Goal: Task Accomplishment & Management: Manage account settings

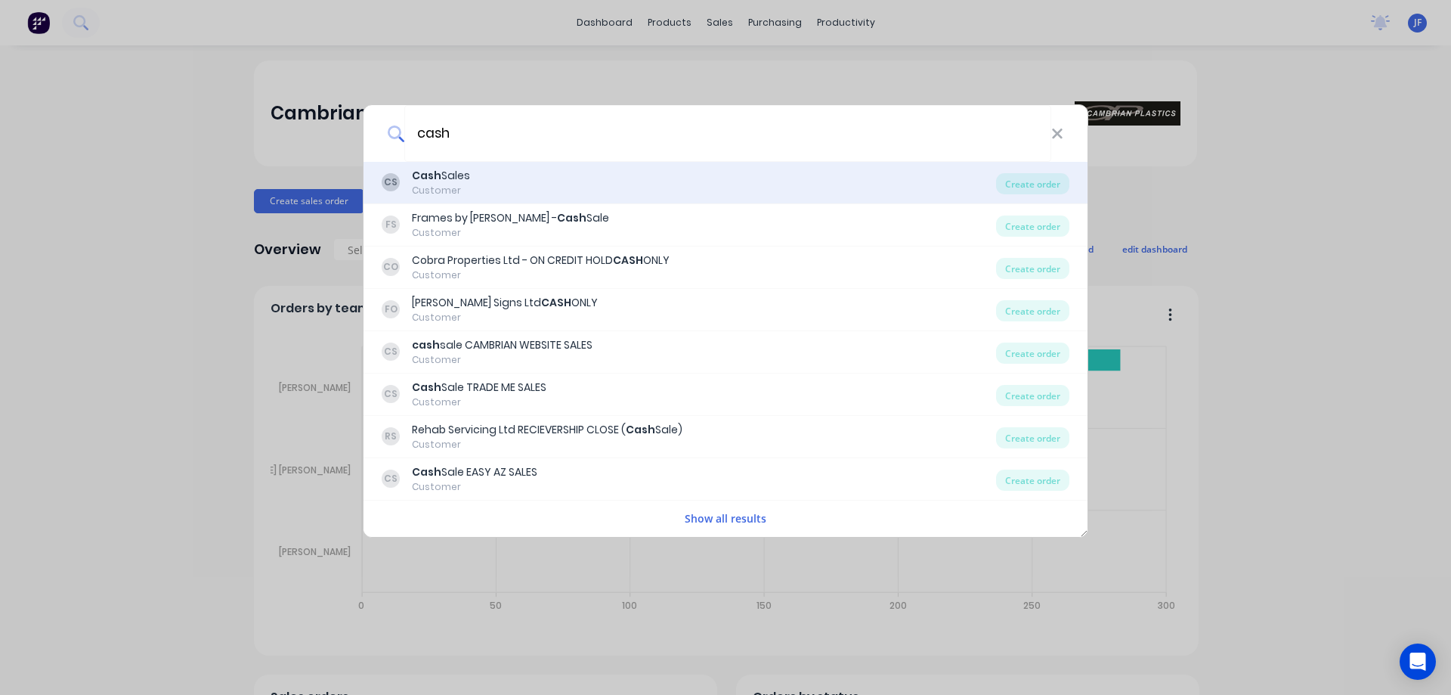
type input "cash"
click at [434, 172] on b "Cash" at bounding box center [426, 175] width 29 height 15
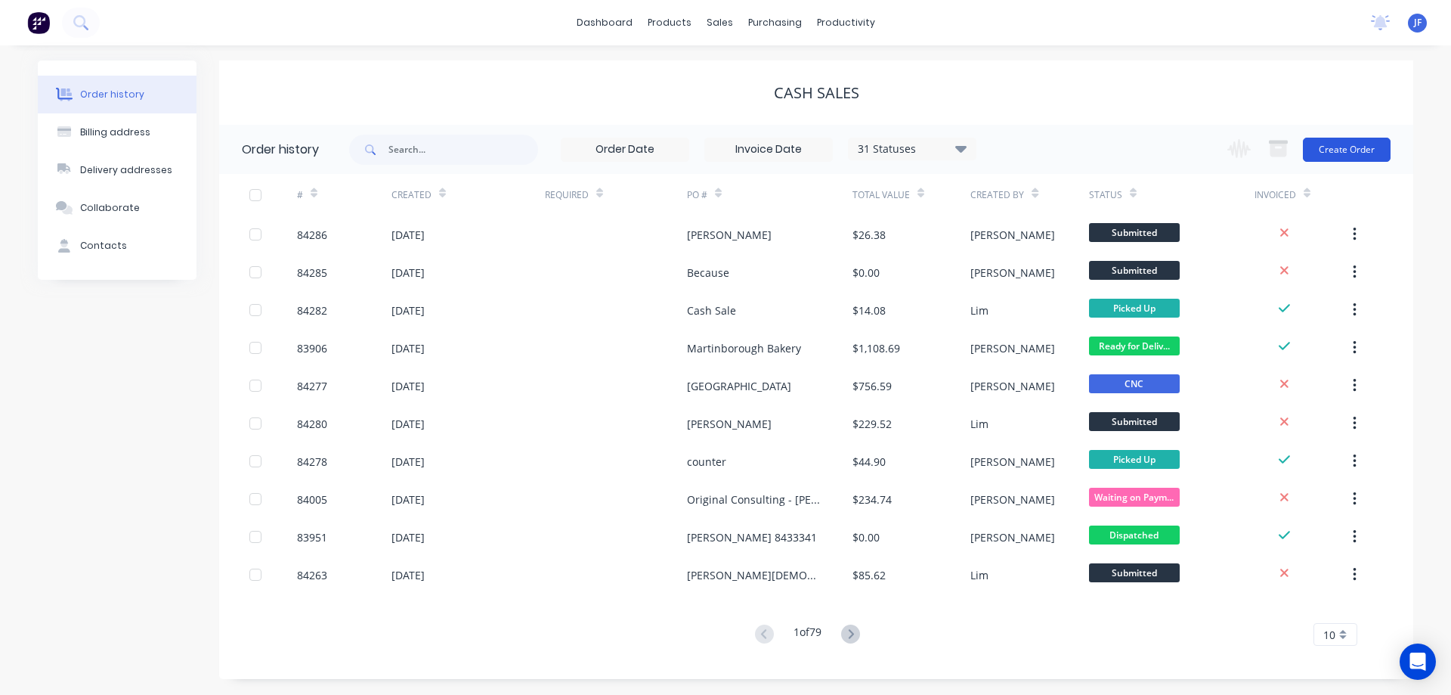
click at [1358, 153] on button "Create Order" at bounding box center [1347, 150] width 88 height 24
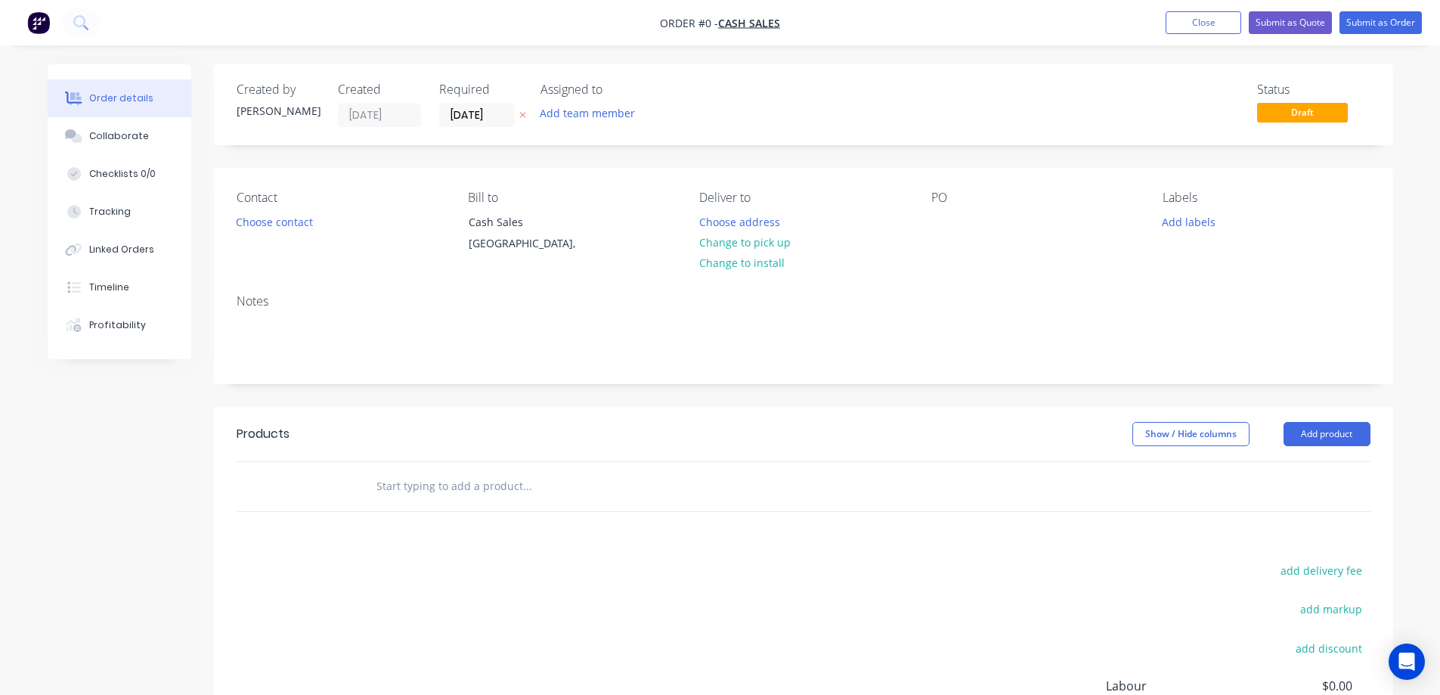
click at [523, 111] on icon at bounding box center [522, 114] width 7 height 9
click at [283, 218] on button "Choose contact" at bounding box center [274, 221] width 93 height 20
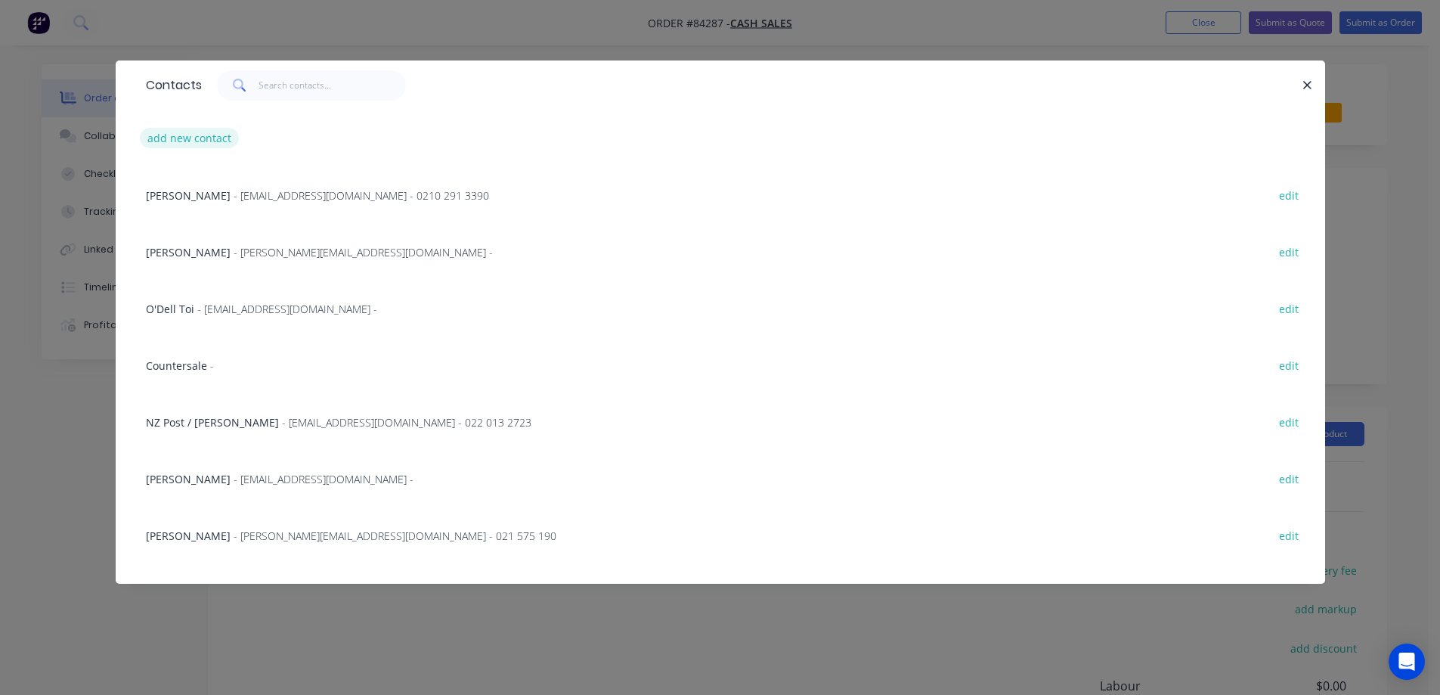
click at [170, 138] on button "add new contact" at bounding box center [190, 138] width 100 height 20
select select "NZ"
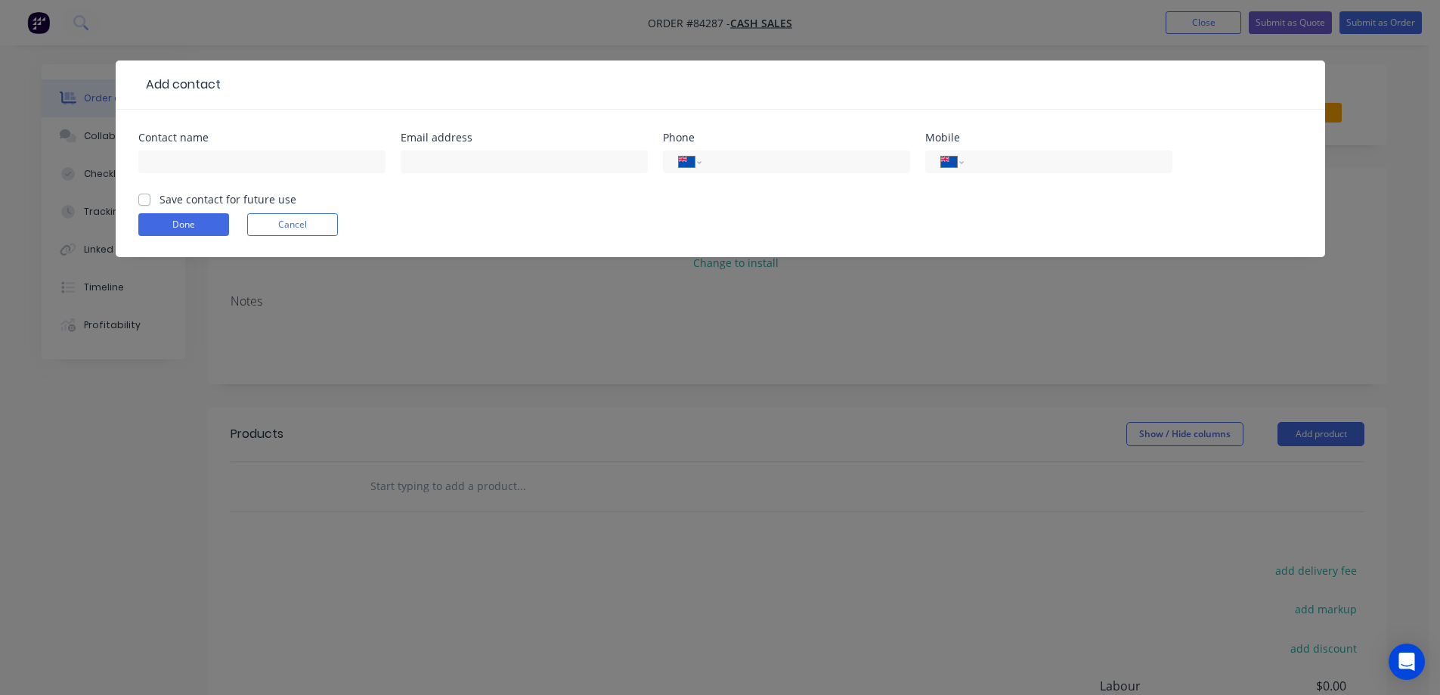
click at [234, 179] on div at bounding box center [261, 169] width 247 height 45
click at [234, 163] on input "text" at bounding box center [261, 161] width 247 height 23
paste input "[PERSON_NAME]"
type input "[PERSON_NAME]"
click at [205, 207] on form "Contact name Akane Aso Email address Phone International Afghanistan Åland Isla…" at bounding box center [720, 194] width 1164 height 125
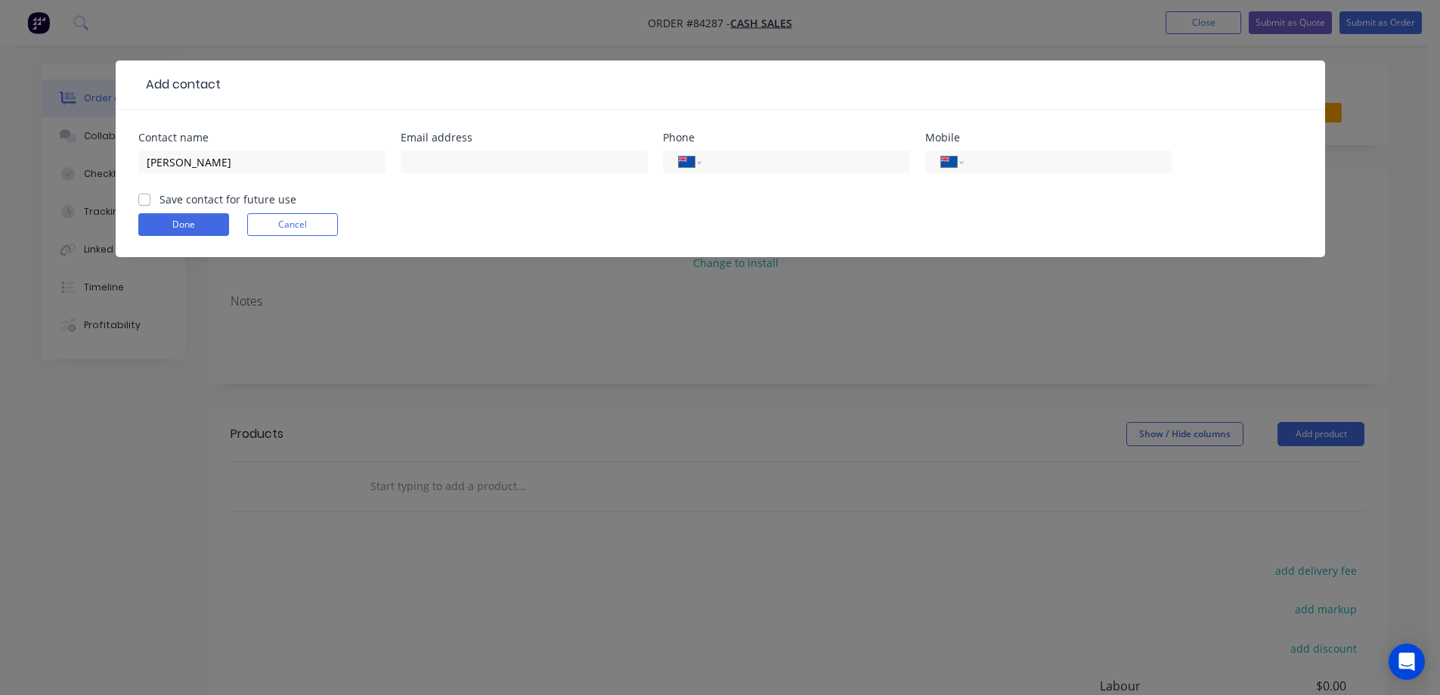
click at [192, 200] on label "Save contact for future use" at bounding box center [228, 199] width 137 height 16
click at [150, 200] on input "Save contact for future use" at bounding box center [144, 198] width 12 height 14
checkbox input "true"
click at [976, 159] on input "tel" at bounding box center [1064, 161] width 181 height 17
paste input "022 011 3033"
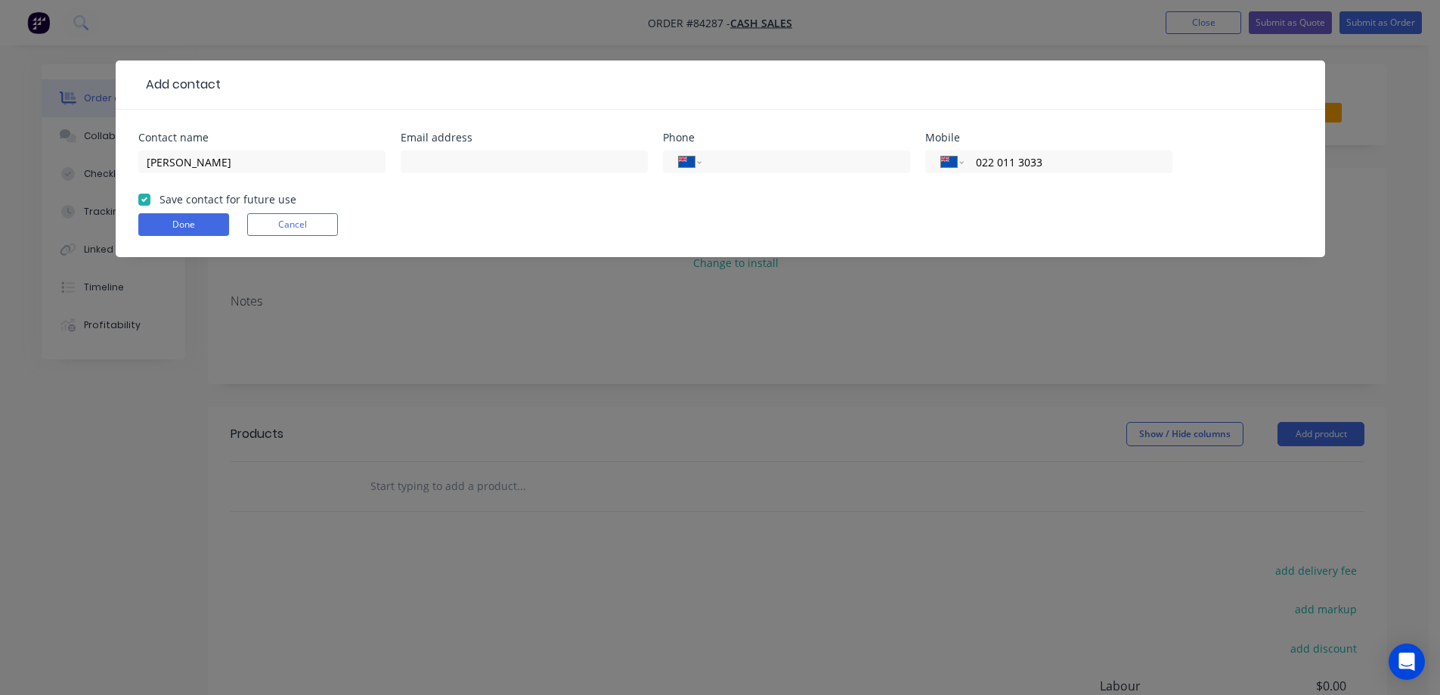
type input "022 011 3033"
click at [475, 168] on input "text" at bounding box center [524, 161] width 247 height 23
paste input "aaso@freshdirect.co.n"
type input "[EMAIL_ADDRESS][DOMAIN_NAME]"
click at [188, 214] on button "Done" at bounding box center [183, 224] width 91 height 23
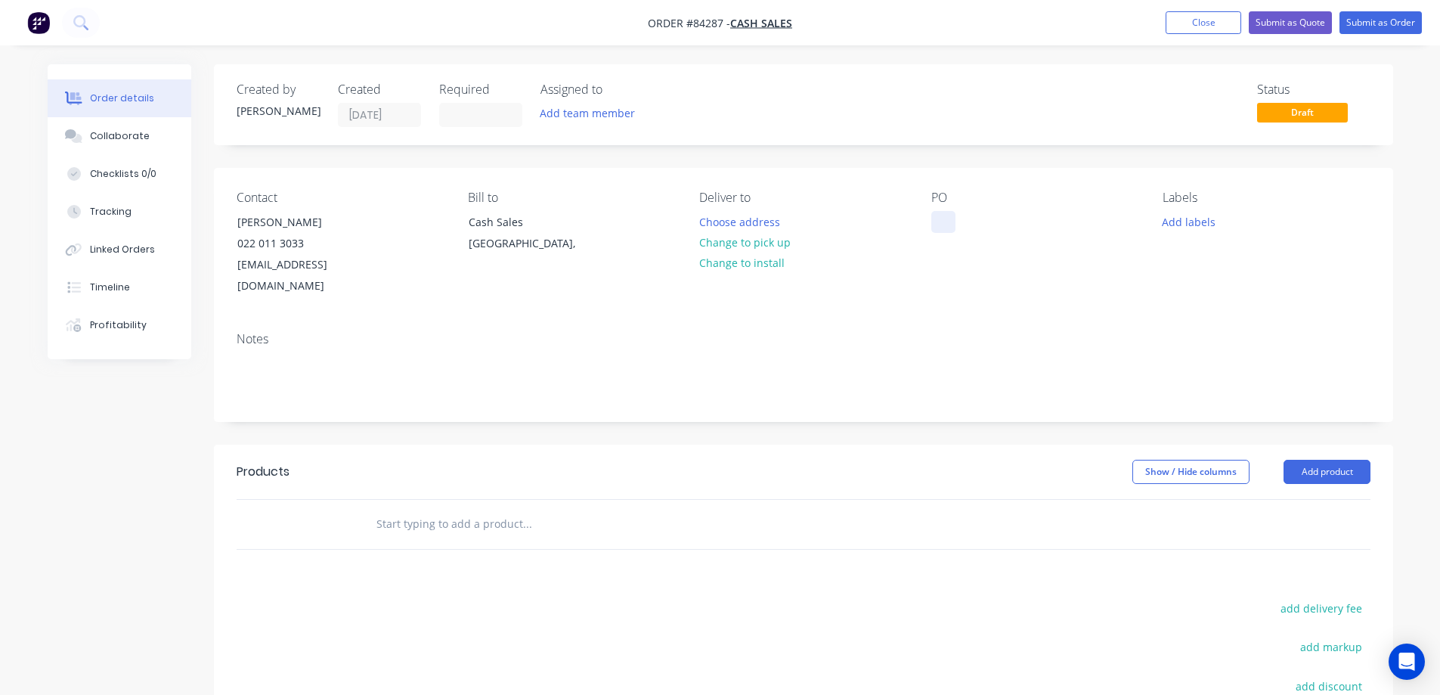
click at [937, 225] on div at bounding box center [943, 222] width 24 height 22
drag, startPoint x: 234, startPoint y: 218, endPoint x: 717, endPoint y: 223, distance: 483.8
click at [385, 219] on div "Contact Akane Aso 022 011 3033 aaso@freshdirect.co.nz" at bounding box center [340, 243] width 207 height 107
copy div "[PERSON_NAME]"
drag, startPoint x: 948, startPoint y: 221, endPoint x: 903, endPoint y: 231, distance: 46.3
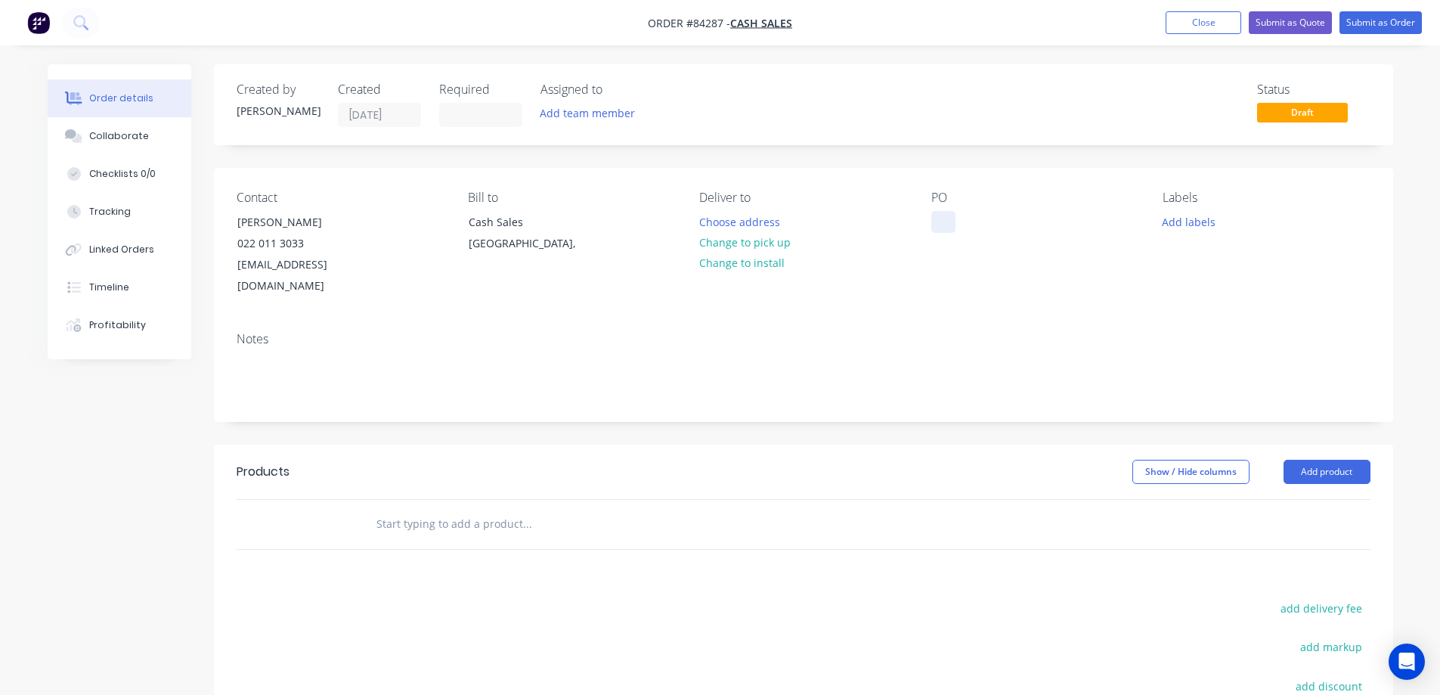
click at [947, 222] on div at bounding box center [943, 222] width 24 height 22
paste div
click at [757, 227] on button "Choose address" at bounding box center [739, 221] width 97 height 20
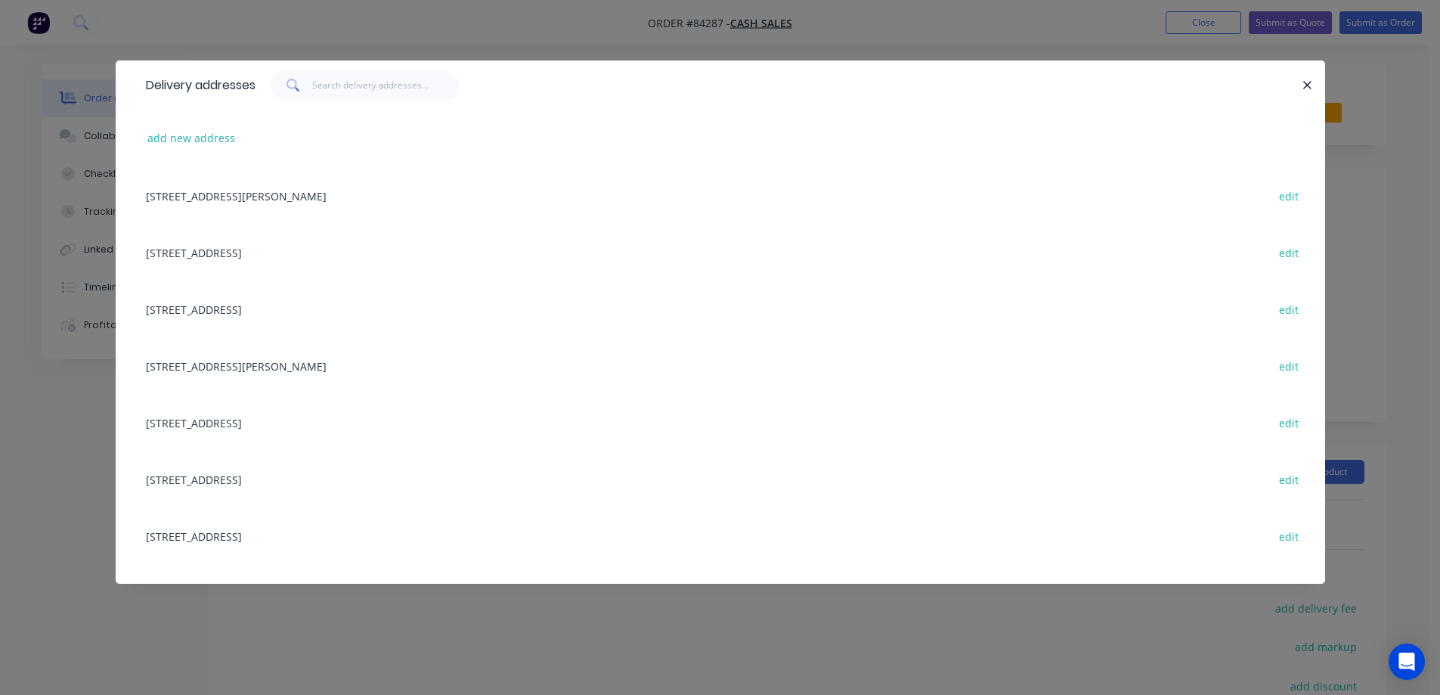
scroll to position [1058, 0]
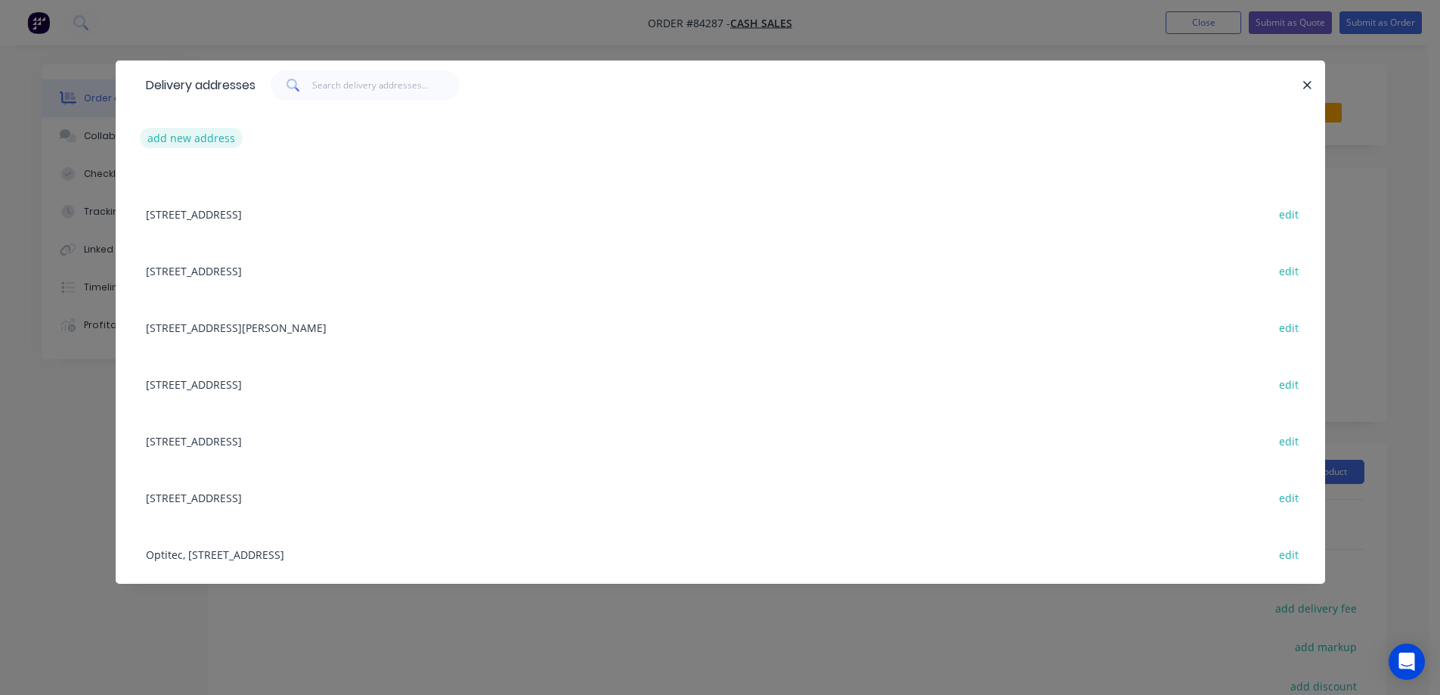
click at [165, 135] on button "add new address" at bounding box center [192, 138] width 104 height 20
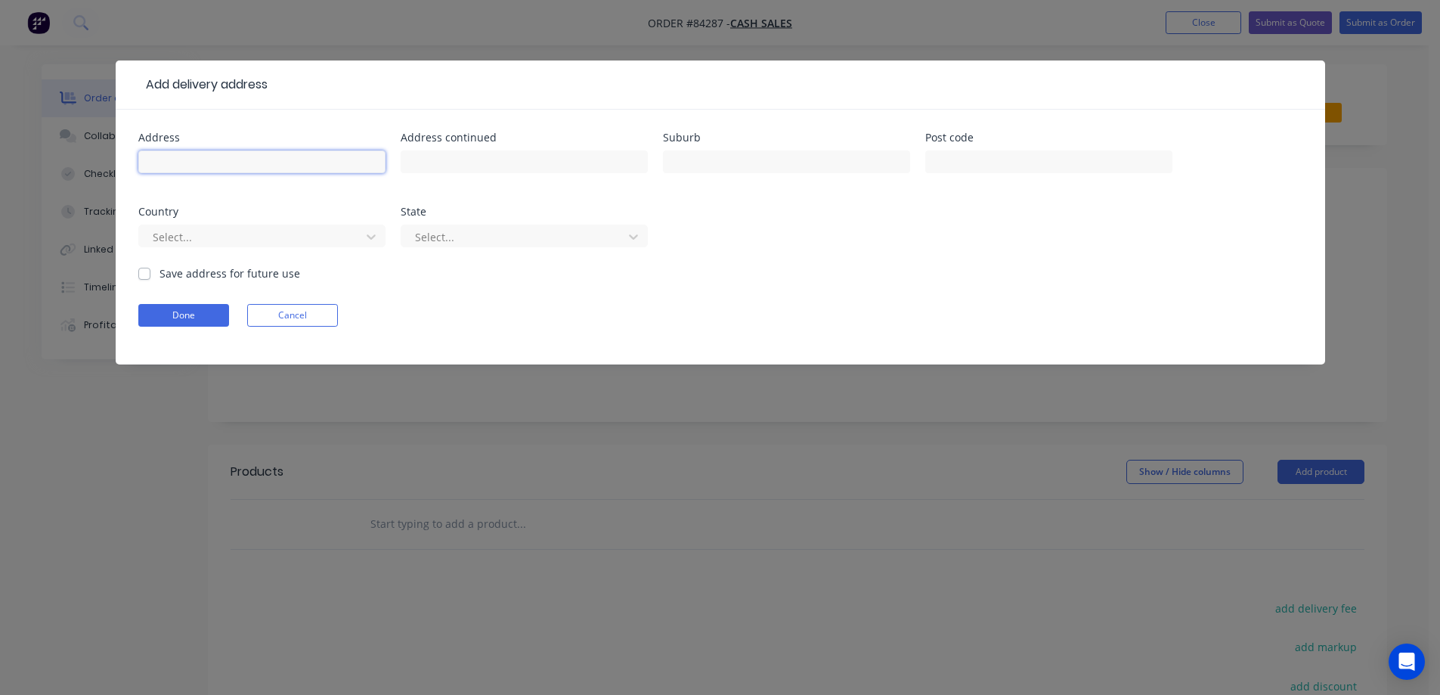
click at [327, 166] on input "text" at bounding box center [261, 161] width 247 height 23
paste input "3 Monahan Road, Mount Wellington, Auckland."
click at [335, 163] on input "3 Monahan Road, Mount Wellington, Auckland." at bounding box center [261, 161] width 247 height 23
click at [336, 163] on input "3 Monahan Road, Mount Wellington, Auckland." at bounding box center [261, 161] width 247 height 23
type input "3 Monahan Road, Mount Wellington, ."
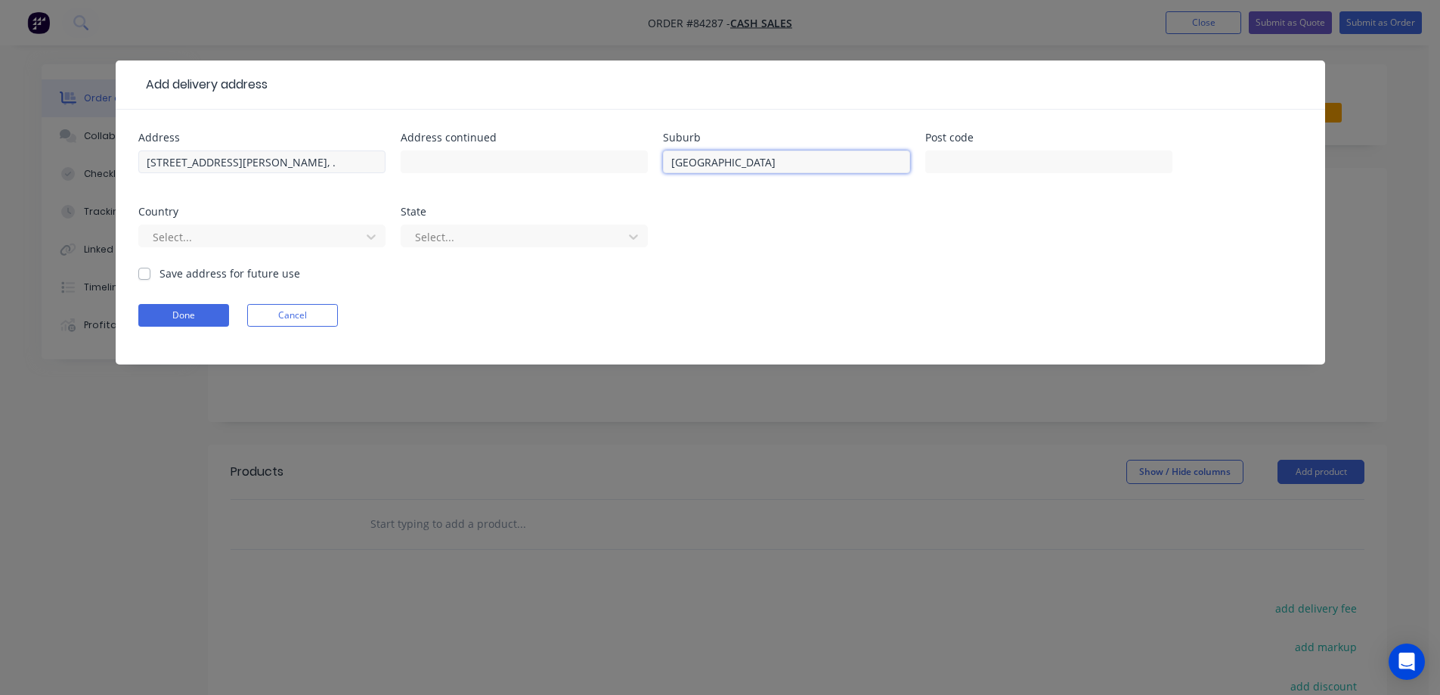
type input "Auckland"
click at [287, 166] on input "3 Monahan Road, Mount Wellington, ." at bounding box center [261, 161] width 247 height 23
drag, startPoint x: 238, startPoint y: 161, endPoint x: 321, endPoint y: 160, distance: 83.2
click at [321, 160] on input "3 Monahan Road, Mount Wellington, ." at bounding box center [261, 161] width 247 height 23
type input "3 Monahan Road, , ."
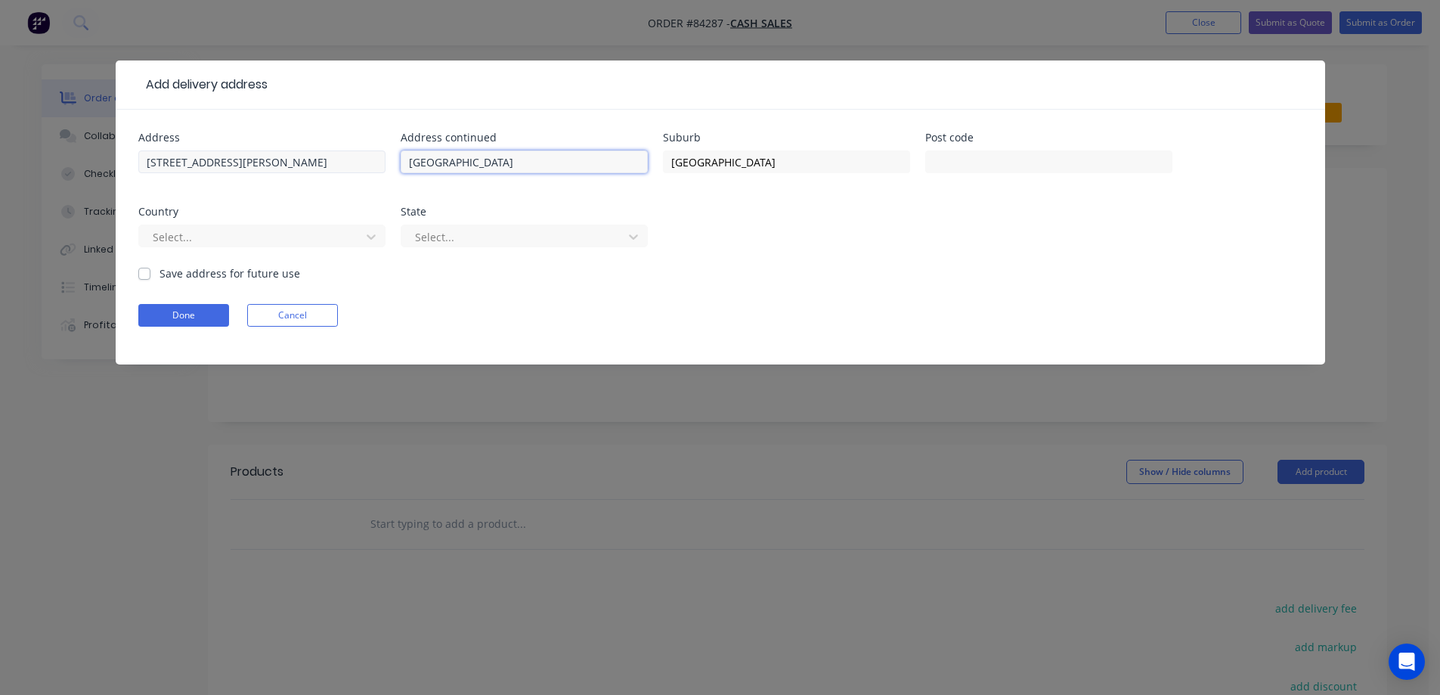
type input "Mount Wellington"
drag, startPoint x: 262, startPoint y: 164, endPoint x: 220, endPoint y: 167, distance: 41.7
click at [220, 167] on input "3 Monahan Road, , ." at bounding box center [261, 161] width 247 height 23
click at [276, 165] on input "3 Monahan Road, , ." at bounding box center [261, 161] width 247 height 23
click at [256, 164] on input "3 Monahan Road, , ." at bounding box center [261, 161] width 247 height 23
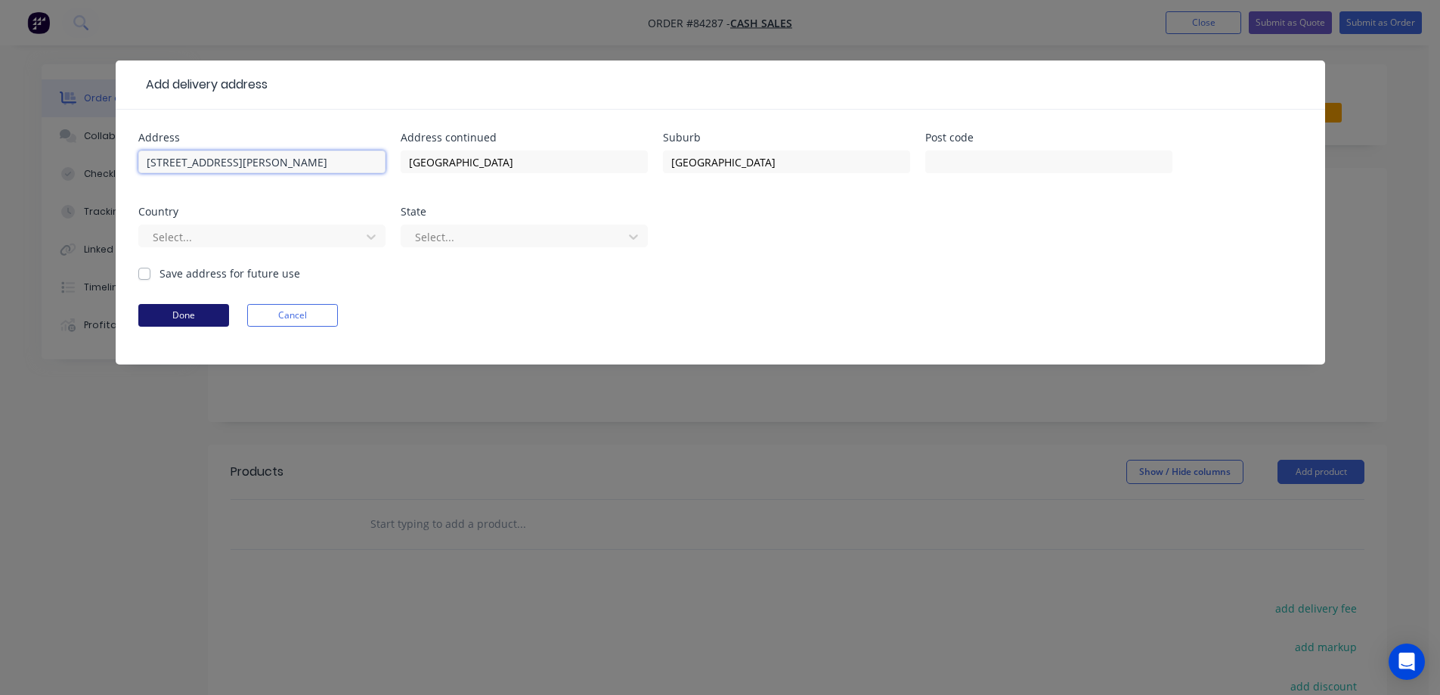
type input "3 Monahan Road"
click at [212, 318] on button "Done" at bounding box center [183, 315] width 91 height 23
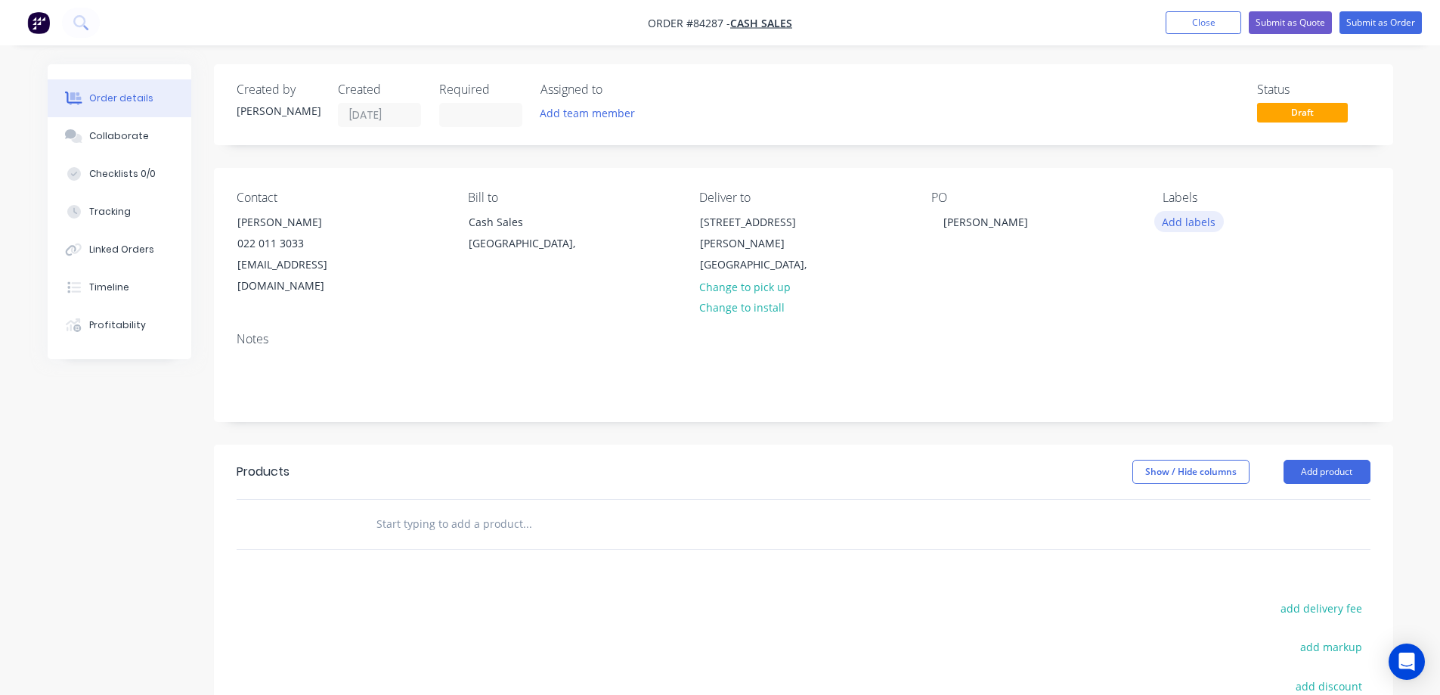
click at [1207, 218] on button "Add labels" at bounding box center [1189, 221] width 70 height 20
click at [1111, 295] on div "Contact Akane Aso 022 011 3033 aaso@freshdirect.co.nz Bill to Cash Sales Auckla…" at bounding box center [803, 244] width 1179 height 152
click at [485, 509] on input "text" at bounding box center [527, 524] width 302 height 30
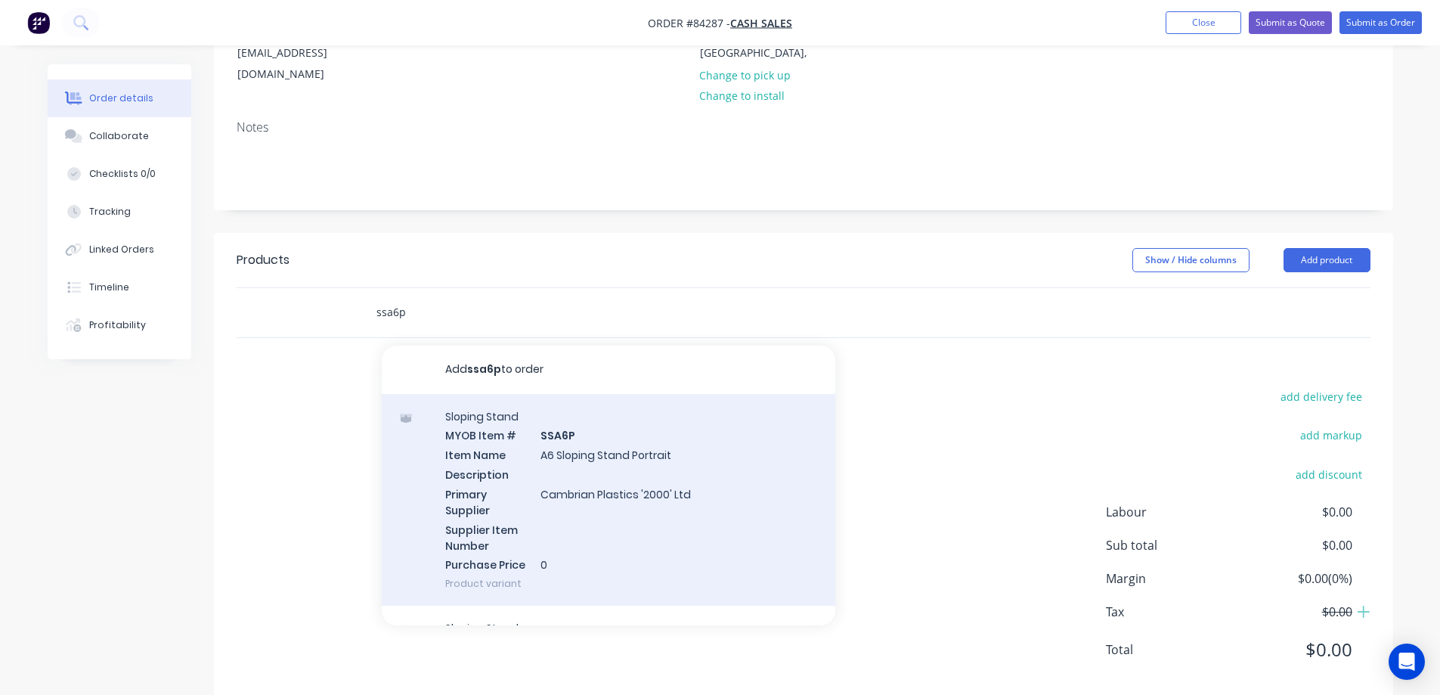
scroll to position [219, 0]
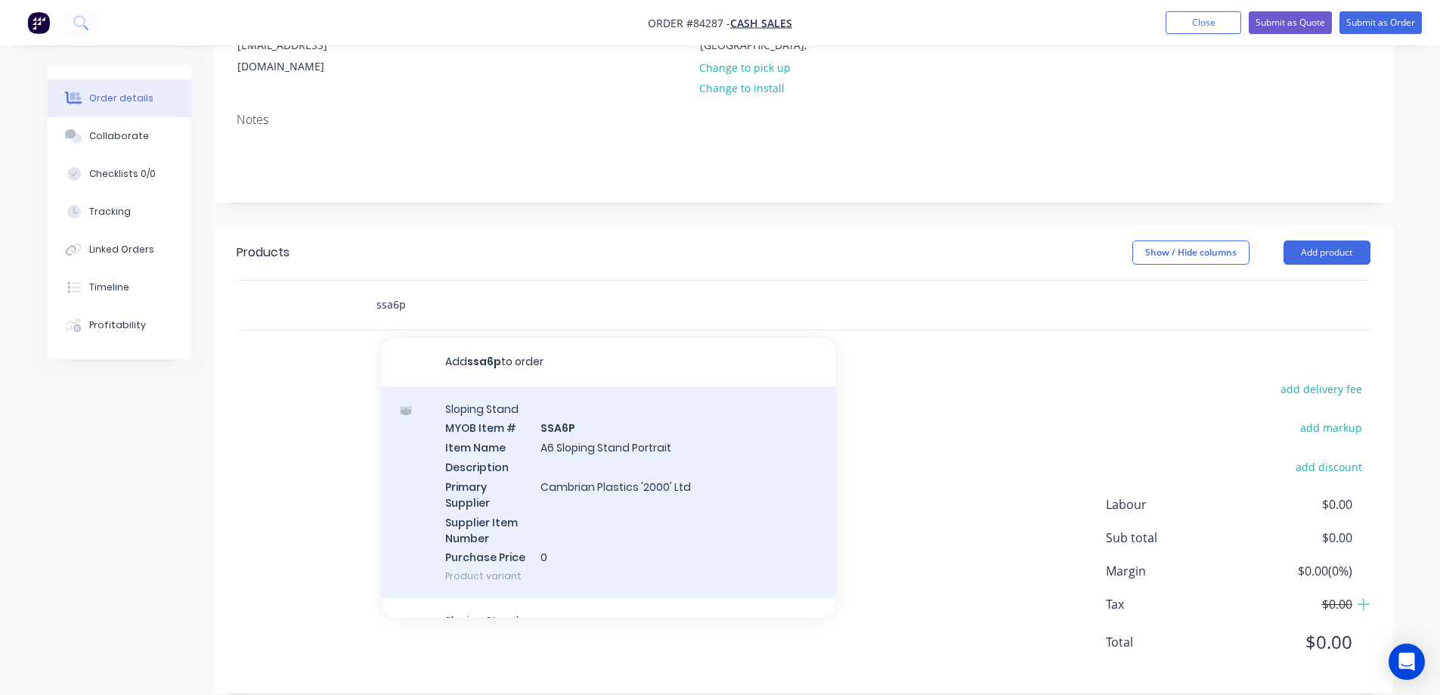
type input "ssa6p"
click at [669, 441] on div "Sloping Stand MYOB Item # SSA6P Item Name A6 Sloping Stand Portrait Description…" at bounding box center [609, 492] width 454 height 212
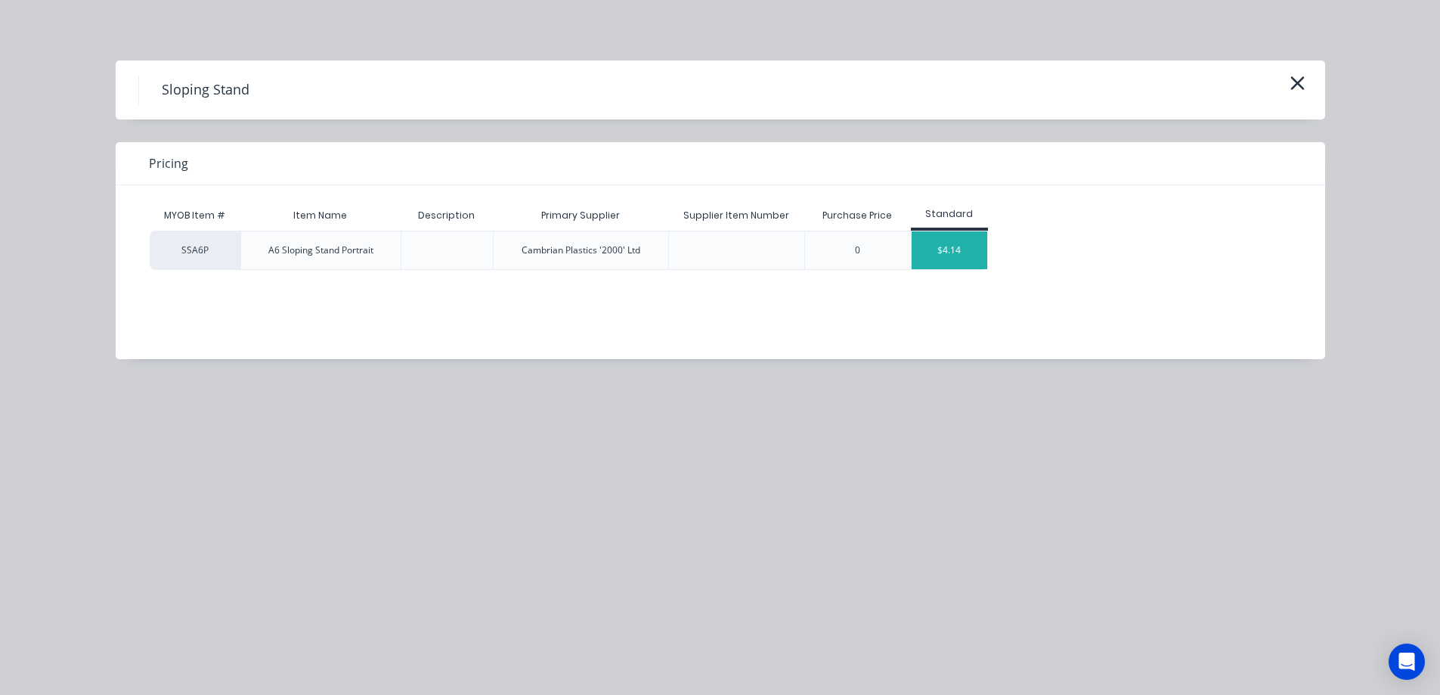
click at [955, 248] on div "$4.14" at bounding box center [950, 250] width 76 height 38
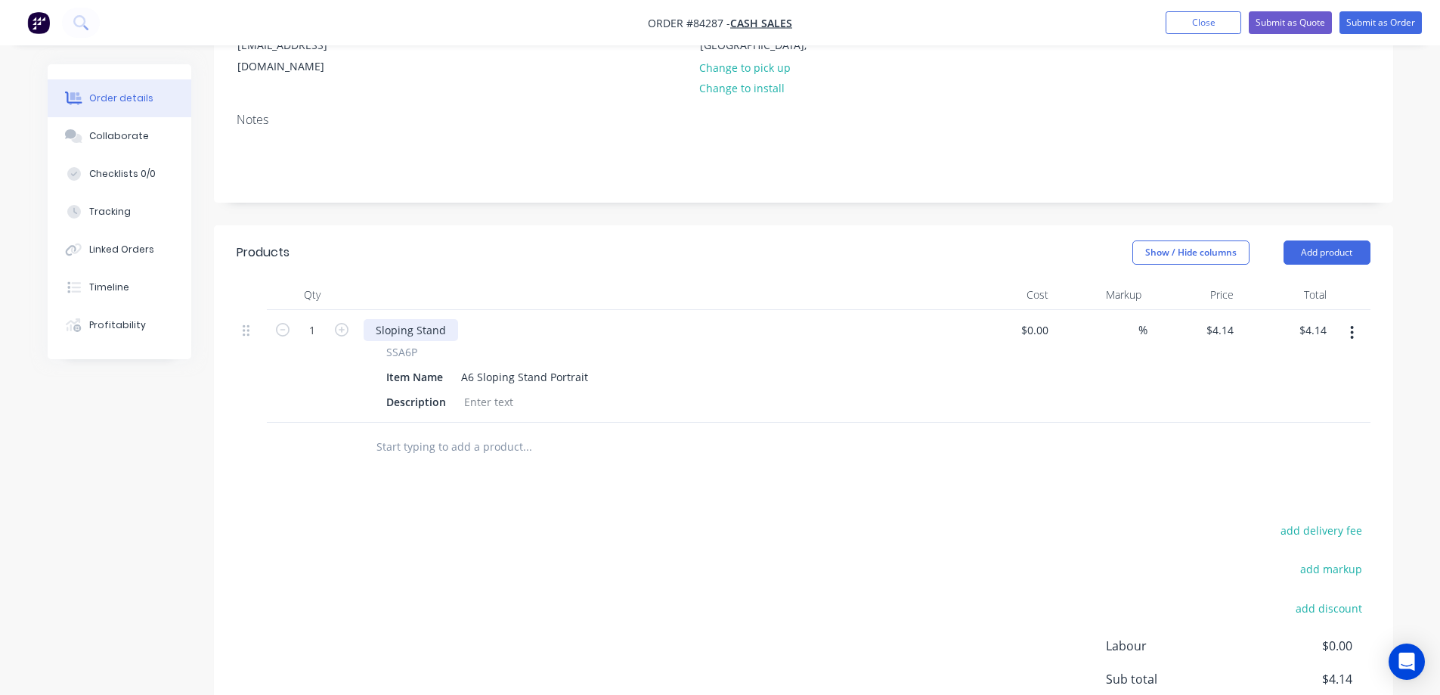
click at [445, 319] on div "Sloping Stand" at bounding box center [411, 330] width 94 height 22
click at [408, 344] on span "SSA6P" at bounding box center [401, 352] width 31 height 16
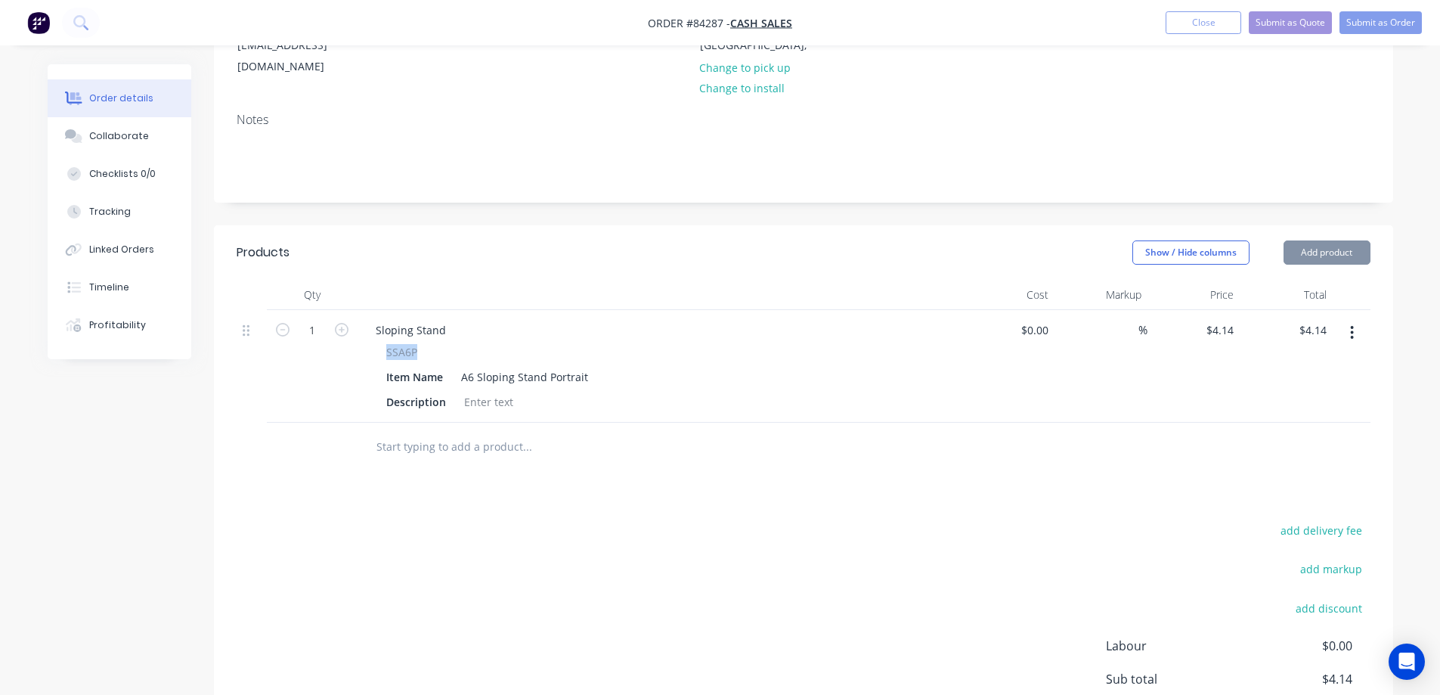
click at [408, 344] on span "SSA6P" at bounding box center [401, 352] width 31 height 16
copy span "SSA6P"
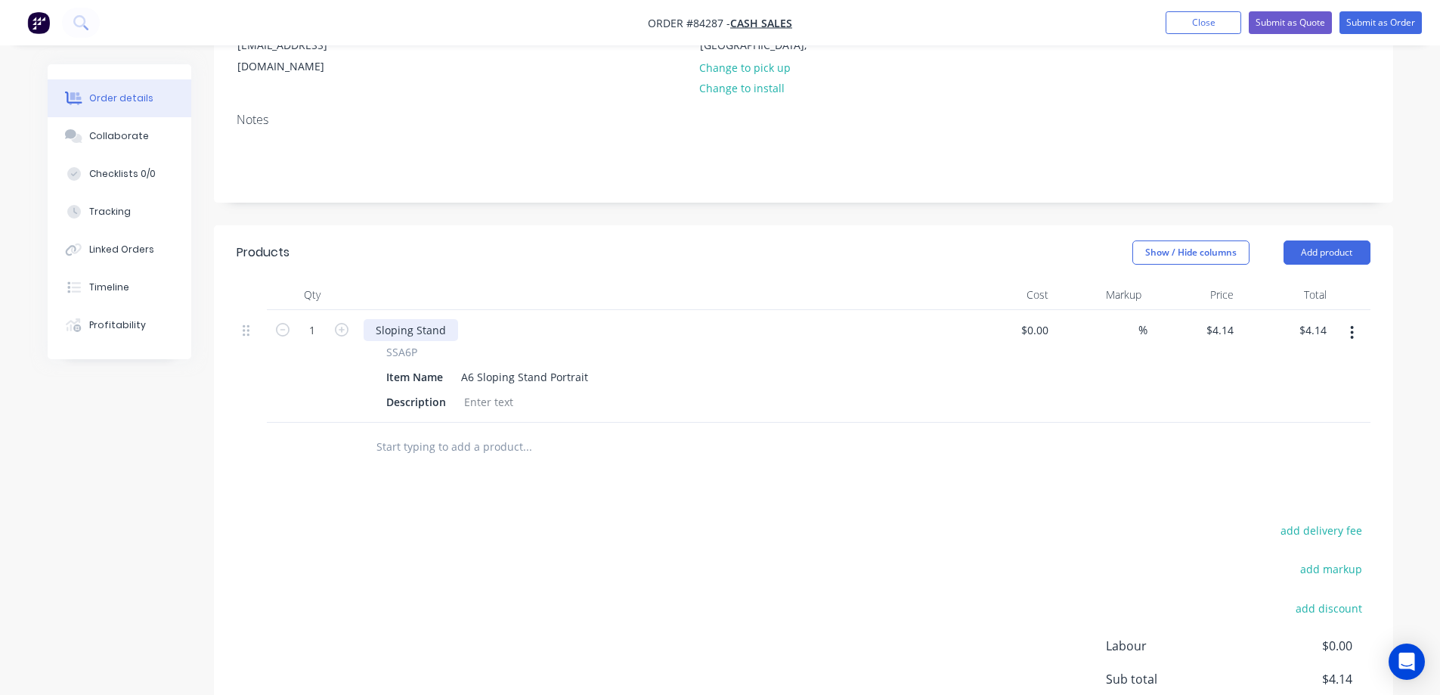
click at [408, 319] on div "Sloping Stand" at bounding box center [411, 330] width 94 height 22
paste div
click at [333, 321] on button "button" at bounding box center [342, 329] width 20 height 16
type input "2"
type input "$8.28"
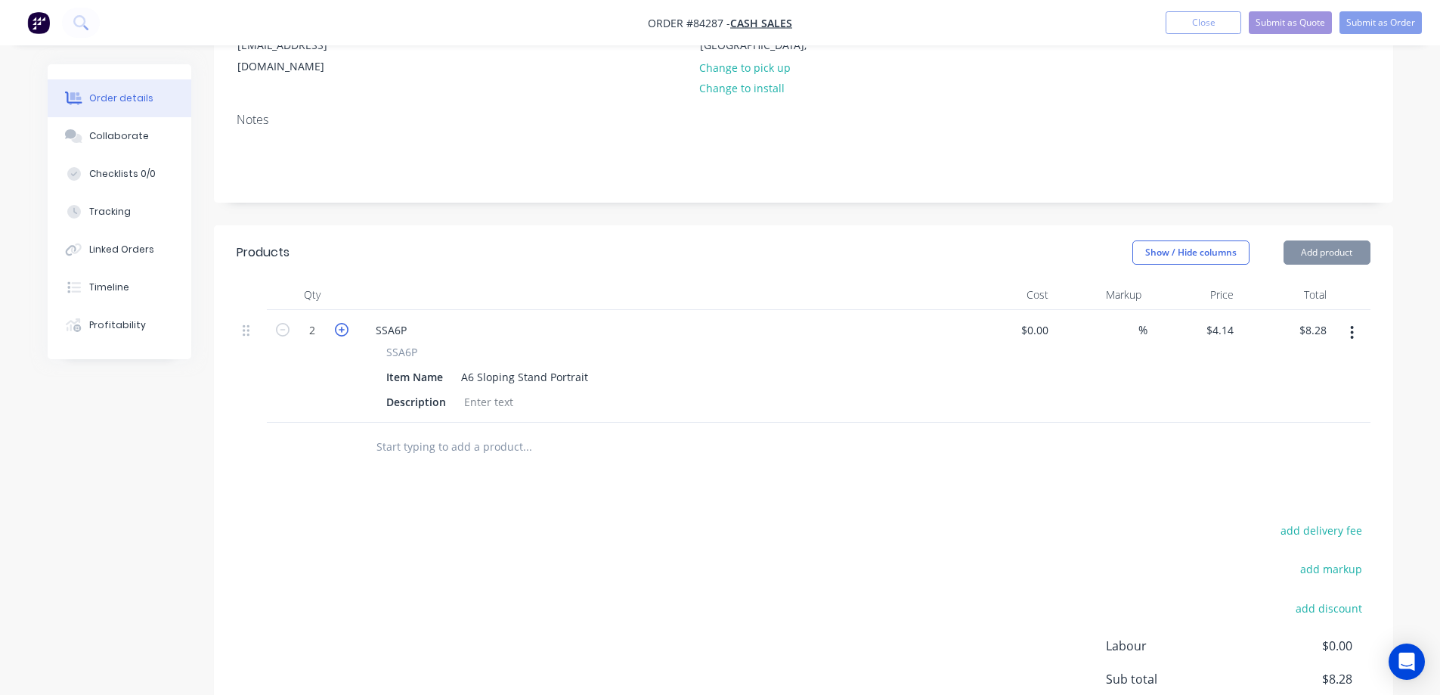
click at [341, 323] on icon "button" at bounding box center [342, 330] width 14 height 14
type input "3"
type input "$12.42"
click at [341, 323] on icon "button" at bounding box center [342, 330] width 14 height 14
type input "4"
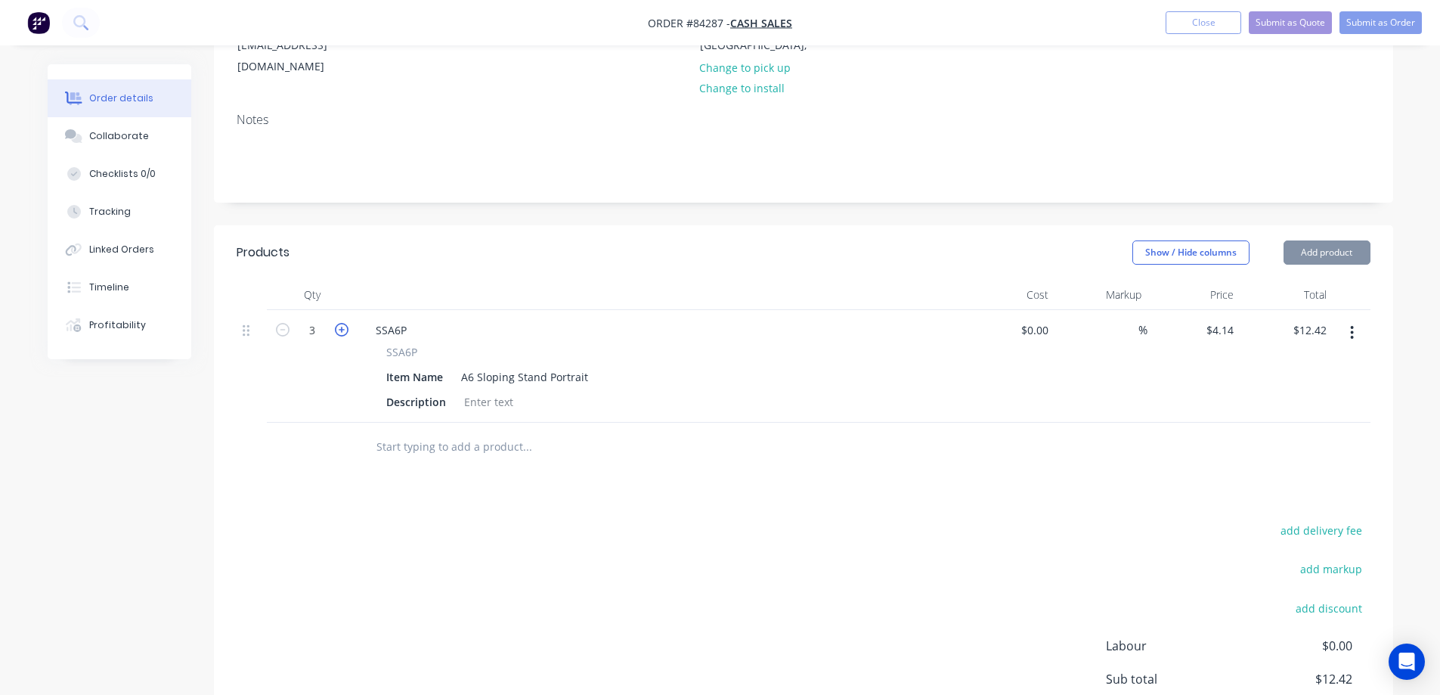
type input "$16.56"
click at [341, 323] on icon "button" at bounding box center [342, 330] width 14 height 14
type input "5"
type input "$20.70"
click at [410, 319] on div "SSA6P" at bounding box center [391, 330] width 55 height 22
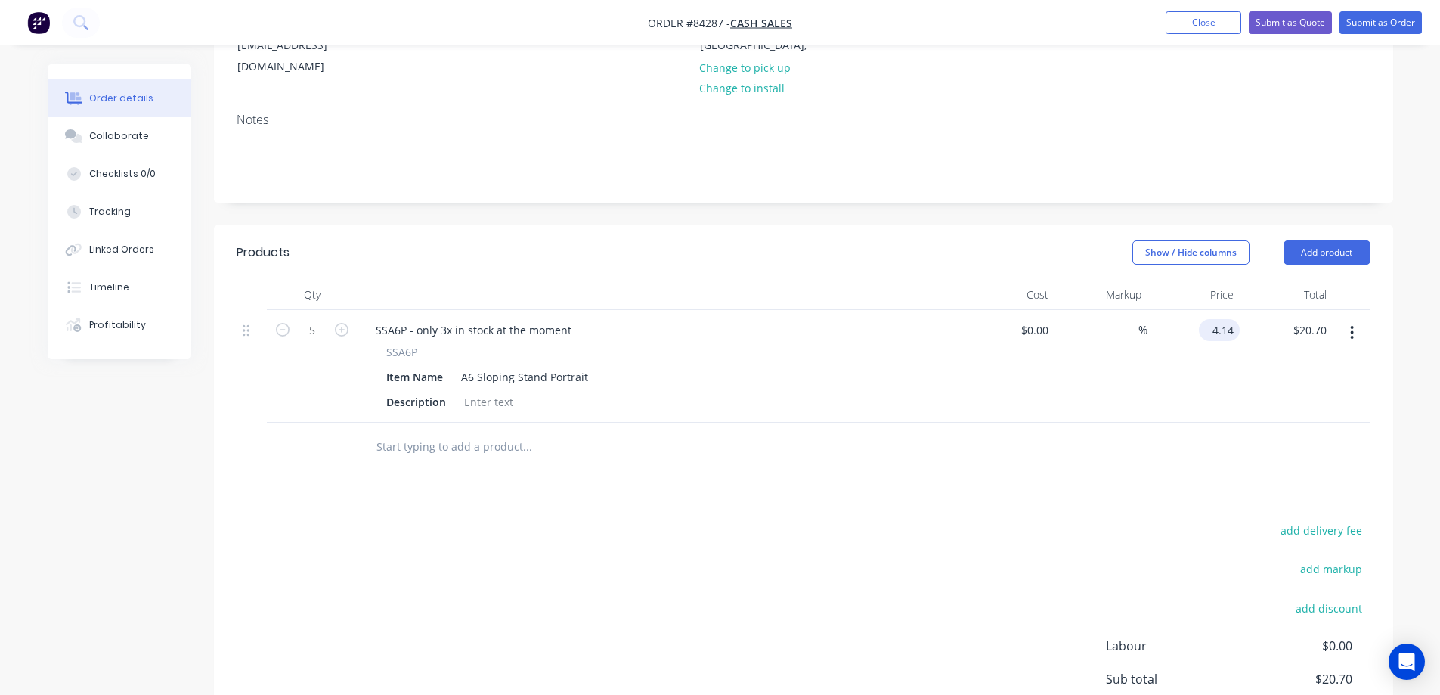
click at [1222, 319] on input "4.14" at bounding box center [1222, 330] width 35 height 22
paste input "5"
type input "$4.55"
type input "$22.75"
click at [1141, 423] on div at bounding box center [804, 447] width 1134 height 49
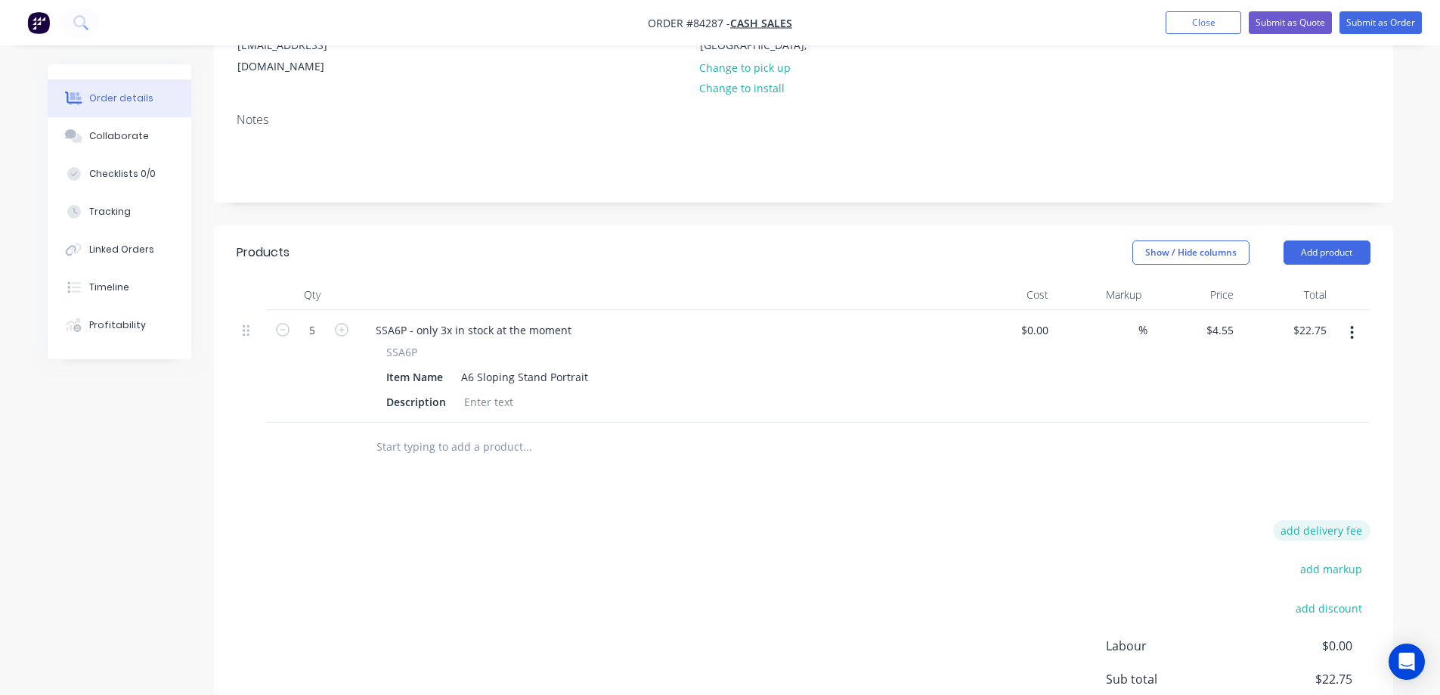
click at [1318, 520] on button "add delivery fee" at bounding box center [1322, 530] width 98 height 20
type input "12"
click at [1153, 488] on div "Products Show / Hide columns Add product Qty Cost Markup Price Total 5 SSA6P - …" at bounding box center [803, 528] width 1179 height 606
click at [1364, 27] on button "Submit as Order" at bounding box center [1381, 22] width 82 height 23
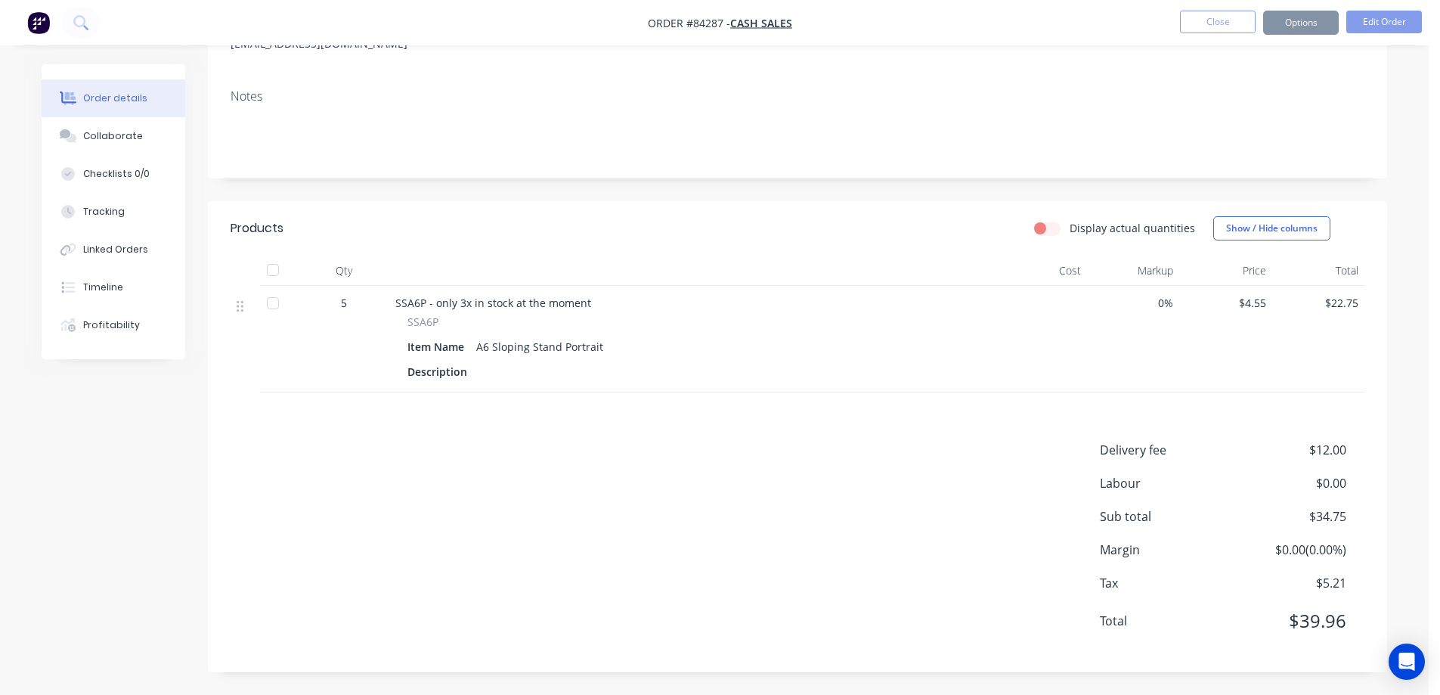
scroll to position [0, 0]
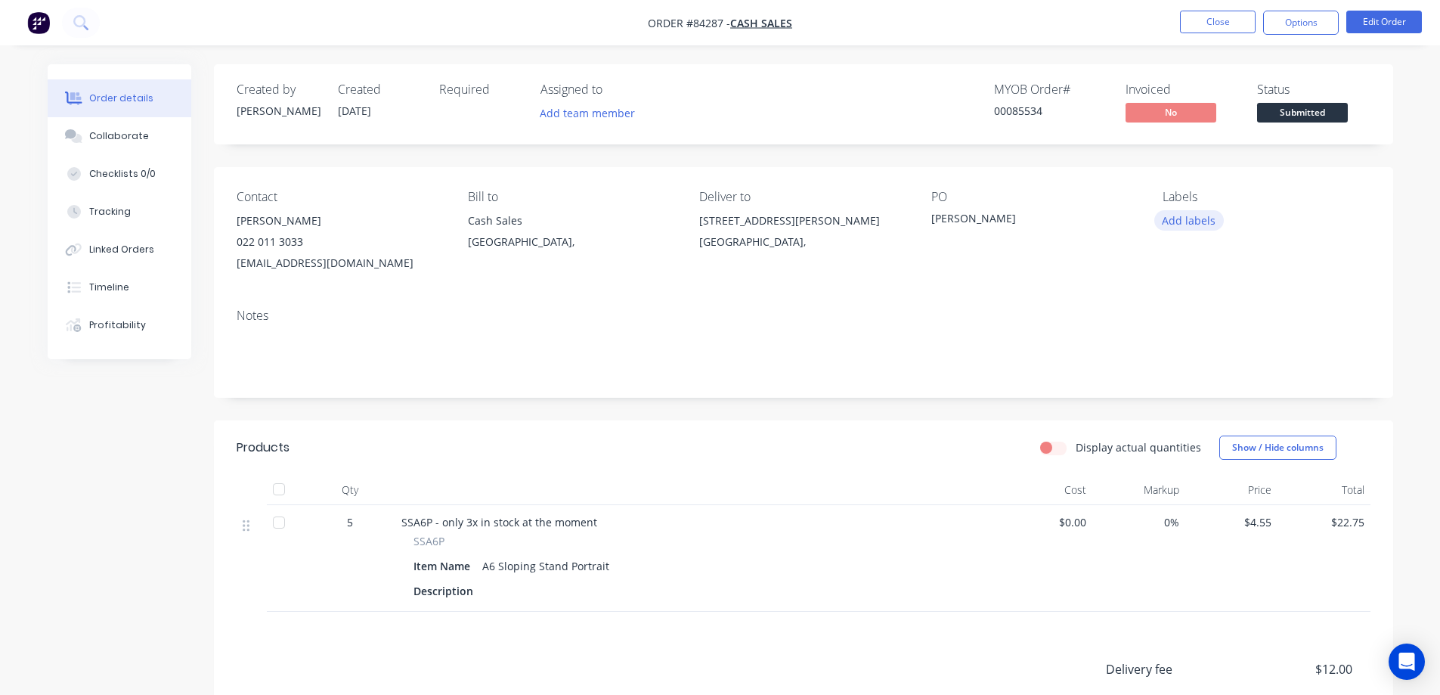
click at [1197, 225] on button "Add labels" at bounding box center [1189, 220] width 70 height 20
click at [1050, 232] on div "PO Akane Aso" at bounding box center [1034, 232] width 207 height 84
click at [1304, 14] on button "Options" at bounding box center [1301, 23] width 76 height 24
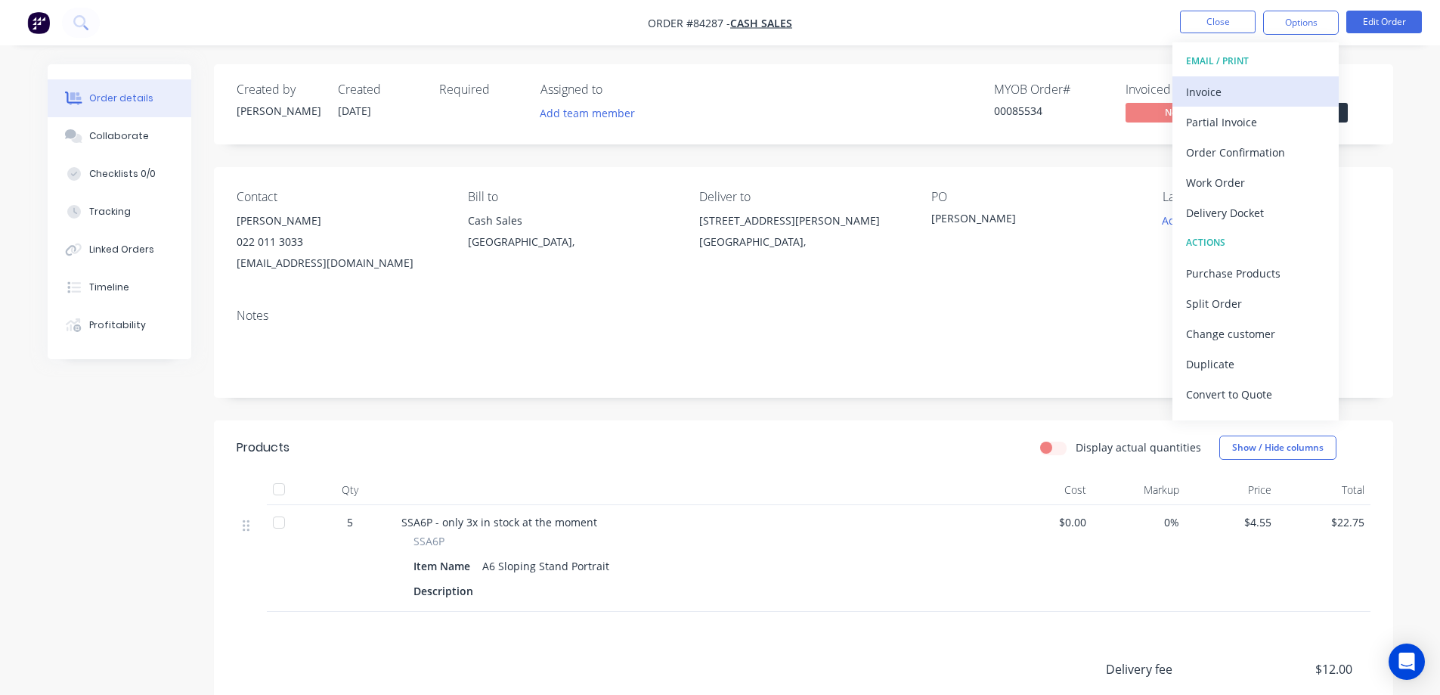
click at [1265, 82] on div "Invoice" at bounding box center [1255, 92] width 139 height 22
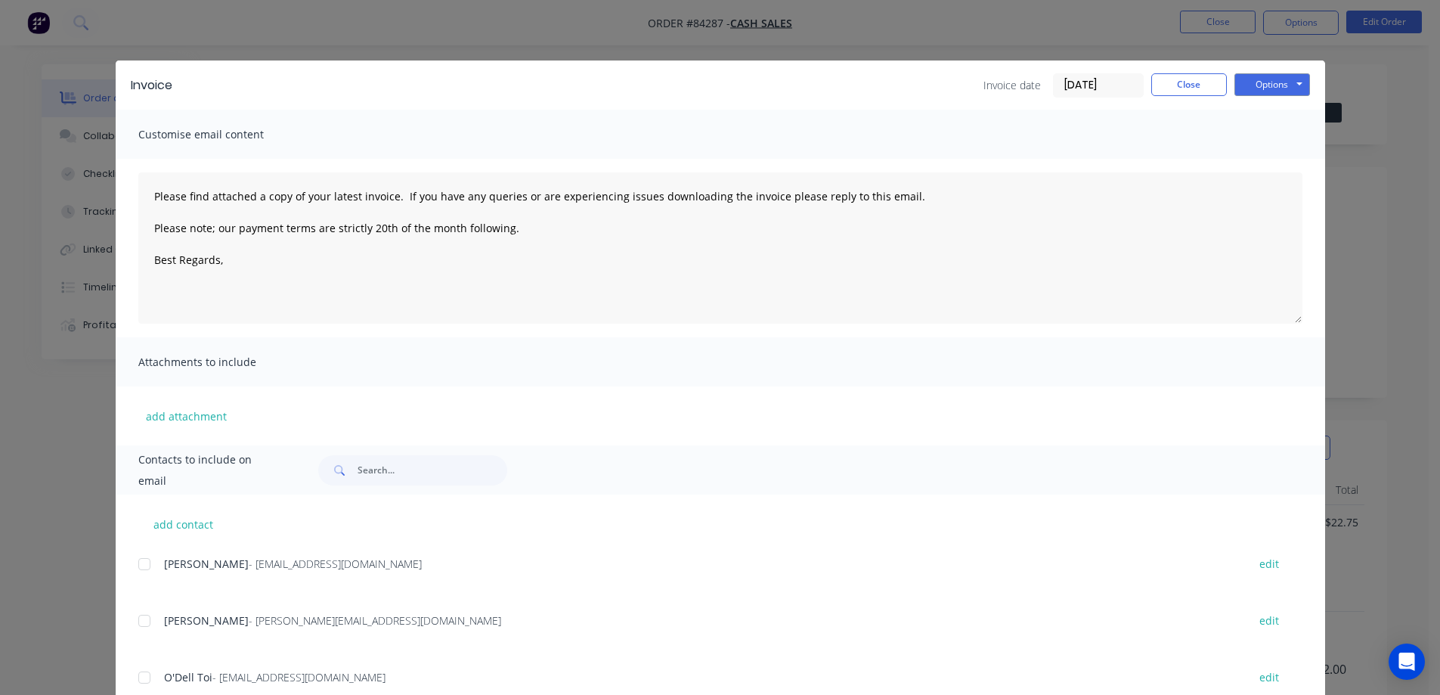
click at [1280, 79] on button "Options" at bounding box center [1272, 84] width 76 height 23
click at [1281, 111] on button "Preview" at bounding box center [1282, 111] width 97 height 25
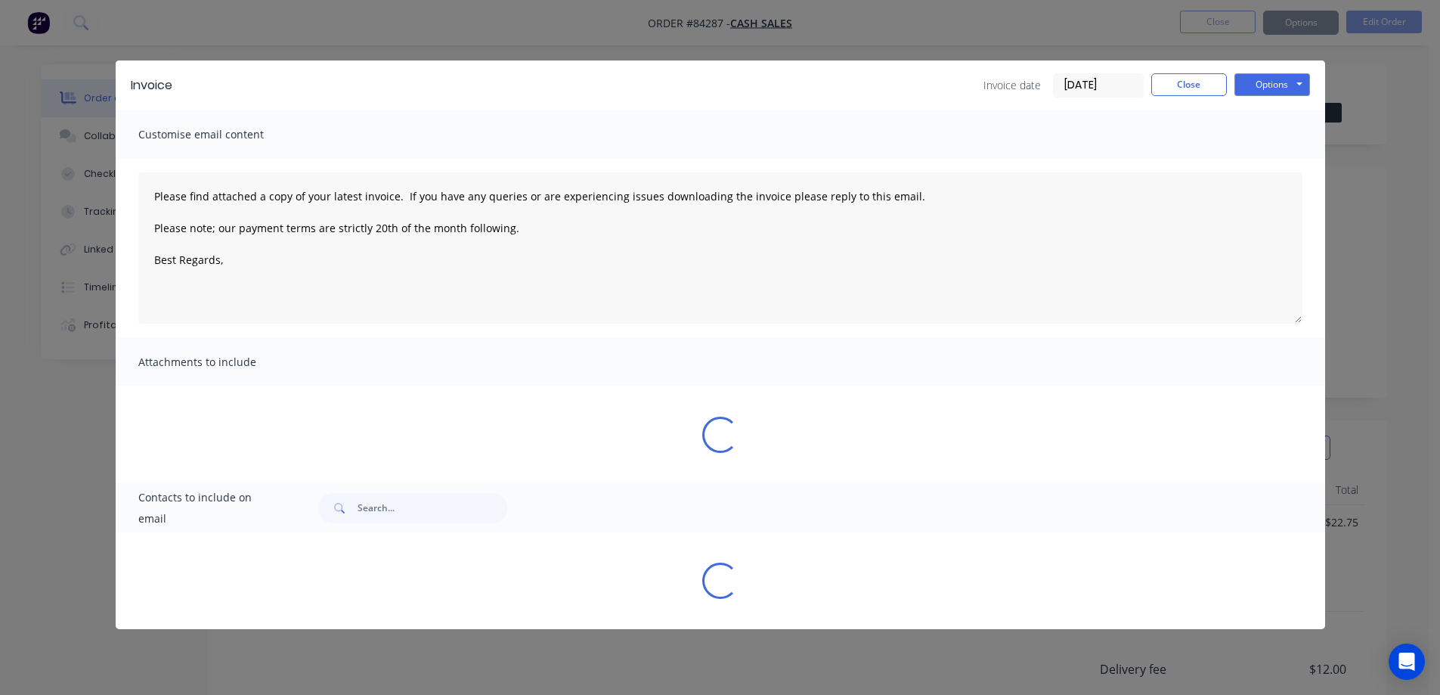
type textarea "Please find attached a copy of your latest invoice. If you have any queries or …"
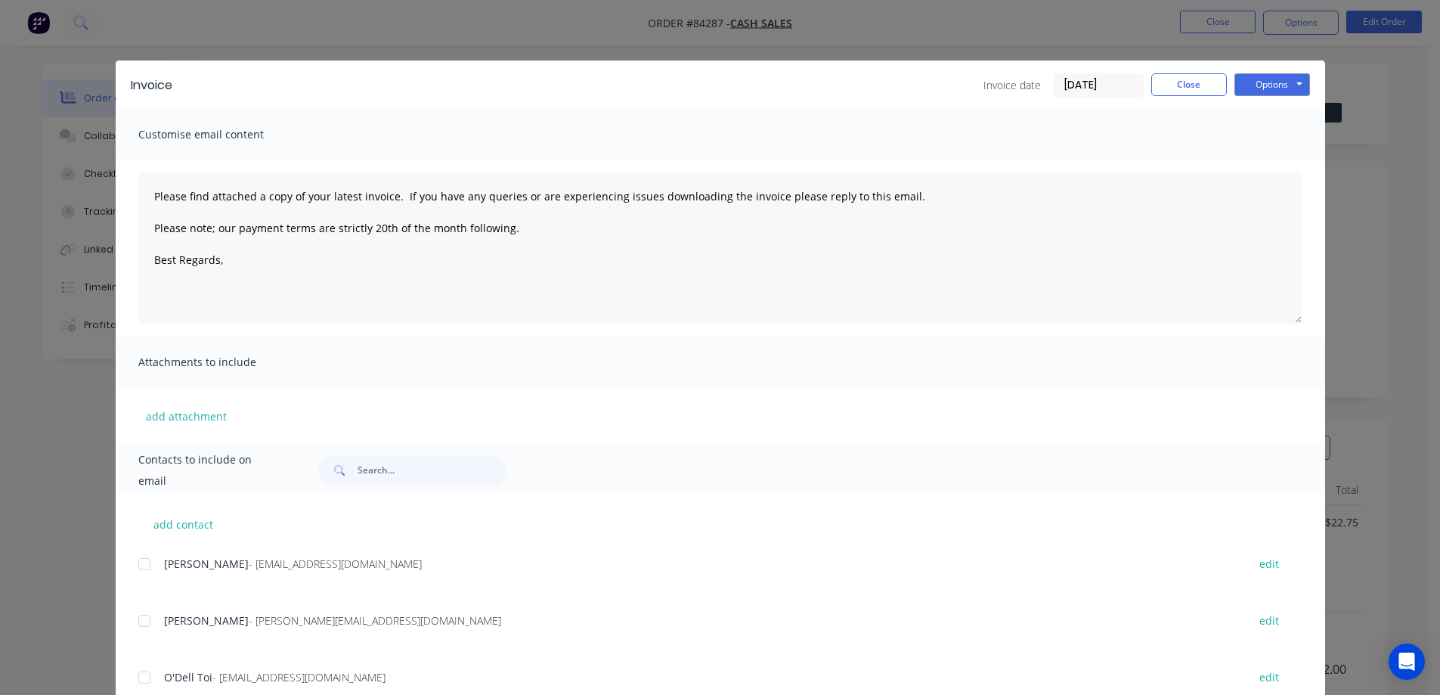
click at [1169, 71] on div "Invoice Invoice date 01/09/25 Close Options Preview Print Email" at bounding box center [721, 84] width 1210 height 49
click at [1182, 91] on button "Close" at bounding box center [1189, 84] width 76 height 23
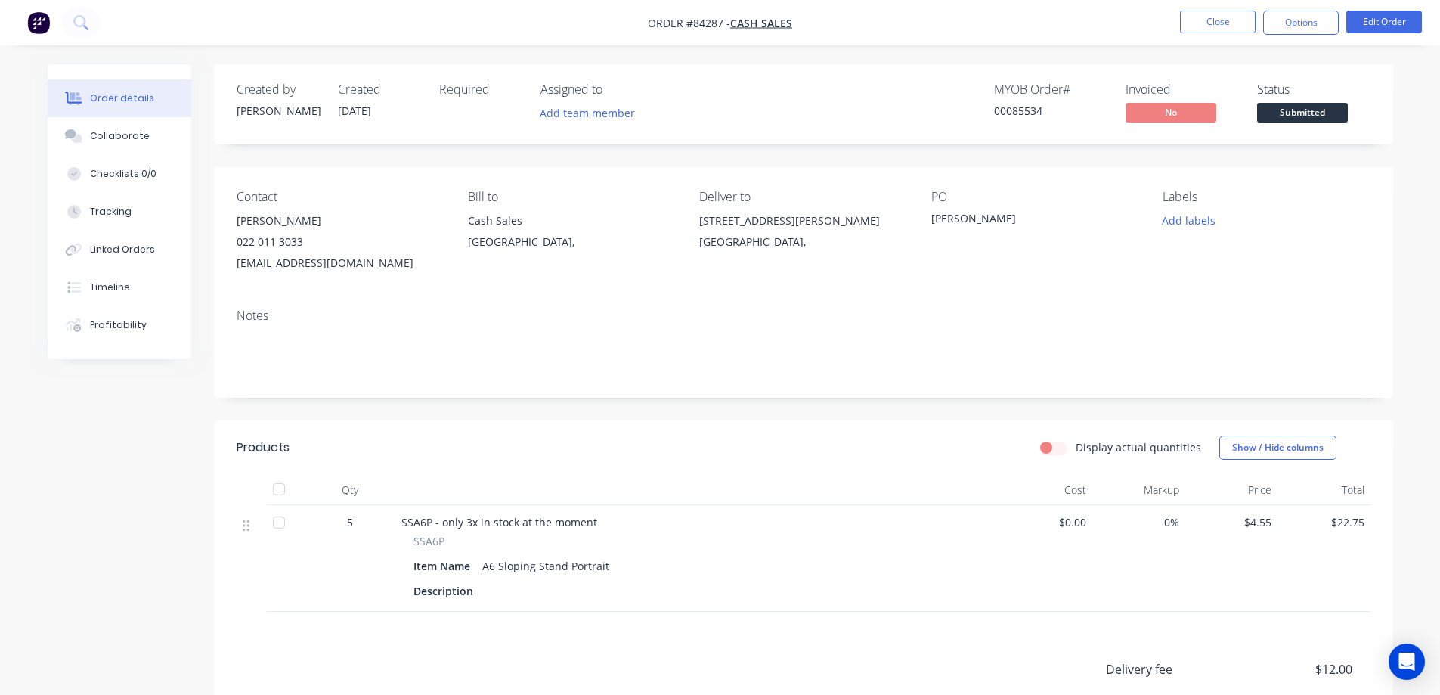
click at [1289, 113] on span "Submitted" at bounding box center [1302, 112] width 91 height 19
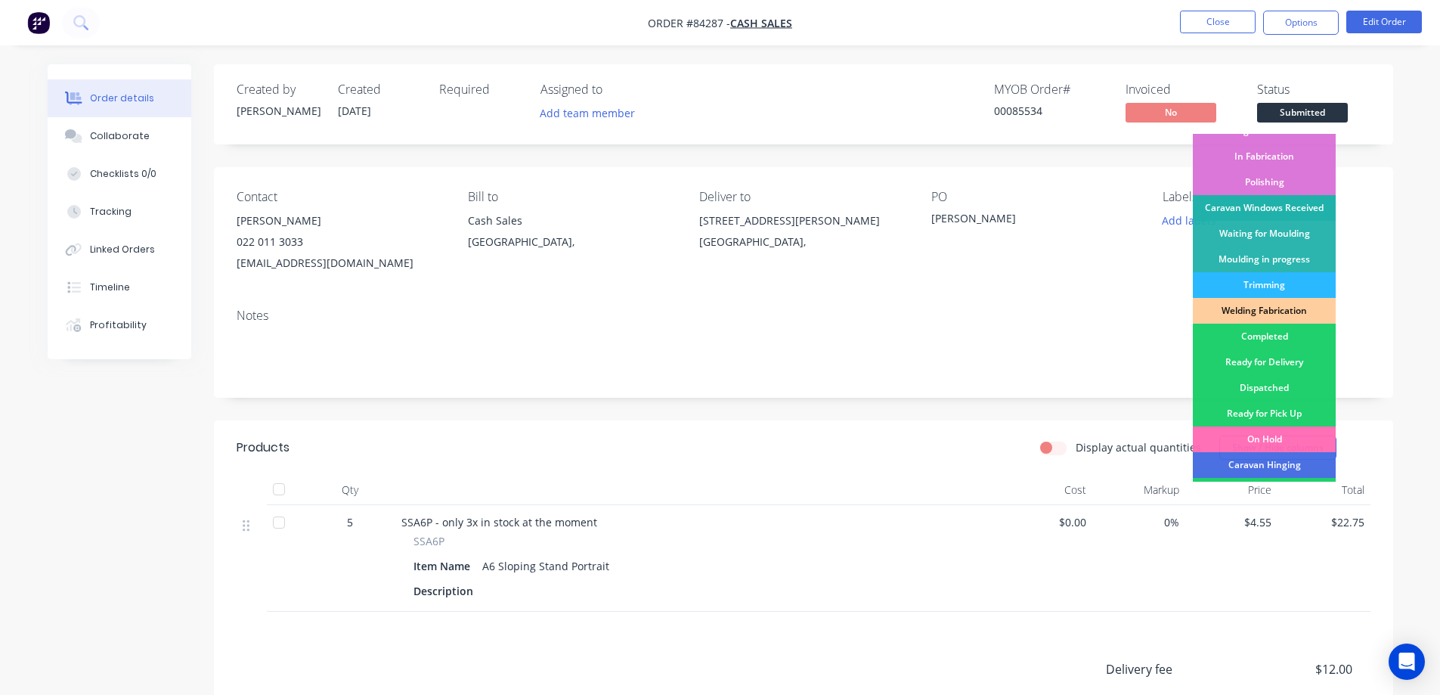
scroll to position [295, 0]
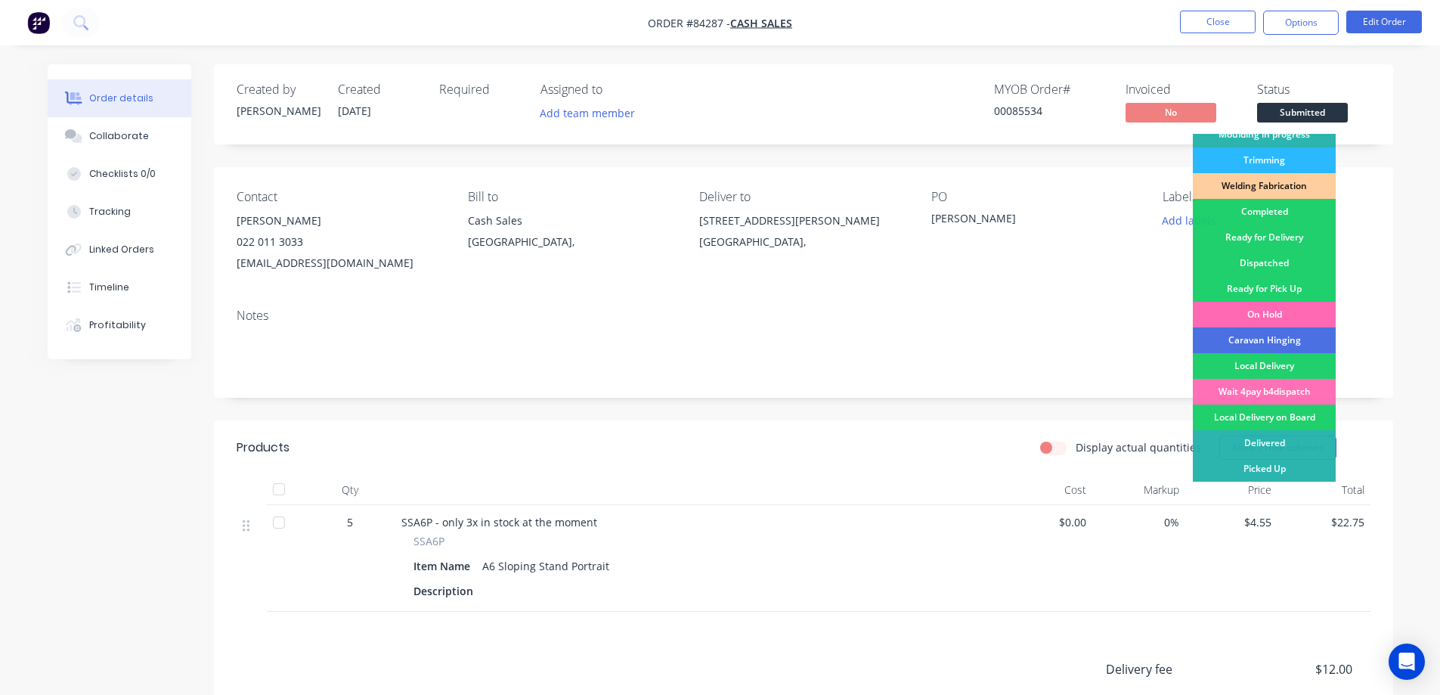
click at [1288, 311] on div "On Hold" at bounding box center [1264, 315] width 143 height 26
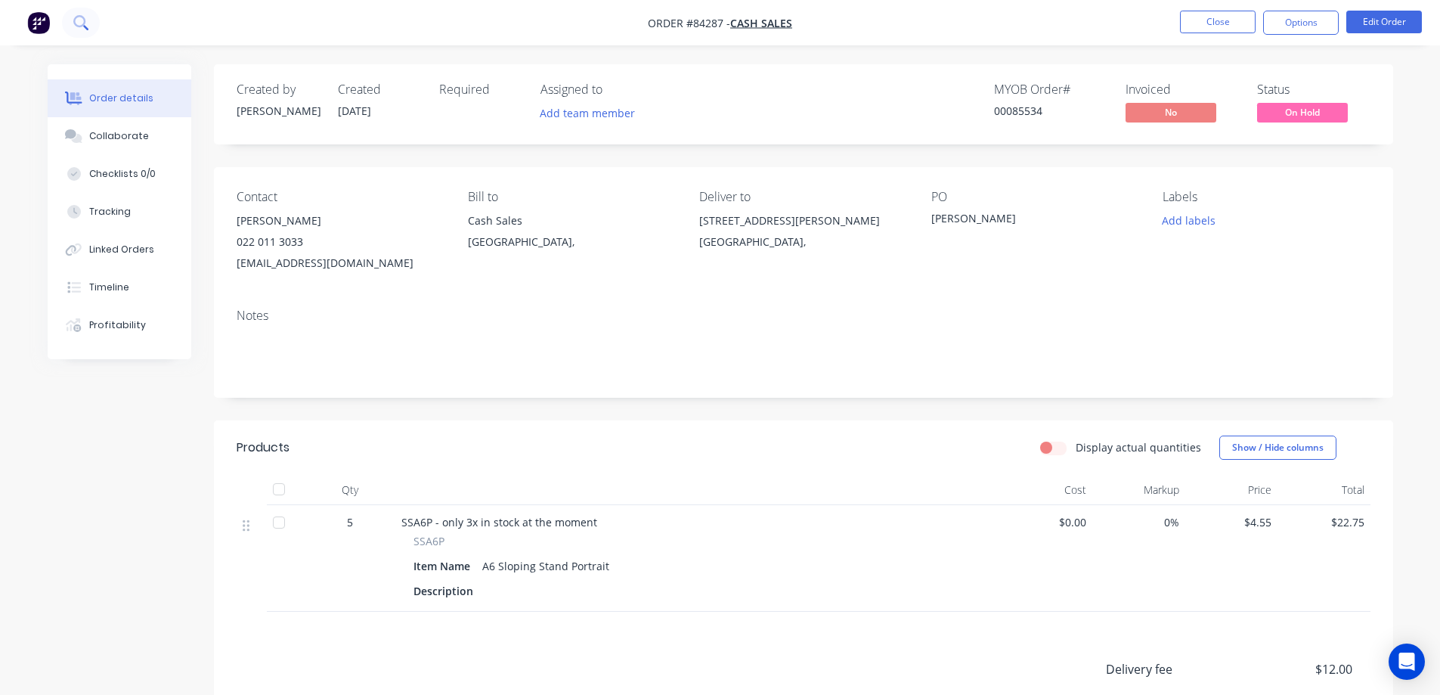
click at [73, 22] on icon at bounding box center [80, 22] width 14 height 14
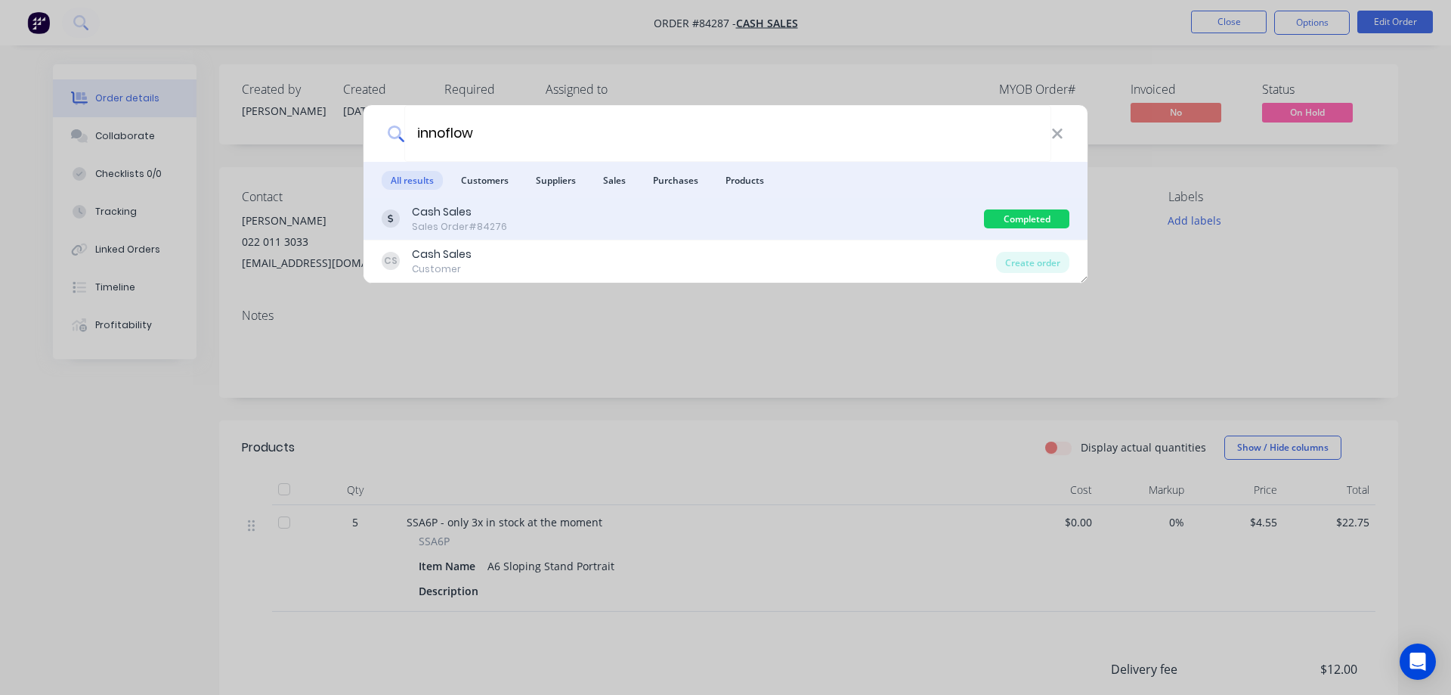
type input "innoflow"
click at [630, 221] on div "Cash Sales Sales Order #84276" at bounding box center [683, 218] width 602 height 29
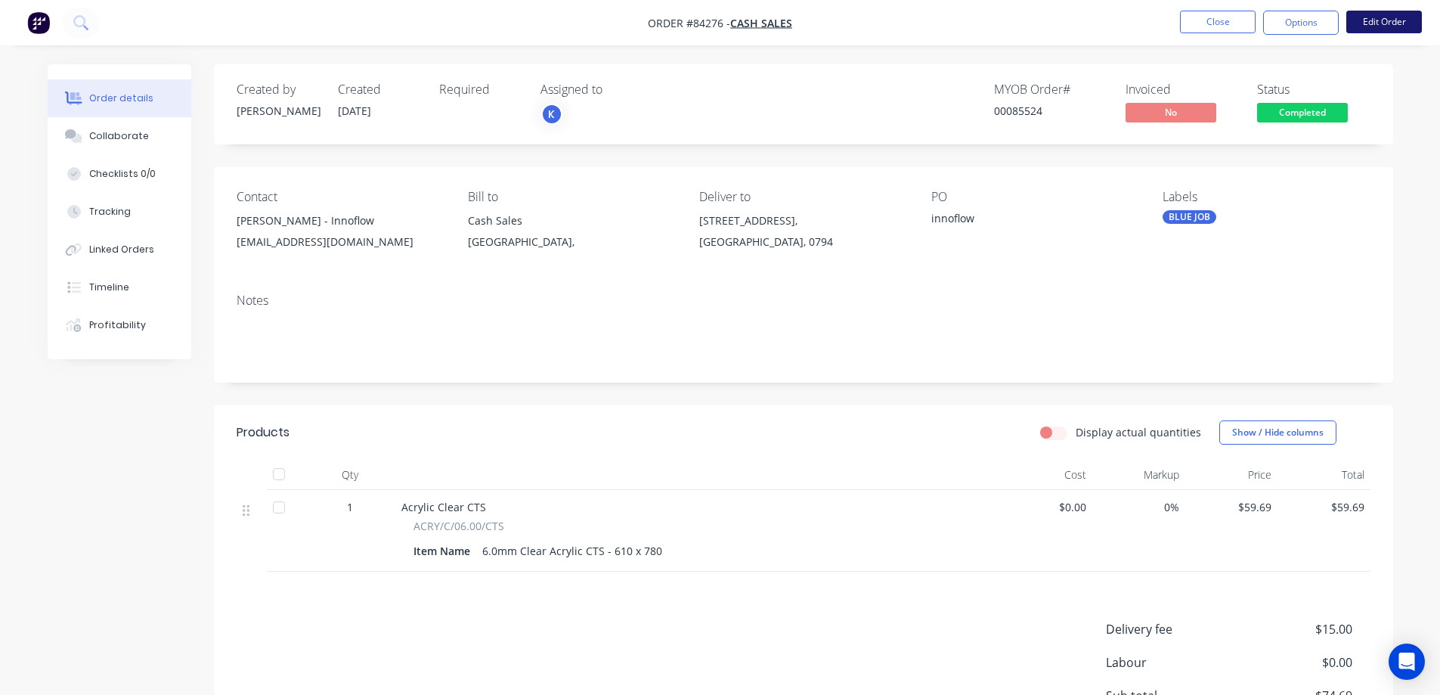
click at [1384, 13] on button "Edit Order" at bounding box center [1384, 22] width 76 height 23
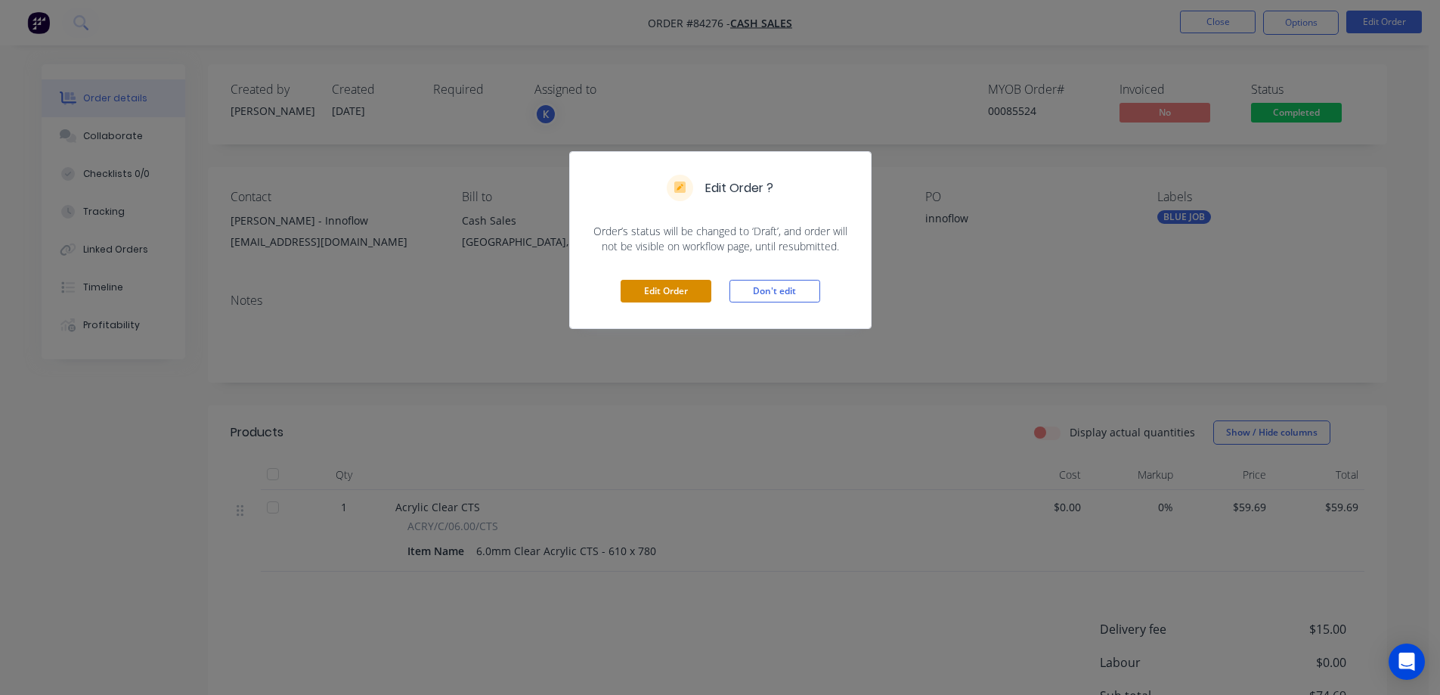
click at [640, 286] on button "Edit Order" at bounding box center [666, 291] width 91 height 23
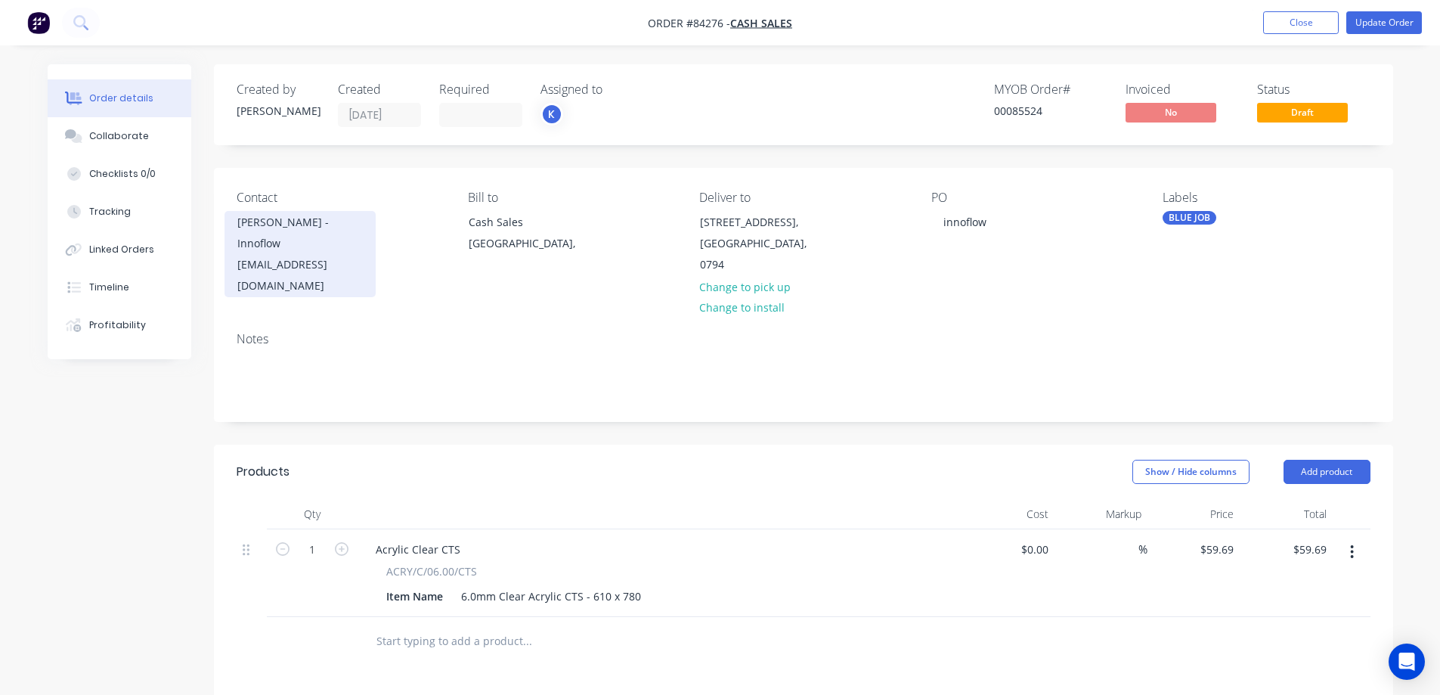
click at [308, 254] on div "mark@innoflow.co.nz" at bounding box center [299, 275] width 125 height 42
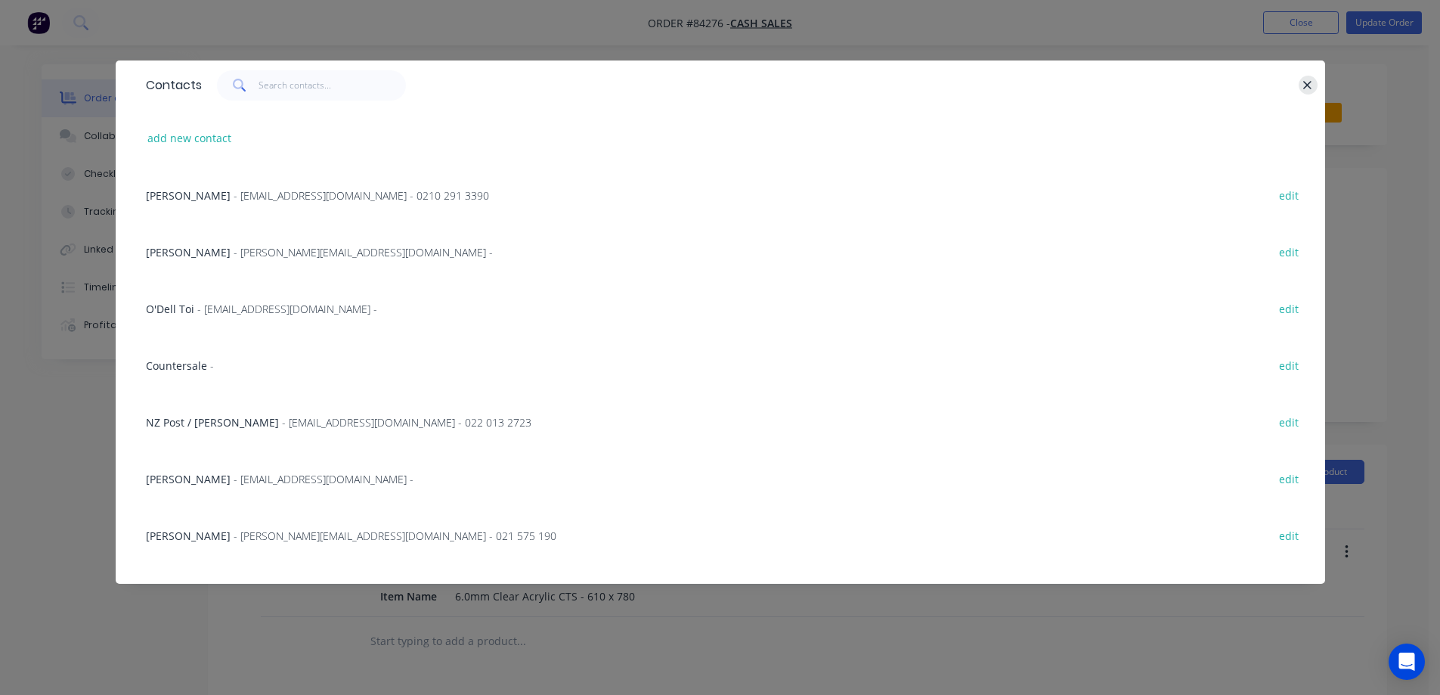
drag, startPoint x: 1306, startPoint y: 86, endPoint x: 483, endPoint y: 214, distance: 832.3
click at [1305, 86] on icon "button" at bounding box center [1307, 86] width 10 height 14
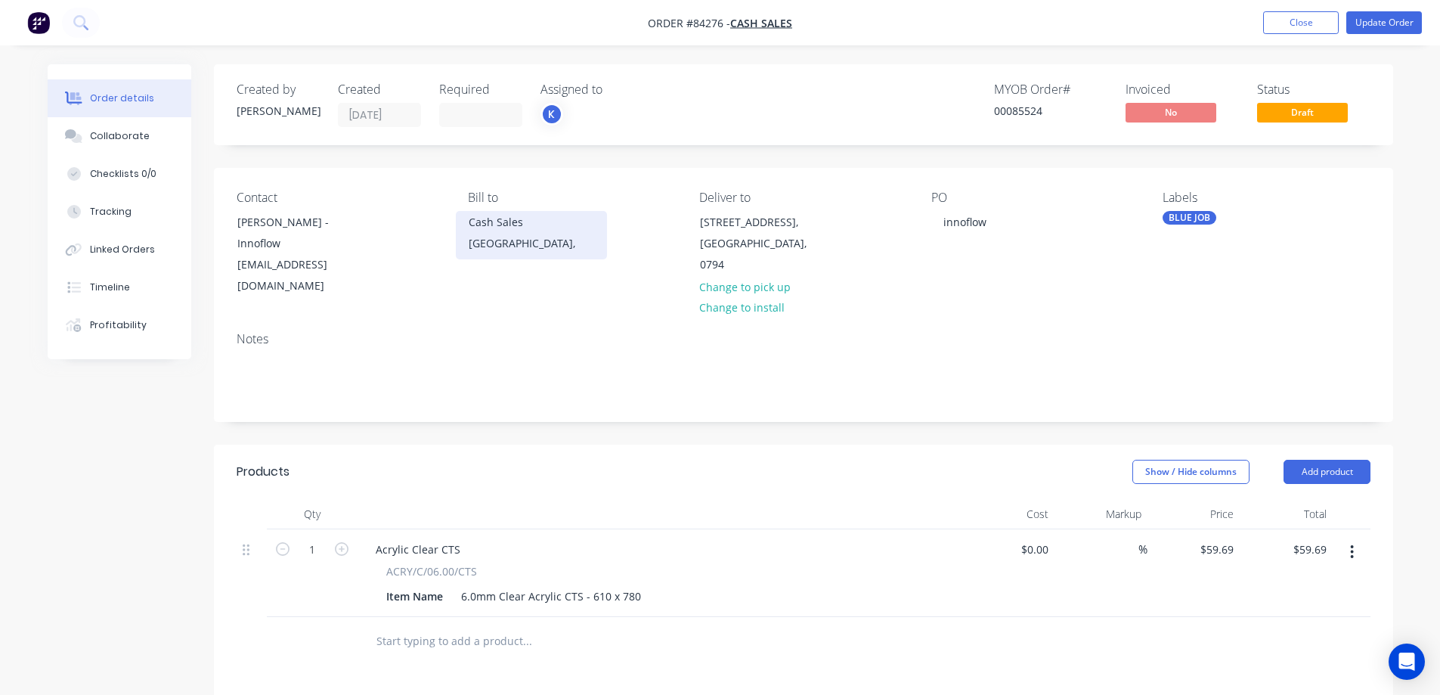
click at [479, 237] on div "[GEOGRAPHIC_DATA]," at bounding box center [531, 243] width 125 height 21
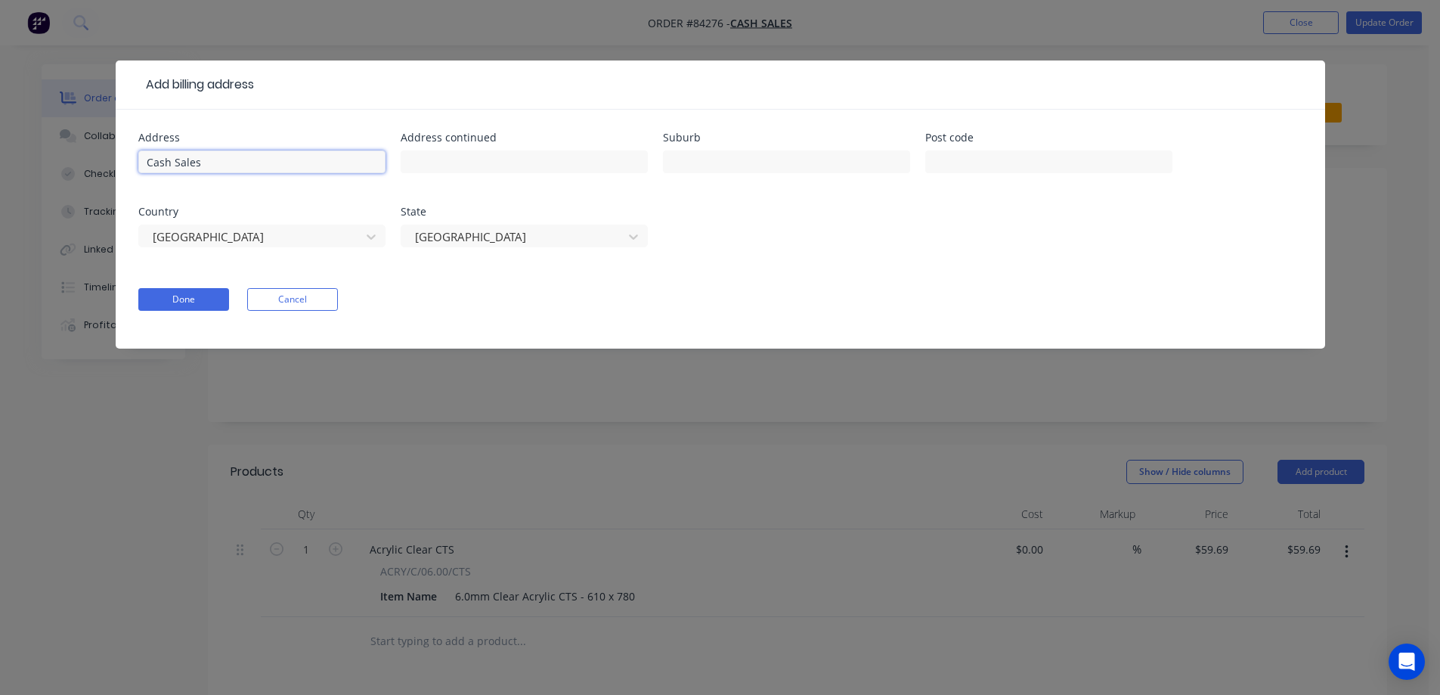
click at [305, 169] on input "Cash Sales" at bounding box center [261, 161] width 247 height 23
click at [235, 156] on input "Cash Sales" at bounding box center [261, 161] width 247 height 23
drag, startPoint x: 209, startPoint y: 165, endPoint x: 123, endPoint y: 166, distance: 85.4
click at [123, 166] on div "Address Cash Sales Address continued Suburb Post code Country New Zealand State…" at bounding box center [721, 229] width 1210 height 239
type input "Cash Sales"
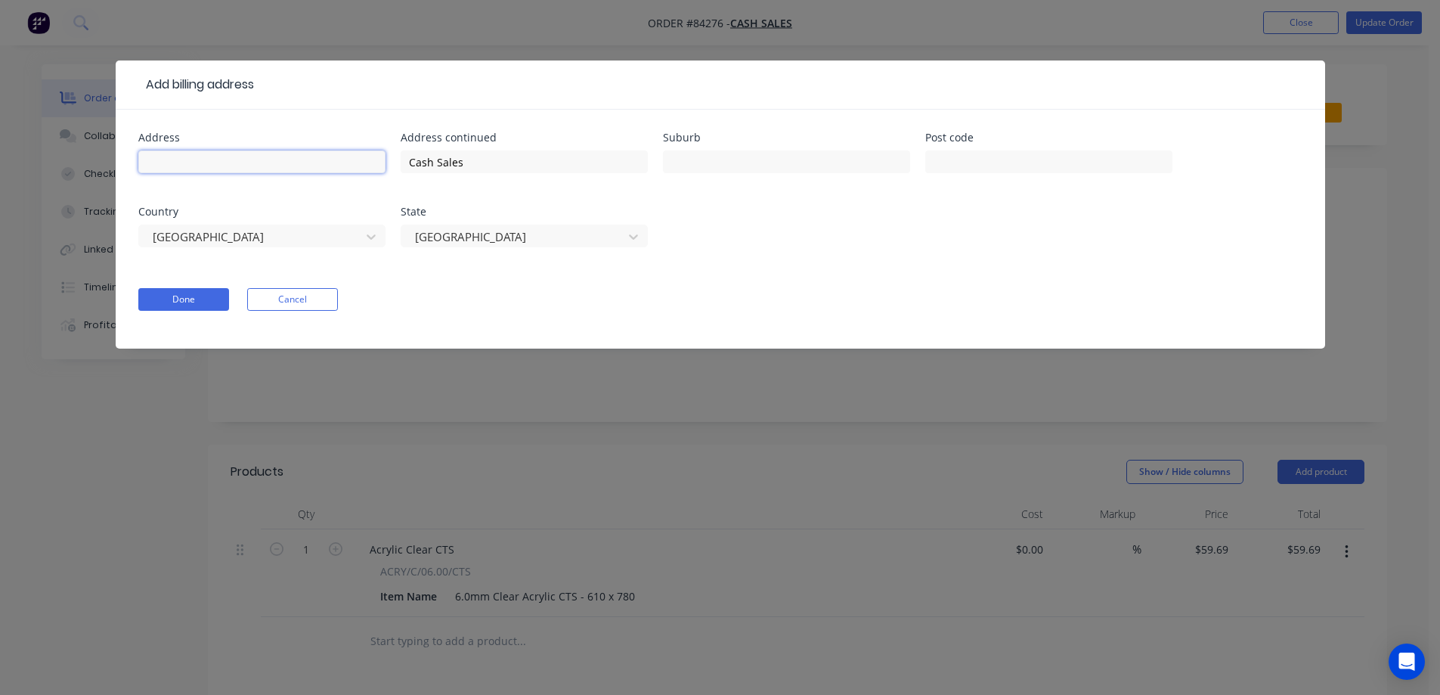
click at [220, 160] on input "text" at bounding box center [261, 161] width 247 height 23
paste input "Innoflow Technologies NZ Ltd"
type input "Innoflow Technologies NZ Ltd"
click at [190, 308] on button "Done" at bounding box center [183, 299] width 91 height 23
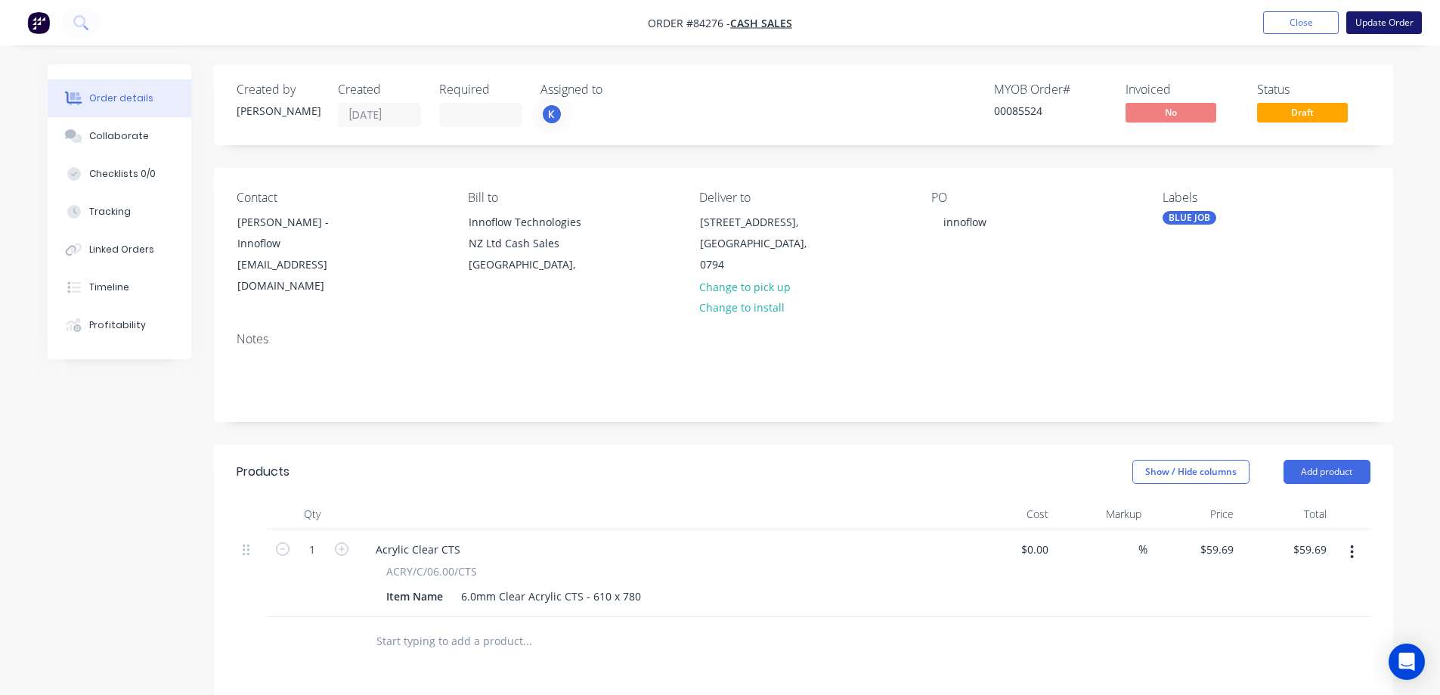
click at [1406, 26] on button "Update Order" at bounding box center [1384, 22] width 76 height 23
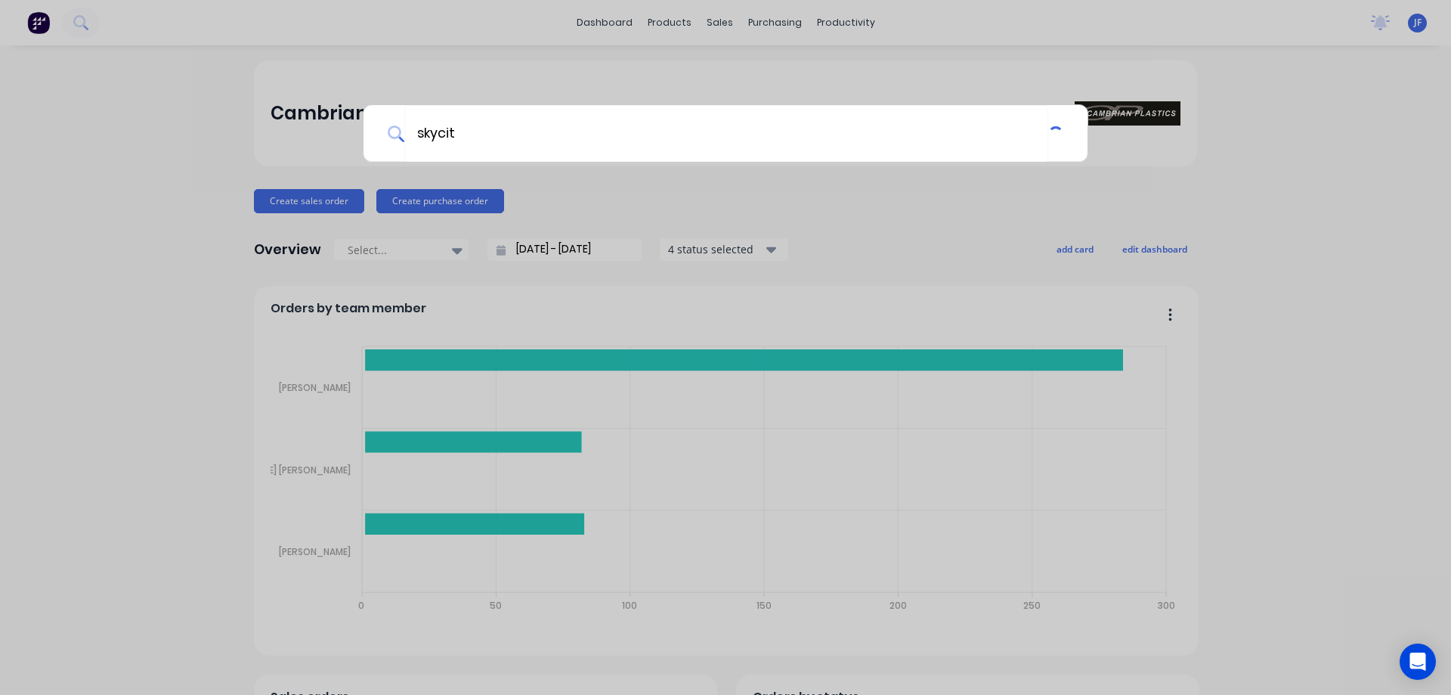
type input "skycity"
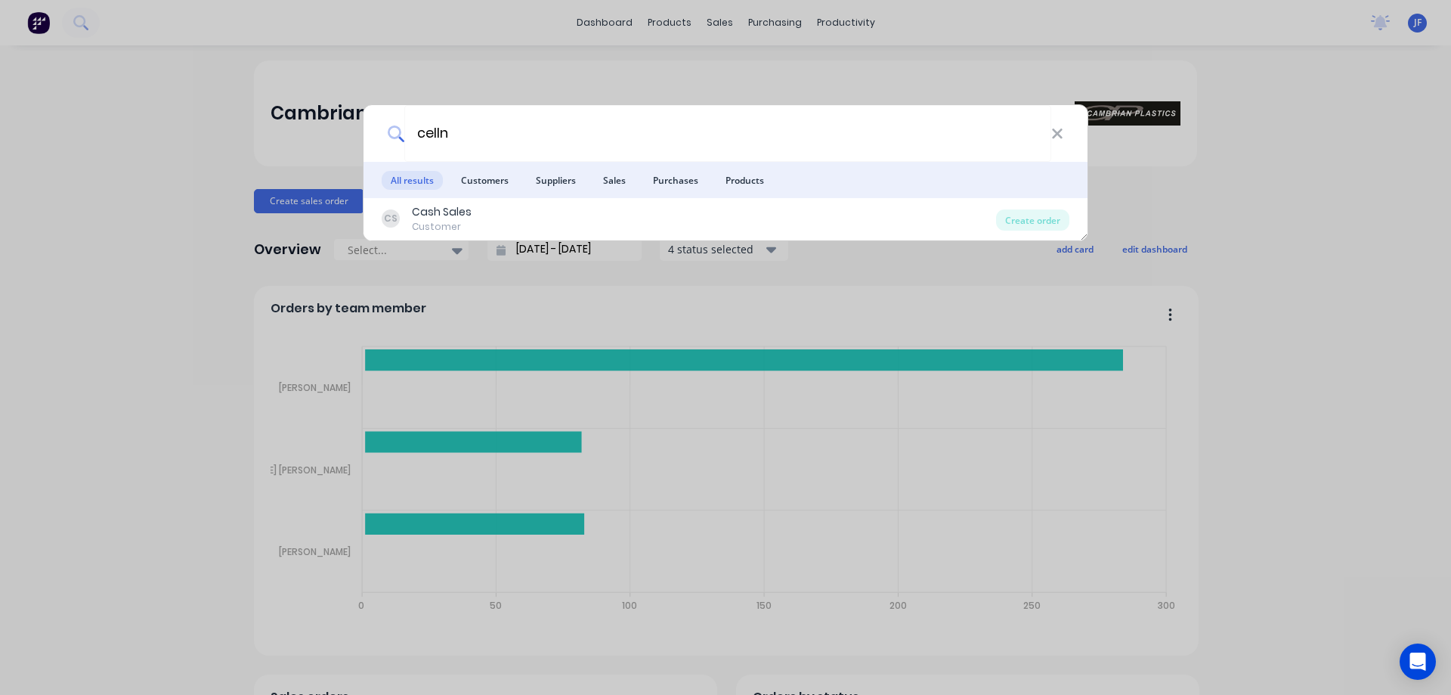
type input "celln"
click at [168, 22] on div "celln All results Customers Suppliers Sales Purchases Products CS Cash Sales Cu…" at bounding box center [725, 347] width 1451 height 695
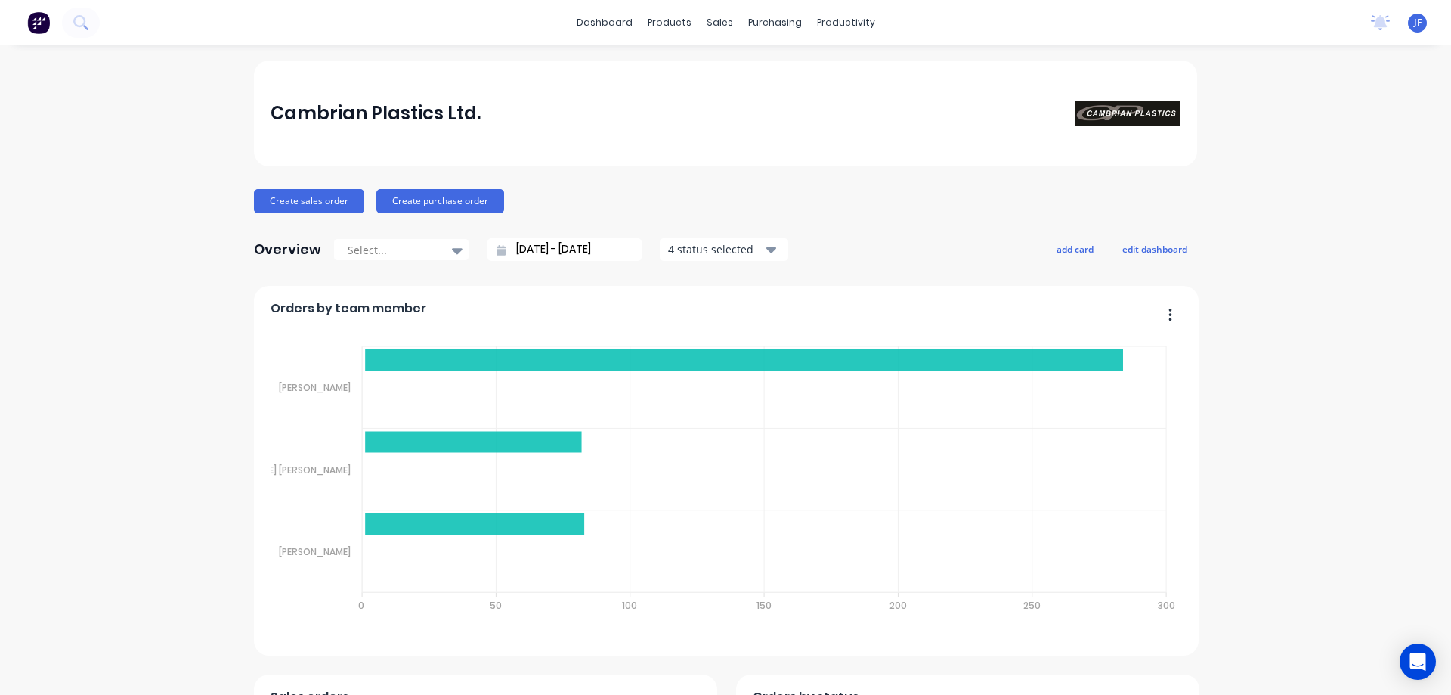
click at [89, 31] on button at bounding box center [81, 23] width 38 height 30
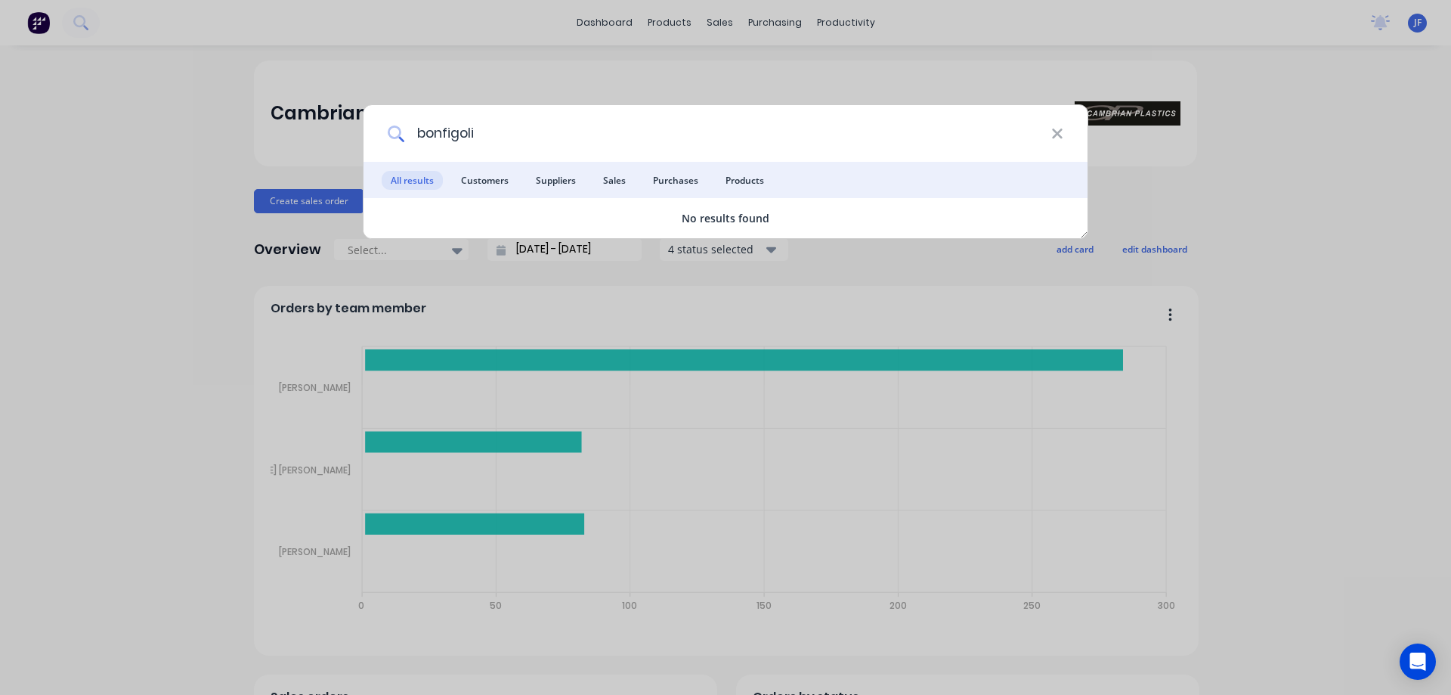
type input "bonfigoli"
click at [749, 71] on div "bonfigoli All results Customers Suppliers Sales Purchases Products No results f…" at bounding box center [725, 347] width 1451 height 695
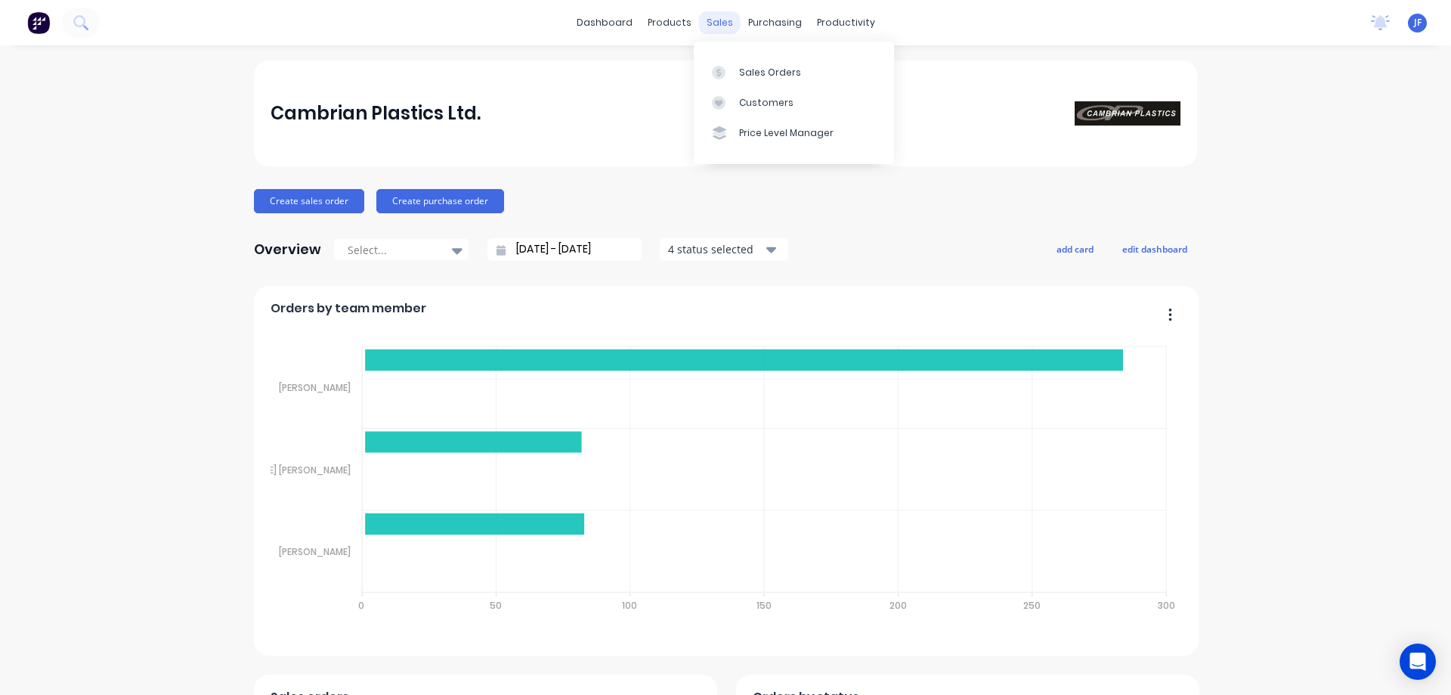
click at [704, 23] on div "sales" at bounding box center [720, 22] width 42 height 23
click at [738, 69] on link "Sales Orders" at bounding box center [794, 72] width 200 height 30
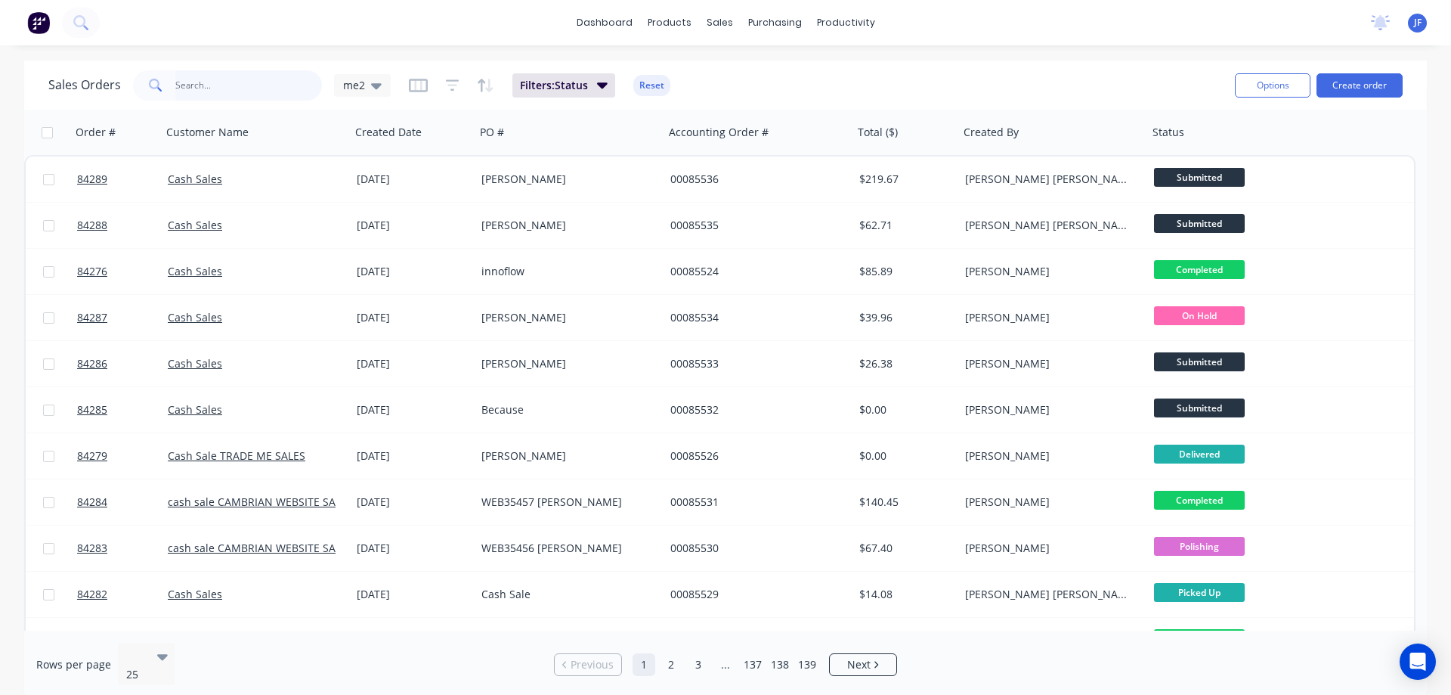
click at [242, 88] on input "text" at bounding box center [248, 85] width 147 height 30
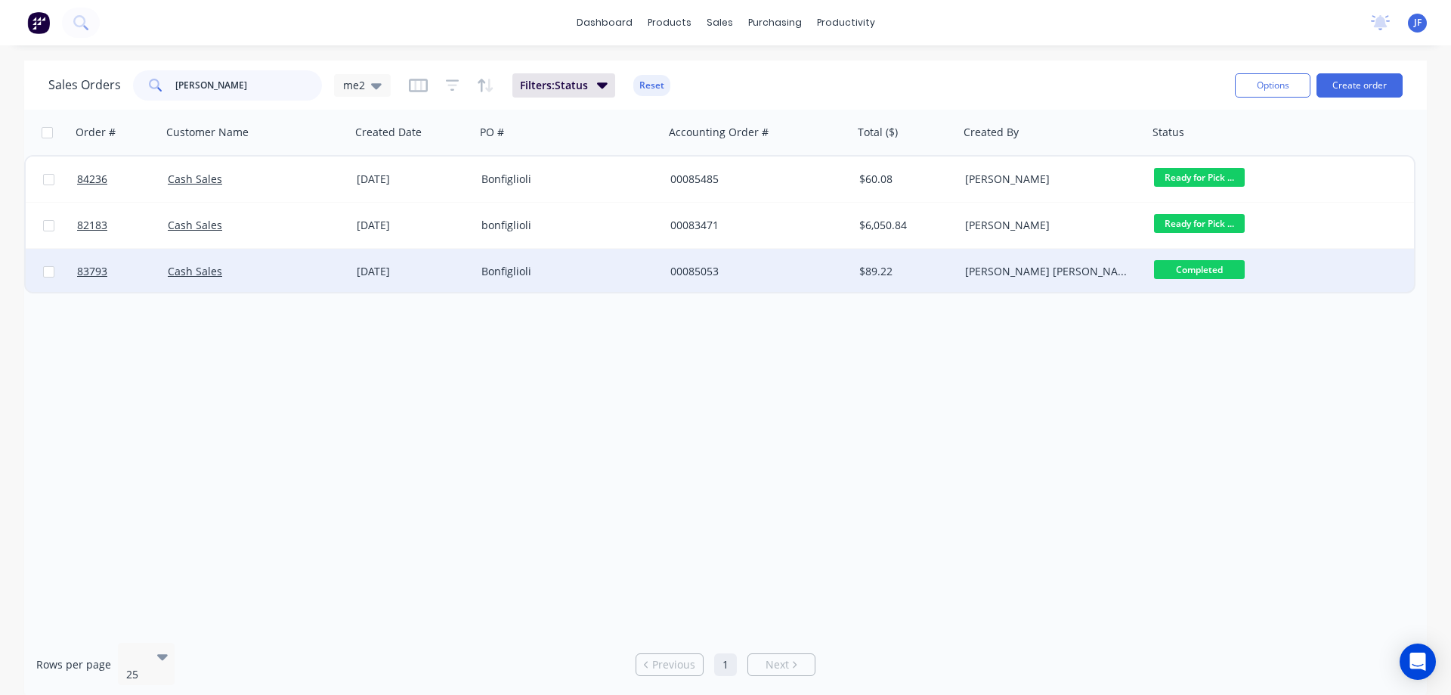
type input "bonfig"
click at [1114, 260] on div "[PERSON_NAME] [PERSON_NAME]" at bounding box center [1053, 271] width 189 height 45
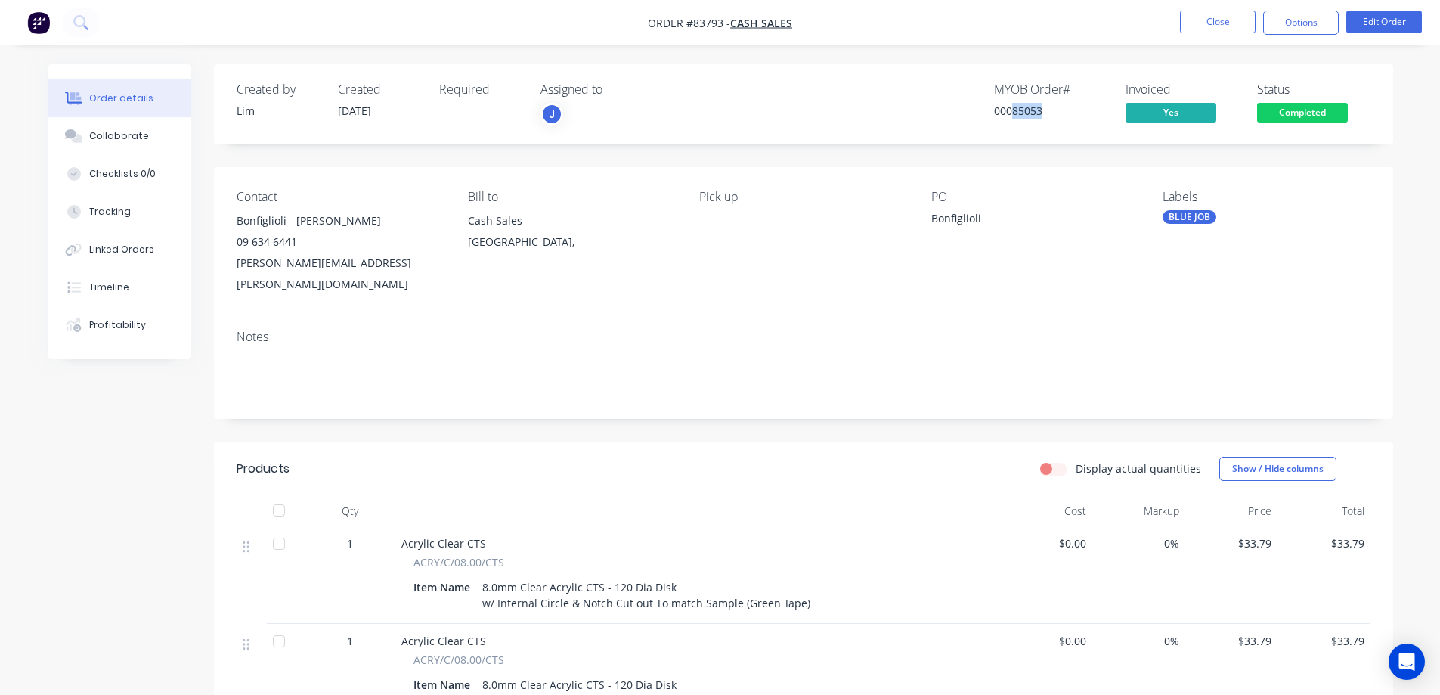
drag, startPoint x: 1013, startPoint y: 110, endPoint x: 1042, endPoint y: 115, distance: 29.2
click at [1042, 115] on div "00085053" at bounding box center [1050, 111] width 113 height 16
drag, startPoint x: 1042, startPoint y: 114, endPoint x: 999, endPoint y: 94, distance: 47.0
click at [999, 94] on div "MYOB Order # 00085053" at bounding box center [1050, 104] width 113 height 44
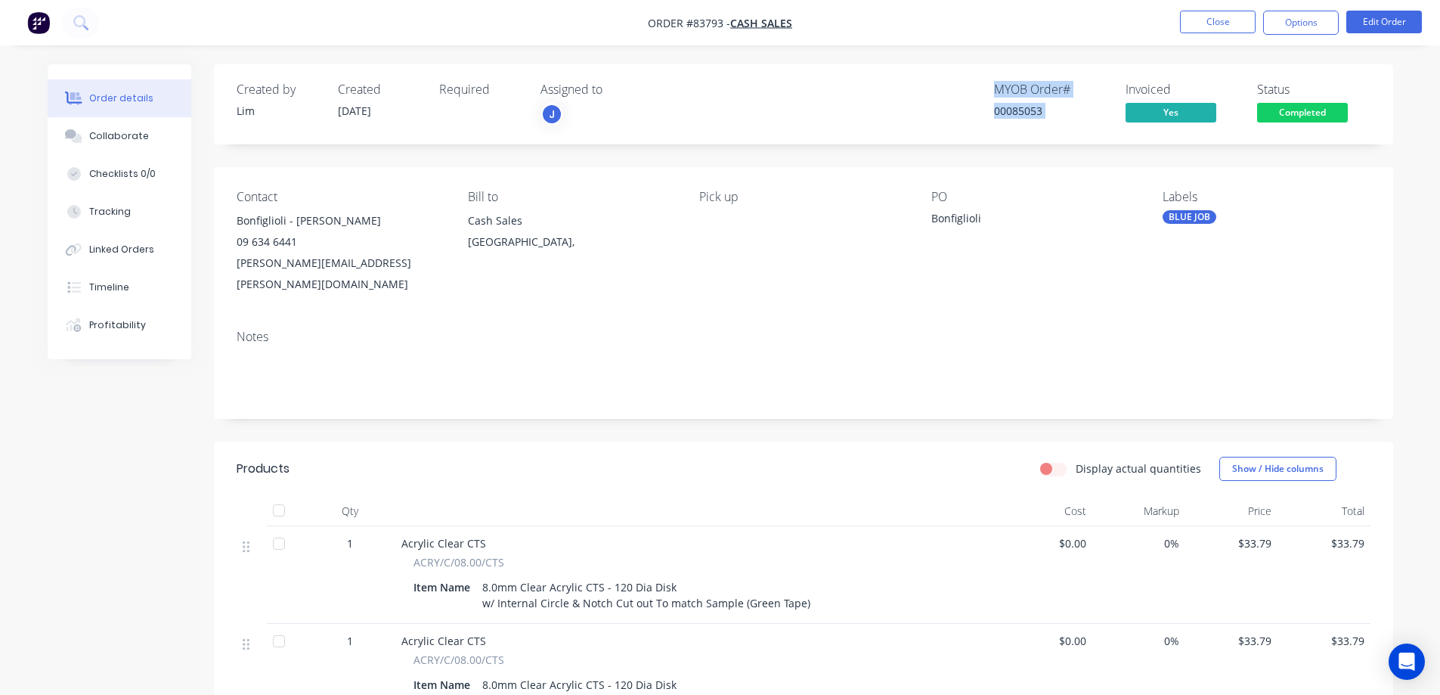
click at [999, 94] on div "MYOB Order #" at bounding box center [1050, 89] width 113 height 14
drag, startPoint x: 1014, startPoint y: 108, endPoint x: 1039, endPoint y: 110, distance: 25.7
click at [1039, 110] on div "00085053" at bounding box center [1050, 111] width 113 height 16
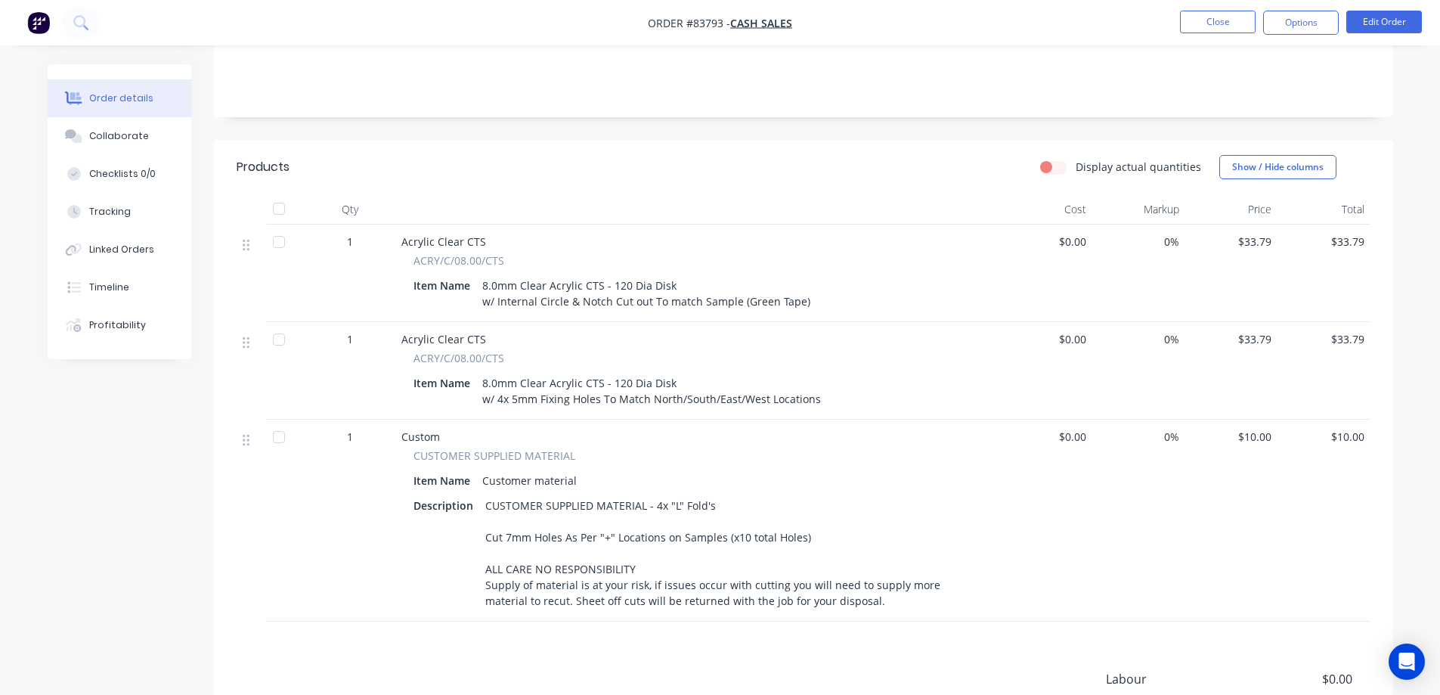
scroll to position [302, 0]
click at [76, 17] on icon at bounding box center [79, 21] width 12 height 12
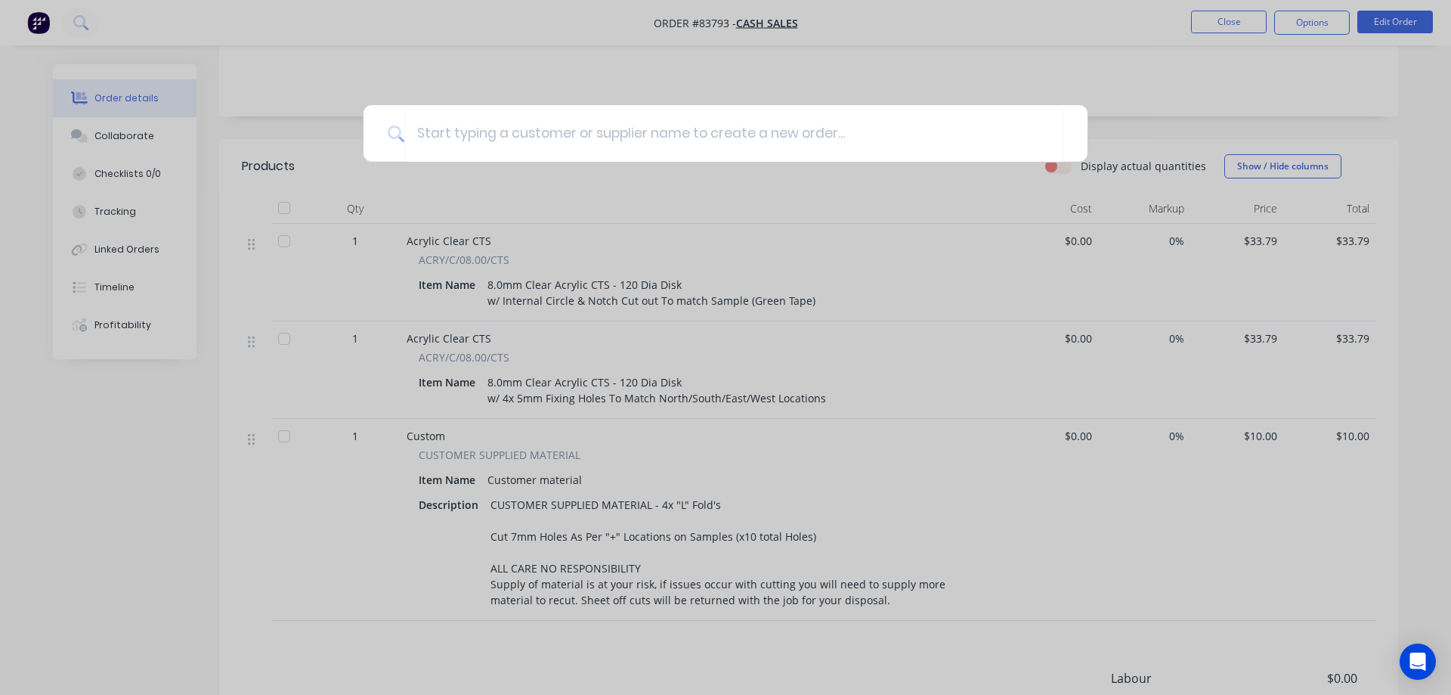
drag, startPoint x: 491, startPoint y: 148, endPoint x: 1077, endPoint y: 249, distance: 594.6
click at [1079, 249] on div at bounding box center [725, 347] width 1451 height 695
click at [667, 266] on div at bounding box center [725, 347] width 1451 height 695
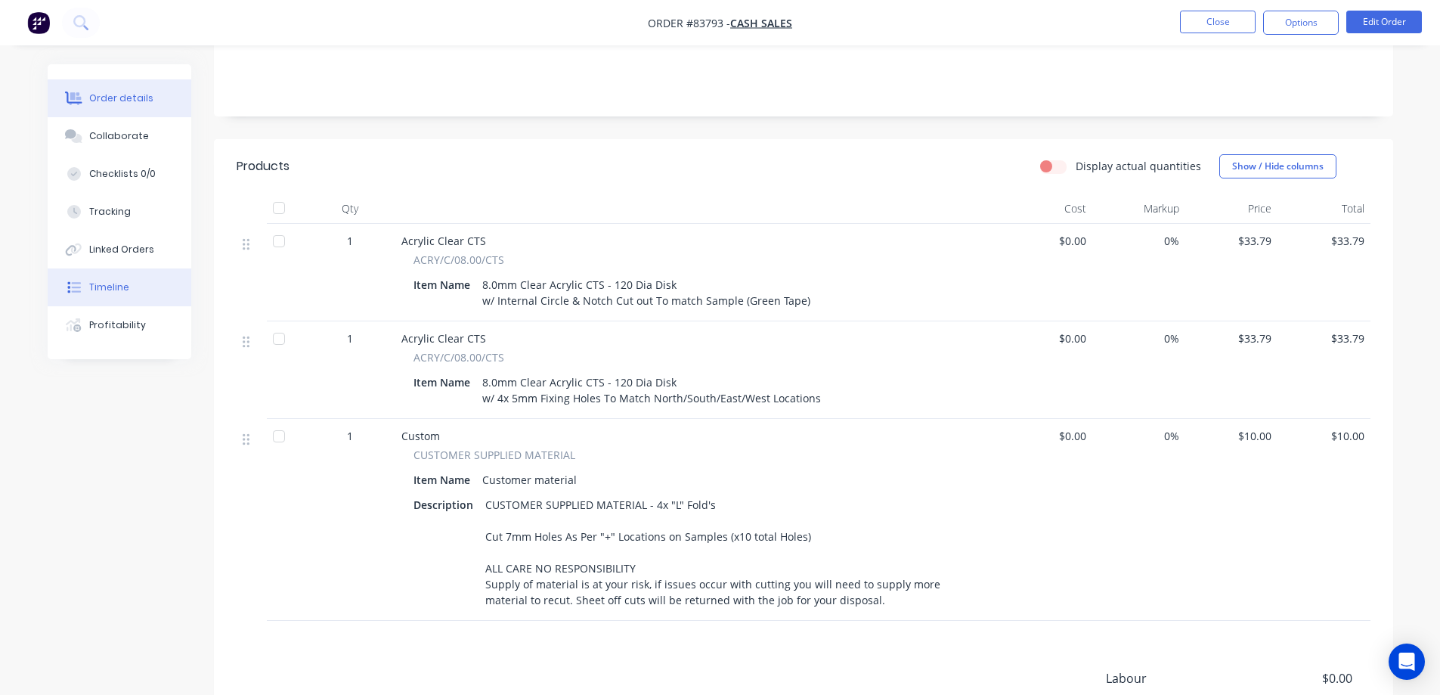
click at [141, 287] on button "Timeline" at bounding box center [120, 287] width 144 height 38
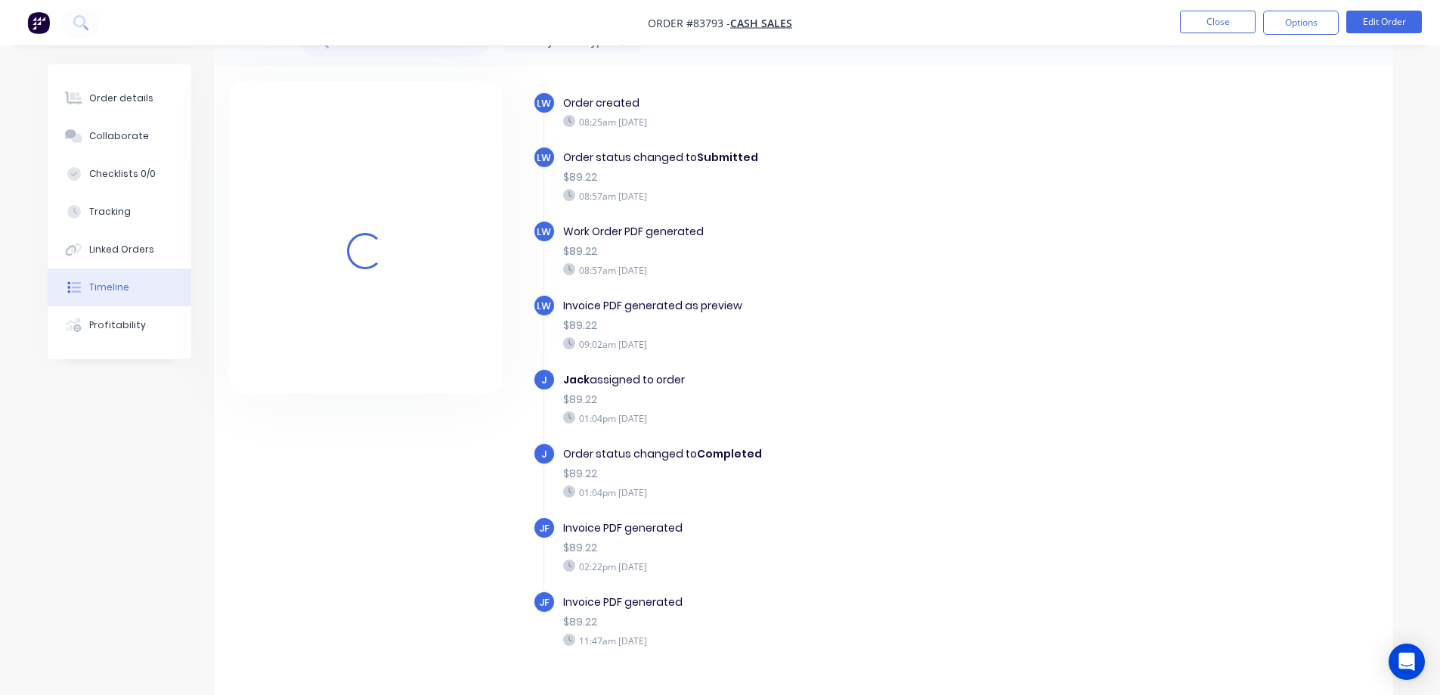
scroll to position [82, 0]
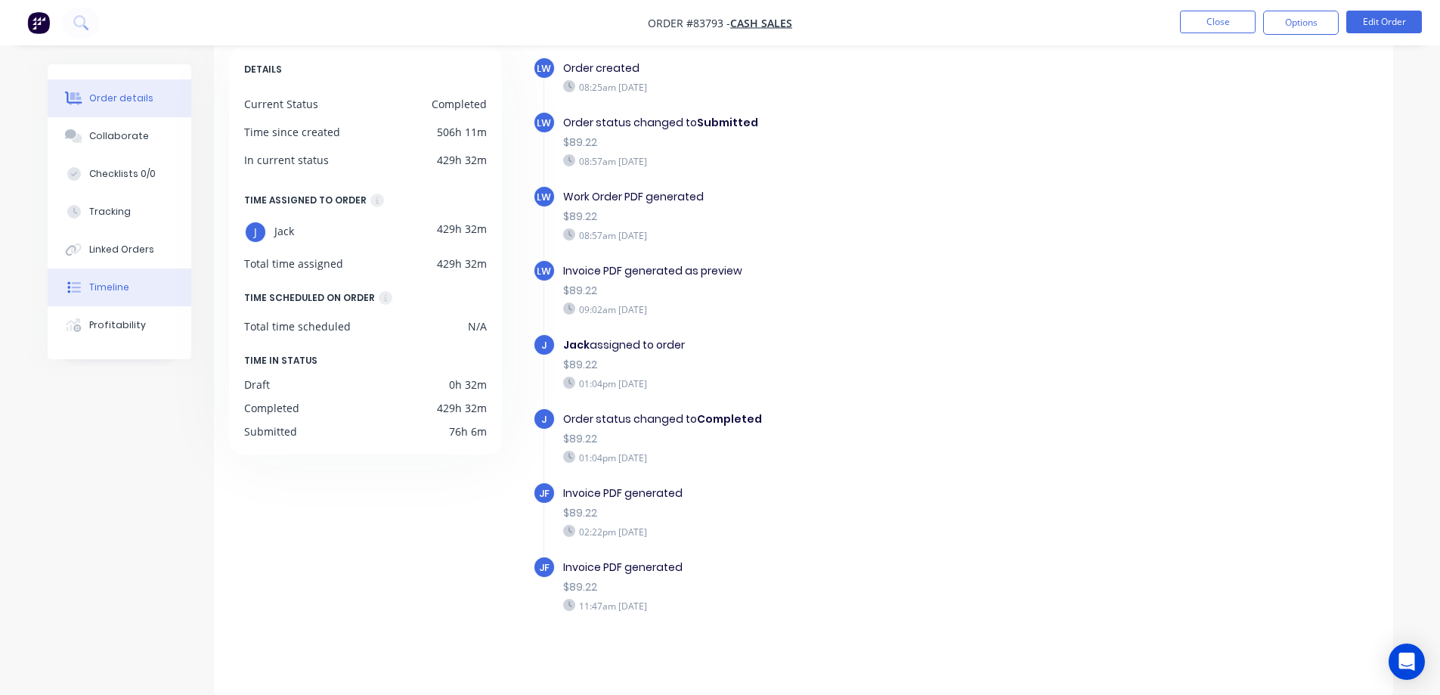
click at [113, 88] on button "Order details" at bounding box center [120, 98] width 144 height 38
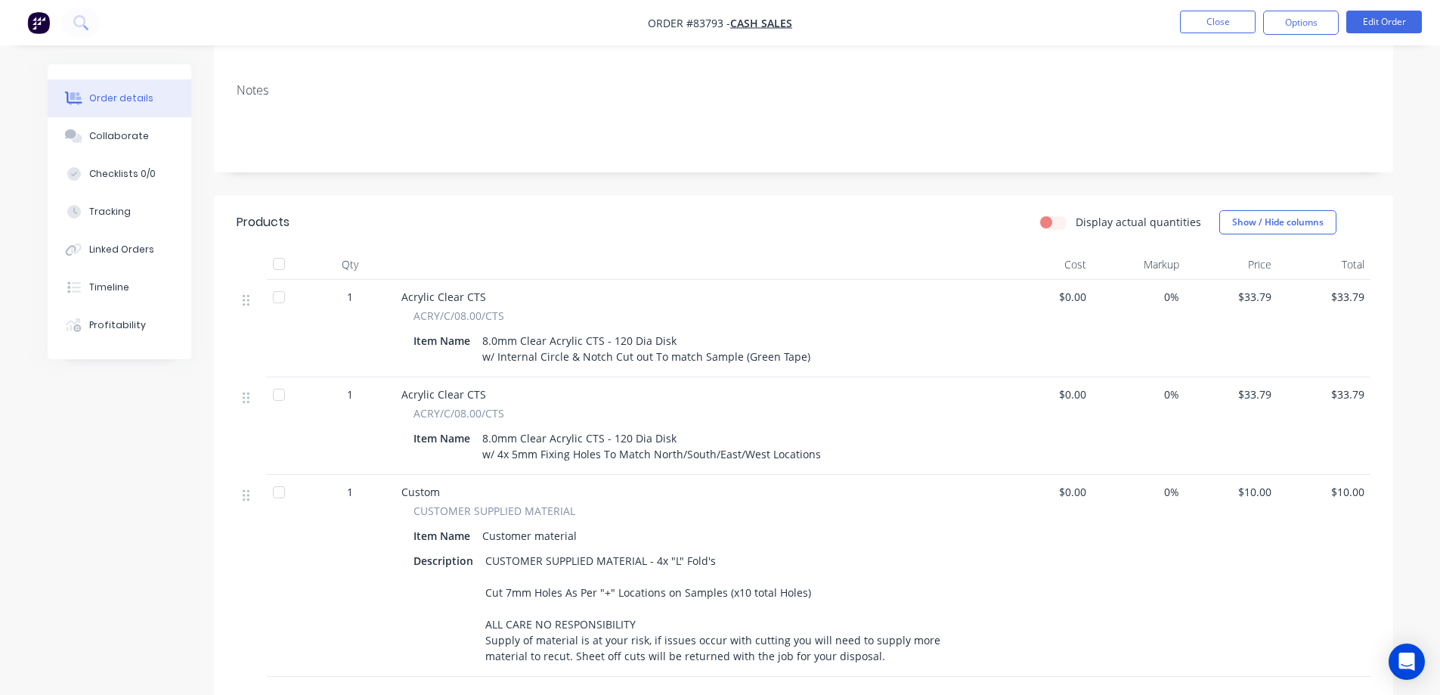
scroll to position [302, 0]
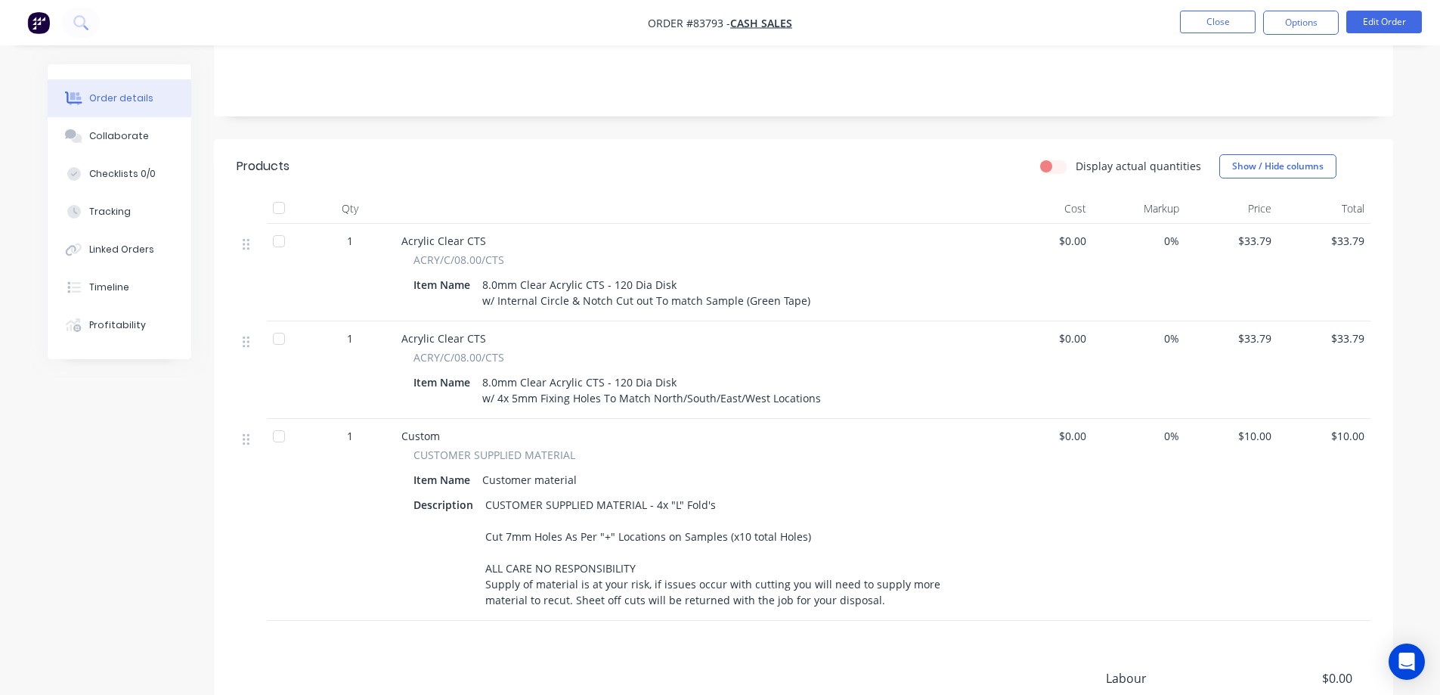
click at [506, 113] on div "Created by Lim Created 11/08/25 Required Assigned to J MYOB Order # 00085053 In…" at bounding box center [803, 314] width 1179 height 1105
click at [356, 194] on div "Qty" at bounding box center [350, 209] width 91 height 30
click at [345, 194] on div "Qty" at bounding box center [350, 209] width 91 height 30
click at [348, 194] on div "Qty" at bounding box center [350, 209] width 91 height 30
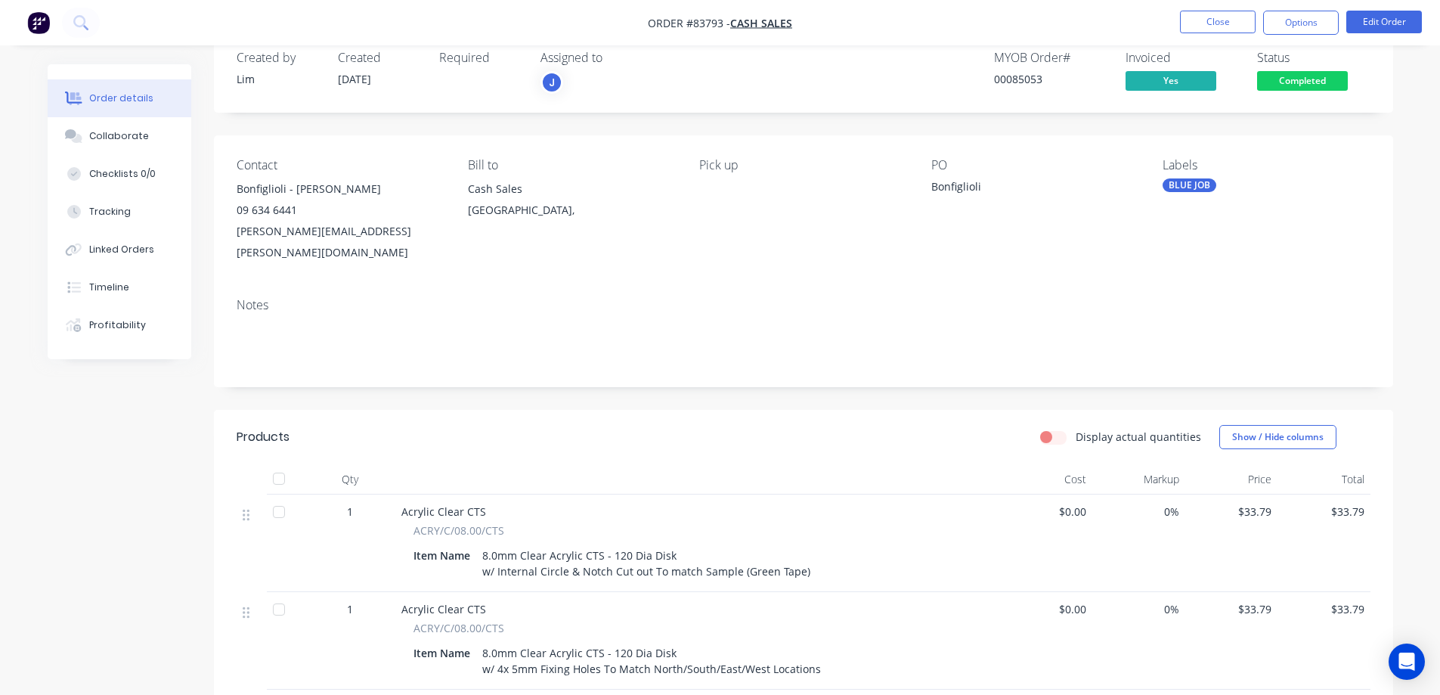
scroll to position [0, 0]
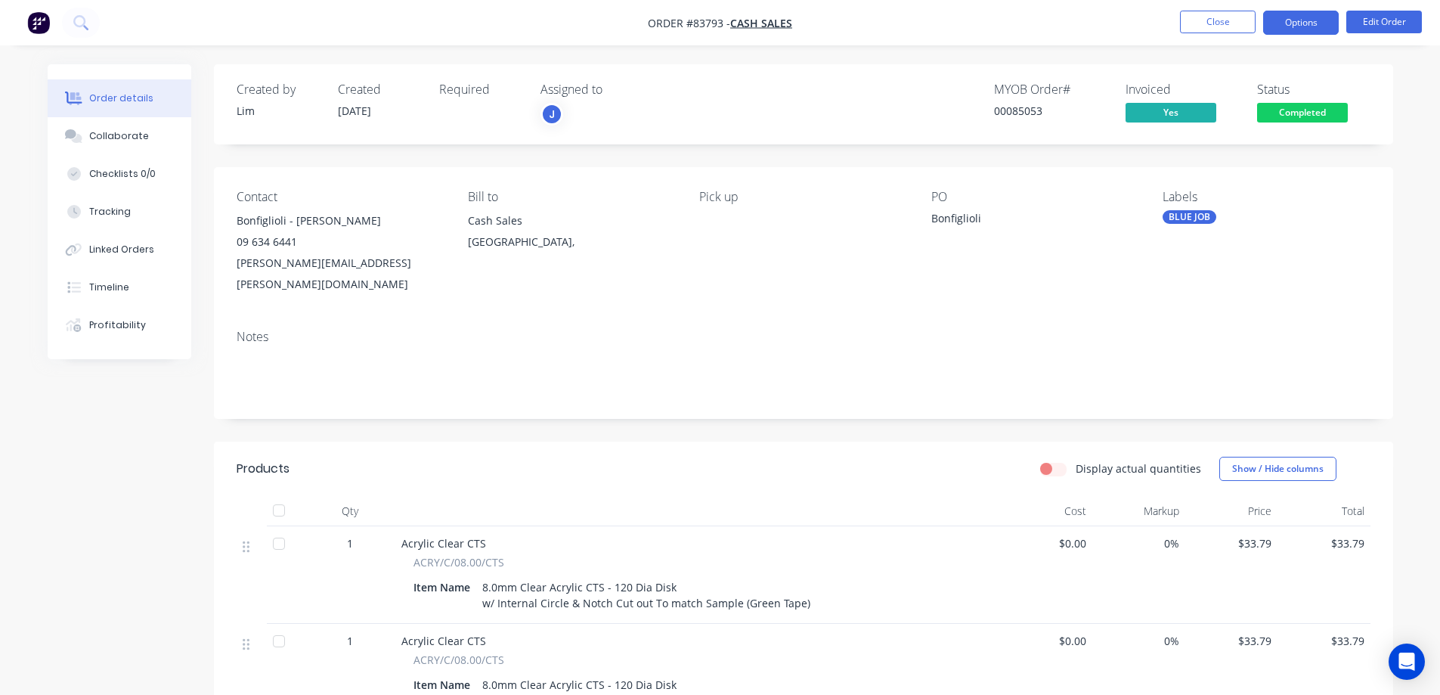
click at [1276, 33] on button "Options" at bounding box center [1301, 23] width 76 height 24
click at [946, 214] on div "Bonfiglioli" at bounding box center [1025, 220] width 189 height 21
click at [1268, 116] on span "Completed" at bounding box center [1302, 112] width 91 height 19
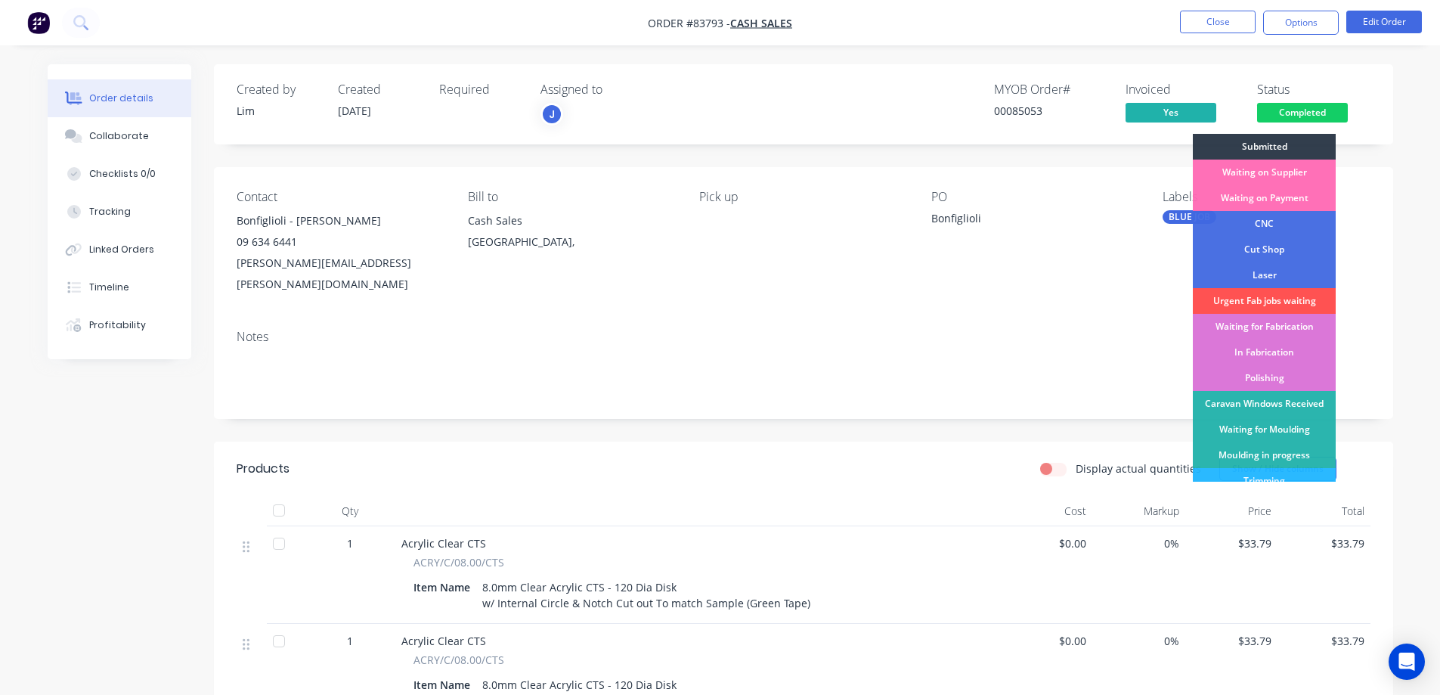
scroll to position [295, 0]
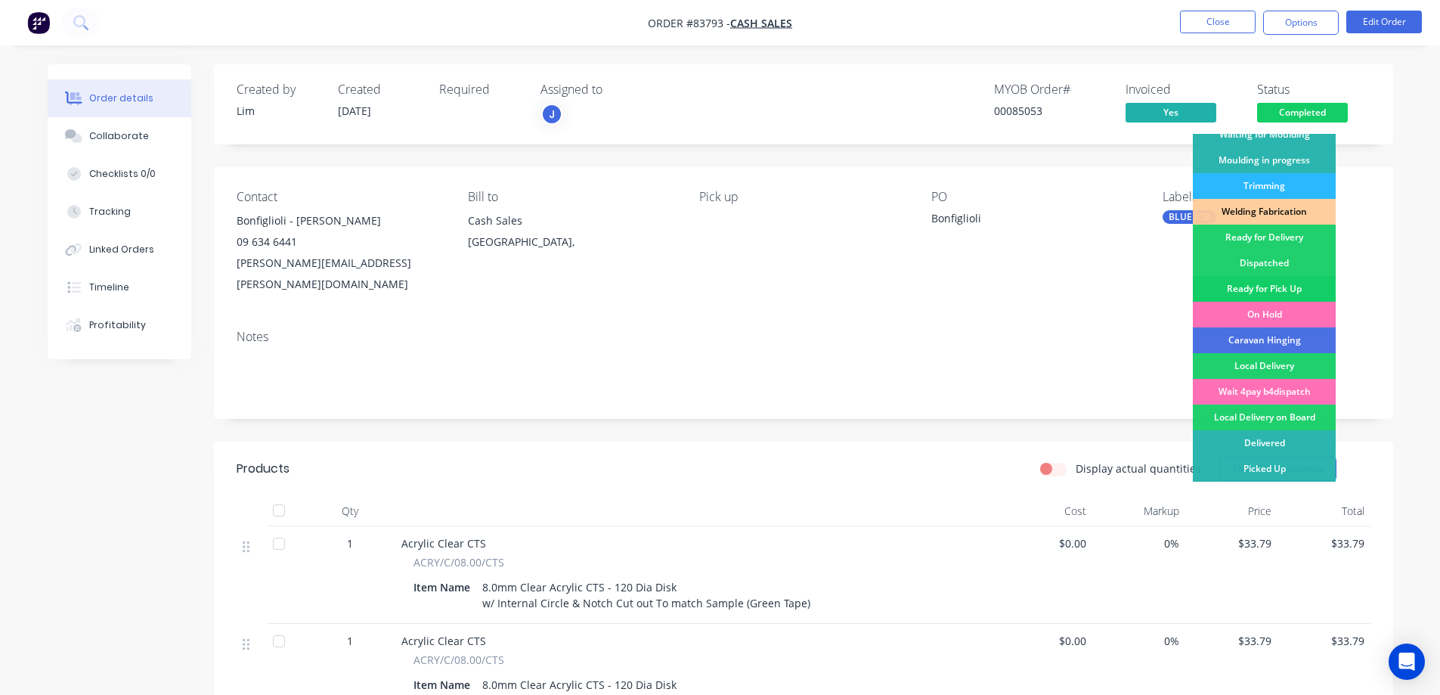
click at [1270, 290] on div "Ready for Pick Up" at bounding box center [1264, 289] width 143 height 26
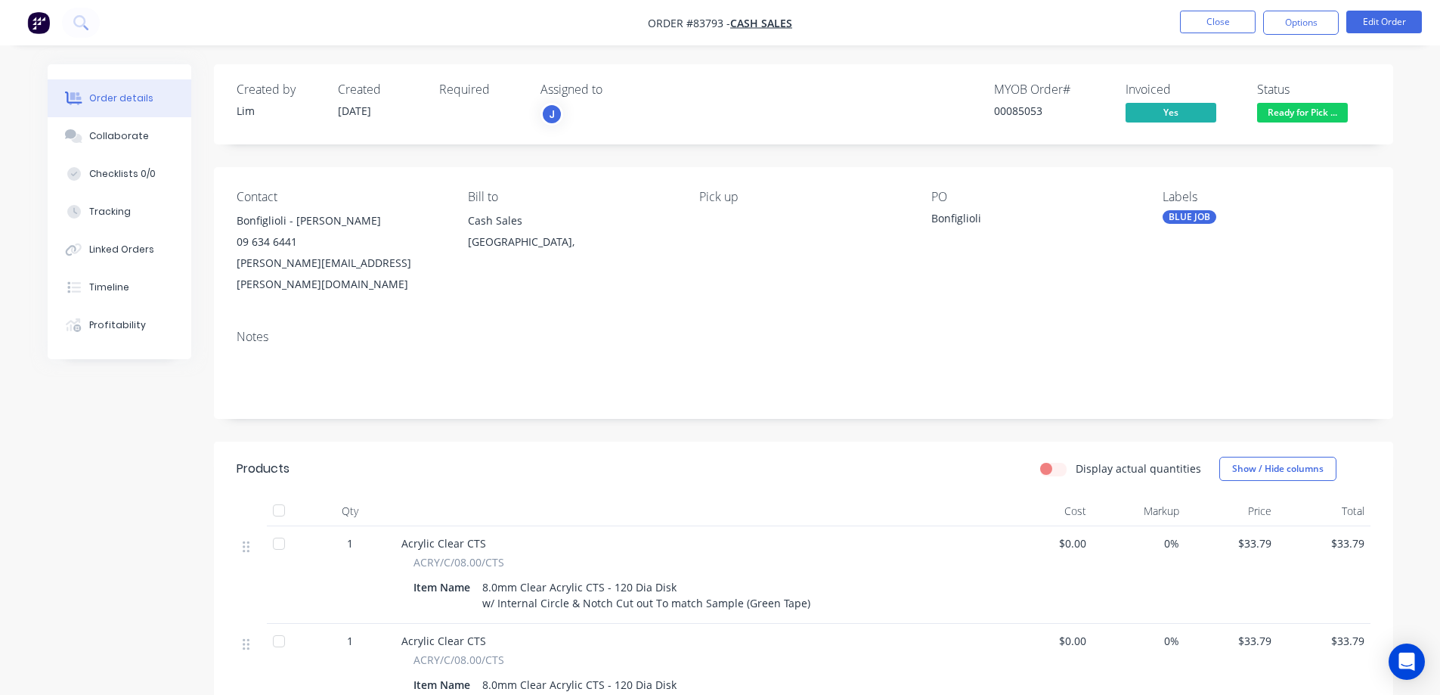
click at [1306, 110] on span "Ready for Pick ..." at bounding box center [1302, 112] width 91 height 19
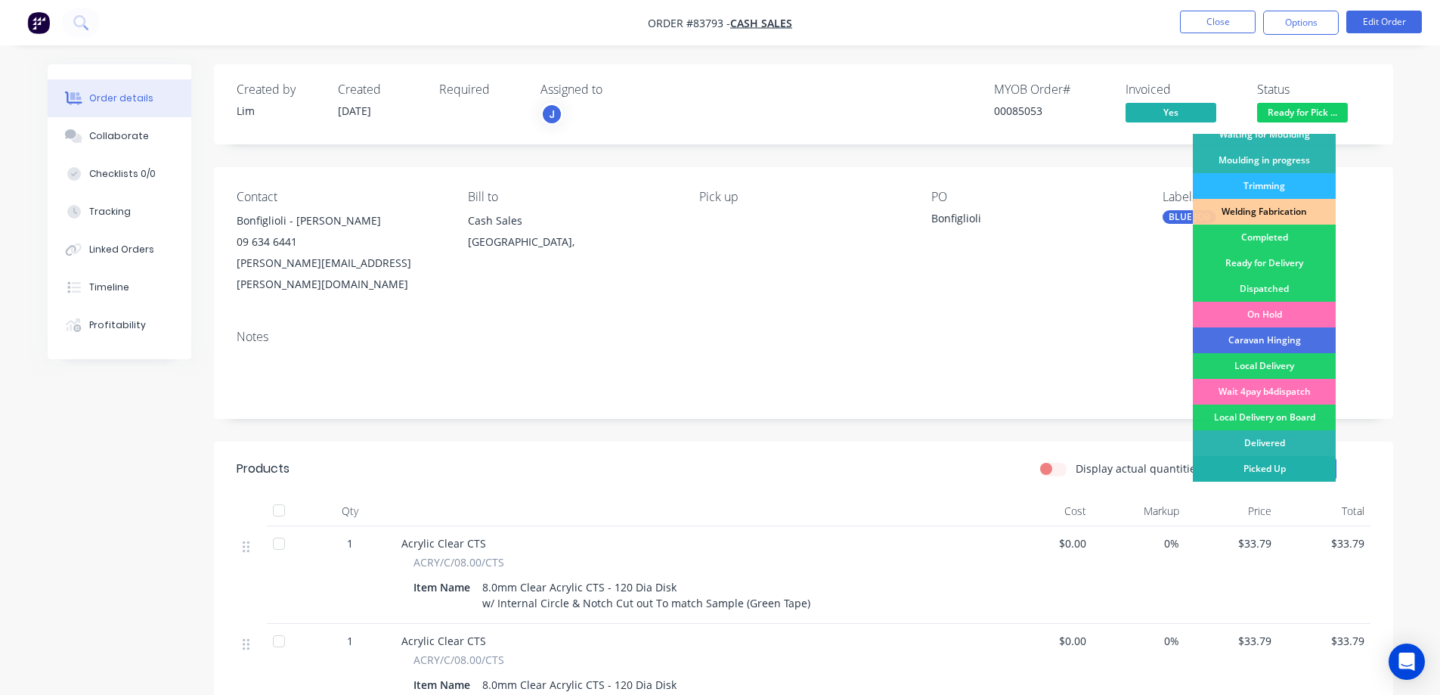
click at [1259, 460] on div "Picked Up" at bounding box center [1264, 469] width 143 height 26
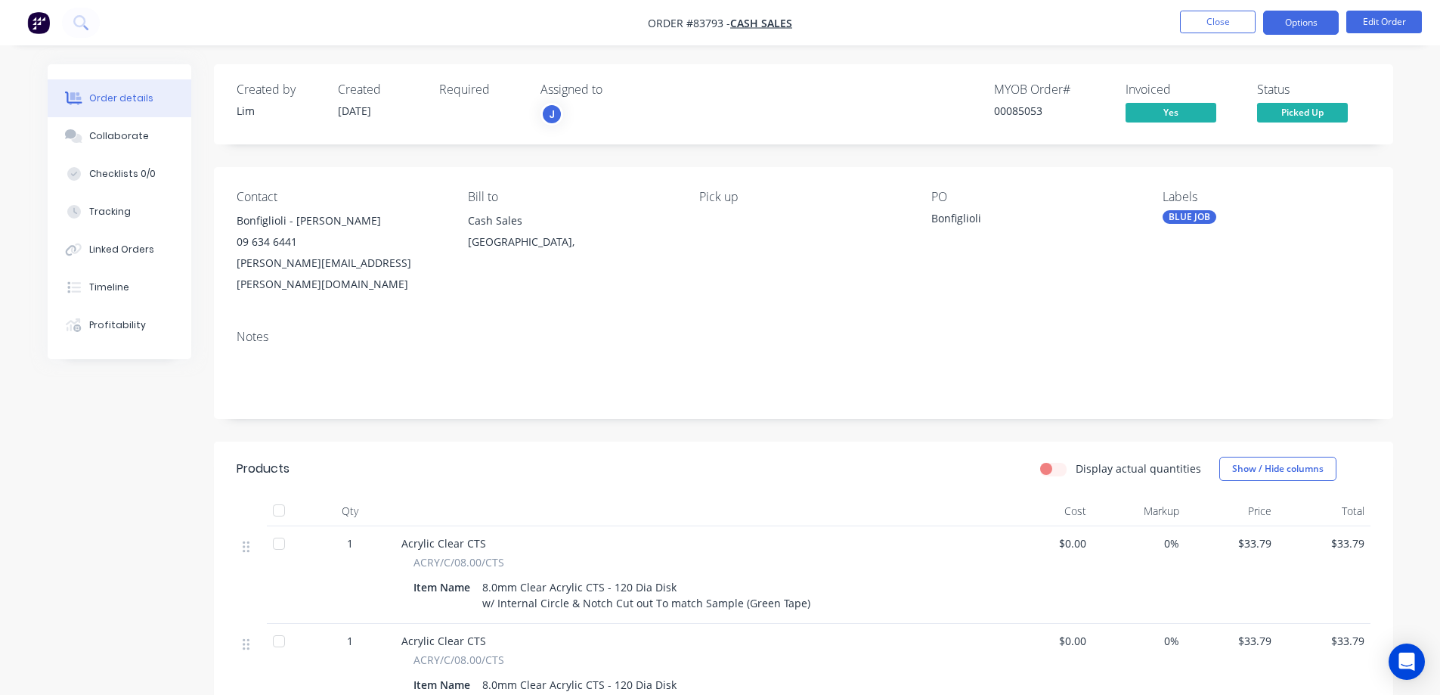
click at [1303, 20] on button "Options" at bounding box center [1301, 23] width 76 height 24
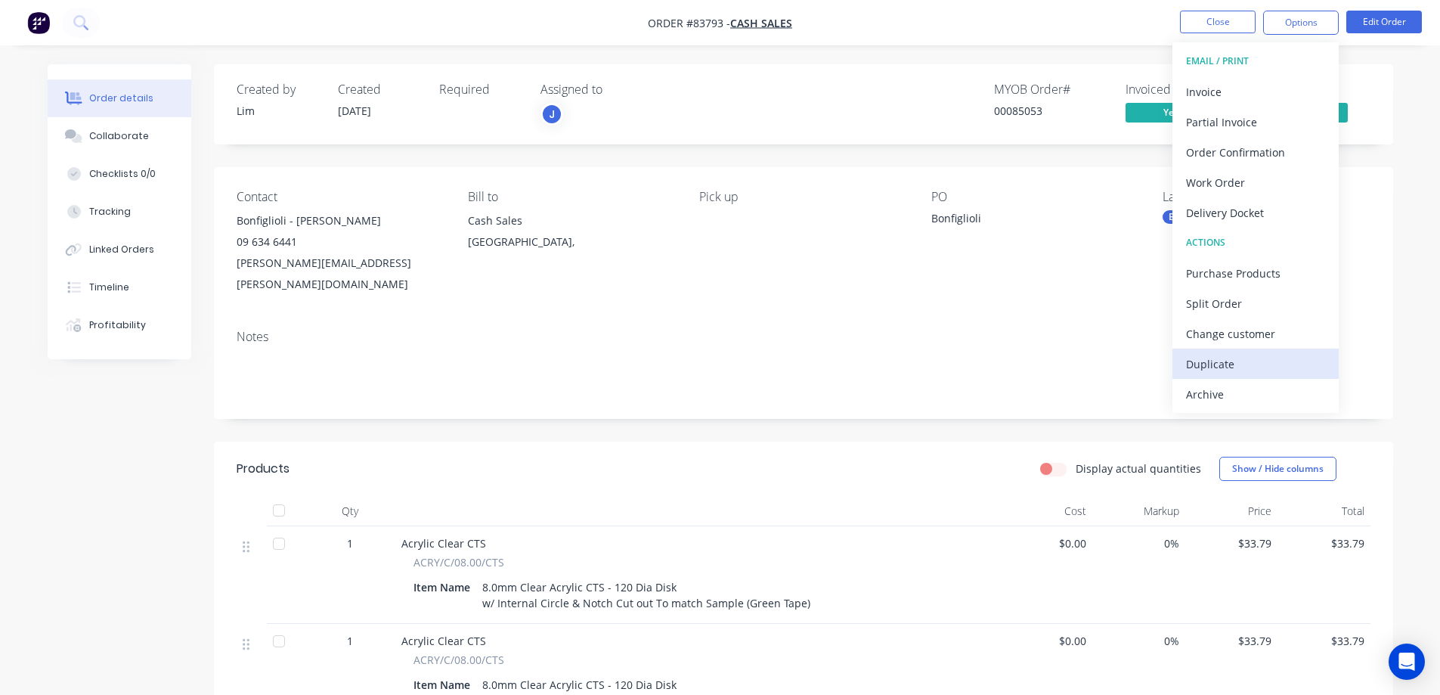
click at [1257, 356] on div "Duplicate" at bounding box center [1255, 364] width 139 height 22
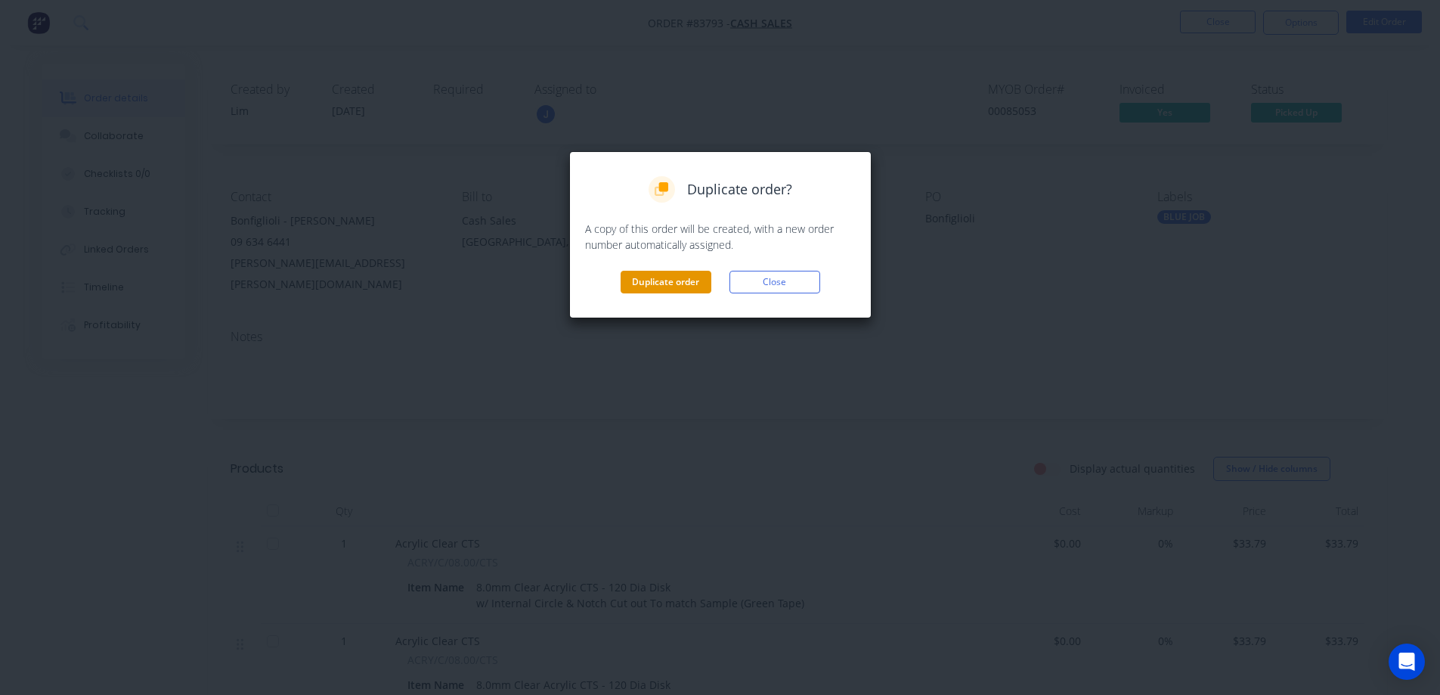
click at [642, 279] on button "Duplicate order" at bounding box center [666, 282] width 91 height 23
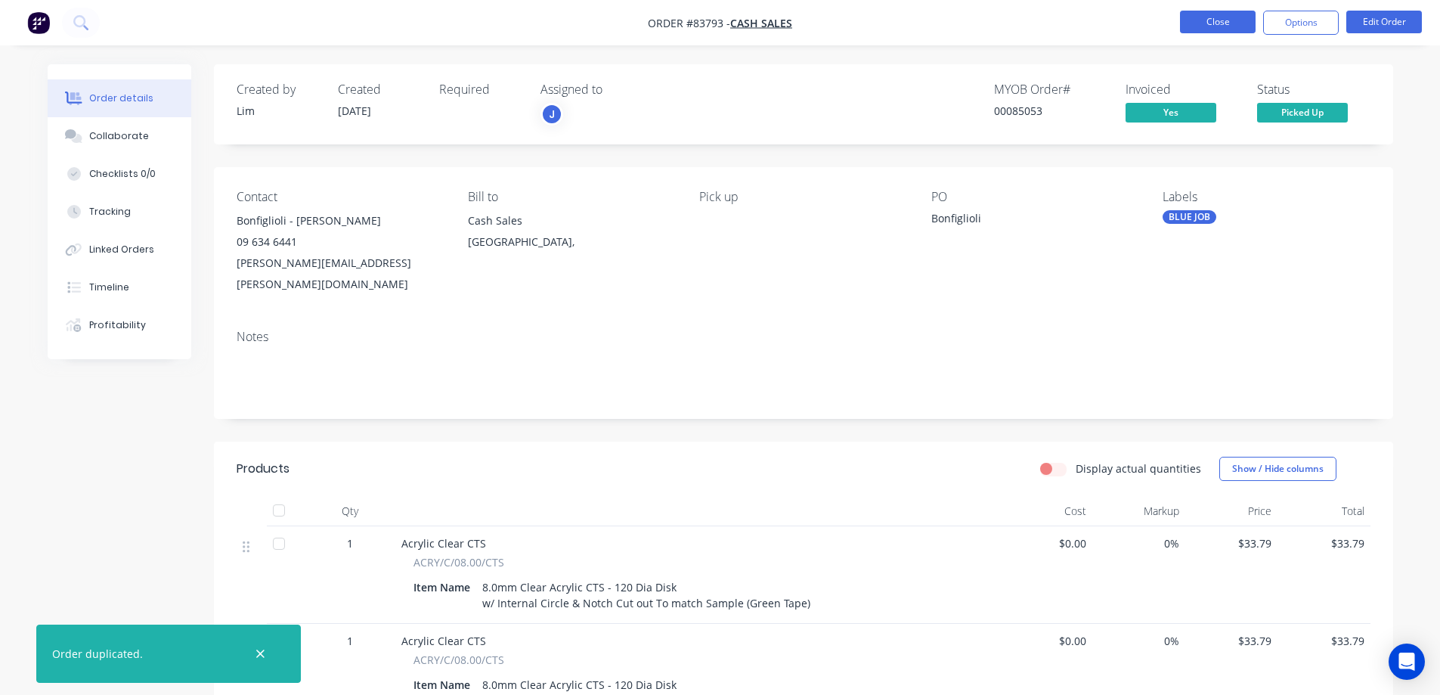
click at [1228, 23] on button "Close" at bounding box center [1218, 22] width 76 height 23
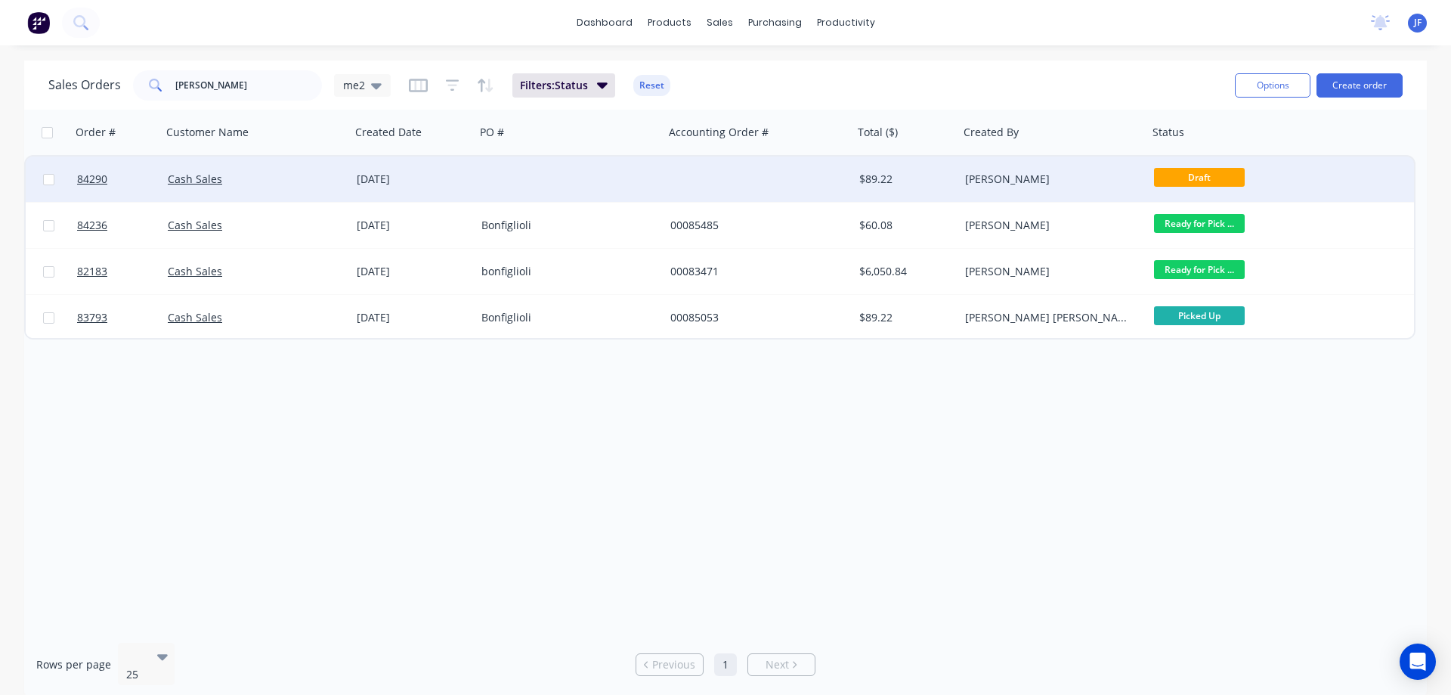
click at [609, 172] on div at bounding box center [569, 178] width 189 height 45
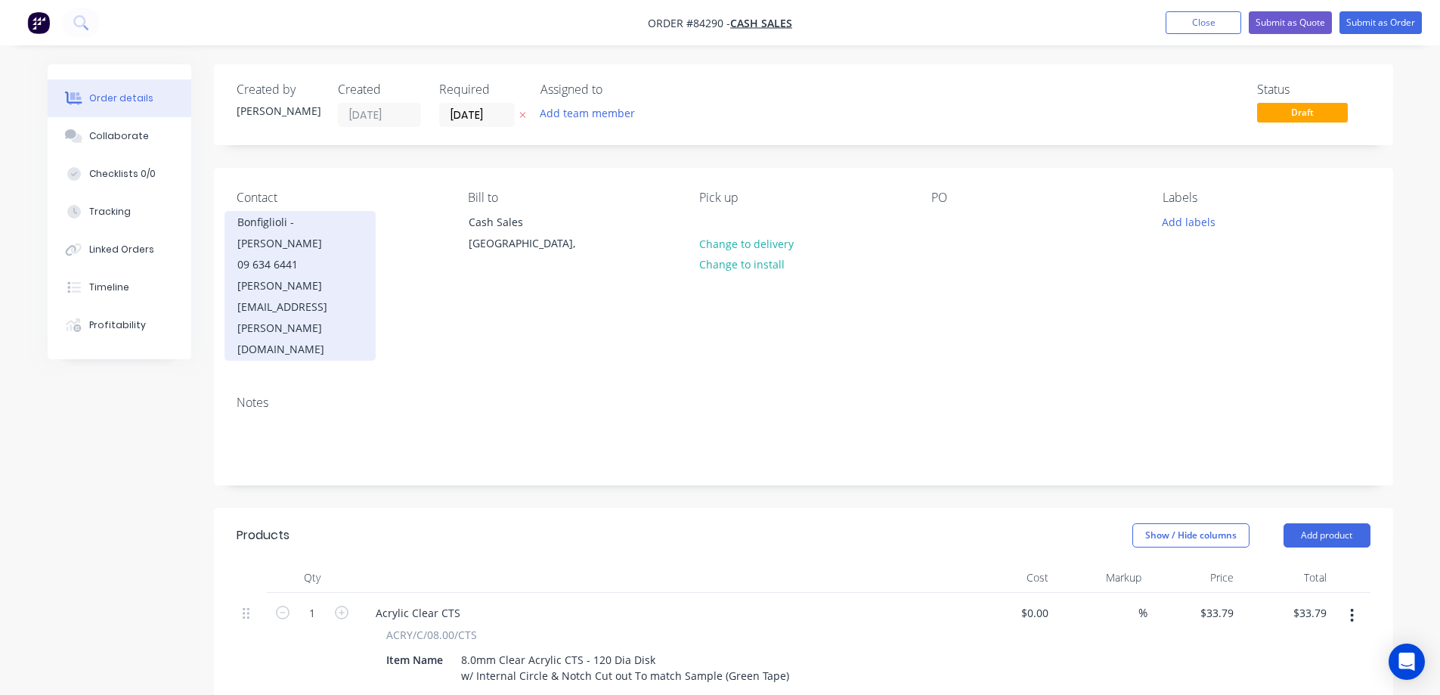
click at [311, 234] on div "Bonfiglioli - Brett Weinmann" at bounding box center [299, 233] width 125 height 42
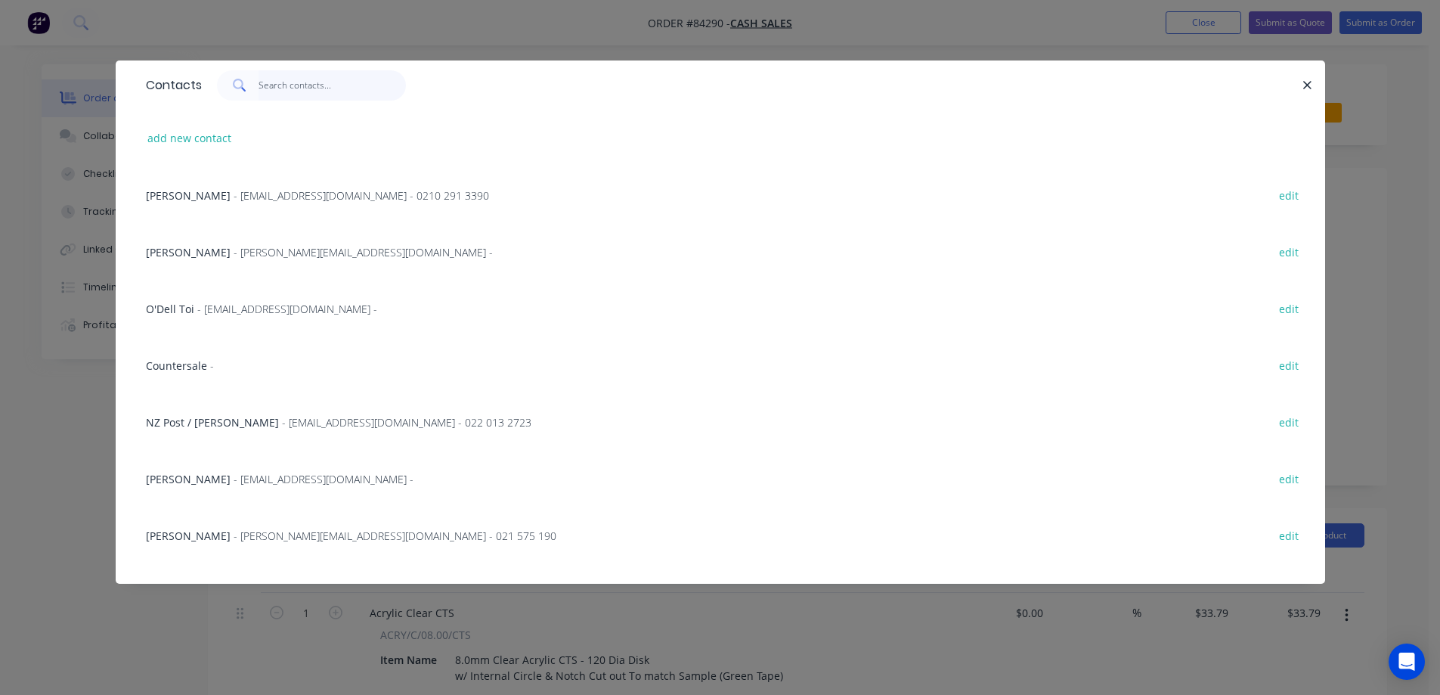
click at [299, 88] on input "text" at bounding box center [332, 85] width 147 height 30
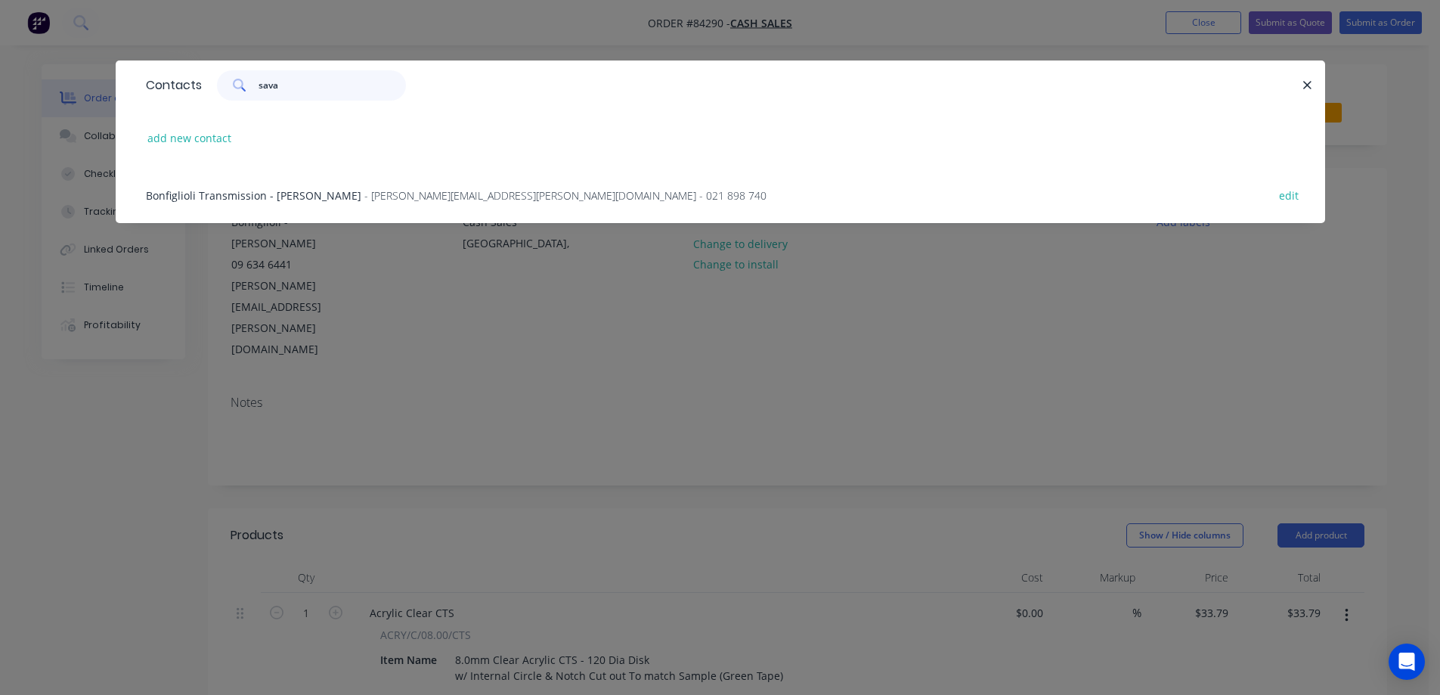
type input "sava"
click at [415, 203] on div "Bonfiglioli Transmission - Paul Savage - Paul.Savage@bonfiglioli.com - 021 898 …" at bounding box center [456, 195] width 621 height 16
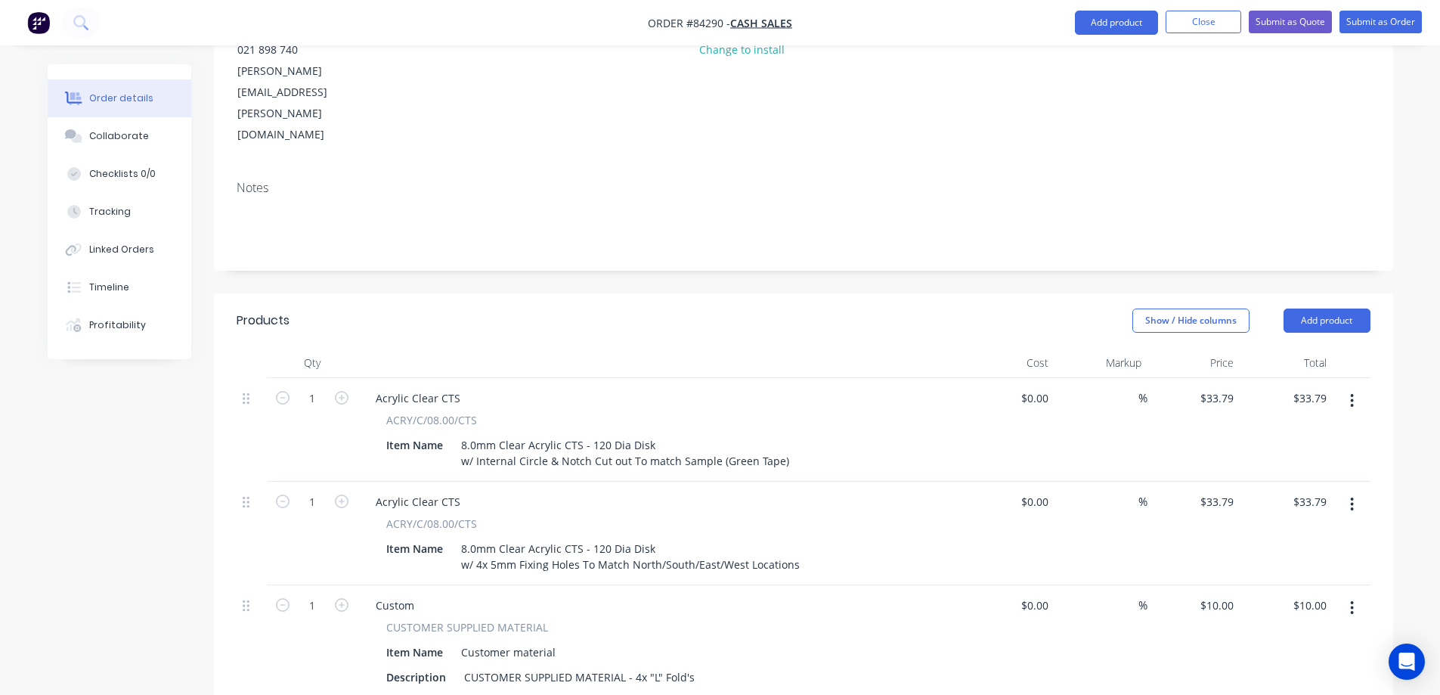
scroll to position [454, 0]
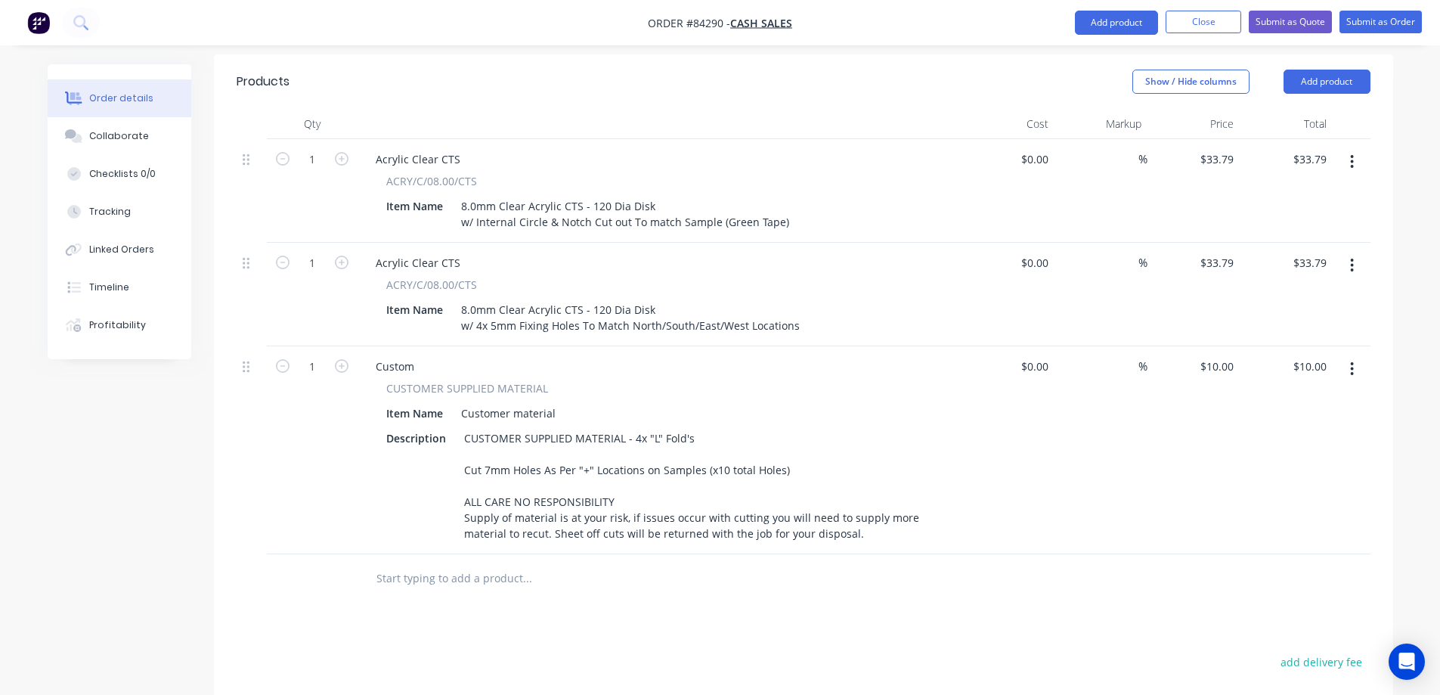
click at [1349, 252] on button "button" at bounding box center [1352, 265] width 36 height 27
drag, startPoint x: 1323, startPoint y: 330, endPoint x: 1343, endPoint y: 205, distance: 127.0
click at [1323, 385] on div "Delete" at bounding box center [1299, 396] width 116 height 22
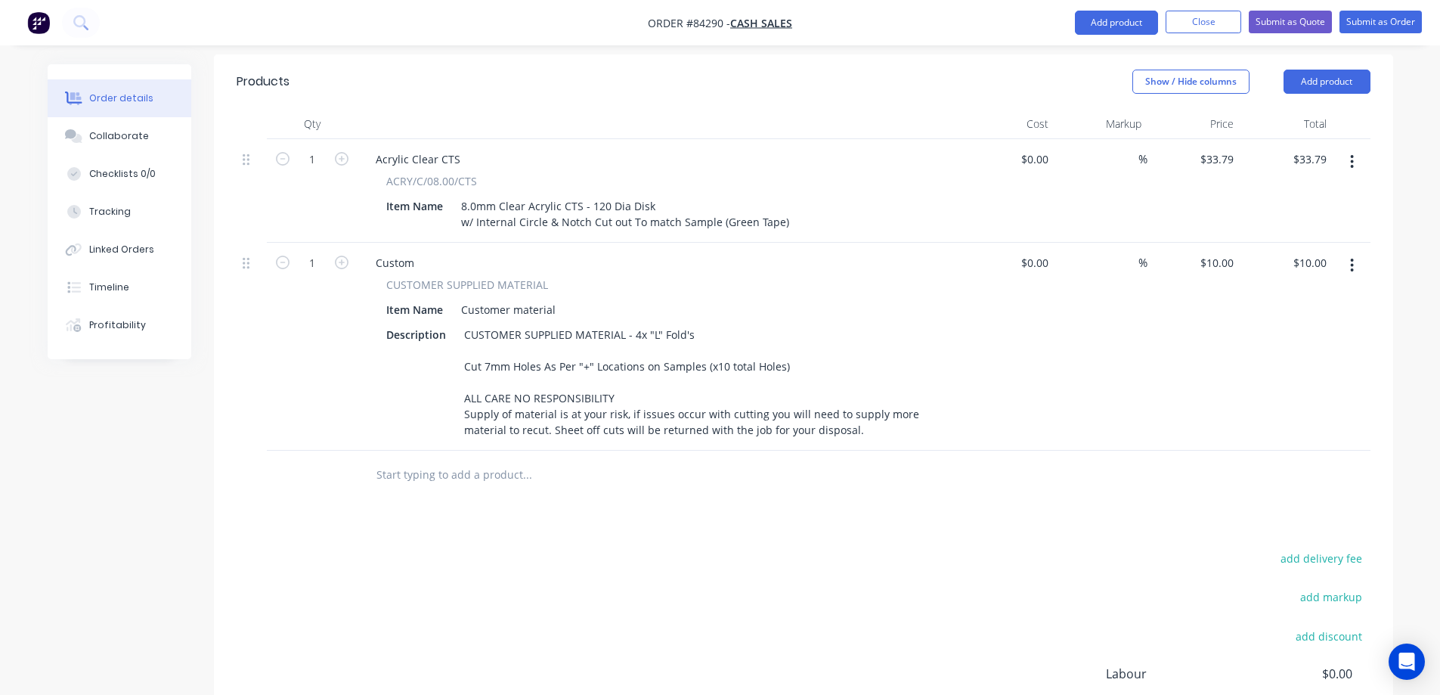
click at [1344, 252] on button "button" at bounding box center [1352, 265] width 36 height 27
click at [1301, 385] on div "Delete" at bounding box center [1299, 396] width 116 height 22
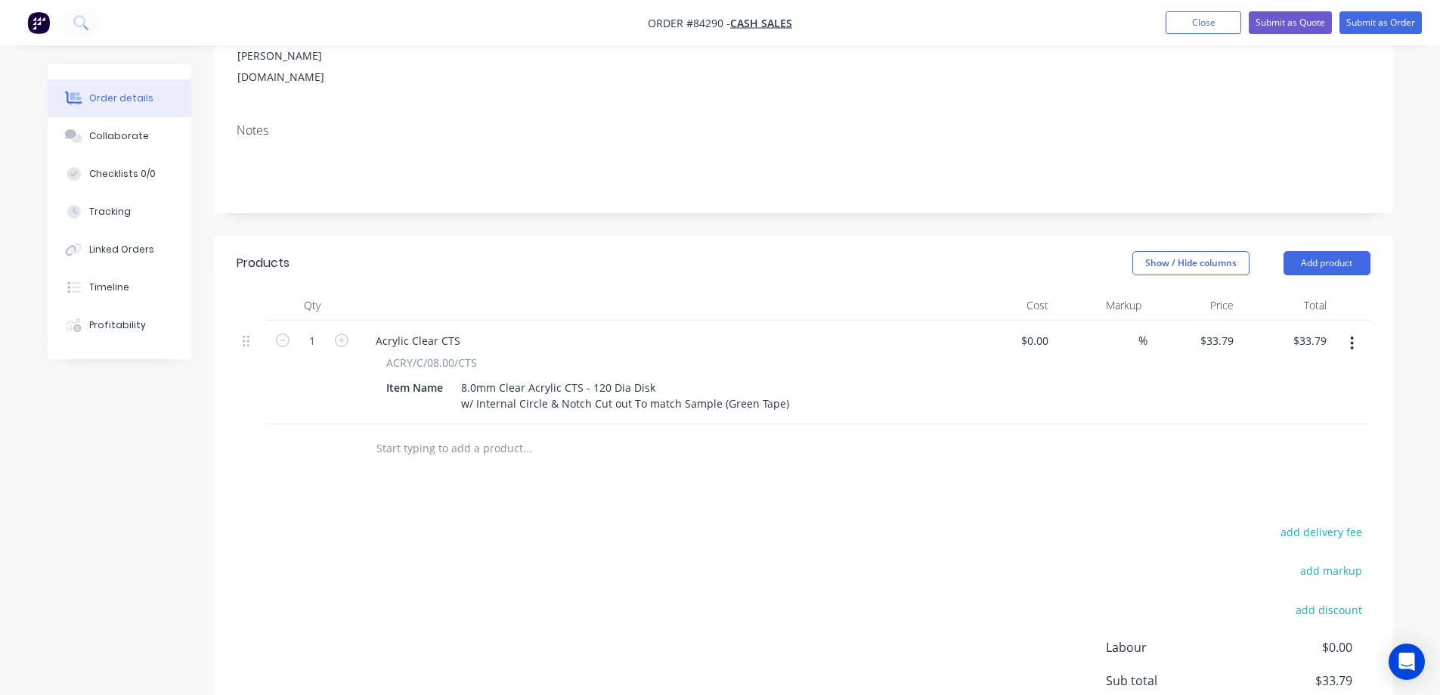
scroll to position [221, 0]
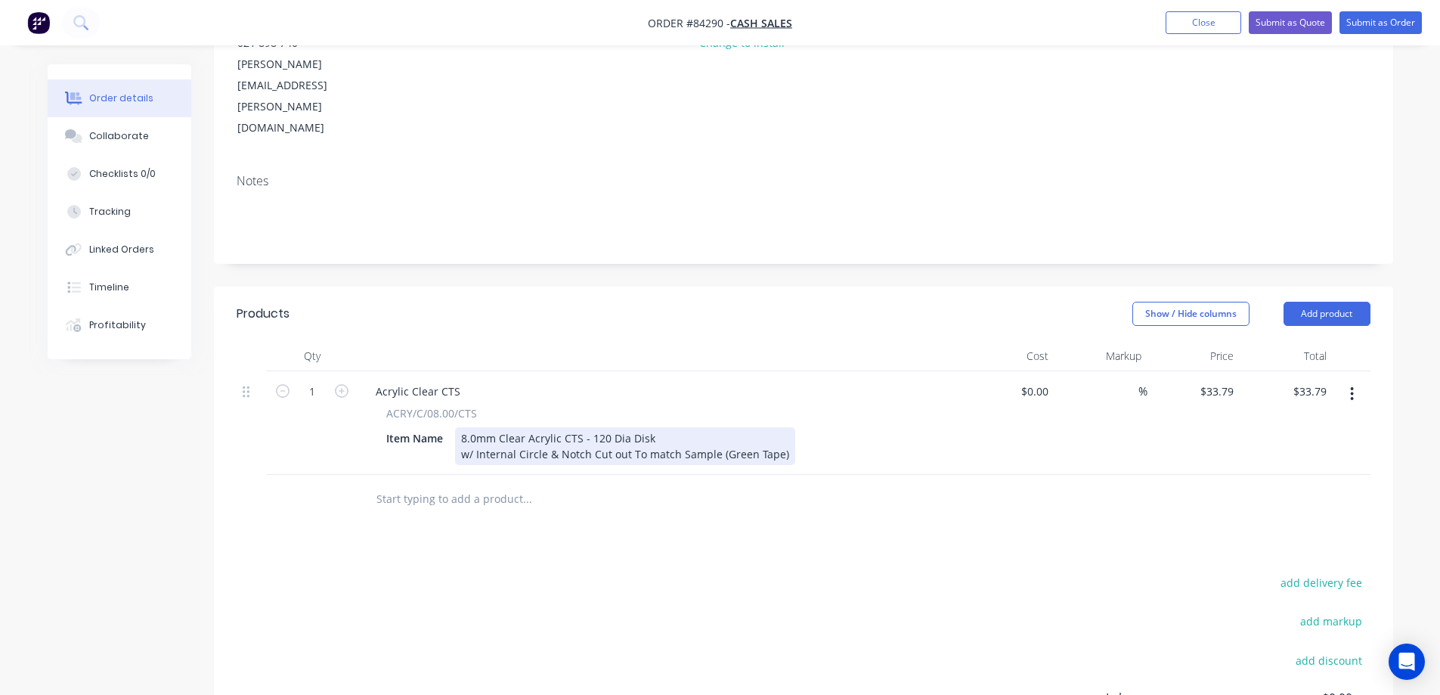
click at [772, 427] on div "8.0mm Clear Acrylic CTS - 120 Dia Disk w/ Internal Circle & Notch Cut out To ma…" at bounding box center [625, 446] width 340 height 38
drag, startPoint x: 464, startPoint y: 394, endPoint x: 903, endPoint y: 446, distance: 442.3
click at [903, 446] on div "Qty Cost Markup Price Total 1 Acrylic Clear CTS ACRY/C/08.00/CTS Item Name 8.0m…" at bounding box center [803, 432] width 1179 height 183
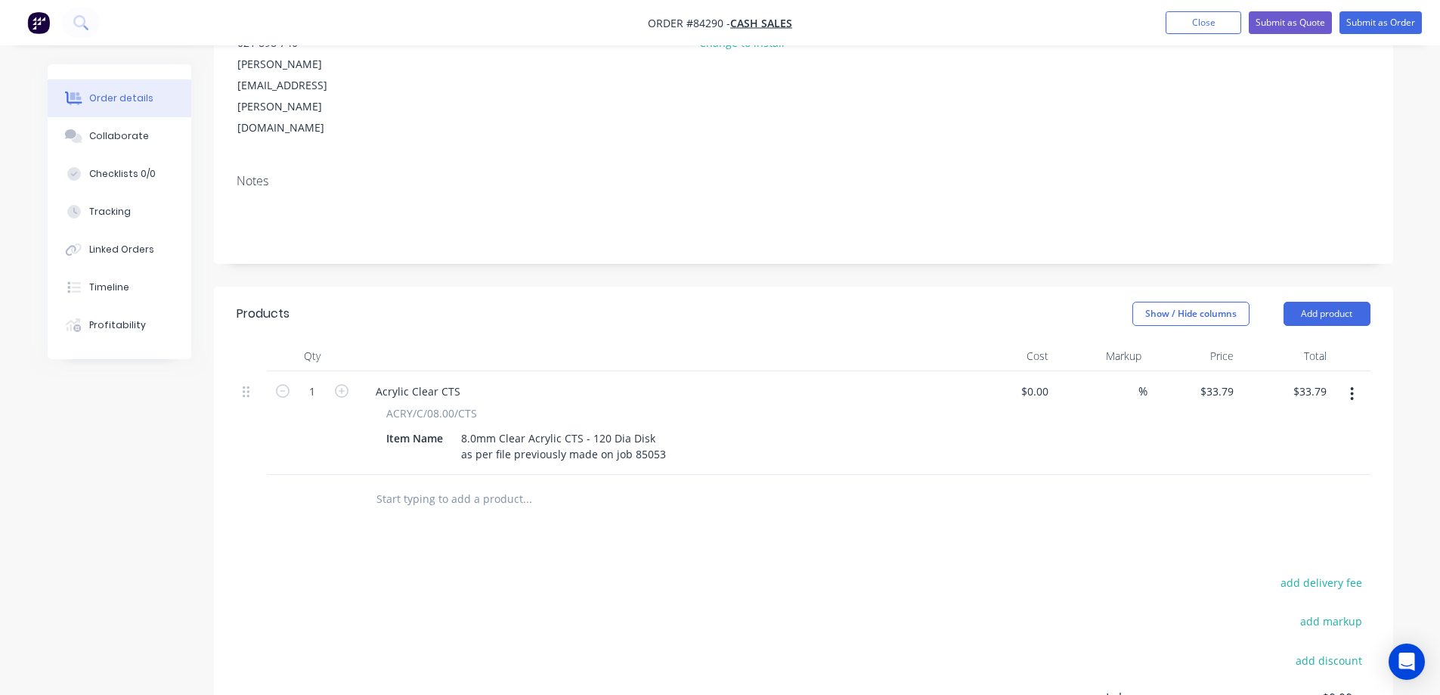
click at [904, 475] on div at bounding box center [804, 499] width 1134 height 49
click at [744, 208] on div "Created by Jess Created 01/09/25 Required 01/09/25 Assigned to Add team member …" at bounding box center [803, 365] width 1179 height 1044
click at [82, 33] on button at bounding box center [81, 23] width 38 height 30
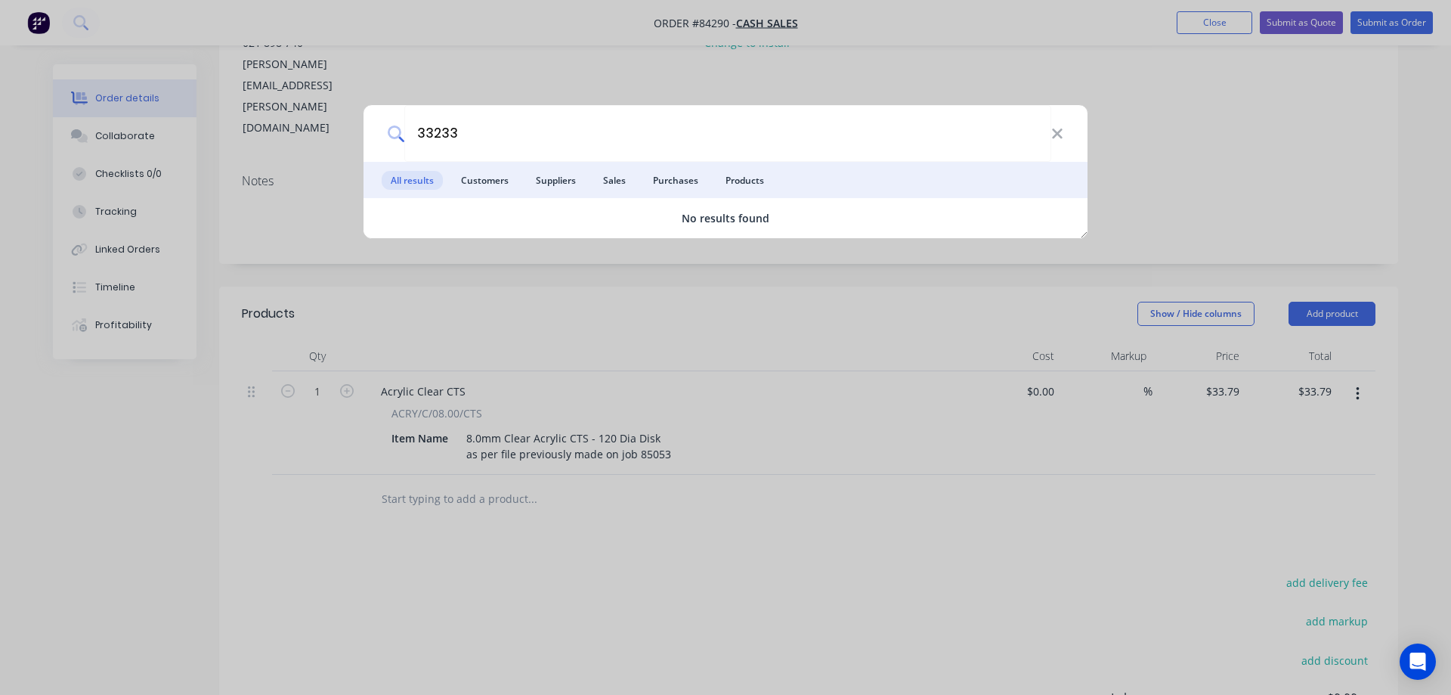
type input "33233"
click at [821, 422] on div "33233 All results Customers Suppliers Sales Purchases Products No results found" at bounding box center [725, 347] width 1451 height 695
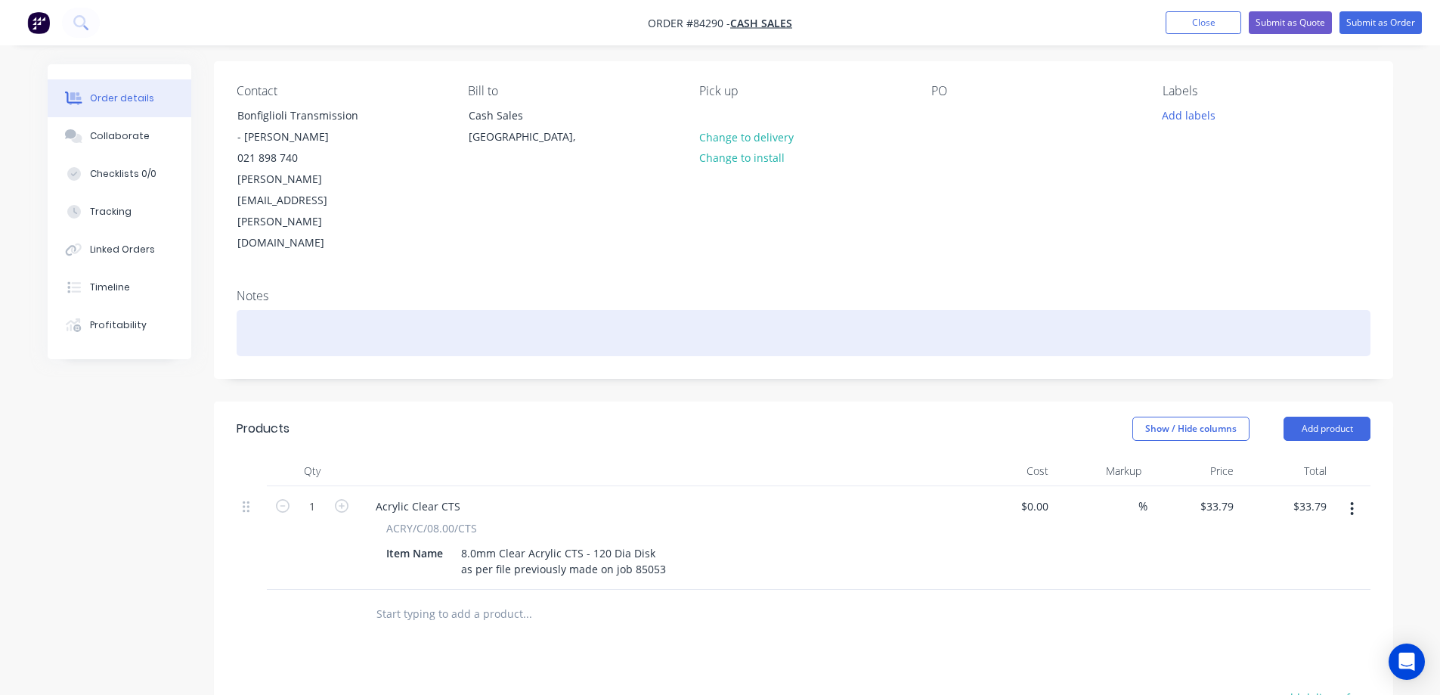
scroll to position [0, 0]
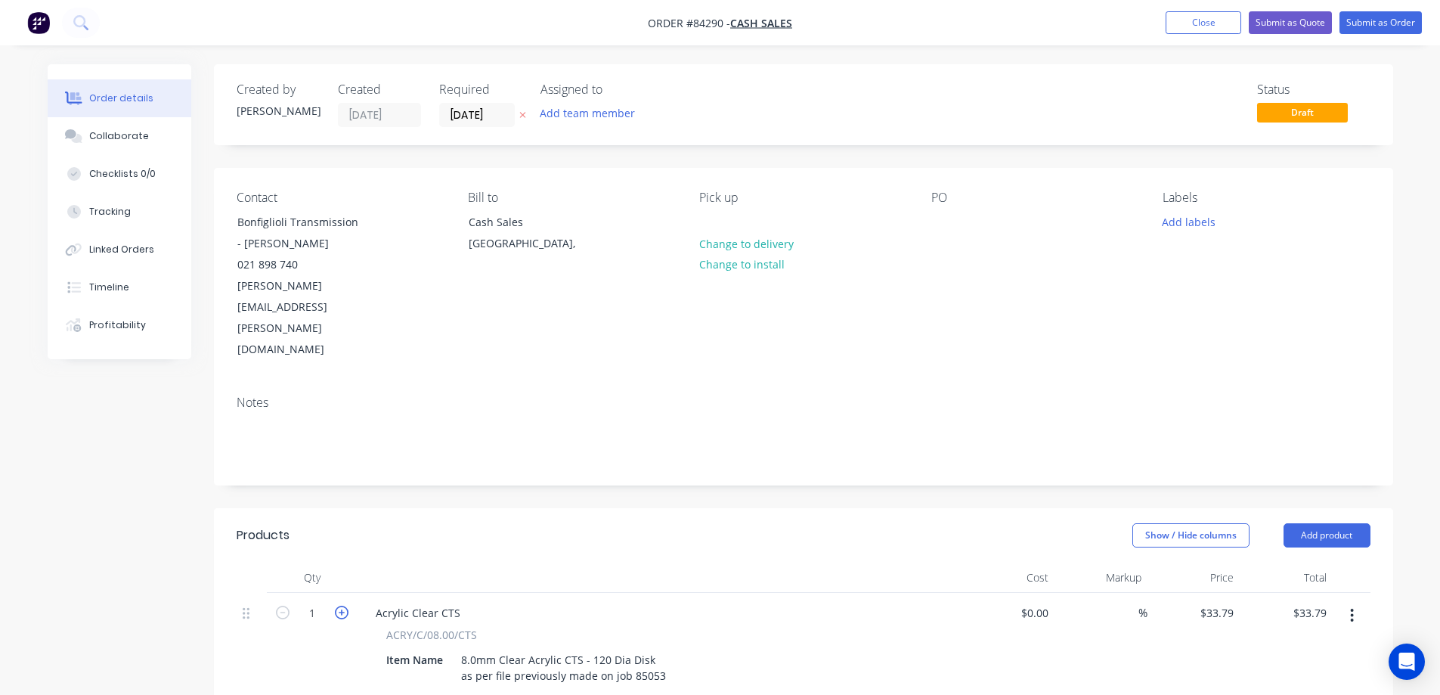
click at [340, 606] on icon "button" at bounding box center [342, 613] width 14 height 14
type input "2"
type input "$67.58"
click at [1214, 602] on input "33.79" at bounding box center [1222, 613] width 35 height 22
type input "$33.79"
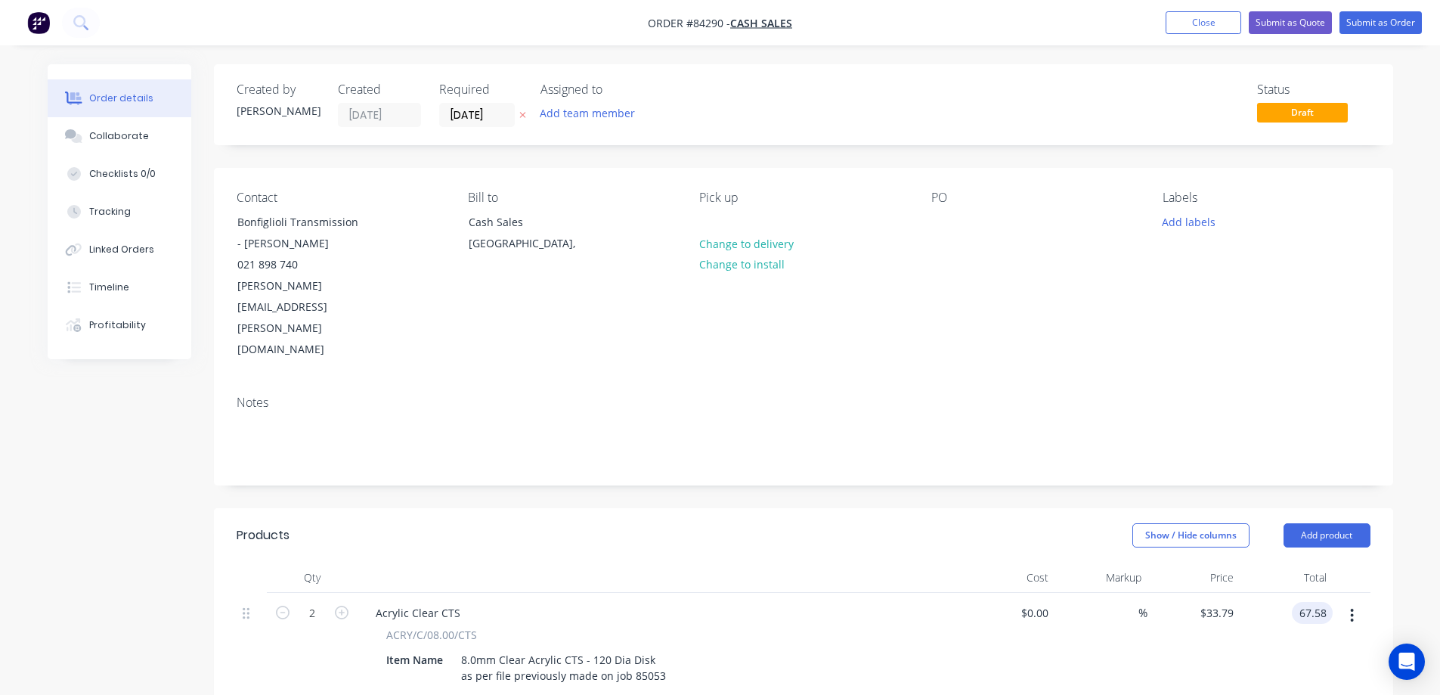
click at [1318, 602] on input "67.58" at bounding box center [1315, 613] width 35 height 22
paste input "33.79"
type input "33.79"
type input "$16.895"
click at [1318, 593] on div "$33.79 $33.79" at bounding box center [1286, 645] width 93 height 104
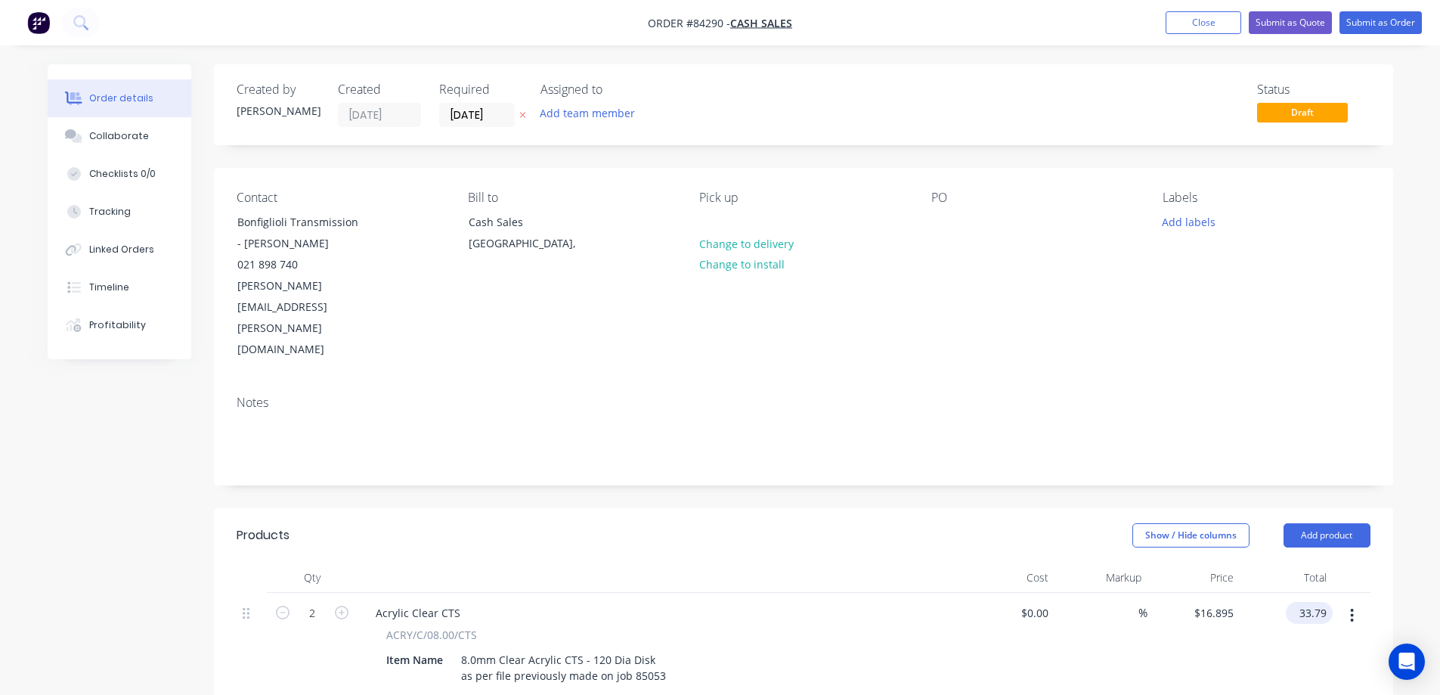
click at [1323, 602] on input "33.79" at bounding box center [1312, 613] width 41 height 22
type input "32.50"
type input "$16.25"
type input "$32.50"
click at [1329, 593] on div "$32.50 32.50" at bounding box center [1286, 645] width 93 height 104
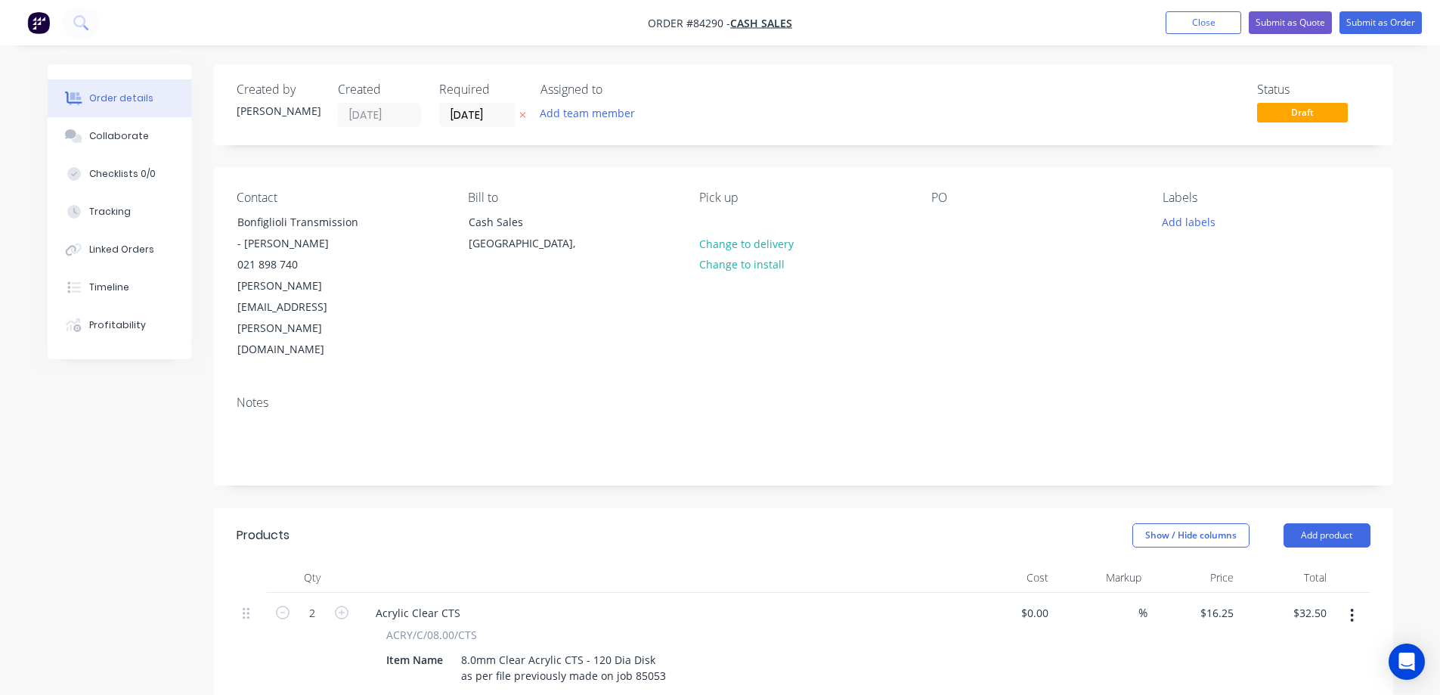
click at [1382, 5] on nav "Order #84290 - Cash Sales Add product Close Submit as Quote Submit as Order" at bounding box center [720, 22] width 1440 height 45
click at [1382, 24] on button "Submit as Order" at bounding box center [1381, 22] width 82 height 23
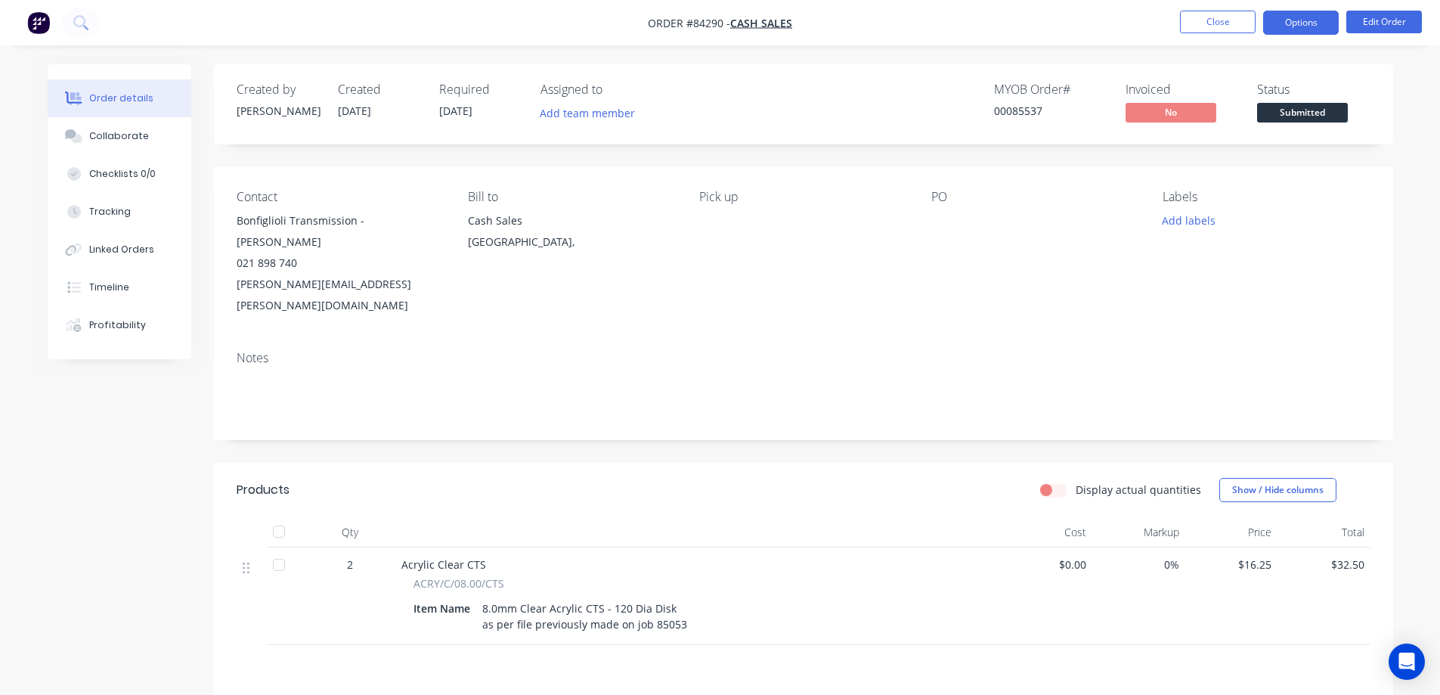
click at [1314, 24] on button "Options" at bounding box center [1301, 23] width 76 height 24
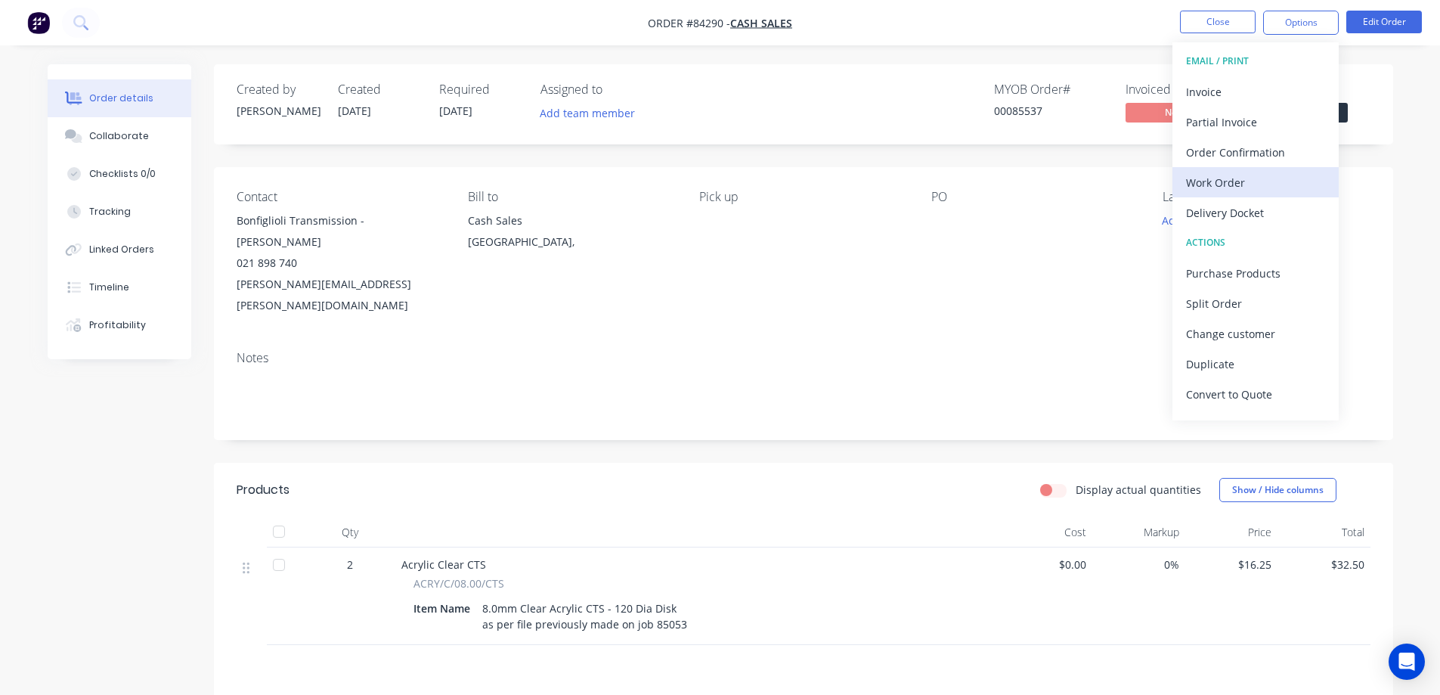
click at [1234, 181] on div "Work Order" at bounding box center [1255, 183] width 139 height 22
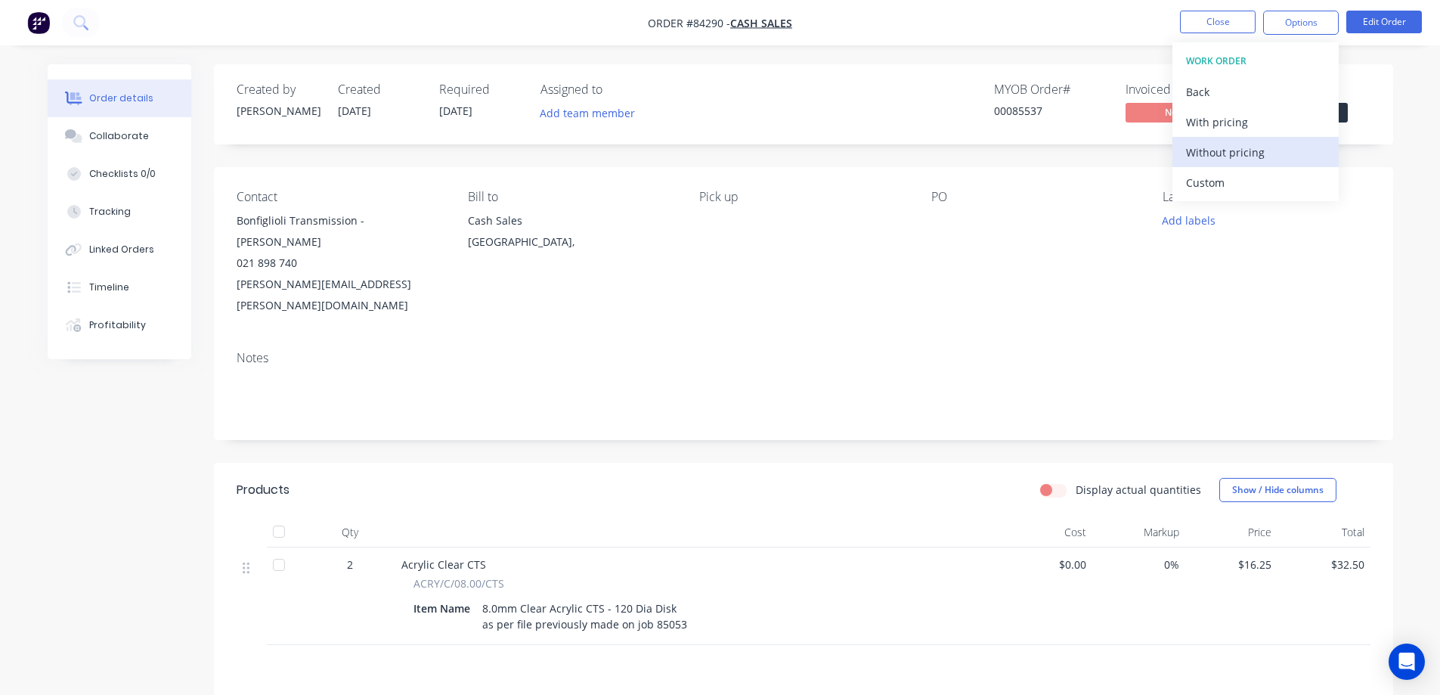
click at [1247, 139] on button "Without pricing" at bounding box center [1255, 152] width 166 height 30
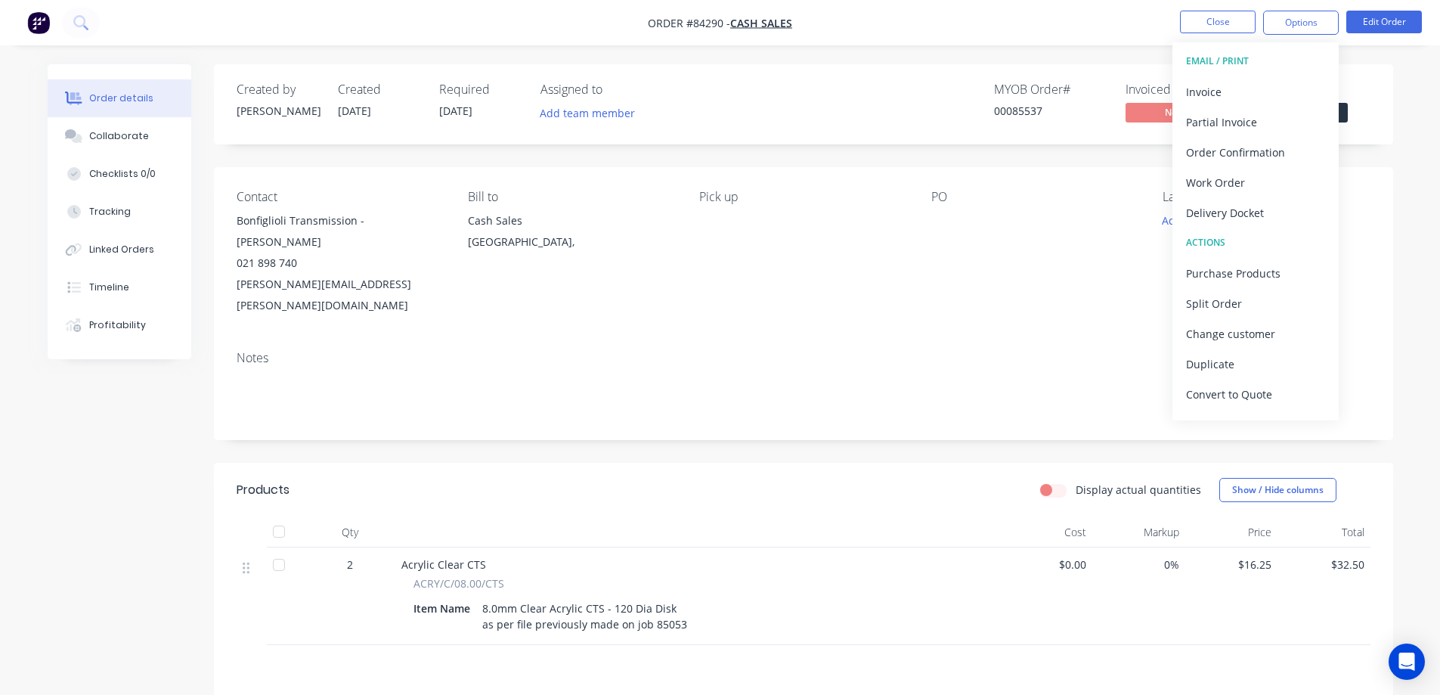
click at [68, 44] on nav "Order #84290 - Cash Sales Close Options EMAIL / PRINT Invoice Partial Invoice O…" at bounding box center [720, 22] width 1440 height 45
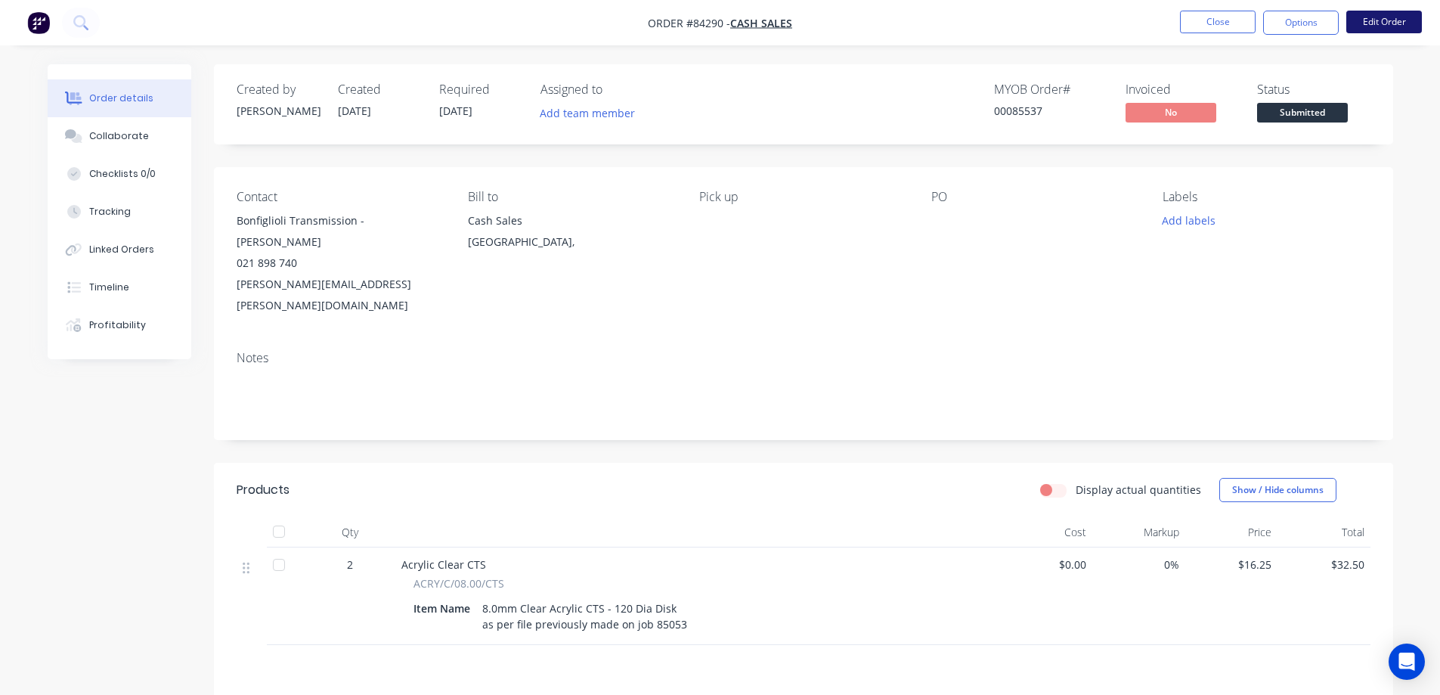
click at [1396, 14] on button "Edit Order" at bounding box center [1384, 22] width 76 height 23
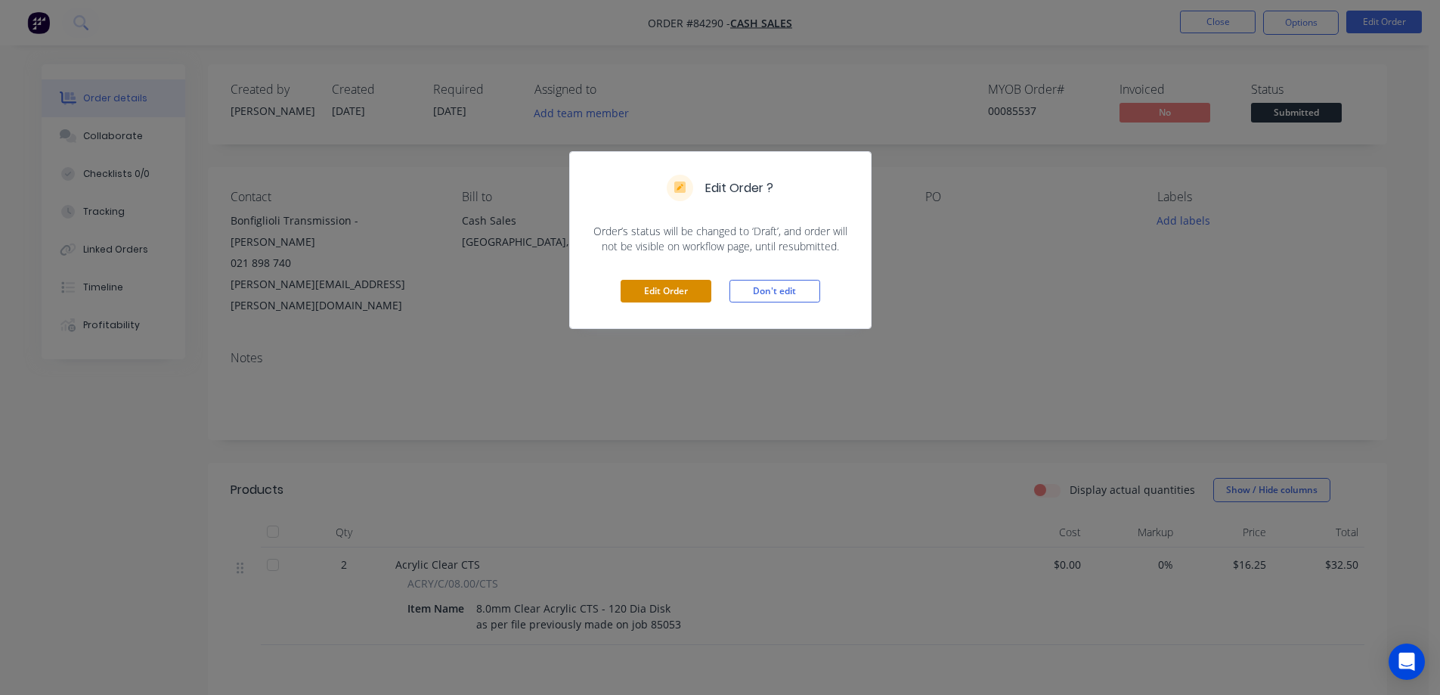
click at [678, 280] on button "Edit Order" at bounding box center [666, 291] width 91 height 23
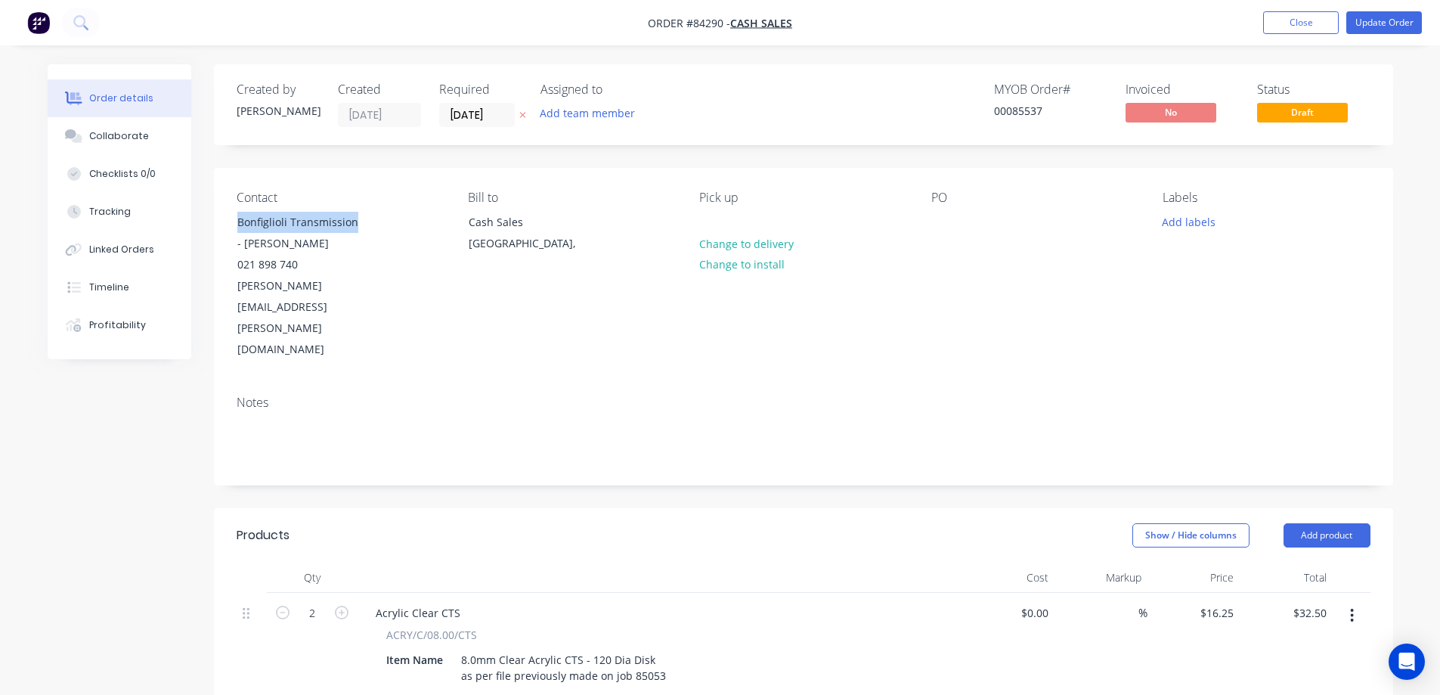
drag, startPoint x: 353, startPoint y: 221, endPoint x: 217, endPoint y: 218, distance: 136.1
click at [217, 218] on div "Contact Bonfiglioli Transmission - Paul Savage 021 898 740 Paul.Savage@bonfigli…" at bounding box center [803, 275] width 1179 height 215
copy div "Bonfiglioli Transmission"
click at [947, 221] on div at bounding box center [943, 222] width 24 height 22
paste div
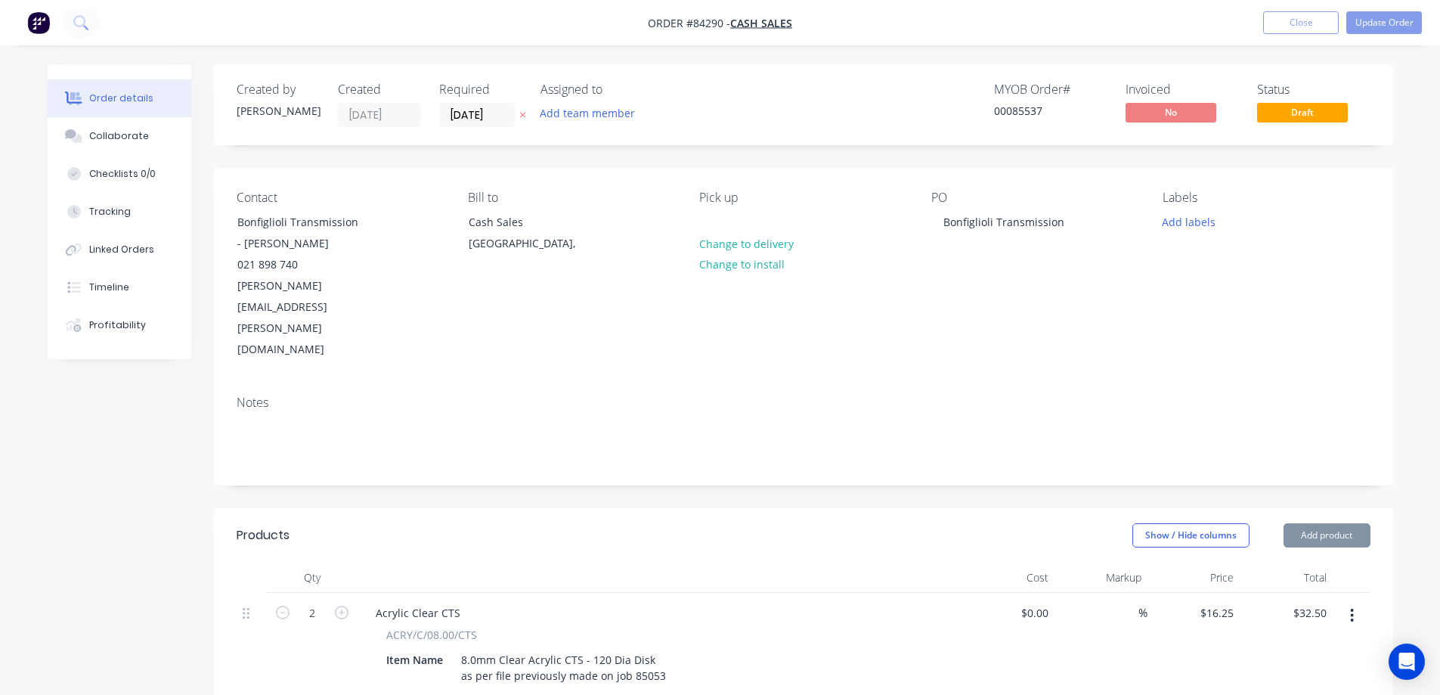
drag, startPoint x: 902, startPoint y: 161, endPoint x: 970, endPoint y: 153, distance: 68.5
click at [906, 161] on div "Created by Jess Created 01/09/25 Required 01/09/25 Assigned to Add team member …" at bounding box center [803, 586] width 1179 height 1044
click at [1402, 26] on button "Update Order" at bounding box center [1384, 22] width 76 height 23
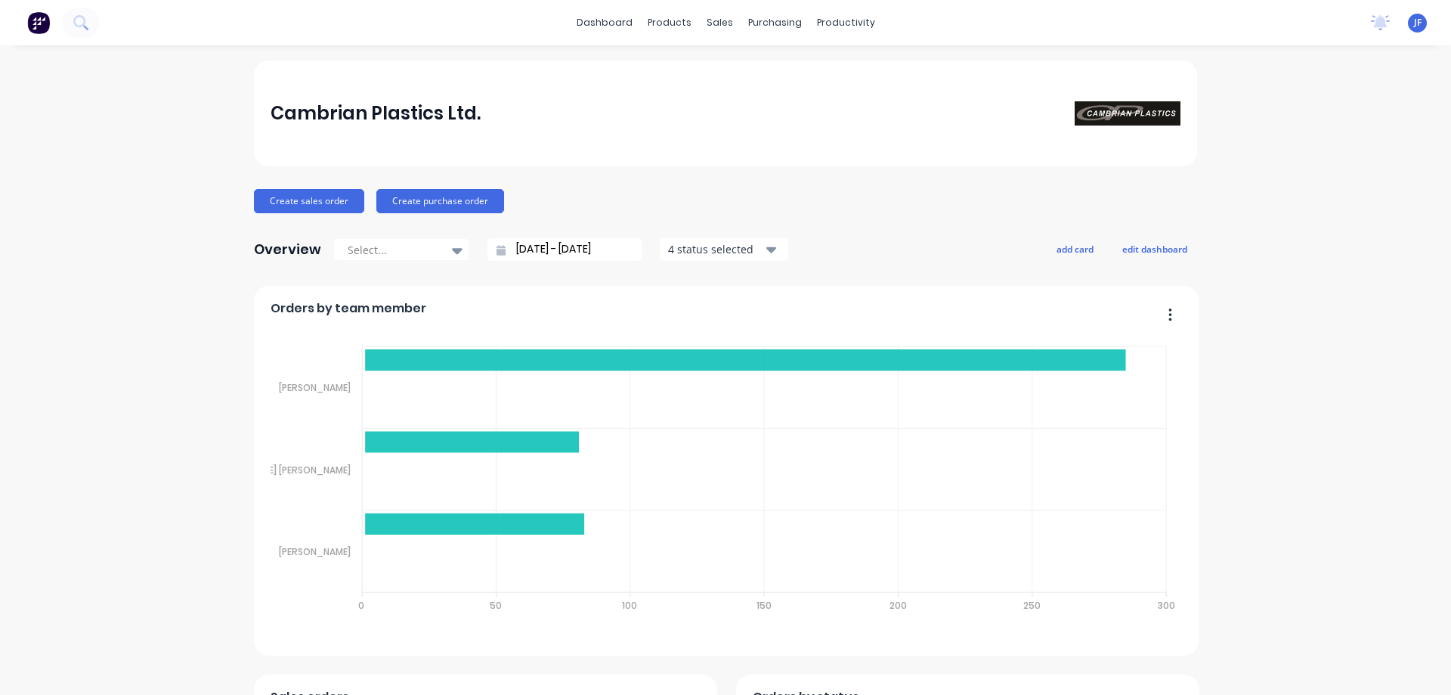
click at [60, 19] on div at bounding box center [50, 23] width 100 height 30
click at [84, 23] on icon at bounding box center [79, 21] width 12 height 12
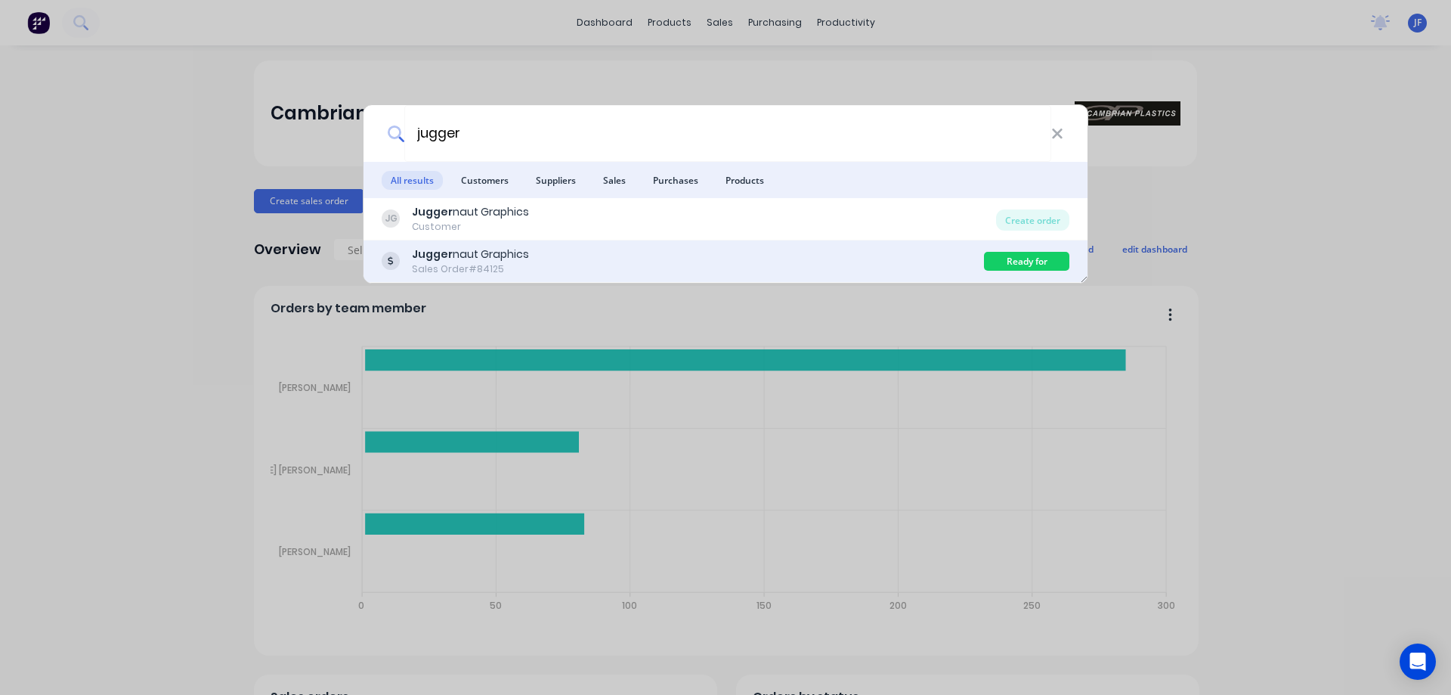
type input "jugger"
click at [579, 251] on div "Jugger naut Graphics Sales Order #84125" at bounding box center [683, 260] width 602 height 29
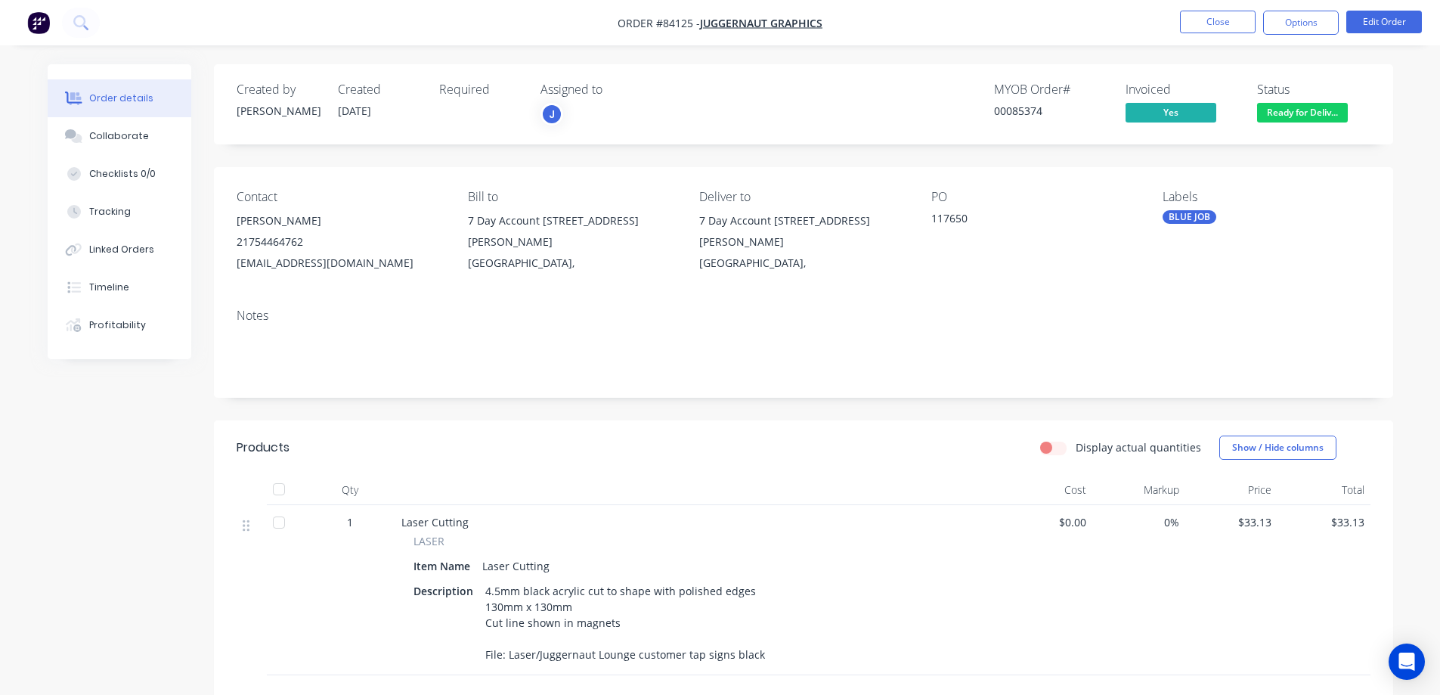
click at [1306, 113] on span "Ready for Deliv..." at bounding box center [1302, 112] width 91 height 19
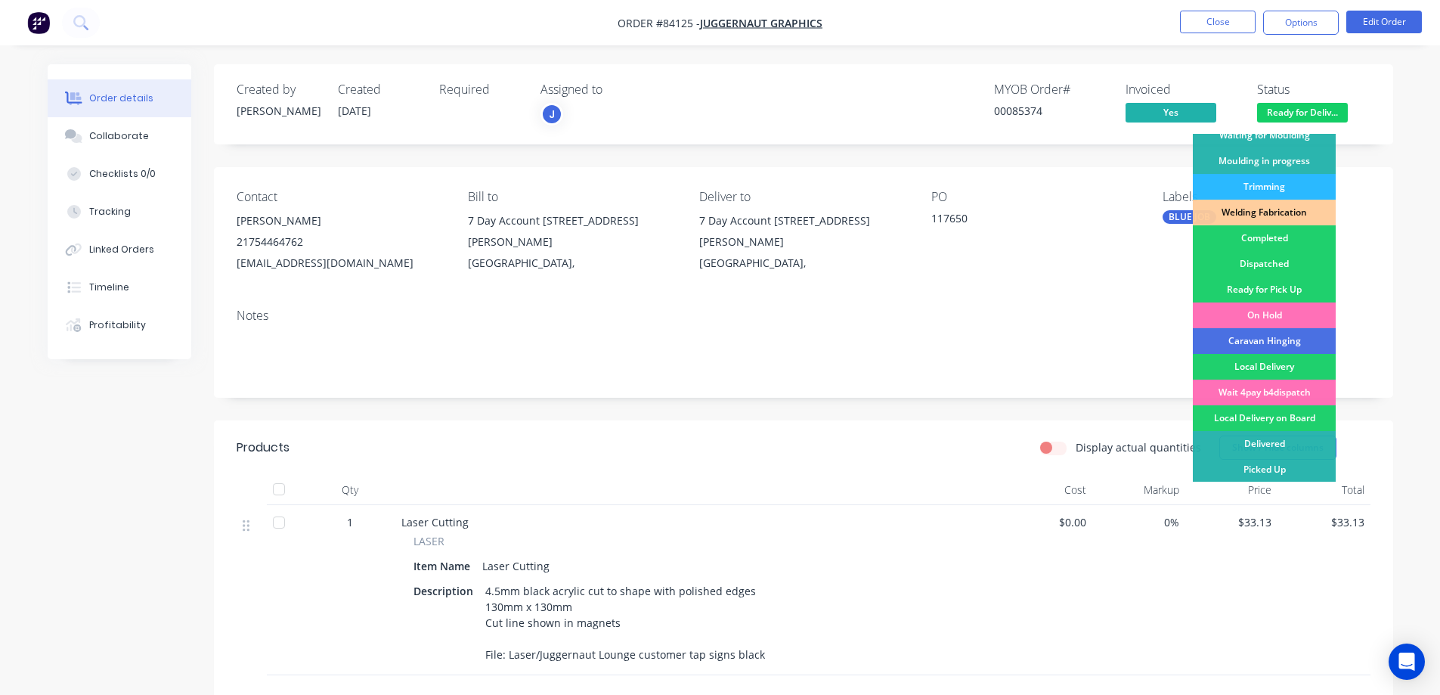
scroll to position [295, 0]
click at [1260, 441] on div "Delivered" at bounding box center [1264, 443] width 143 height 26
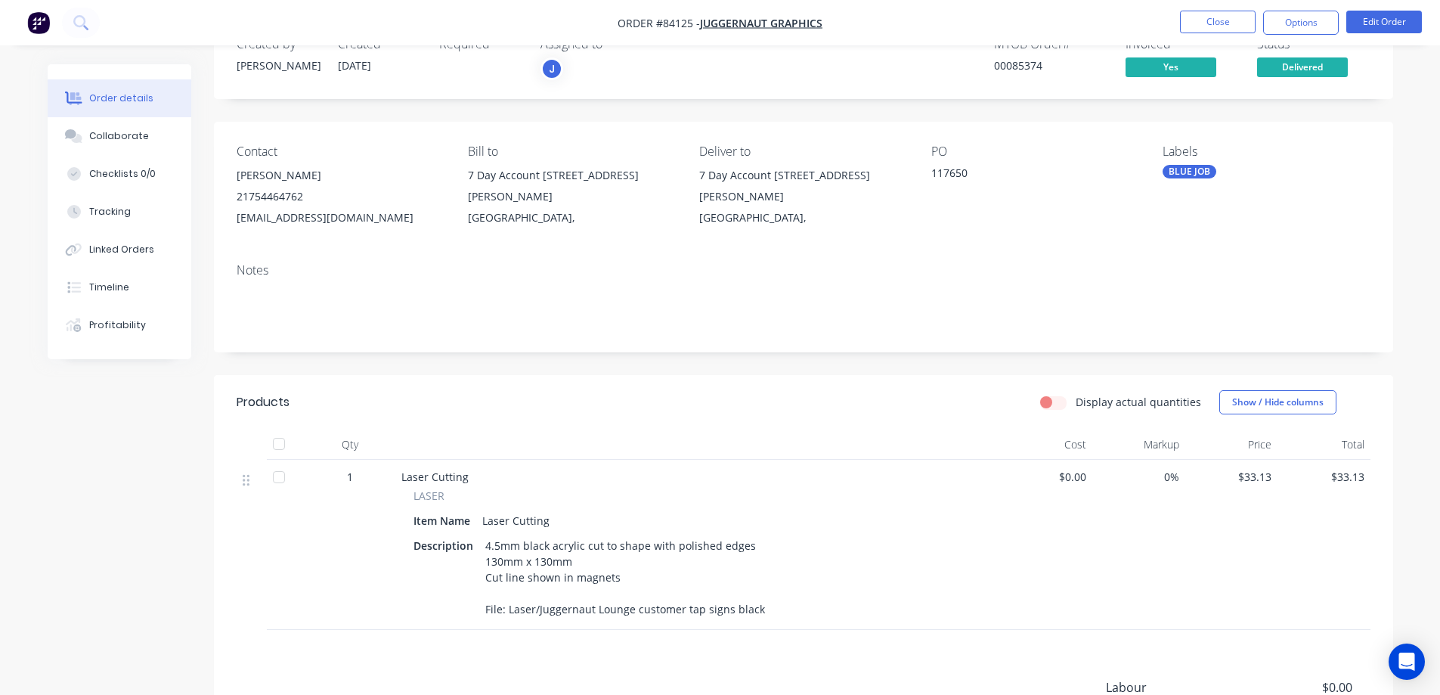
scroll to position [0, 0]
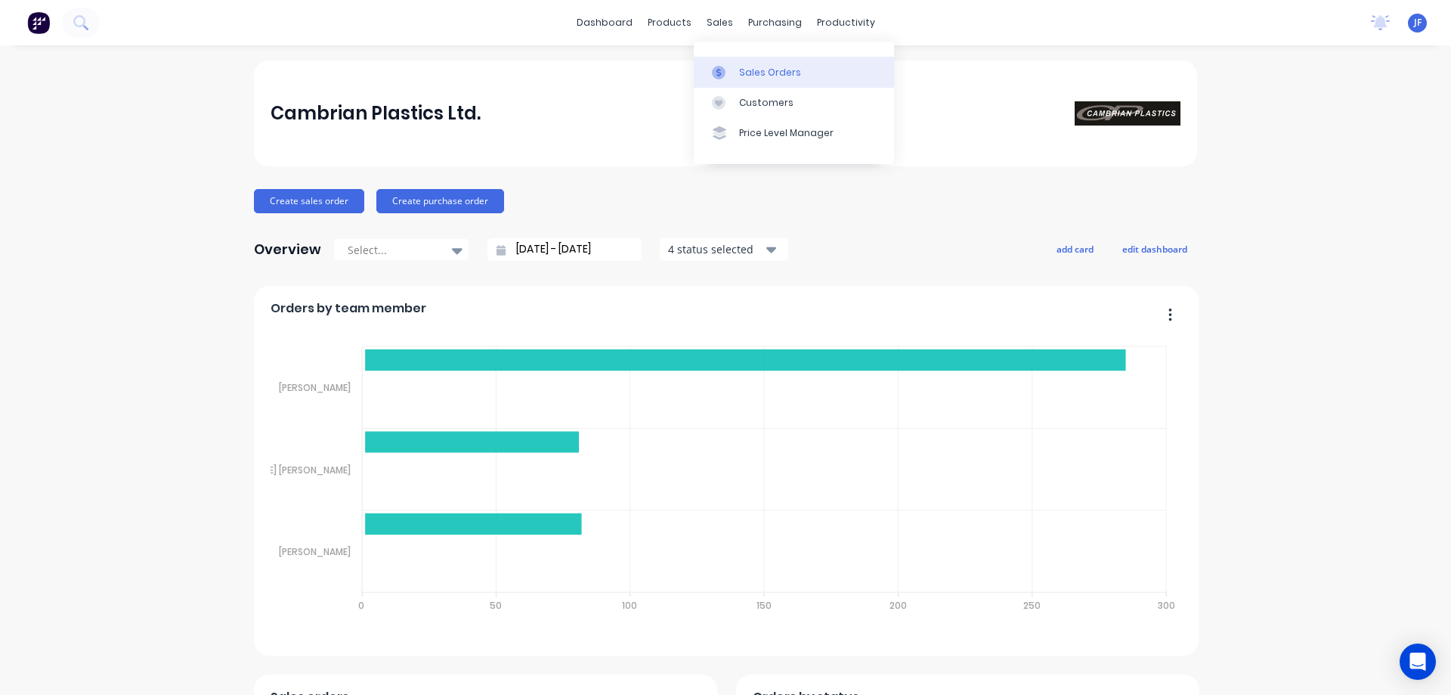
click at [745, 69] on div "Sales Orders" at bounding box center [770, 73] width 62 height 14
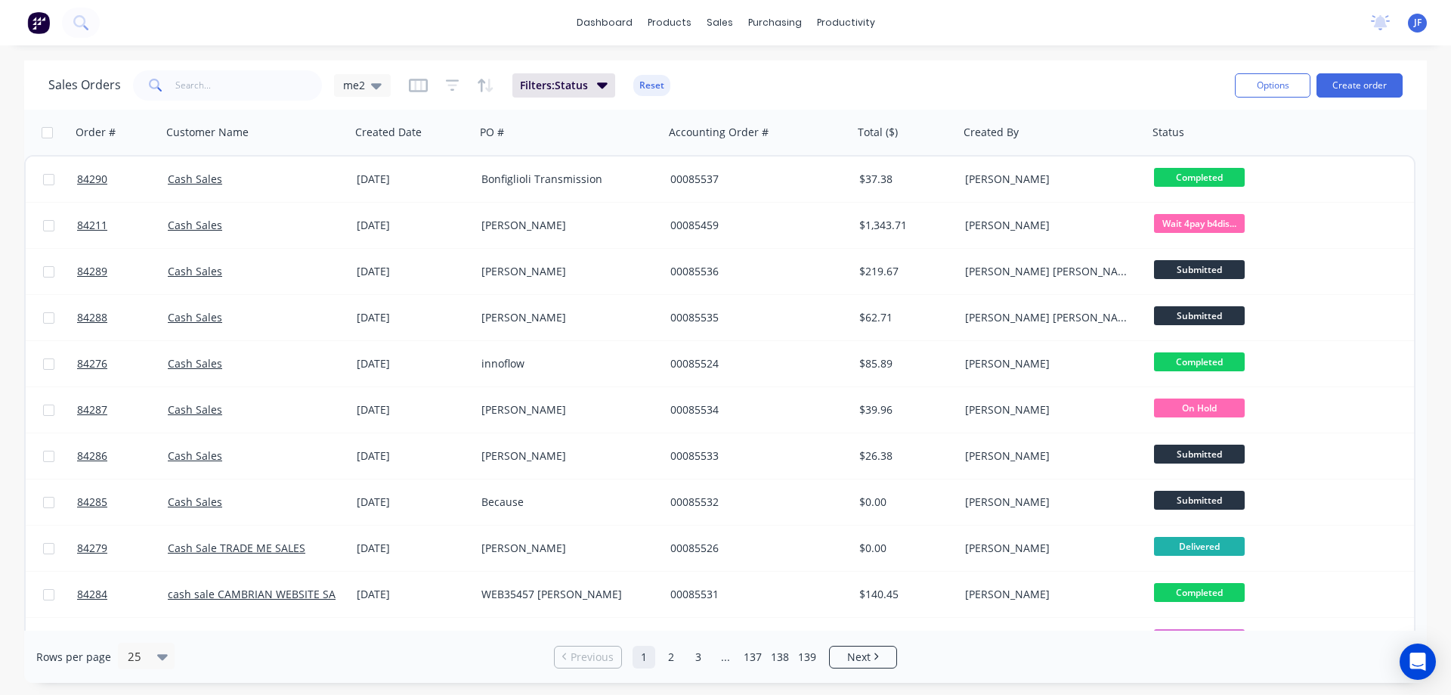
click at [193, 69] on div "Sales Orders me2 Filters: Status Reset" at bounding box center [635, 85] width 1175 height 37
click at [197, 99] on input "text" at bounding box center [248, 85] width 147 height 30
type input "85374"
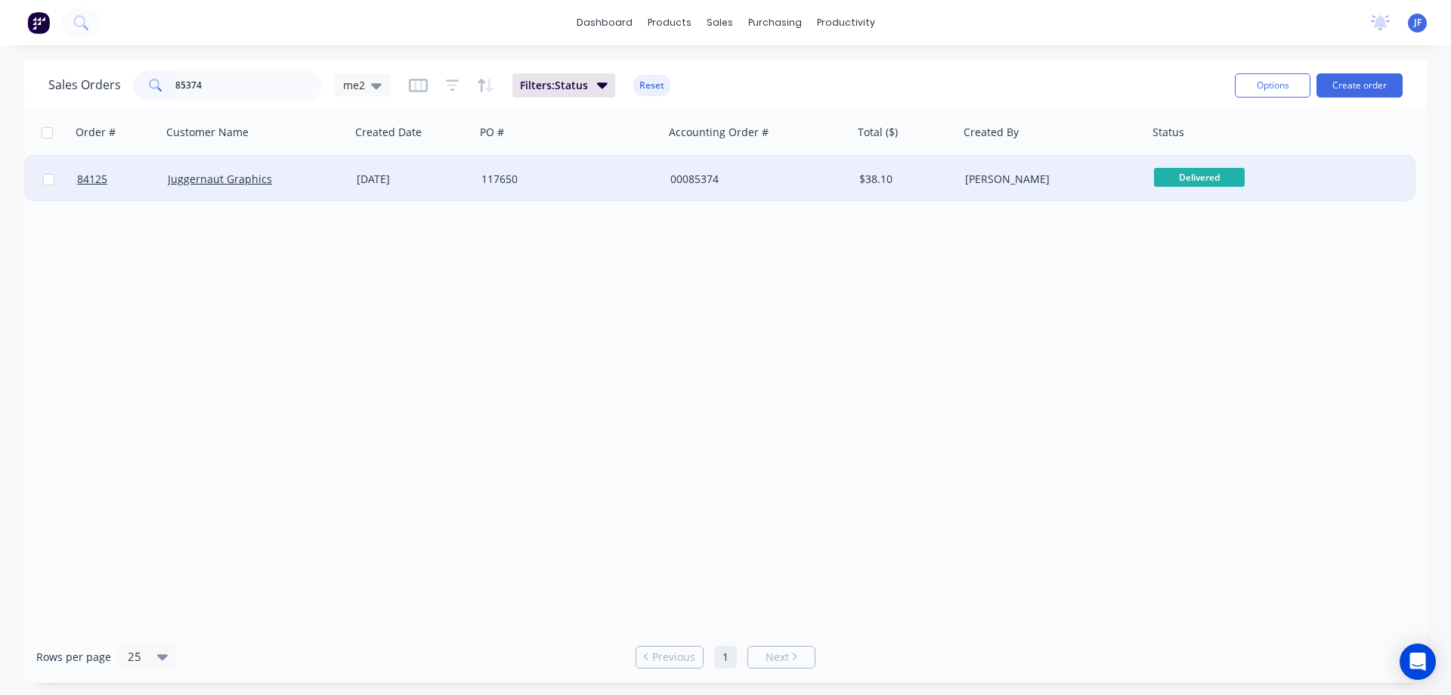
click at [674, 184] on div "00085374" at bounding box center [755, 179] width 168 height 15
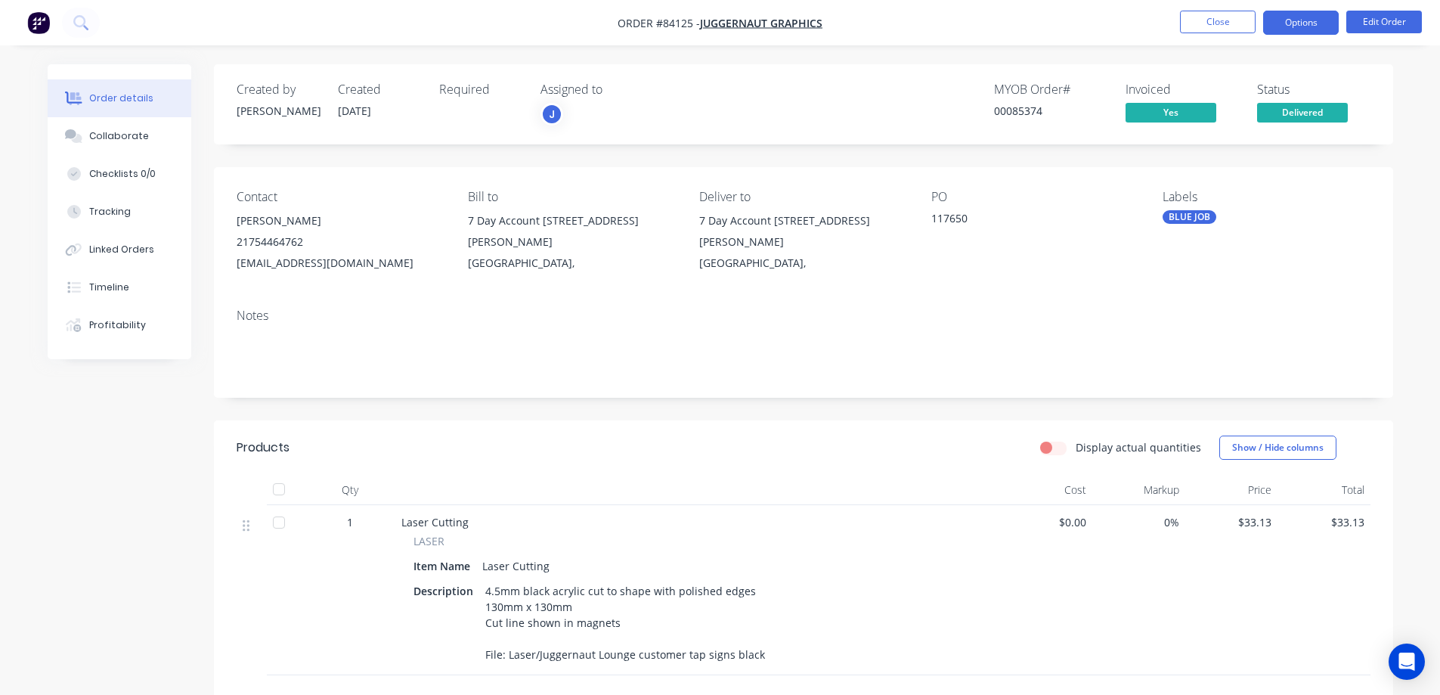
click at [1295, 20] on button "Options" at bounding box center [1301, 23] width 76 height 24
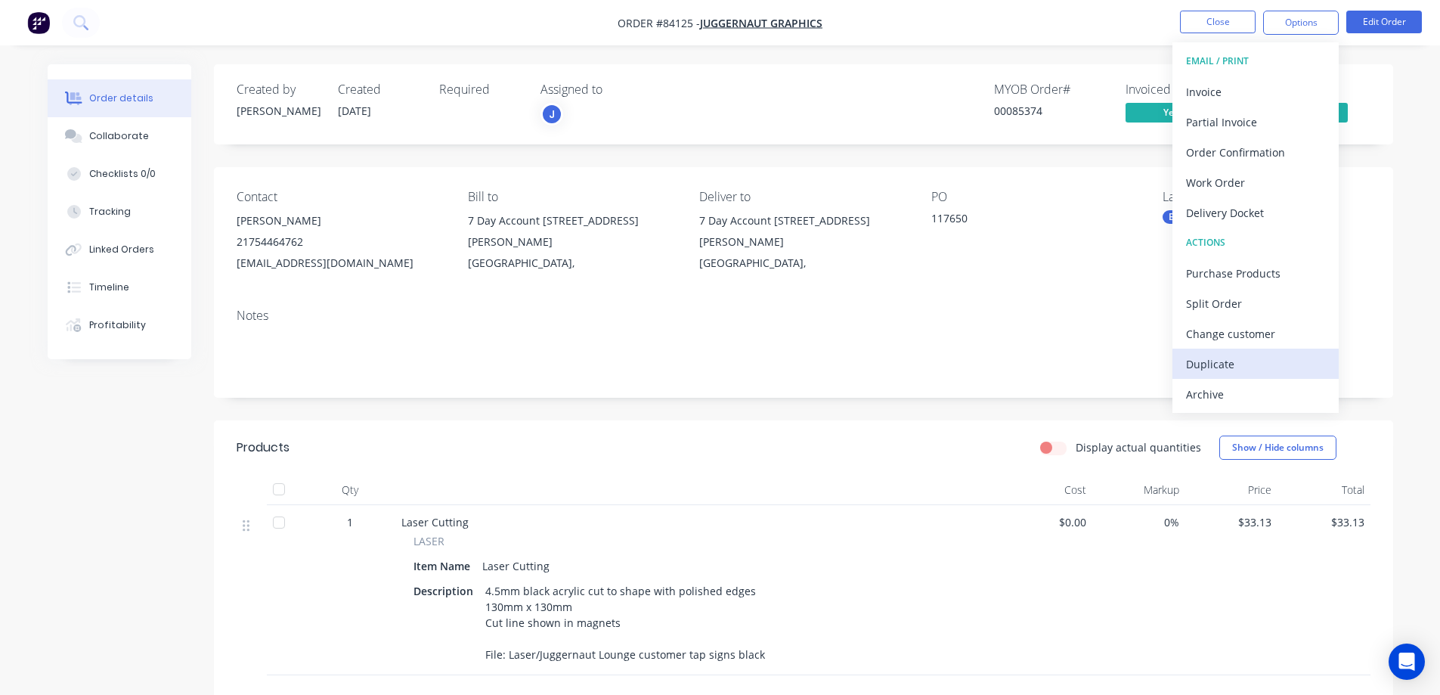
click at [1214, 353] on div "Duplicate" at bounding box center [1255, 364] width 139 height 22
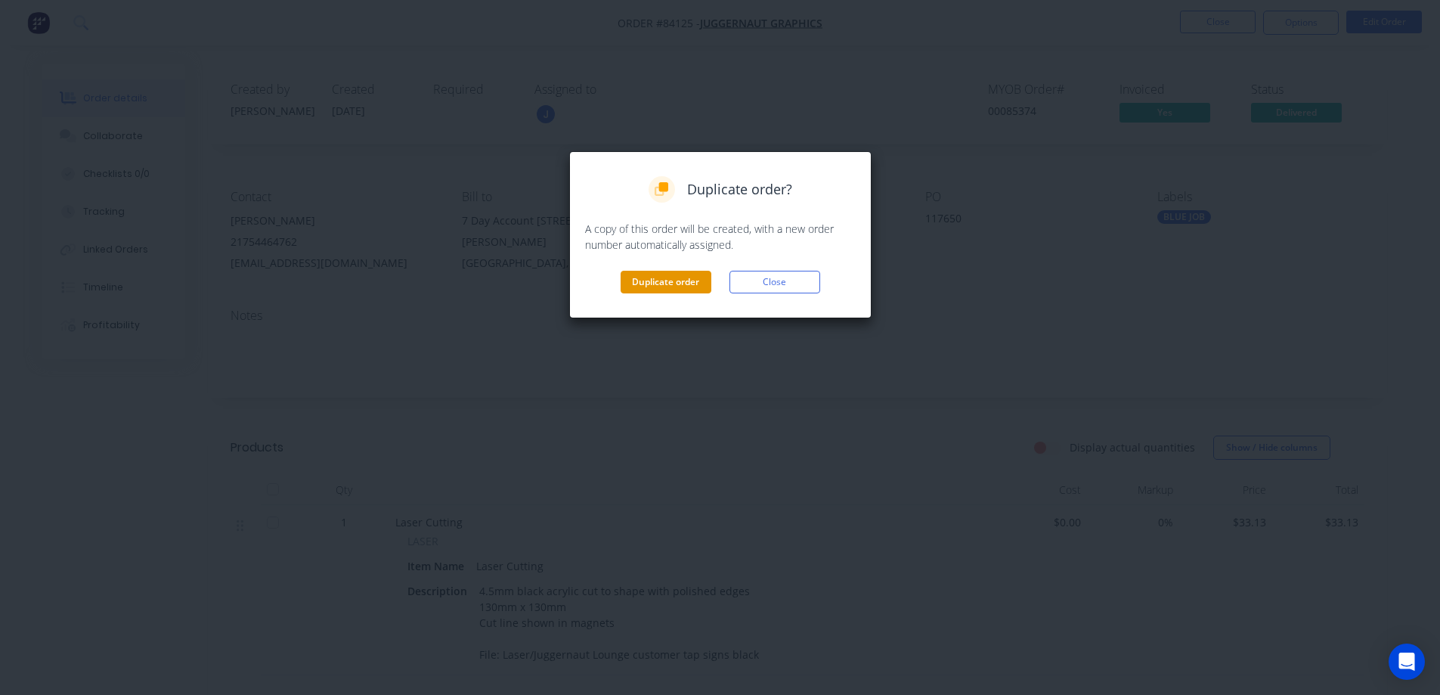
click at [702, 272] on button "Duplicate order" at bounding box center [666, 282] width 91 height 23
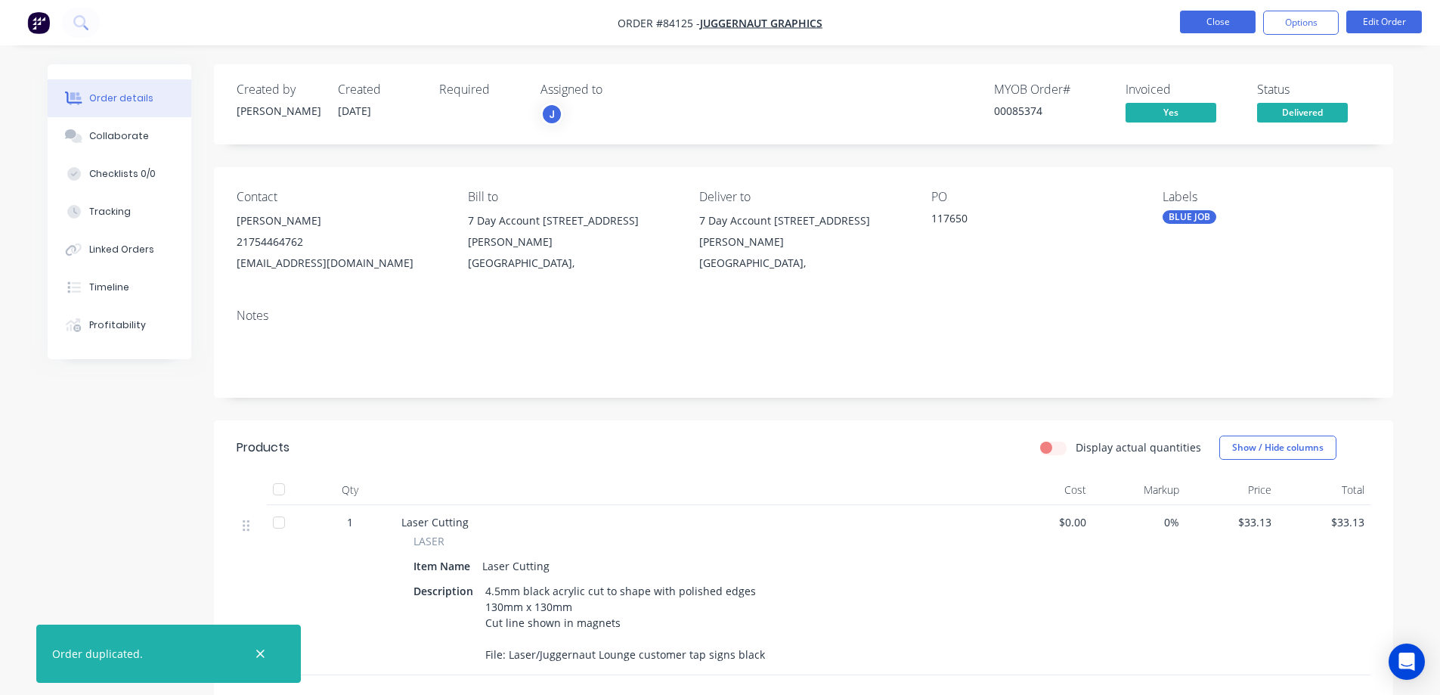
click at [1237, 16] on button "Close" at bounding box center [1218, 22] width 76 height 23
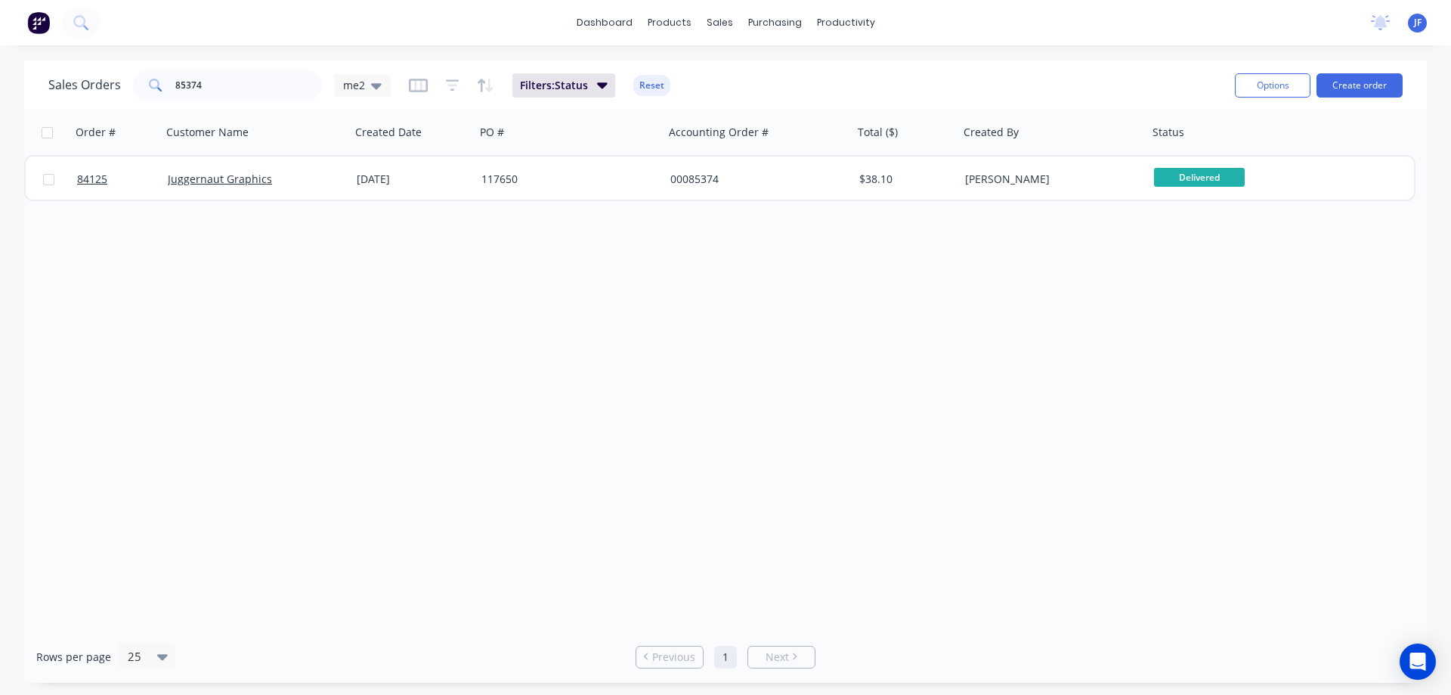
click at [575, 189] on div "117650" at bounding box center [569, 178] width 189 height 45
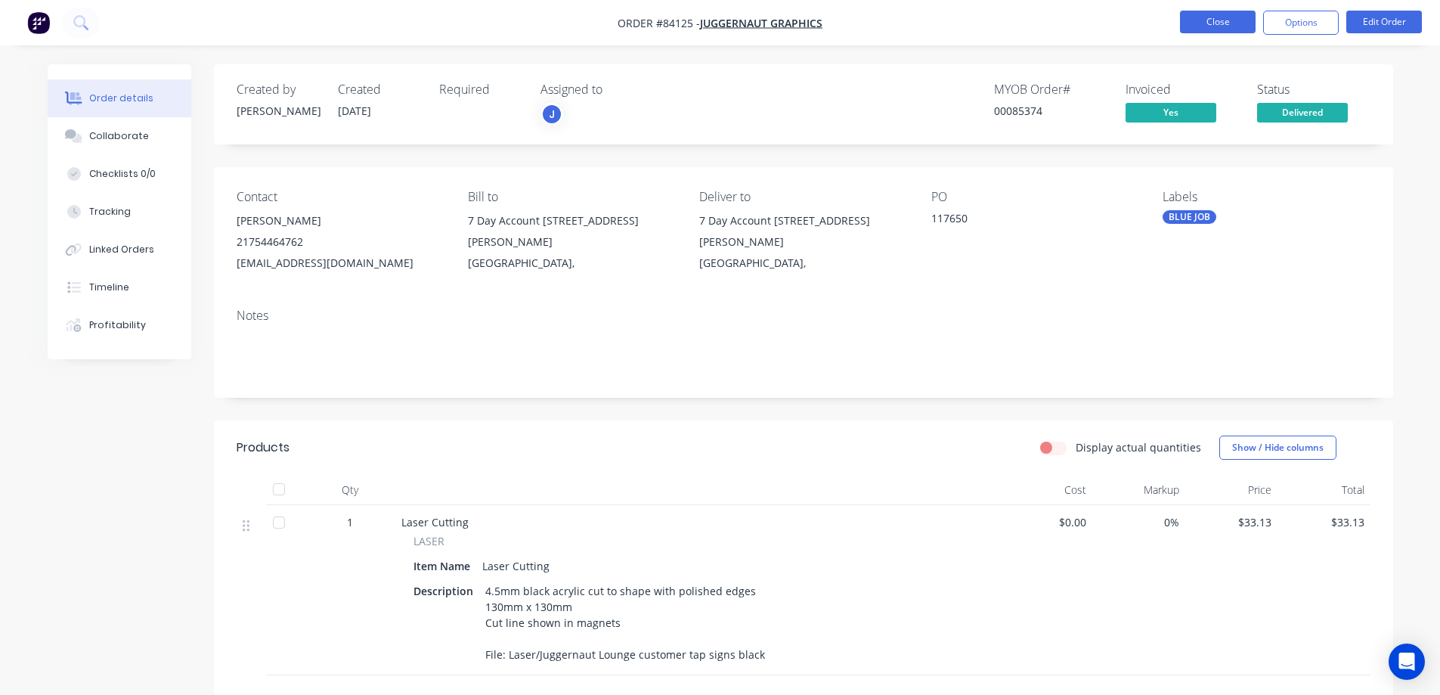
click at [1207, 22] on button "Close" at bounding box center [1218, 22] width 76 height 23
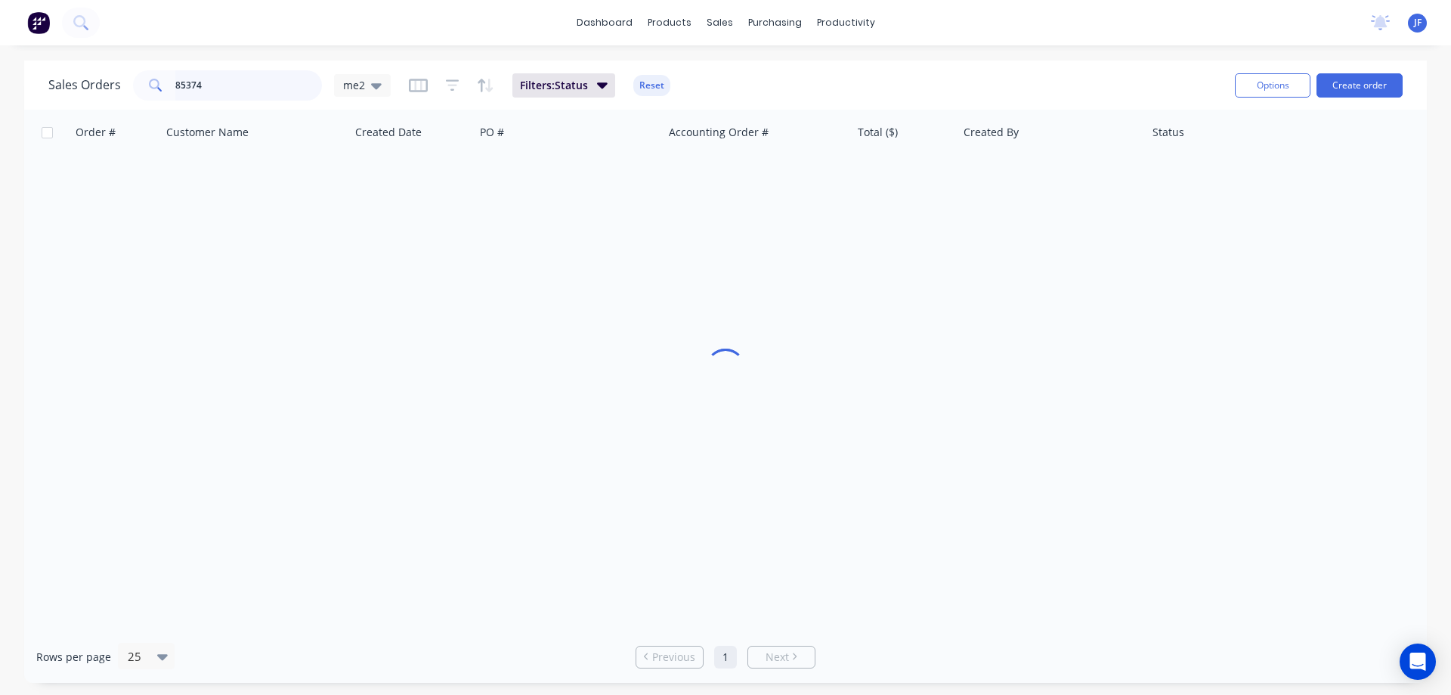
click at [270, 96] on input "85374" at bounding box center [248, 85] width 147 height 30
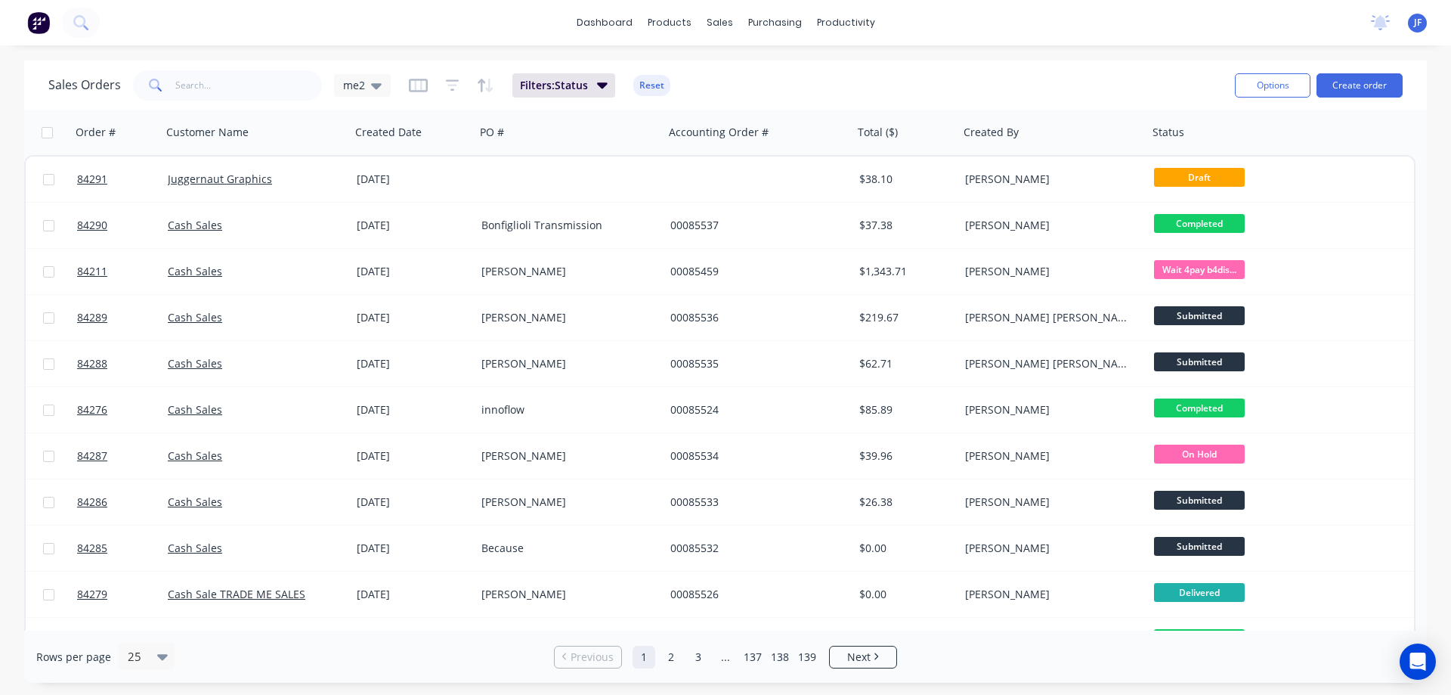
click at [1025, 186] on div "[PERSON_NAME]" at bounding box center [1049, 179] width 168 height 15
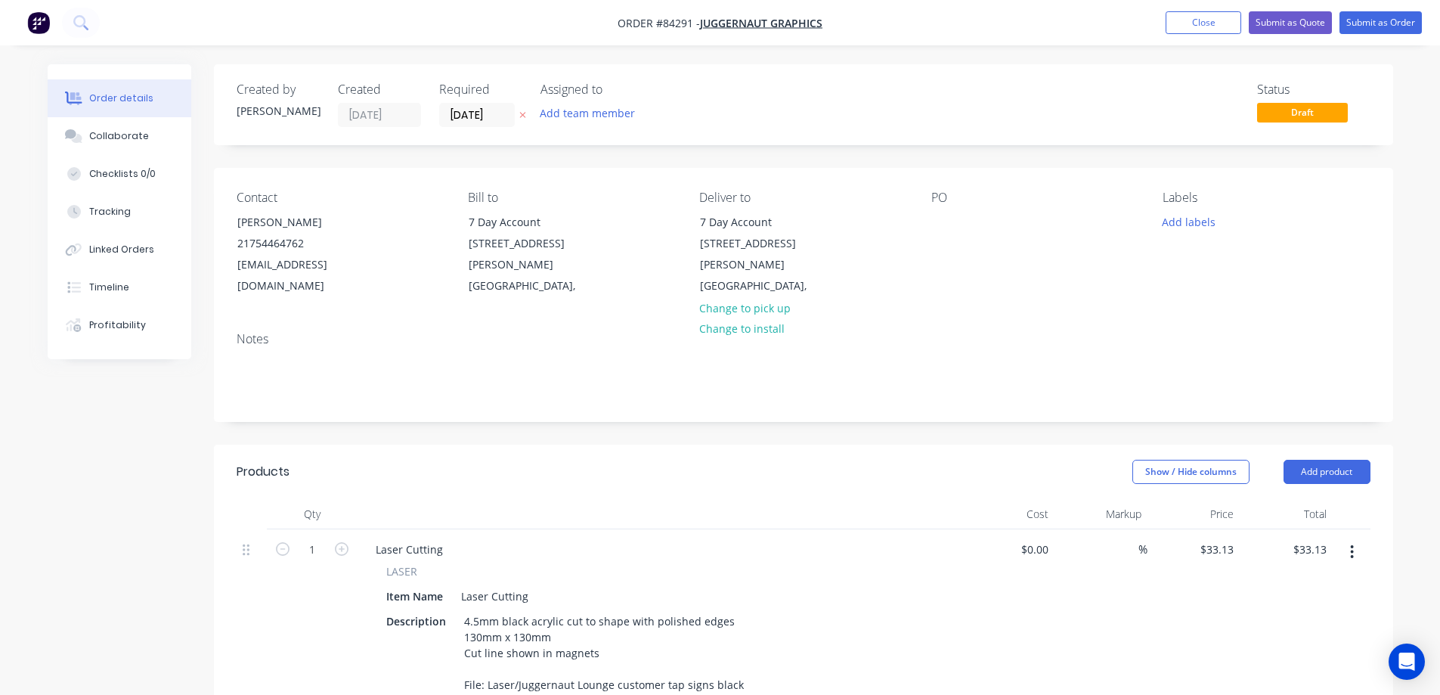
click at [525, 119] on icon at bounding box center [522, 114] width 7 height 9
click at [940, 222] on div at bounding box center [943, 222] width 24 height 22
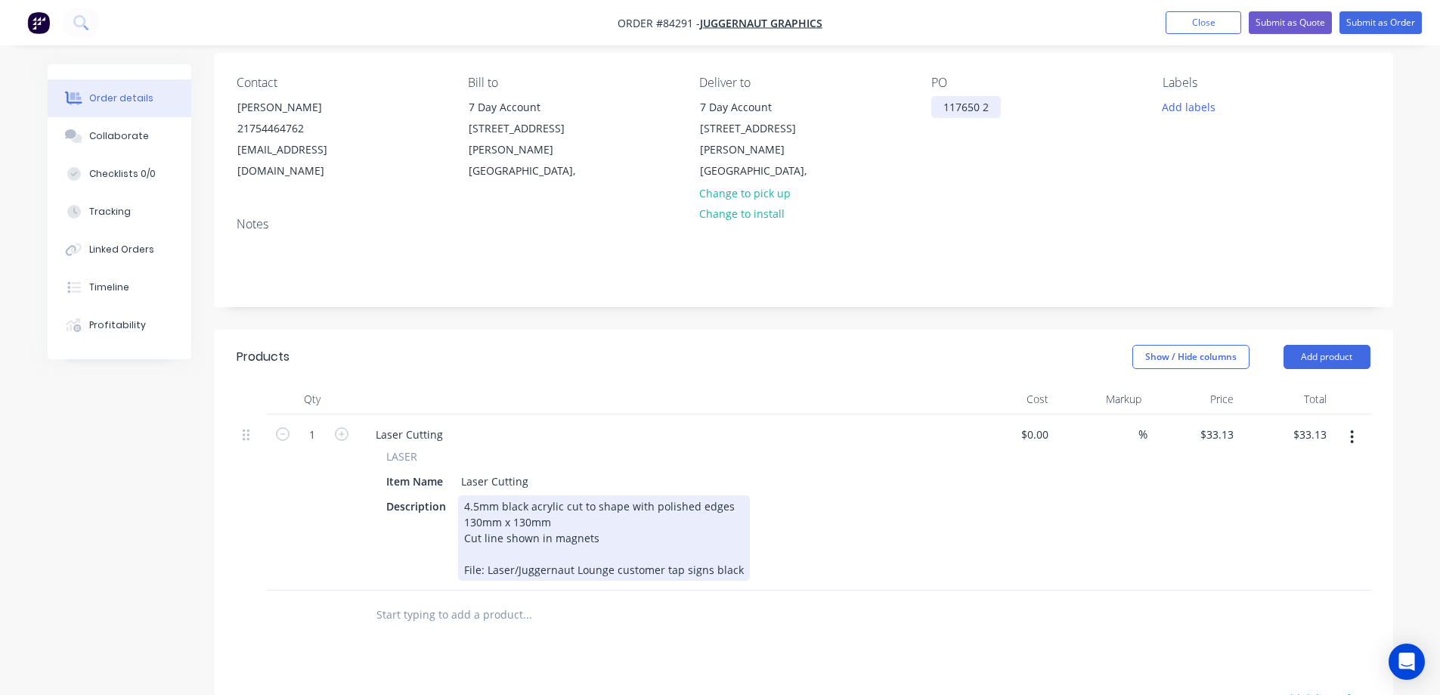
scroll to position [151, 0]
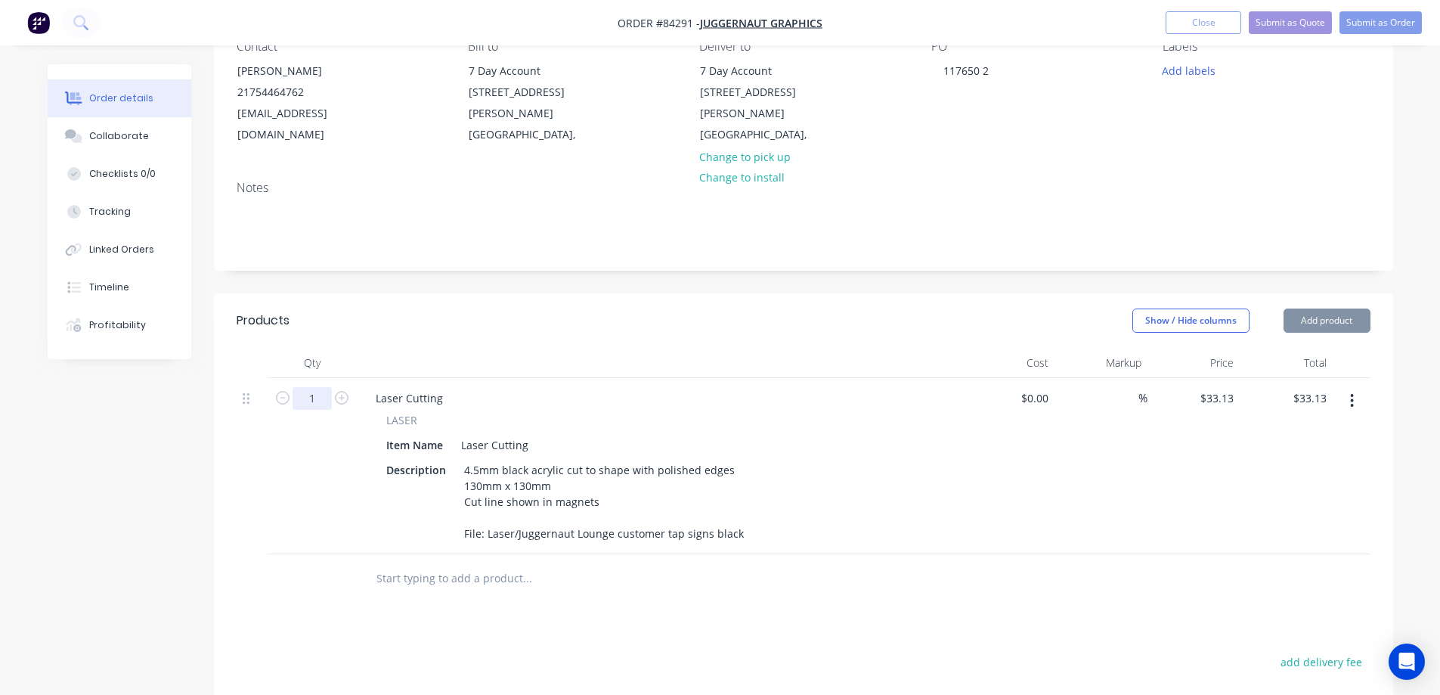
click at [309, 407] on input "1" at bounding box center [312, 398] width 39 height 23
type input "24"
type input "33.13"
type input "$795.12"
click at [1214, 401] on input "33.13" at bounding box center [1219, 398] width 41 height 22
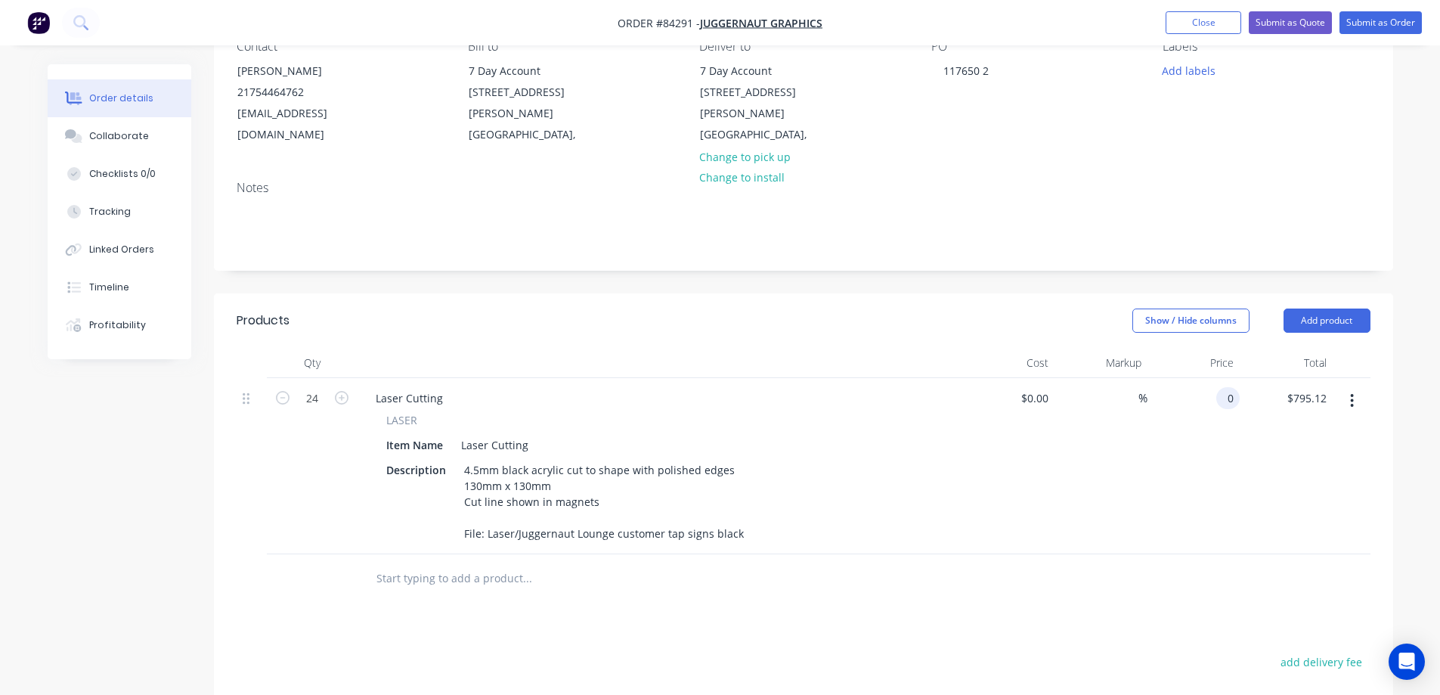
type input "$0.00"
click at [801, 579] on div at bounding box center [591, 578] width 454 height 30
click at [1345, 324] on button "Add product" at bounding box center [1327, 320] width 87 height 24
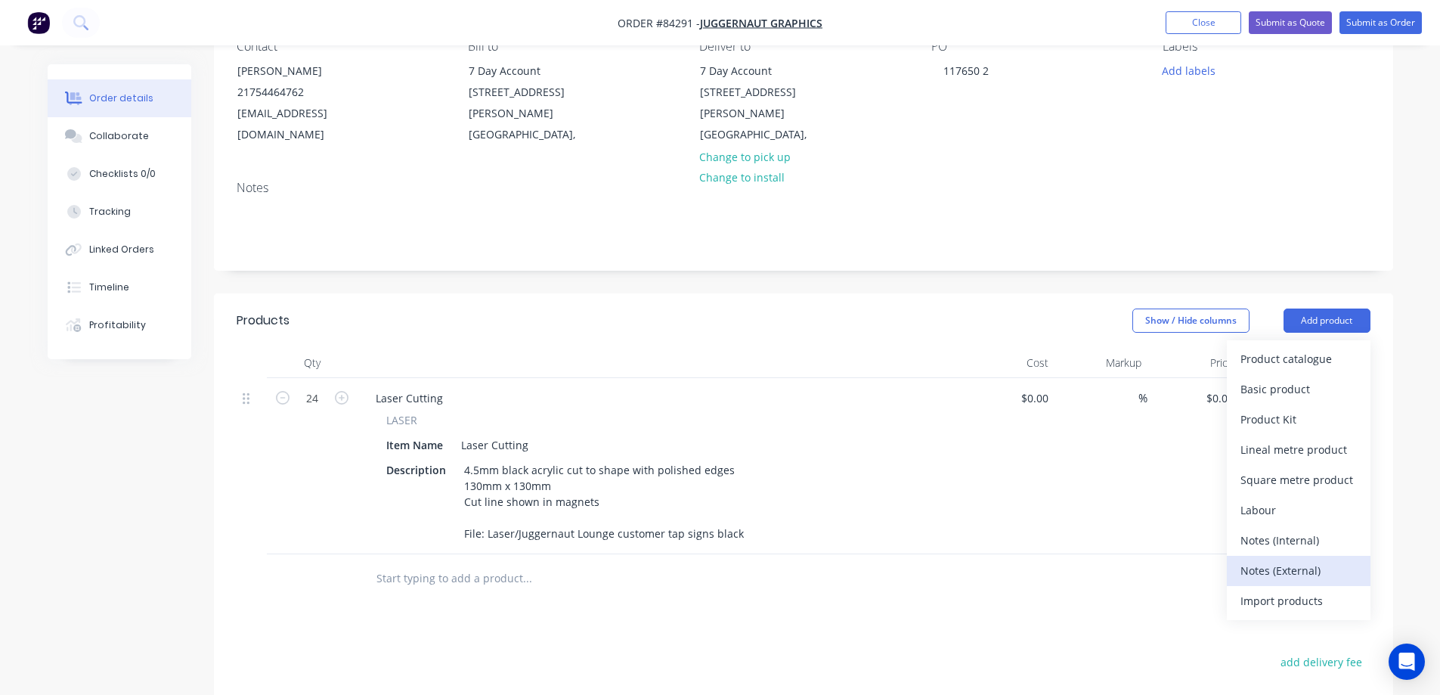
click at [1289, 559] on button "Notes (External)" at bounding box center [1299, 571] width 144 height 30
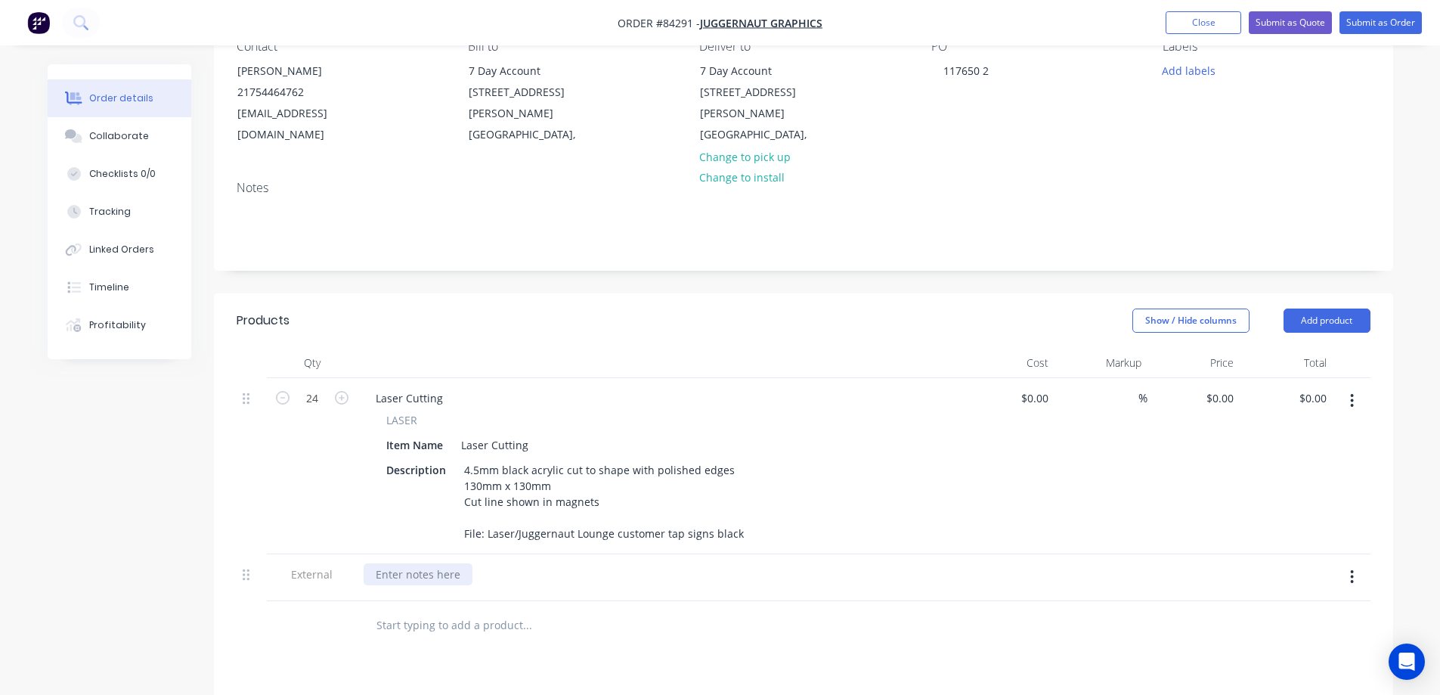
click at [427, 576] on div at bounding box center [418, 574] width 109 height 22
click at [903, 337] on header "Products Show / Hide columns Add product" at bounding box center [803, 320] width 1179 height 54
click at [1401, 26] on button "Submit as Order" at bounding box center [1381, 22] width 82 height 23
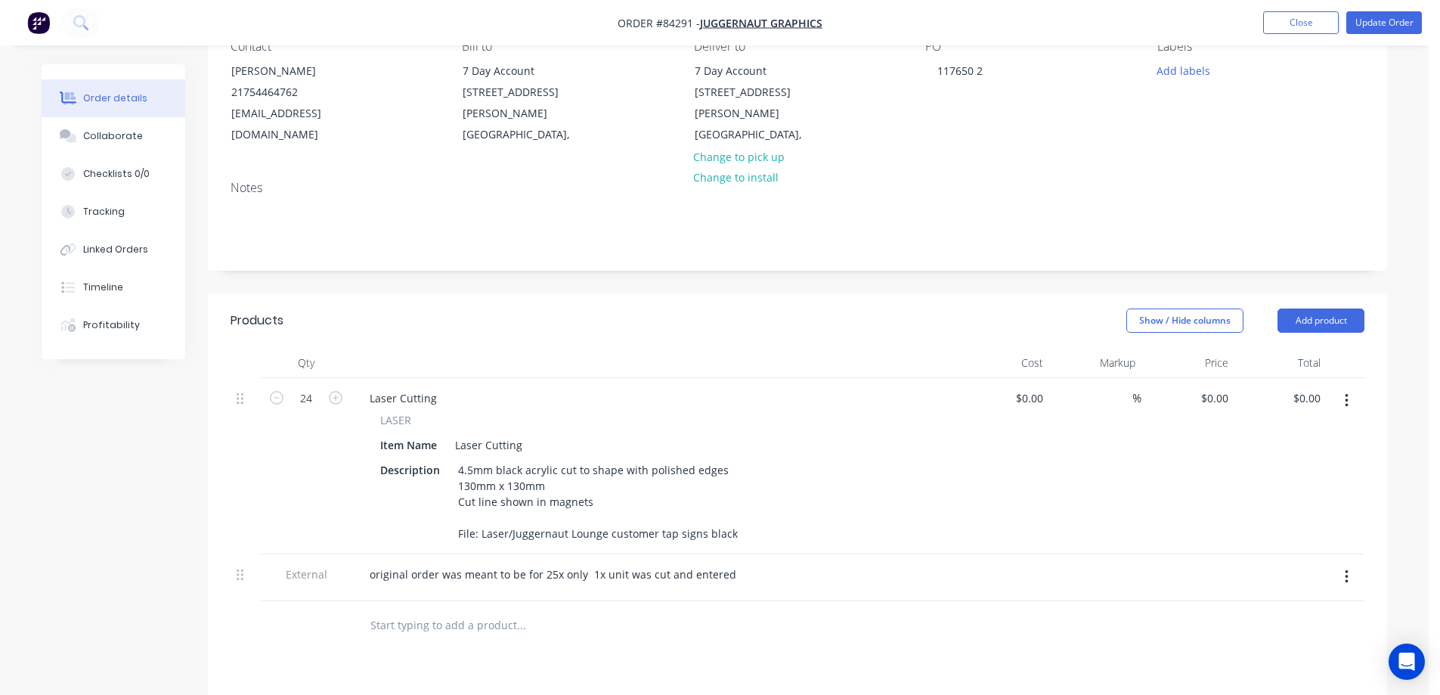
scroll to position [0, 0]
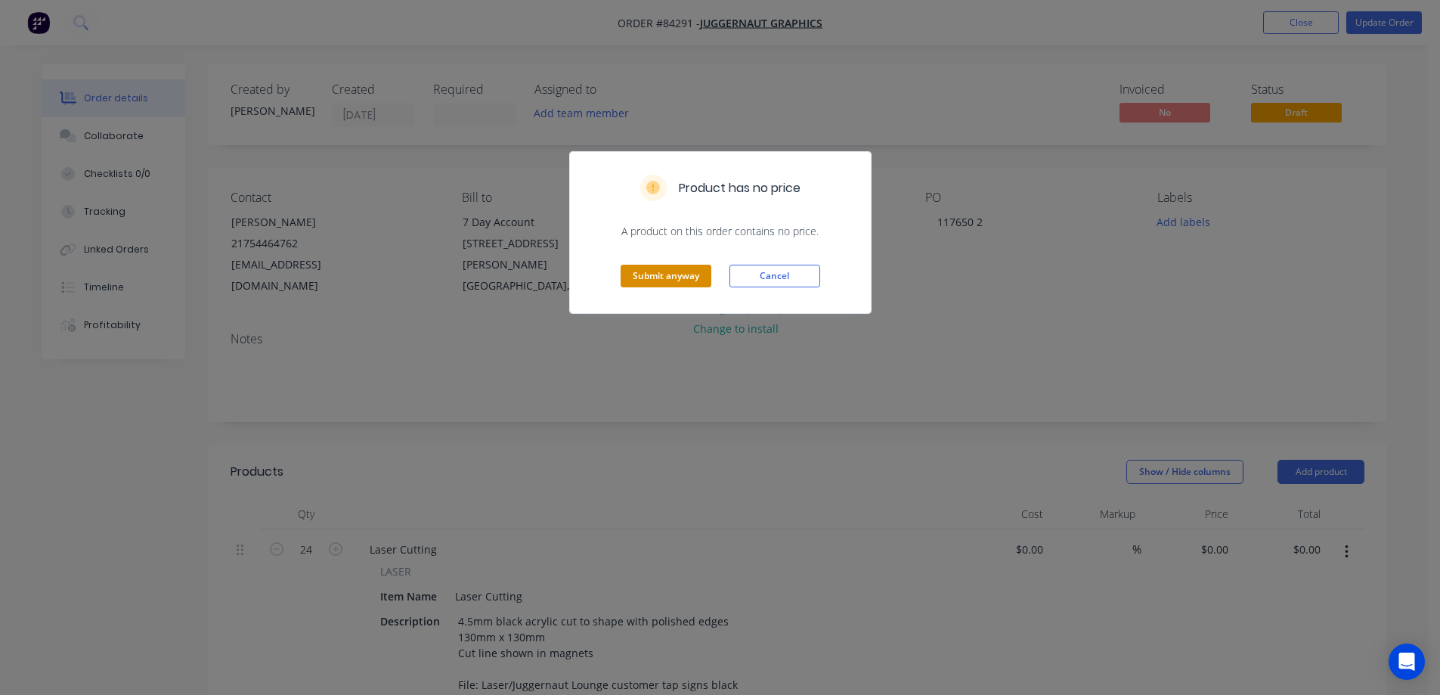
click at [700, 269] on button "Submit anyway" at bounding box center [666, 276] width 91 height 23
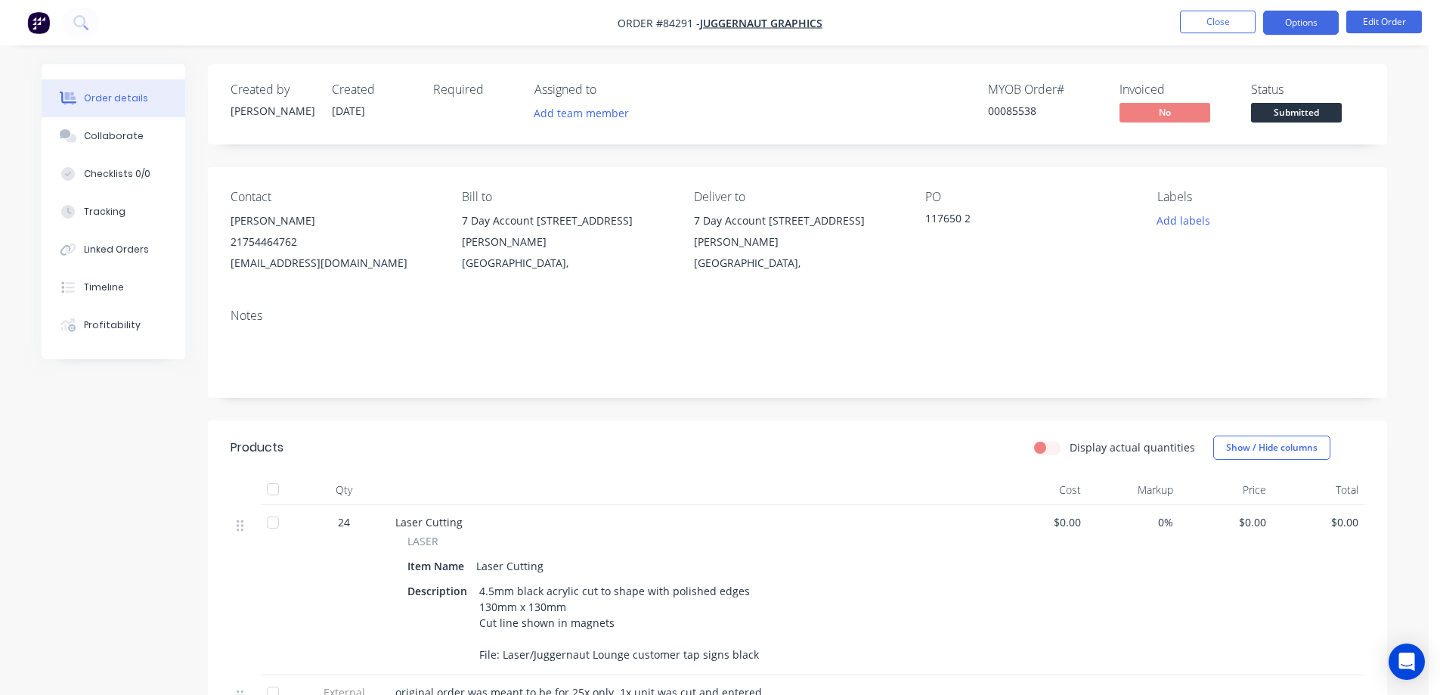
click at [1306, 11] on button "Options" at bounding box center [1301, 23] width 76 height 24
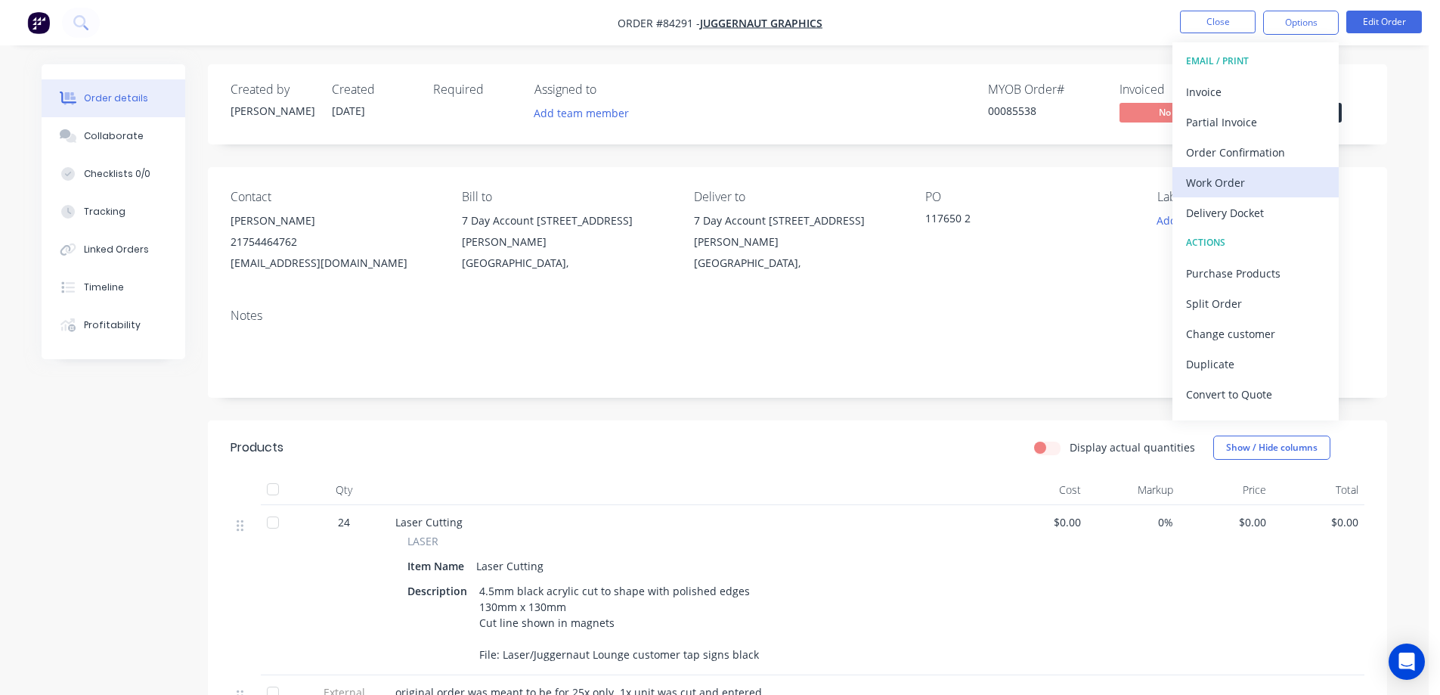
click at [1265, 176] on div "Work Order" at bounding box center [1255, 183] width 139 height 22
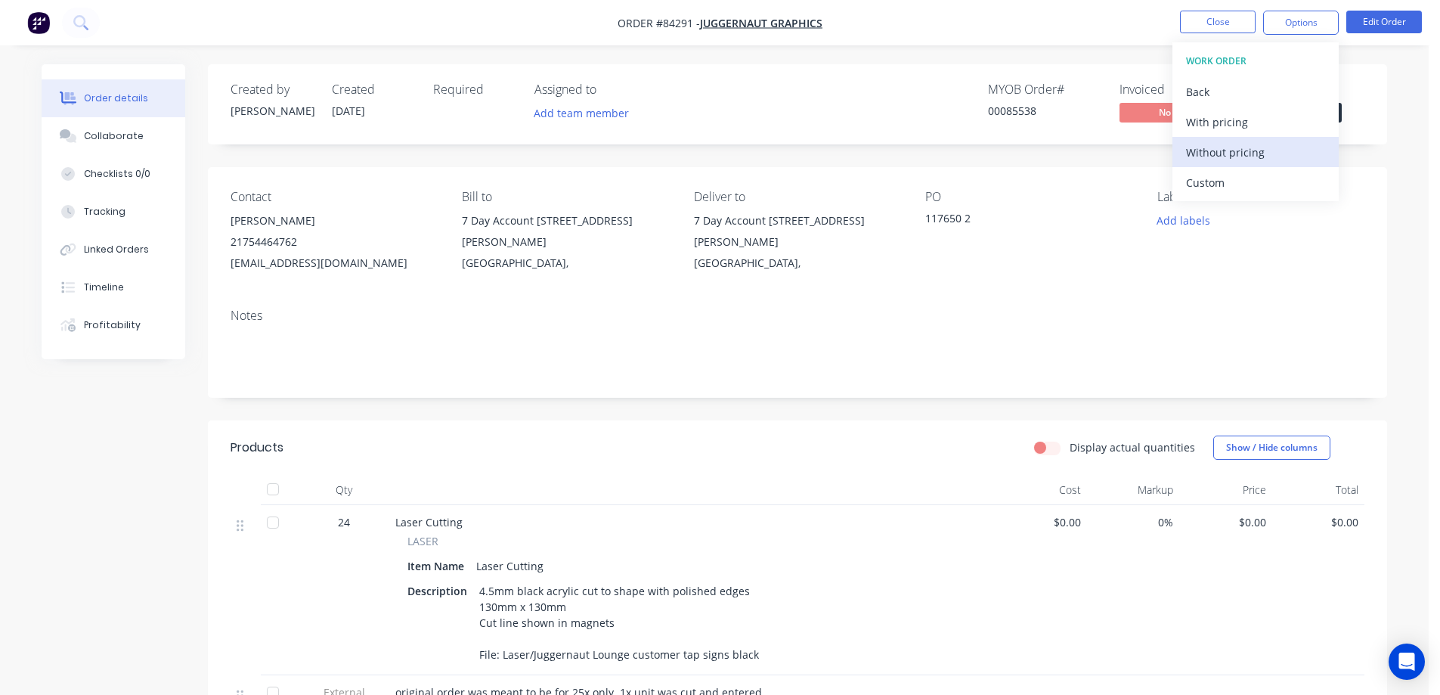
click at [1264, 154] on div "Without pricing" at bounding box center [1255, 152] width 139 height 22
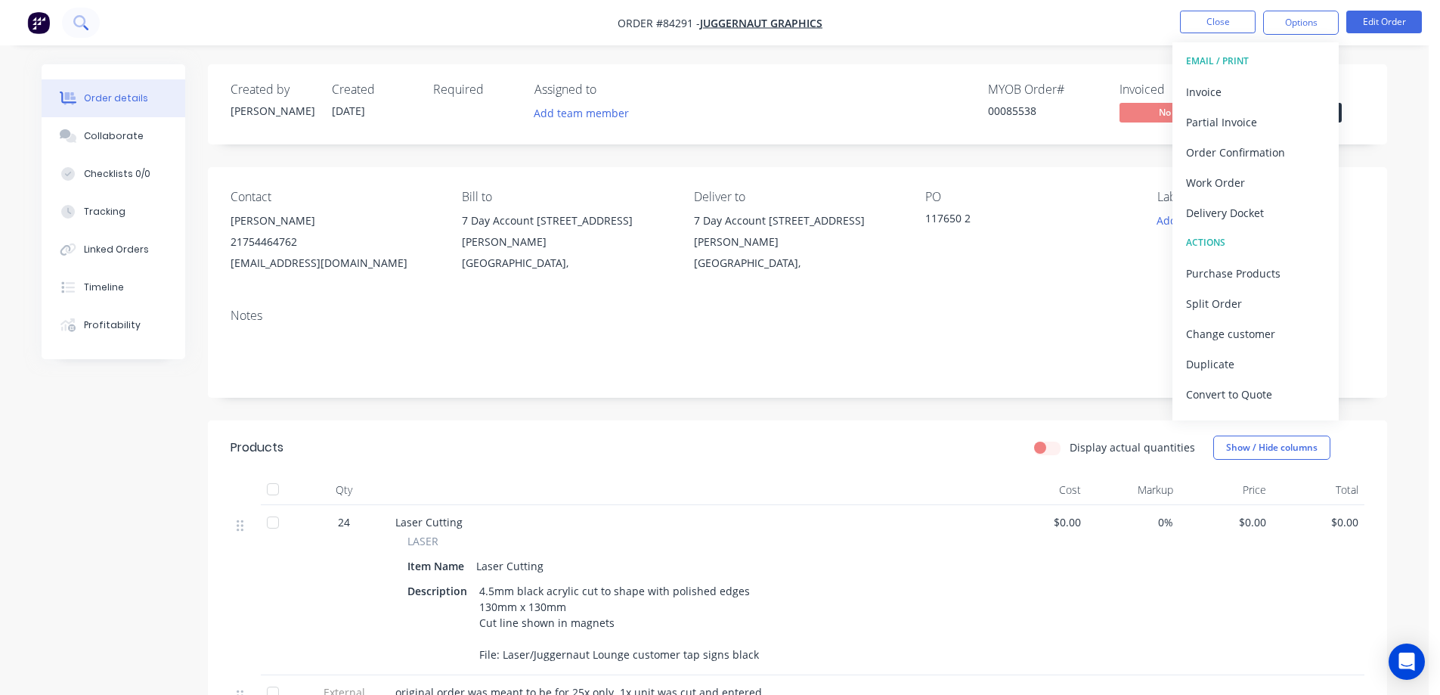
click at [90, 20] on button at bounding box center [81, 23] width 38 height 30
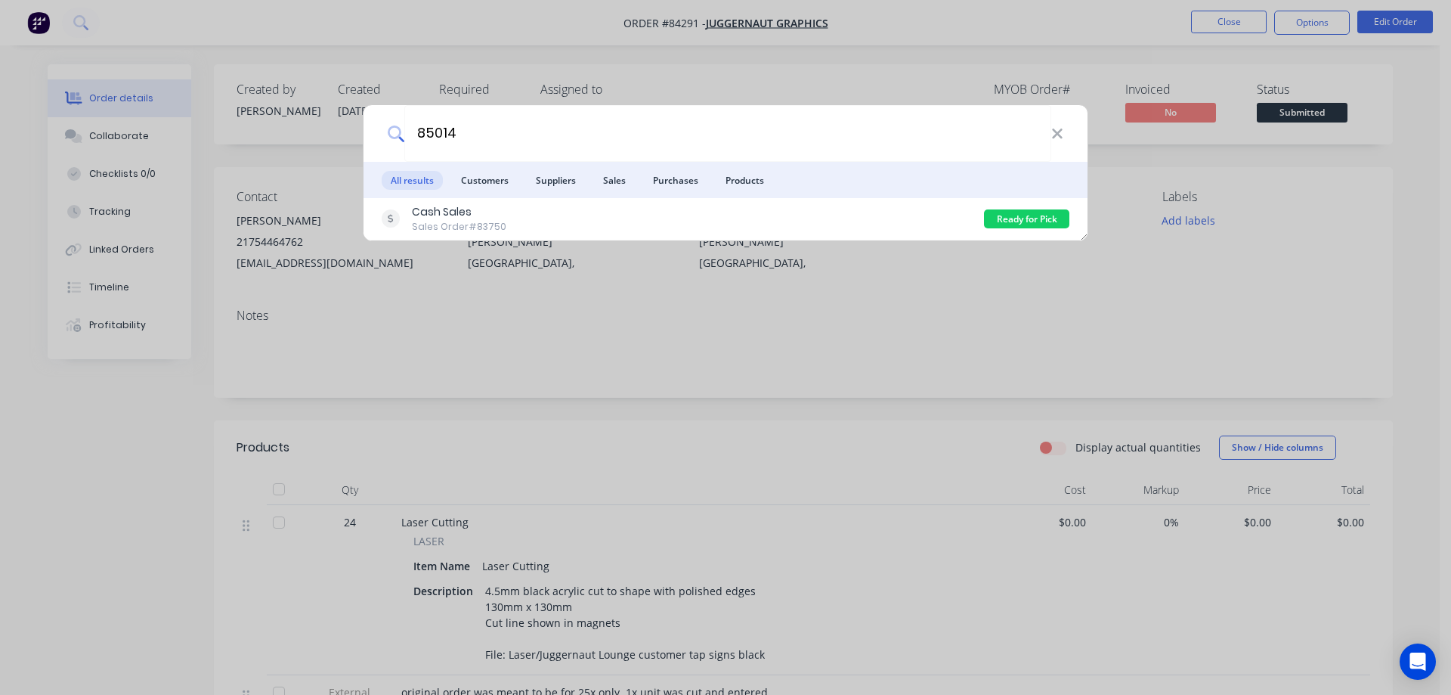
type input "85014"
click at [903, 78] on div "85014 All results Customers Suppliers Sales Purchases Products Cash Sales Sales…" at bounding box center [725, 347] width 1451 height 695
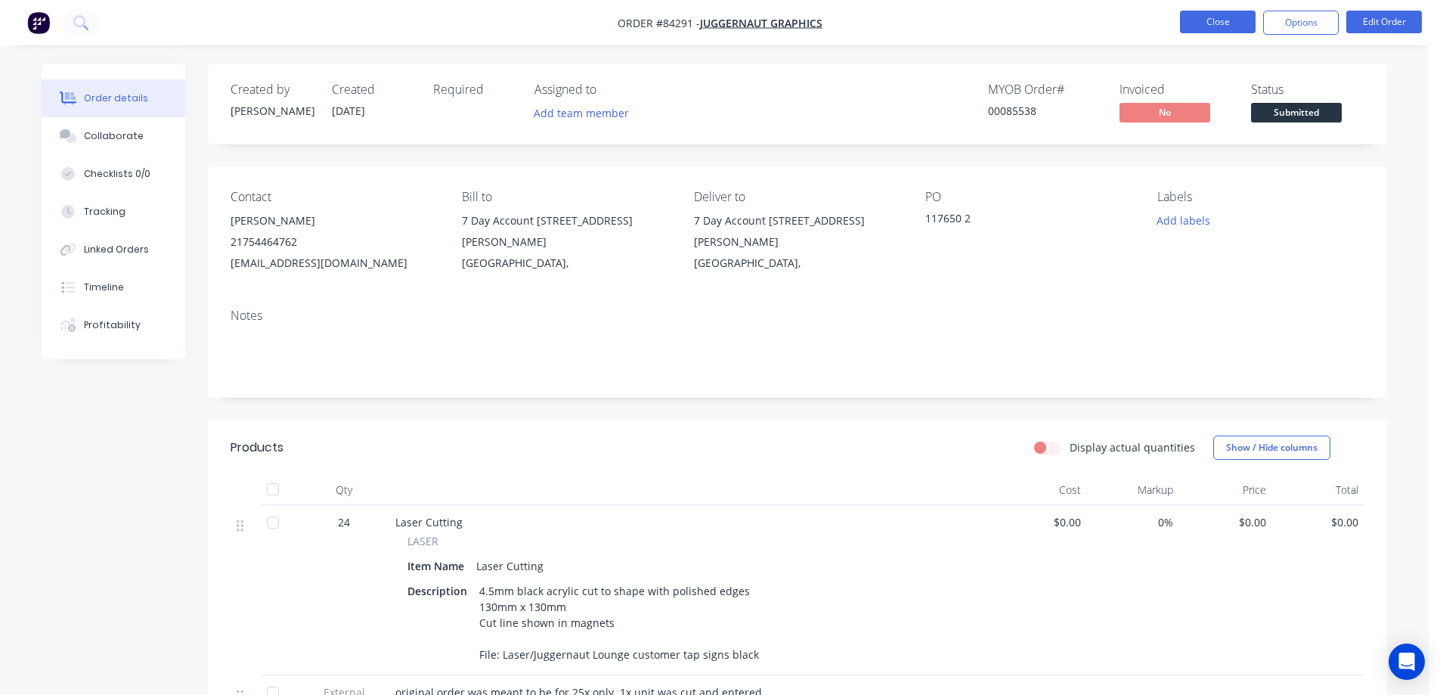
click at [1242, 18] on button "Close" at bounding box center [1218, 22] width 76 height 23
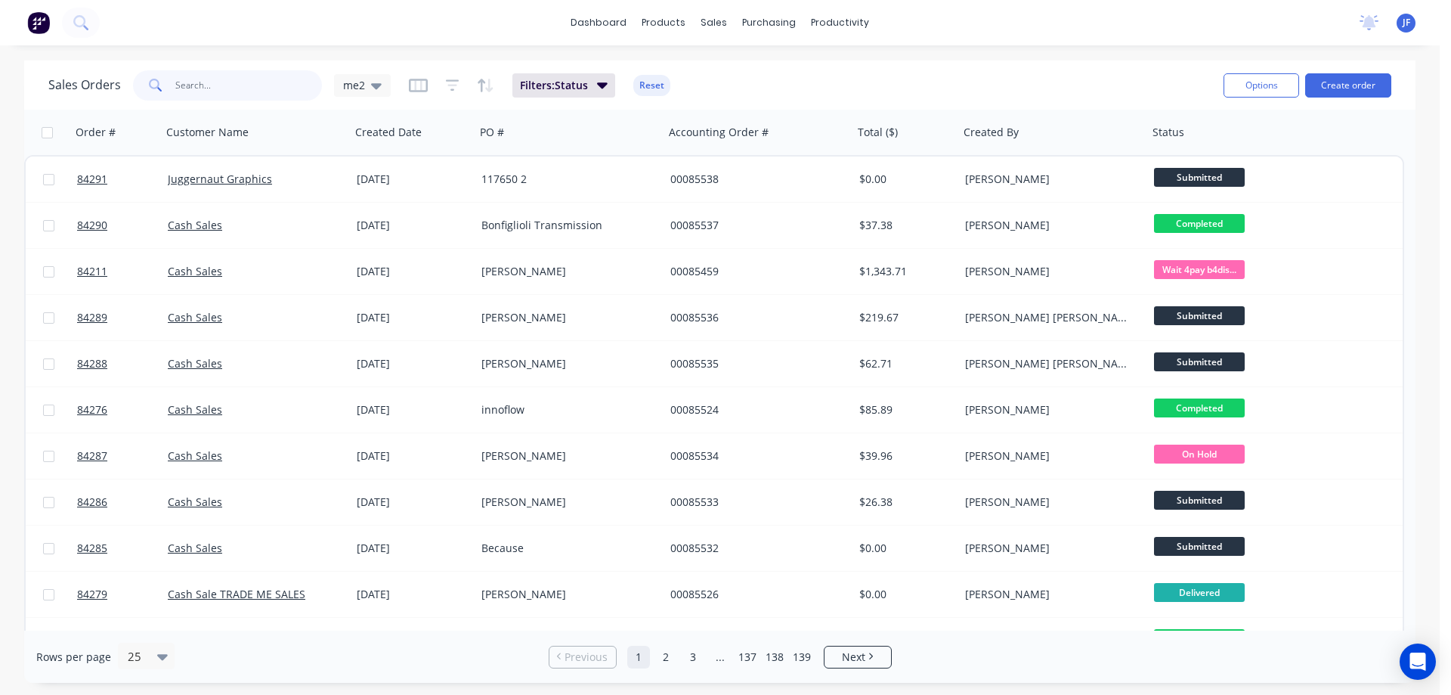
click at [275, 90] on input "text" at bounding box center [248, 85] width 147 height 30
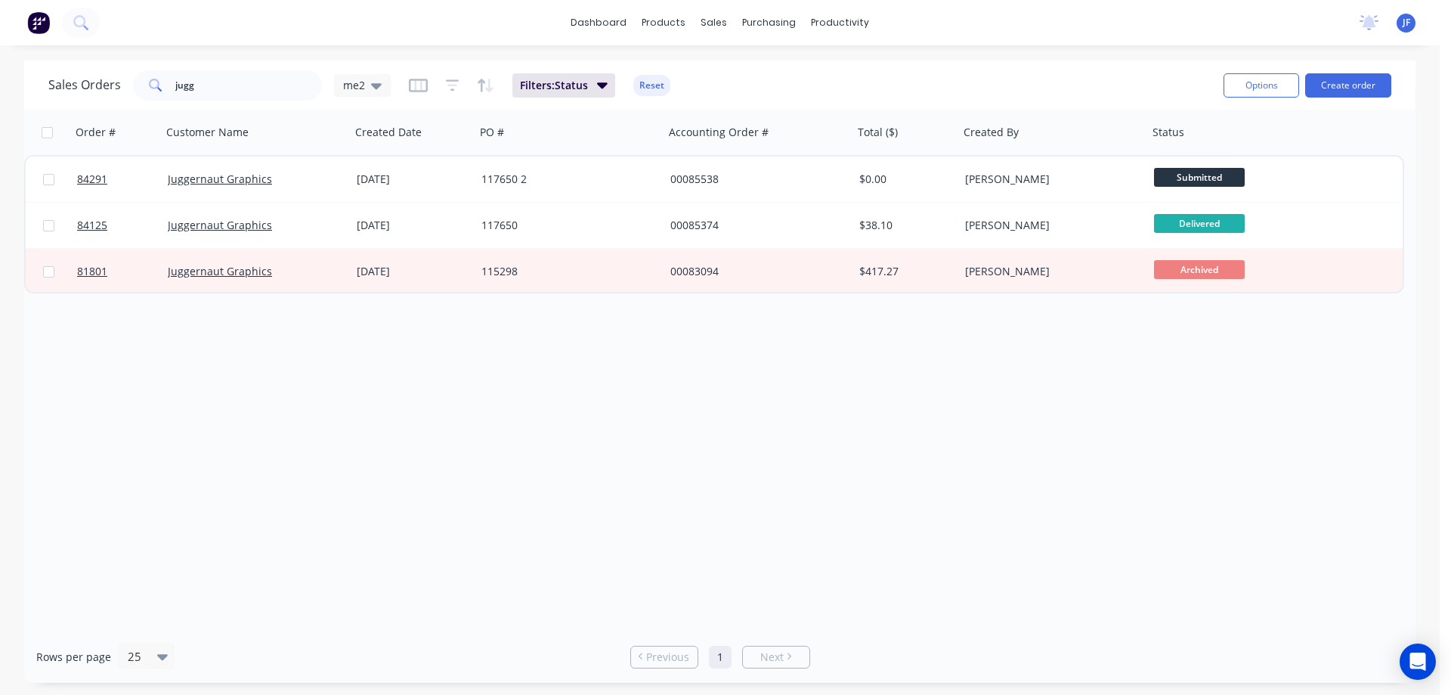
click at [198, 65] on div "Sales Orders jugg me2 Filters: Status Reset Options Create order" at bounding box center [720, 84] width 1392 height 49
click at [200, 89] on input "jugg" at bounding box center [248, 85] width 147 height 30
type input "85014"
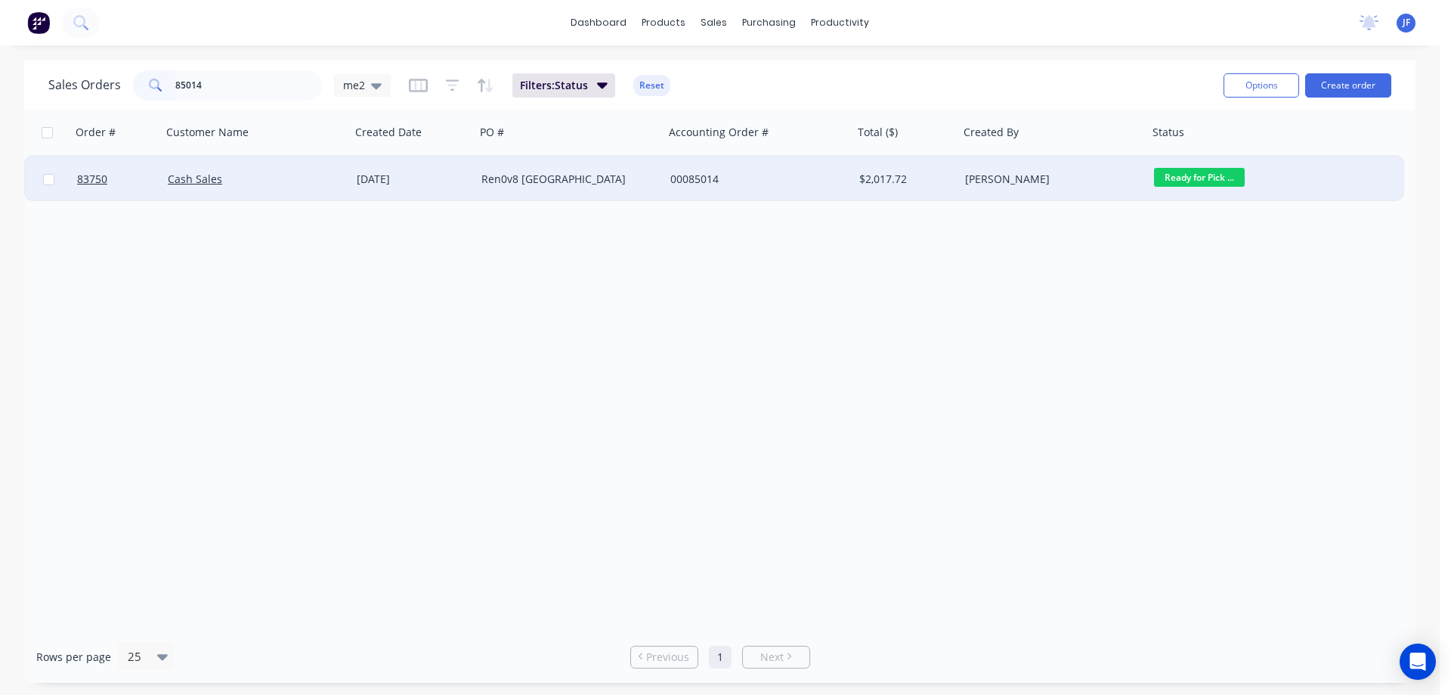
click at [928, 166] on div "$2,017.72" at bounding box center [906, 178] width 106 height 45
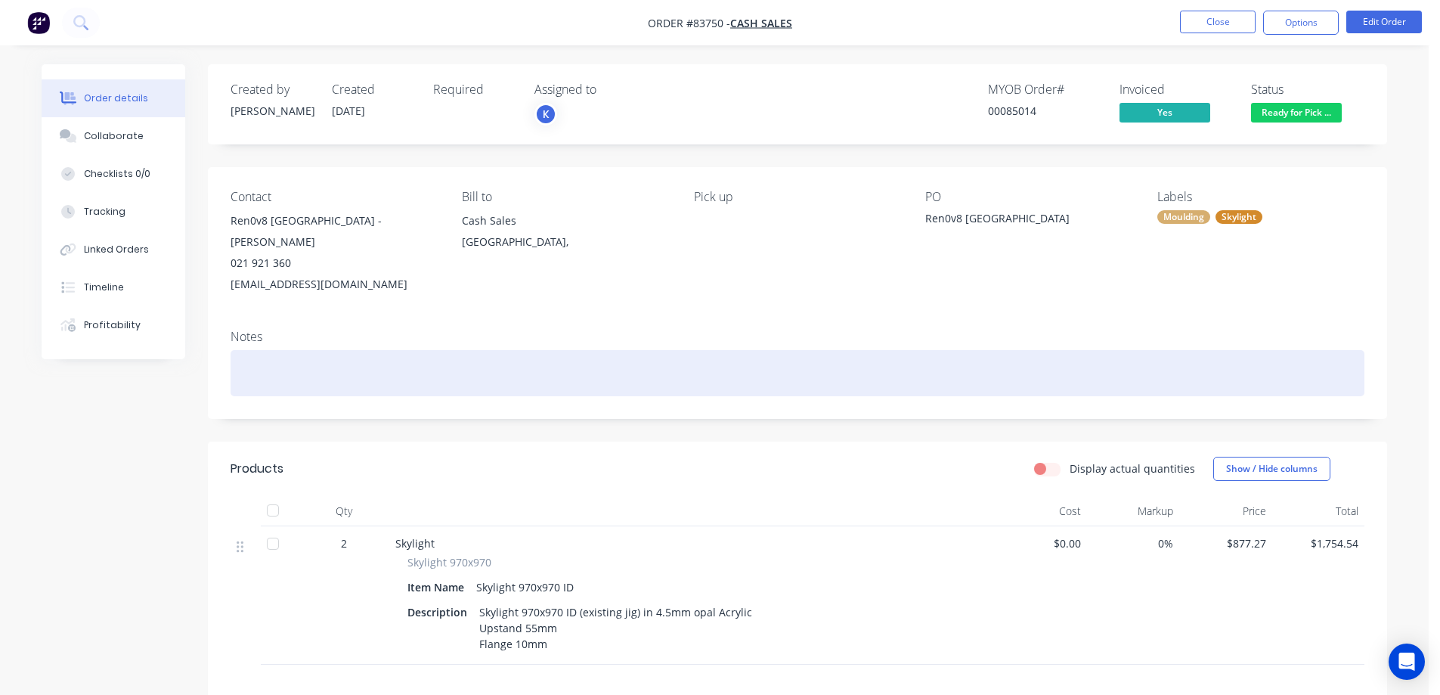
scroll to position [218, 0]
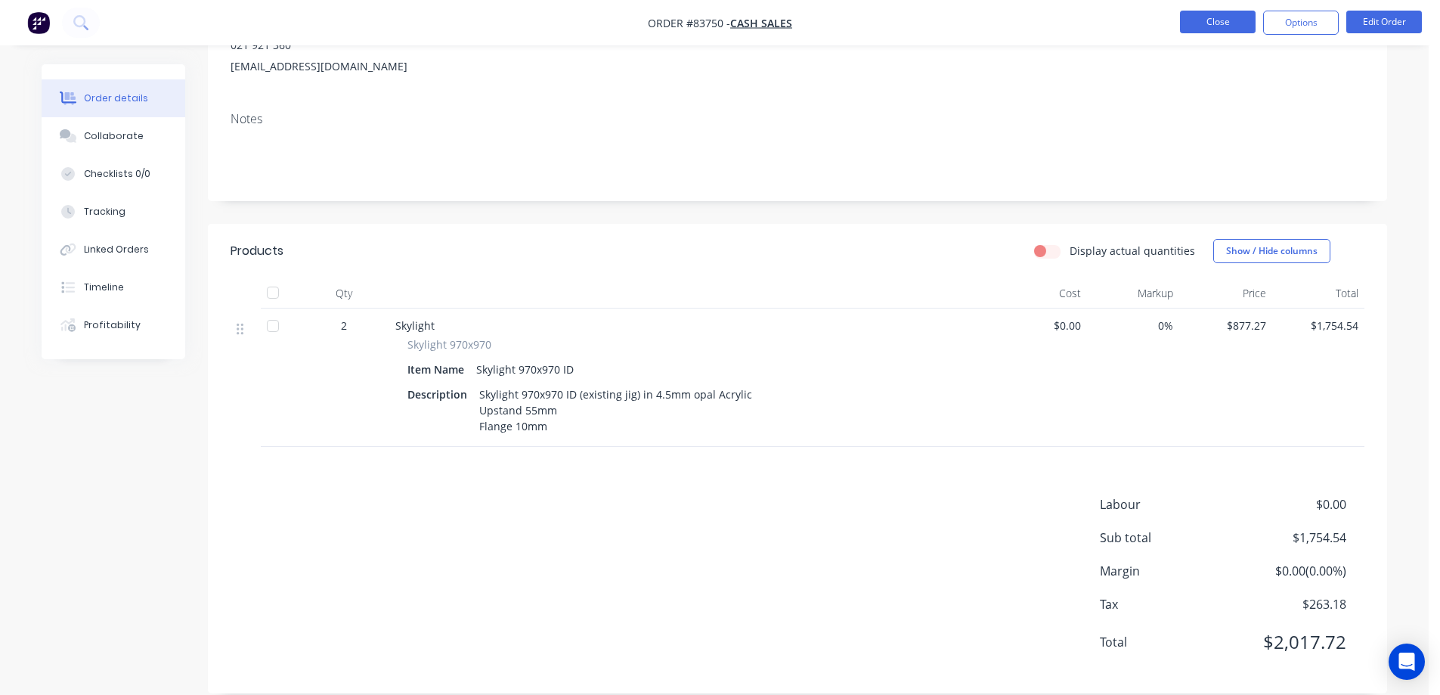
click at [1220, 26] on button "Close" at bounding box center [1218, 22] width 76 height 23
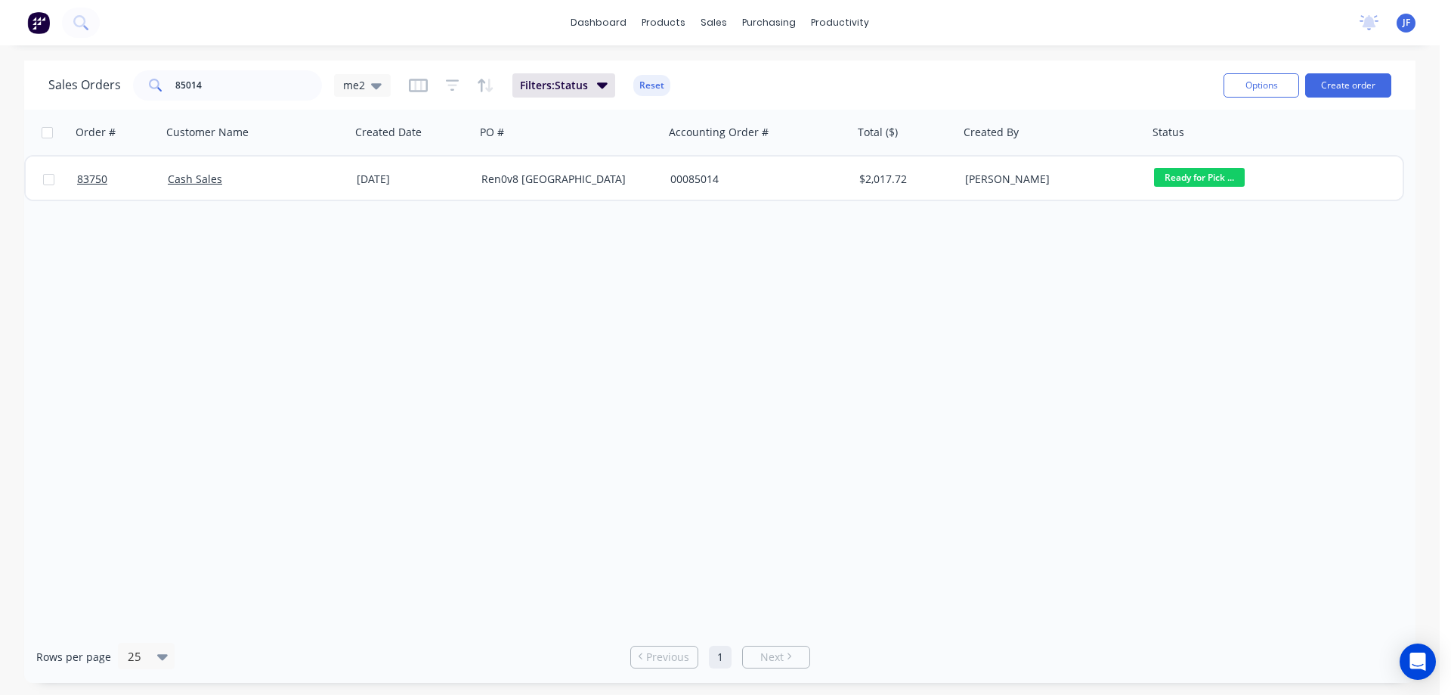
click at [609, 273] on div "Order # Customer Name Created Date PO # Accounting Order # Total ($) Created By…" at bounding box center [720, 370] width 1392 height 521
click at [506, 30] on div "dashboard products sales purchasing productivity dashboard products Product Cat…" at bounding box center [720, 22] width 1440 height 45
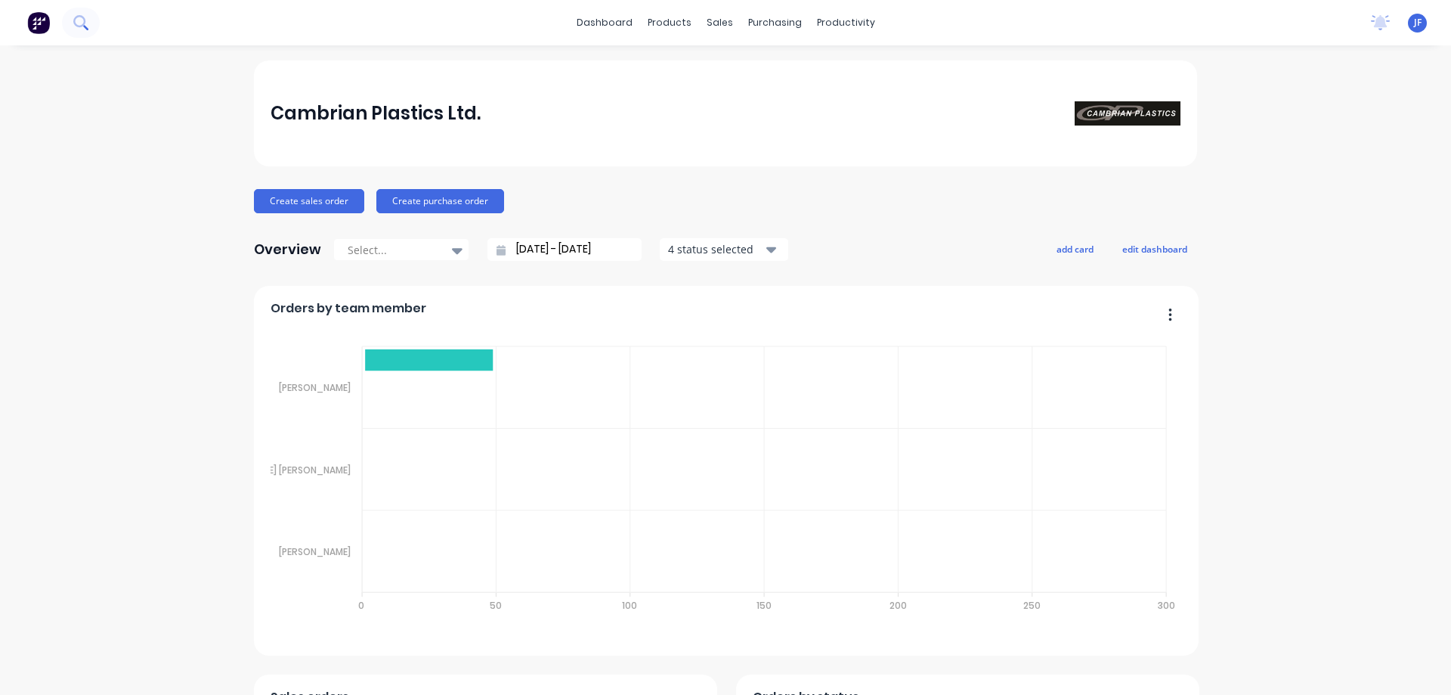
click at [85, 24] on icon at bounding box center [80, 22] width 14 height 14
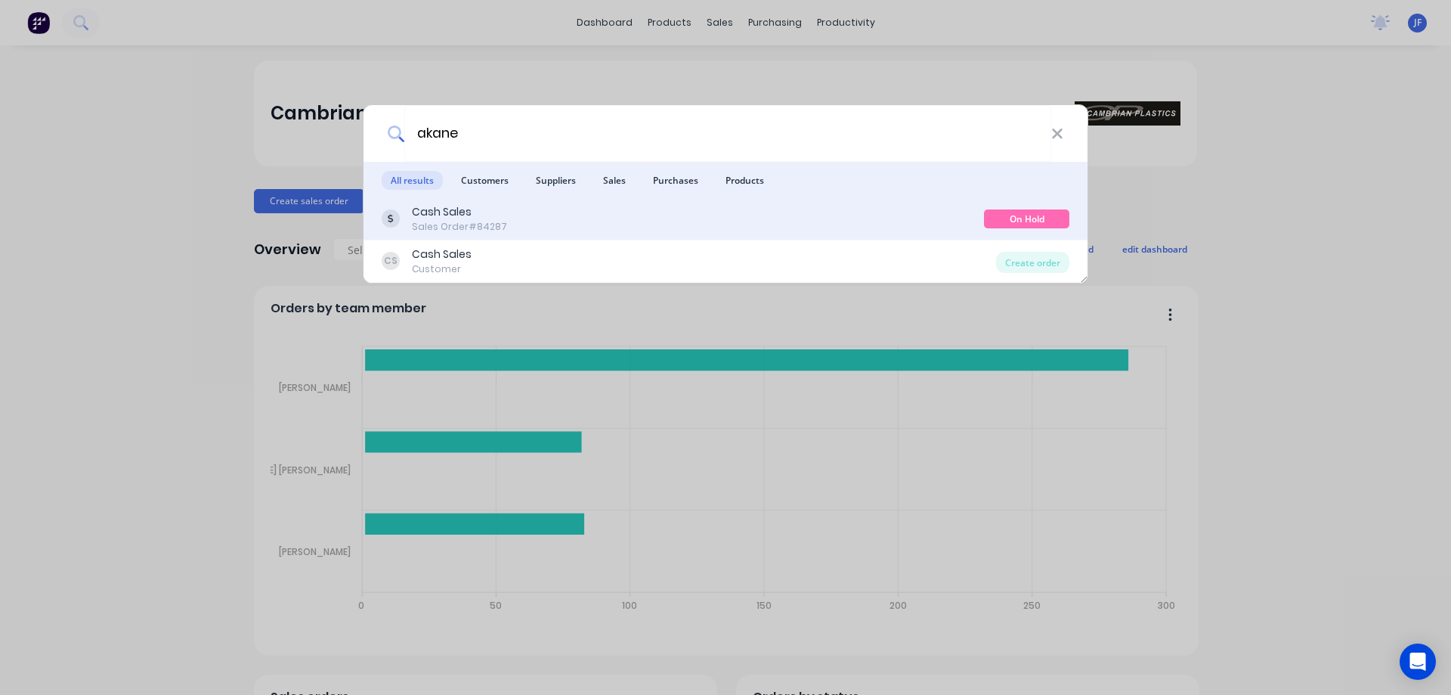
type input "akane"
click at [544, 224] on div "Cash Sales Sales Order #84287" at bounding box center [683, 218] width 602 height 29
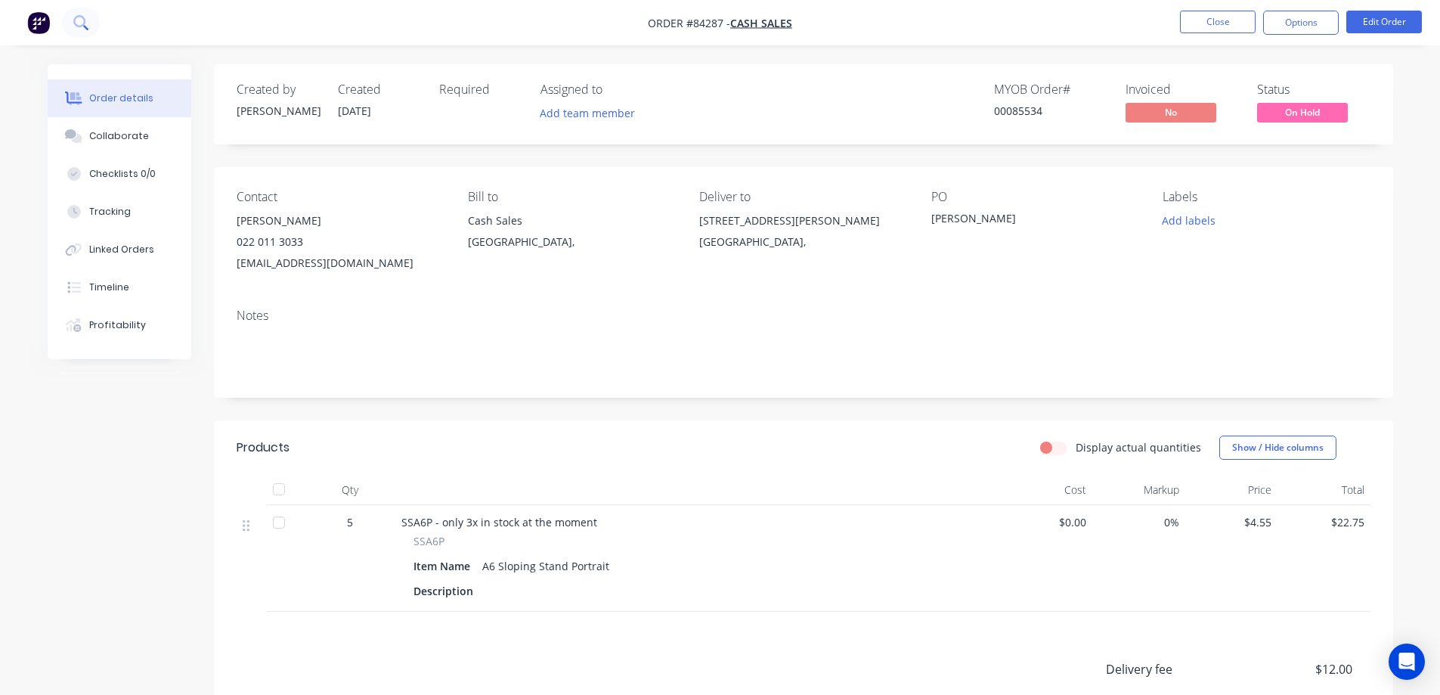
click at [88, 13] on button at bounding box center [81, 23] width 38 height 30
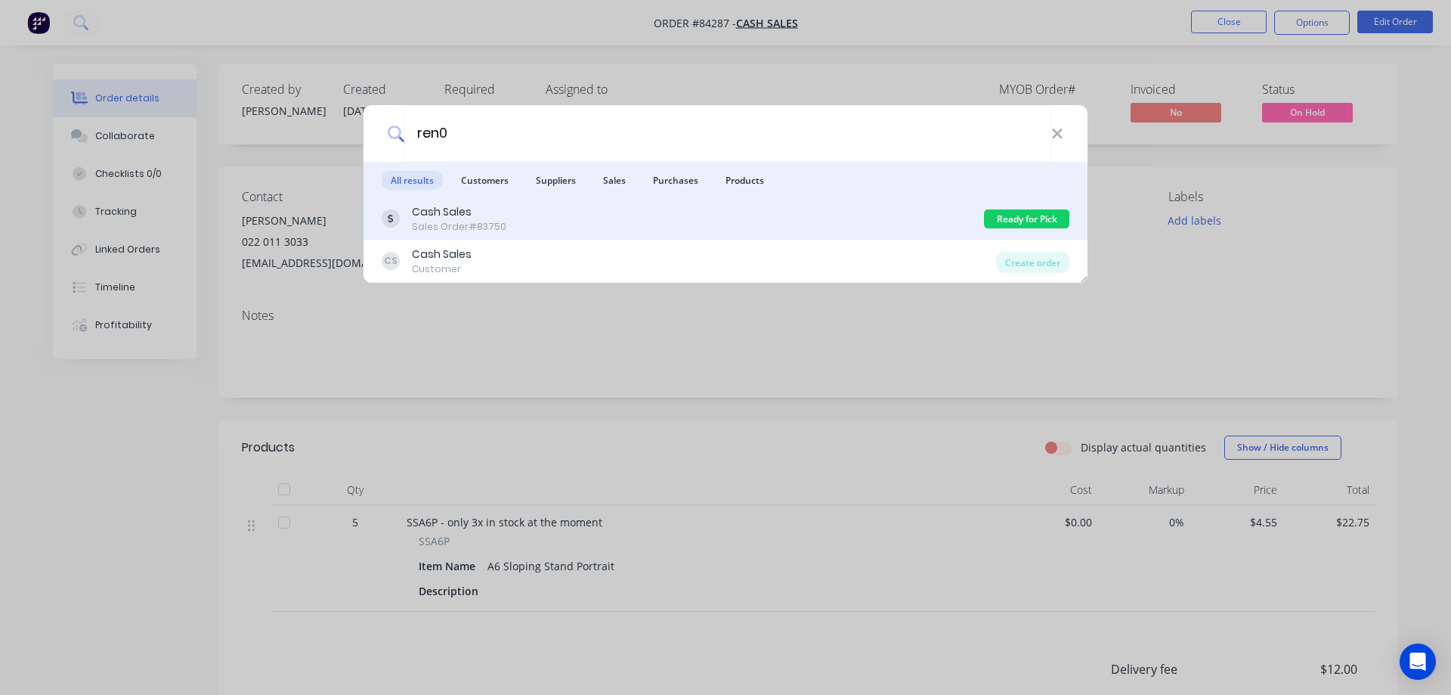
type input "ren0"
click at [969, 209] on div "Cash Sales Sales Order #83750" at bounding box center [683, 218] width 602 height 29
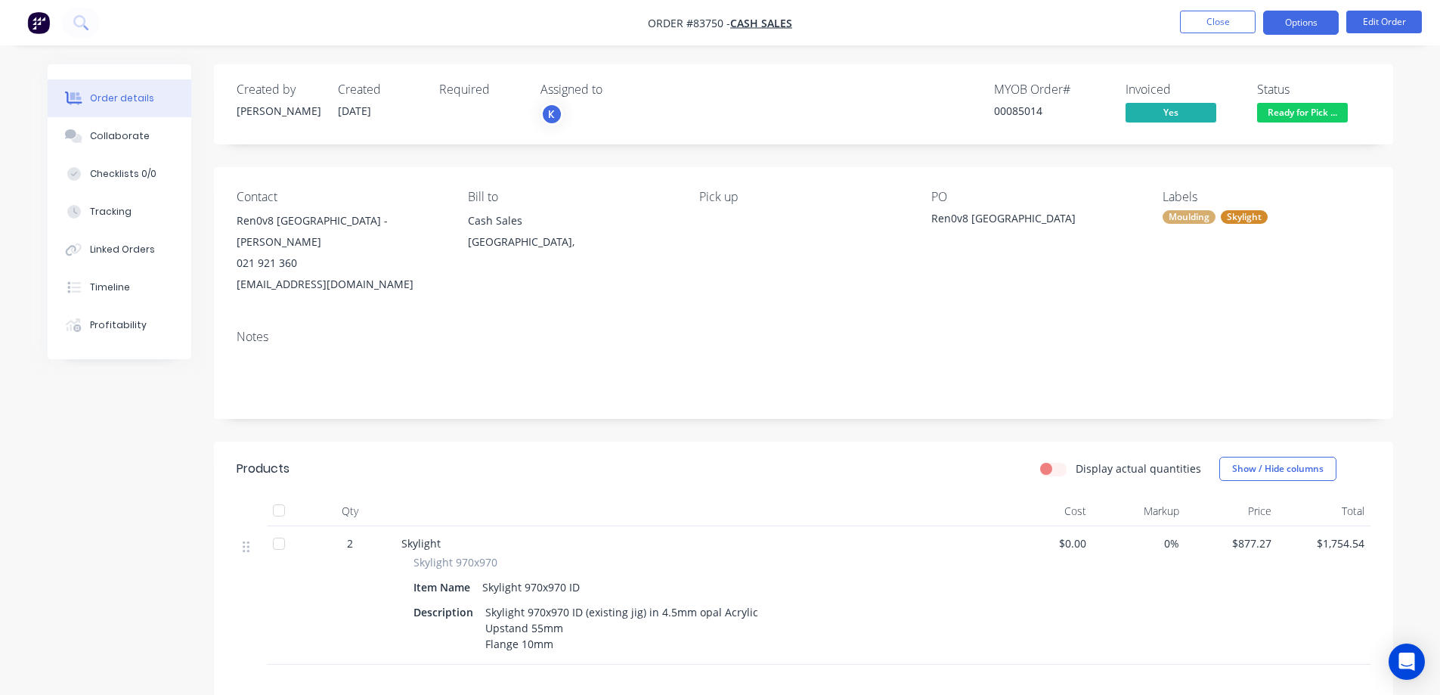
click at [1303, 27] on button "Options" at bounding box center [1301, 23] width 76 height 24
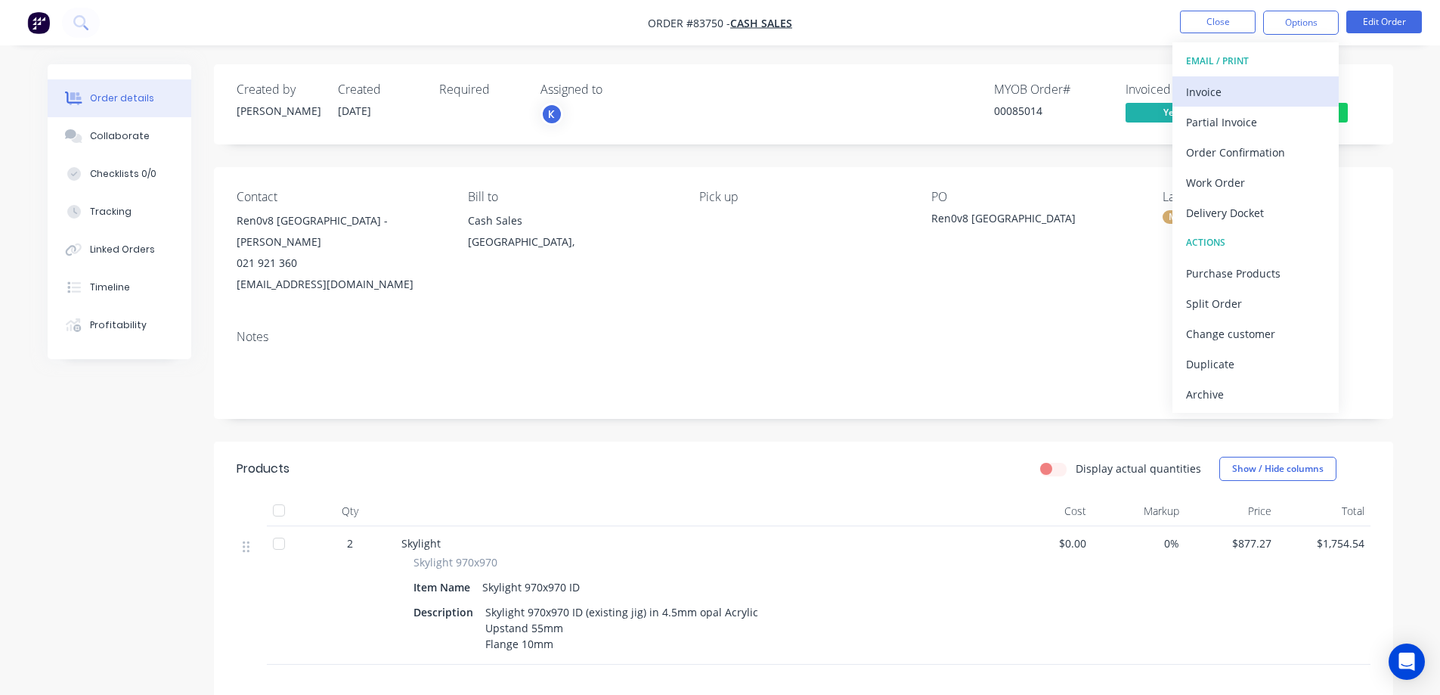
click at [1295, 82] on div "Invoice" at bounding box center [1255, 92] width 139 height 22
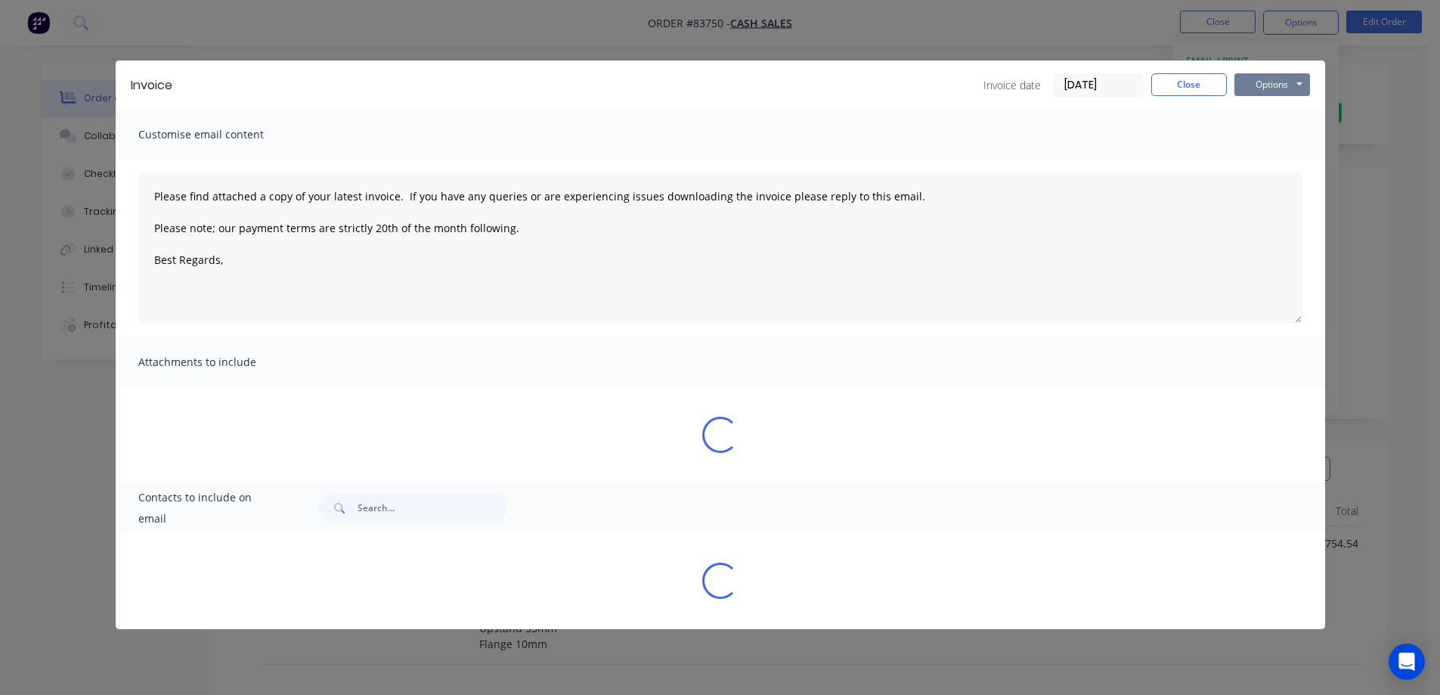
click at [1296, 80] on button "Options" at bounding box center [1272, 84] width 76 height 23
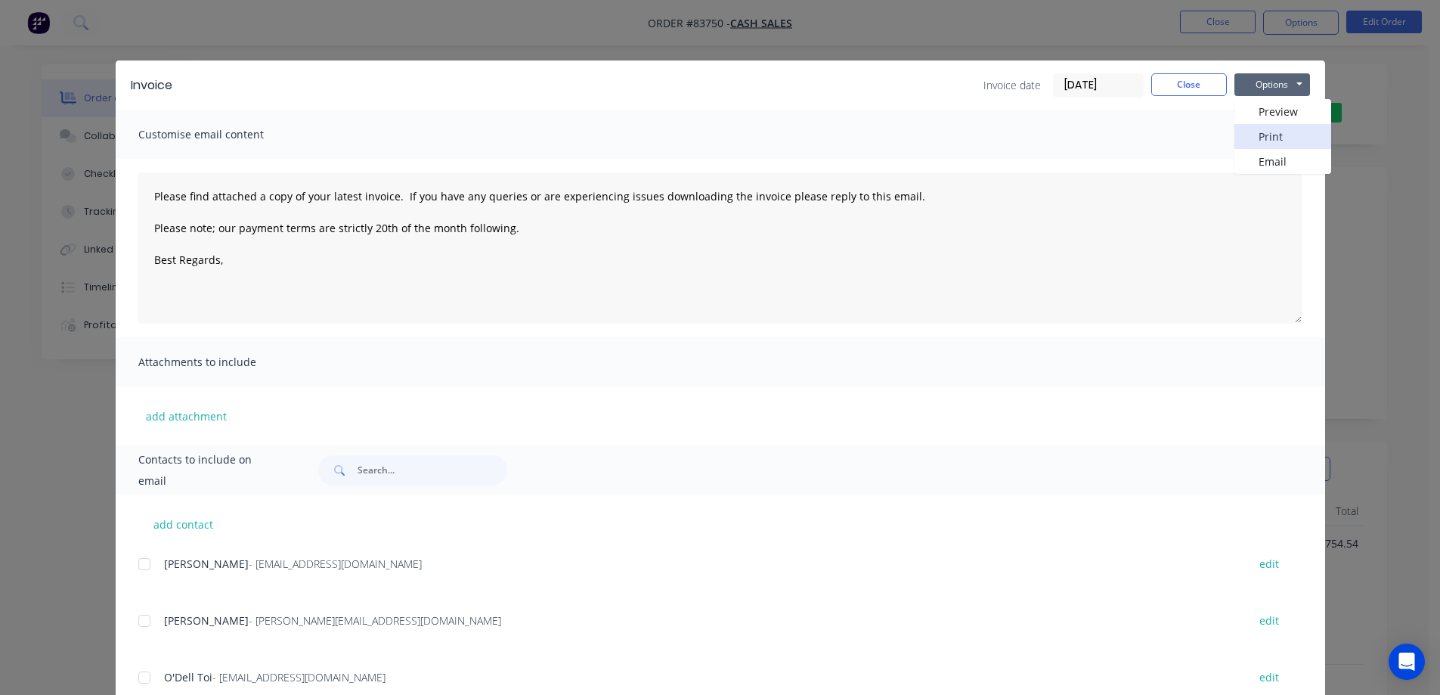
click at [1295, 128] on button "Print" at bounding box center [1282, 136] width 97 height 25
click at [1199, 86] on button "Close" at bounding box center [1189, 84] width 76 height 23
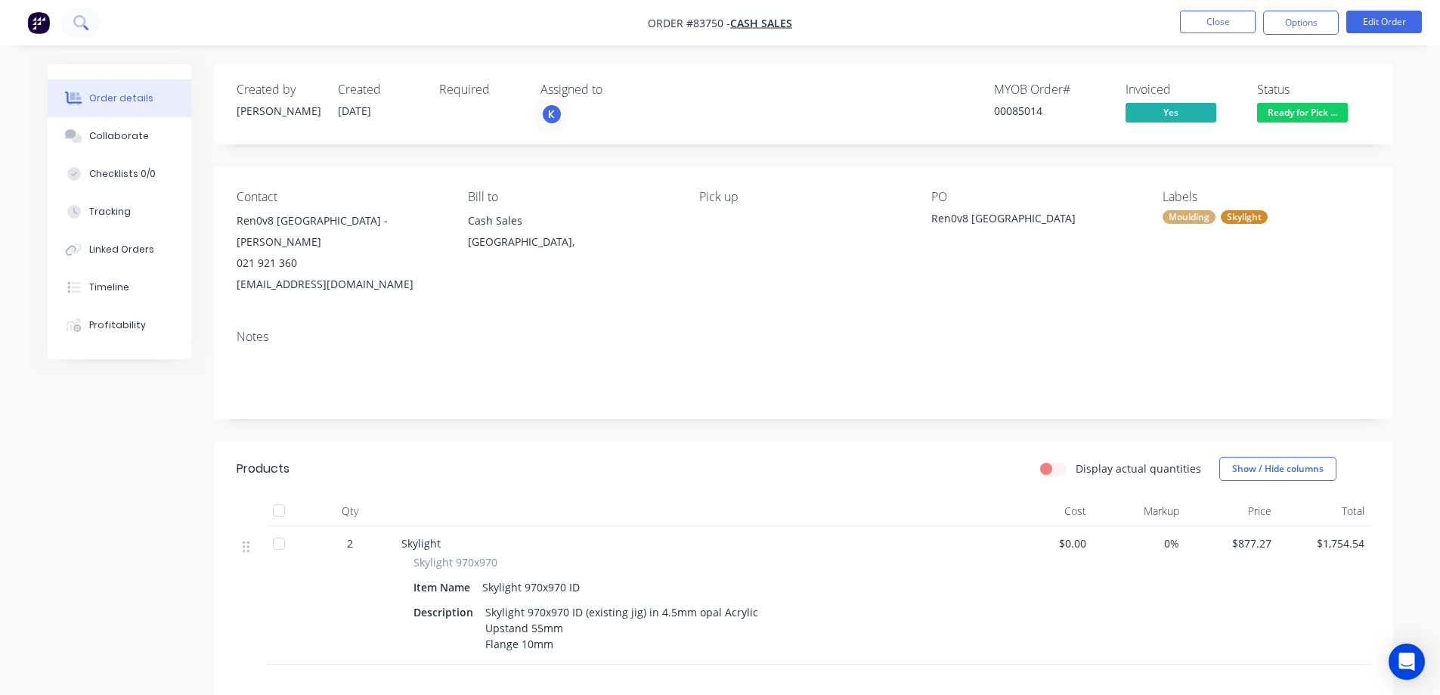
click at [88, 18] on icon at bounding box center [80, 22] width 14 height 14
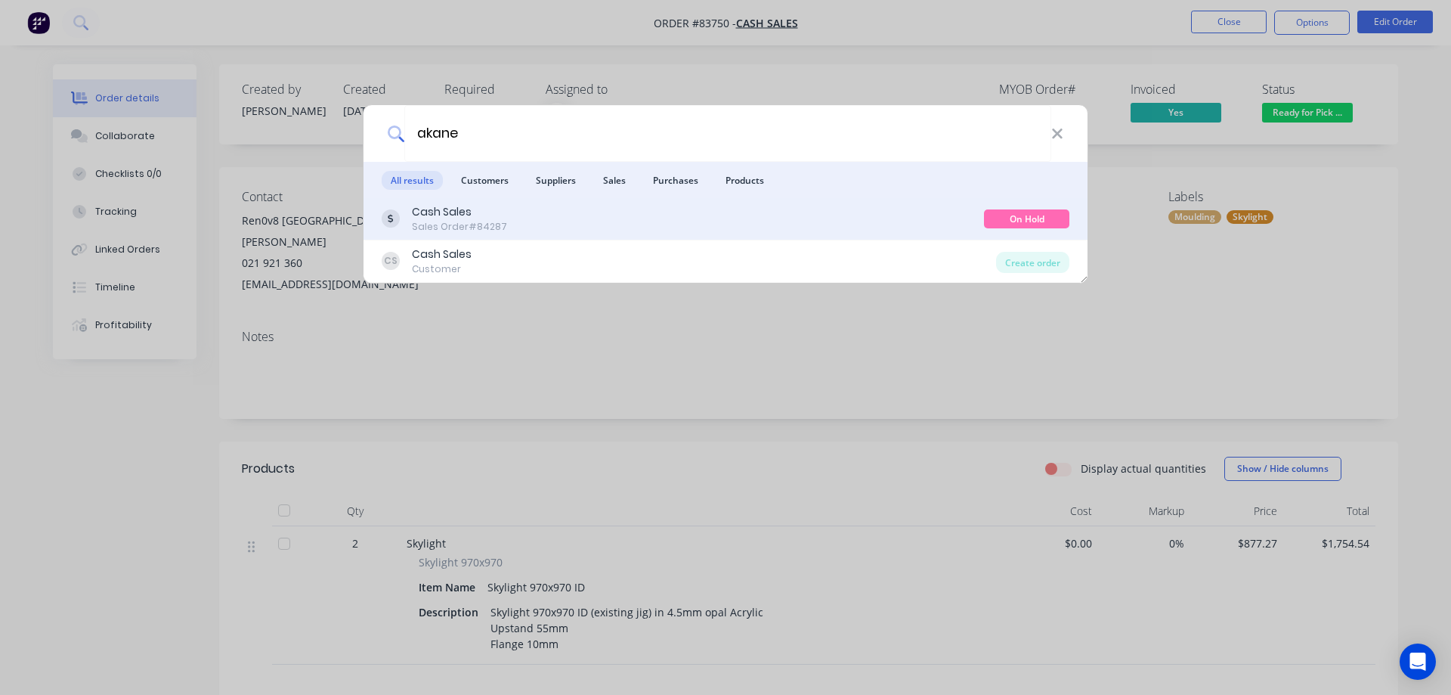
type input "akane"
click at [631, 234] on div "Cash Sales Sales Order #84287 On Hold" at bounding box center [726, 219] width 724 height 42
click at [631, 233] on div "Cash Sales Sales Order #84287 On Hold" at bounding box center [726, 219] width 724 height 42
click at [633, 200] on div "Cash Sales Sales Order #84287 On Hold" at bounding box center [726, 219] width 724 height 42
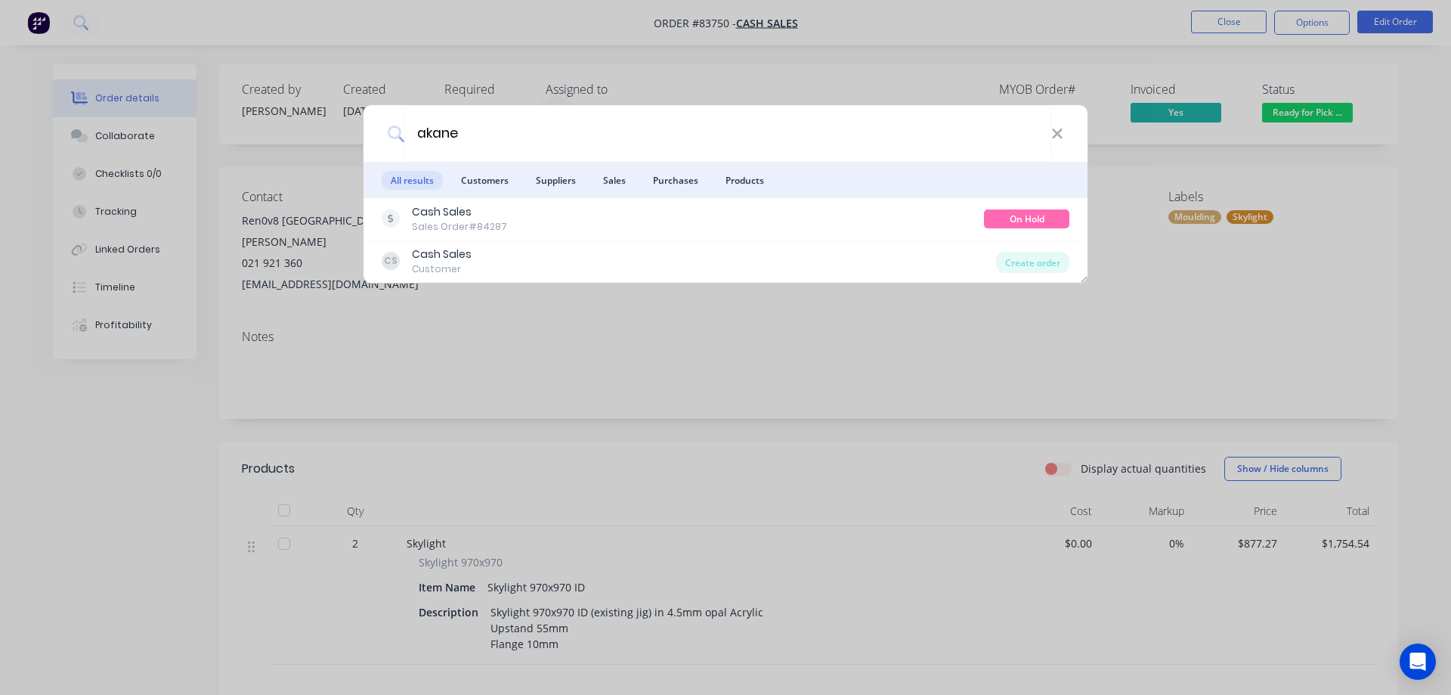
click at [612, 222] on div "Cash Sales Sales Order #84287" at bounding box center [683, 218] width 602 height 29
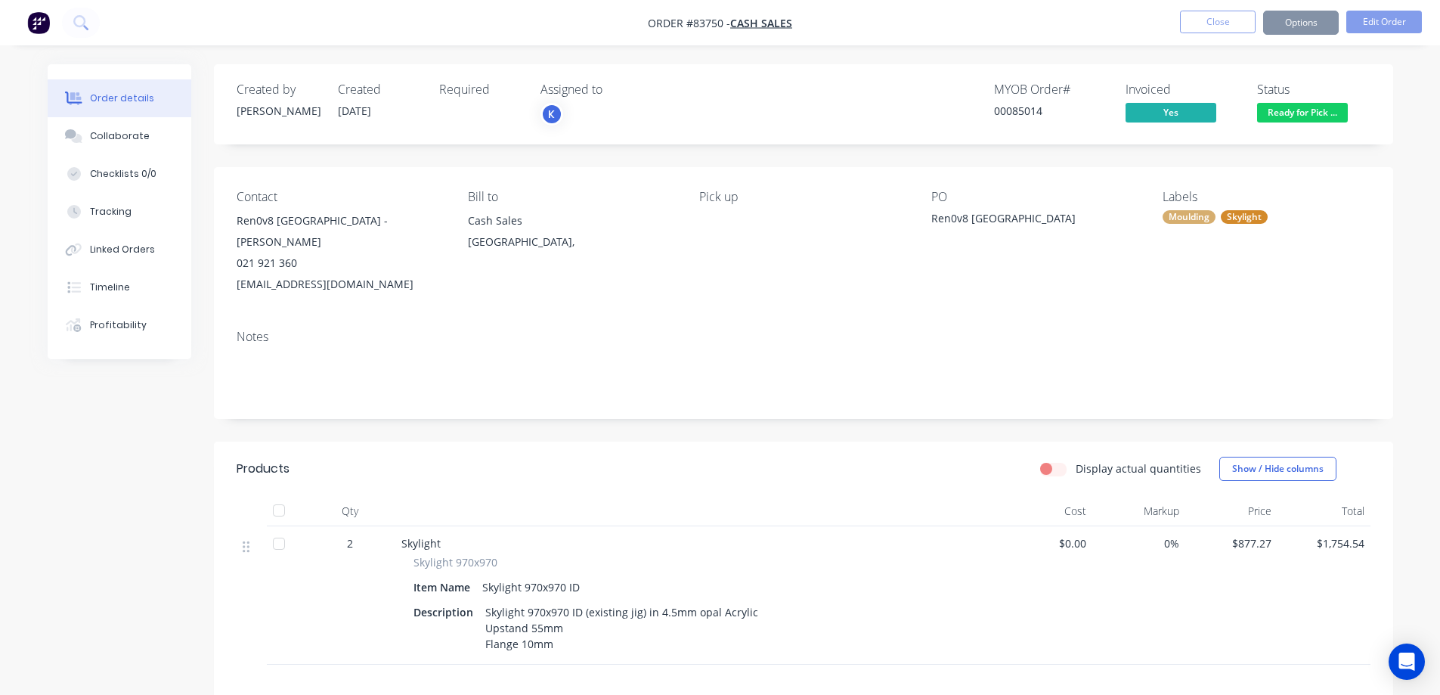
click at [612, 222] on div "Cash Sales" at bounding box center [571, 220] width 207 height 21
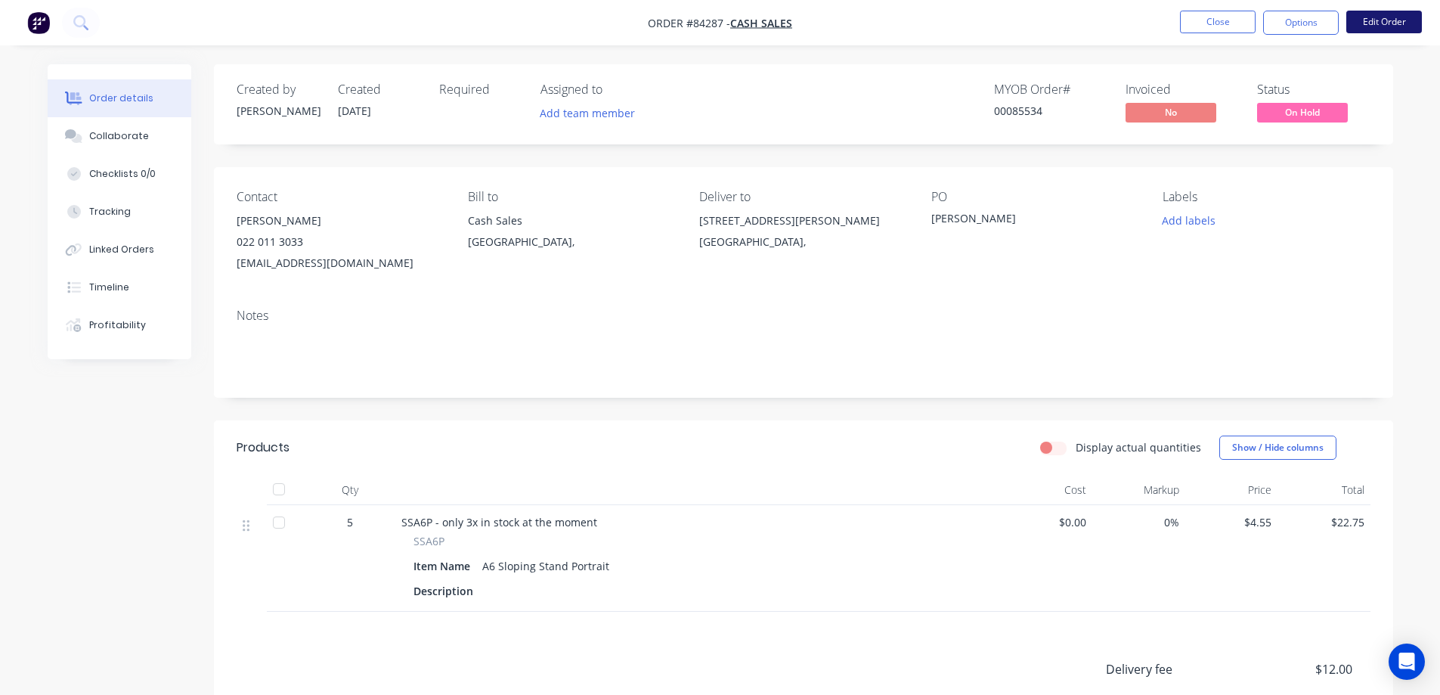
click at [1389, 33] on button "Edit Order" at bounding box center [1384, 22] width 76 height 23
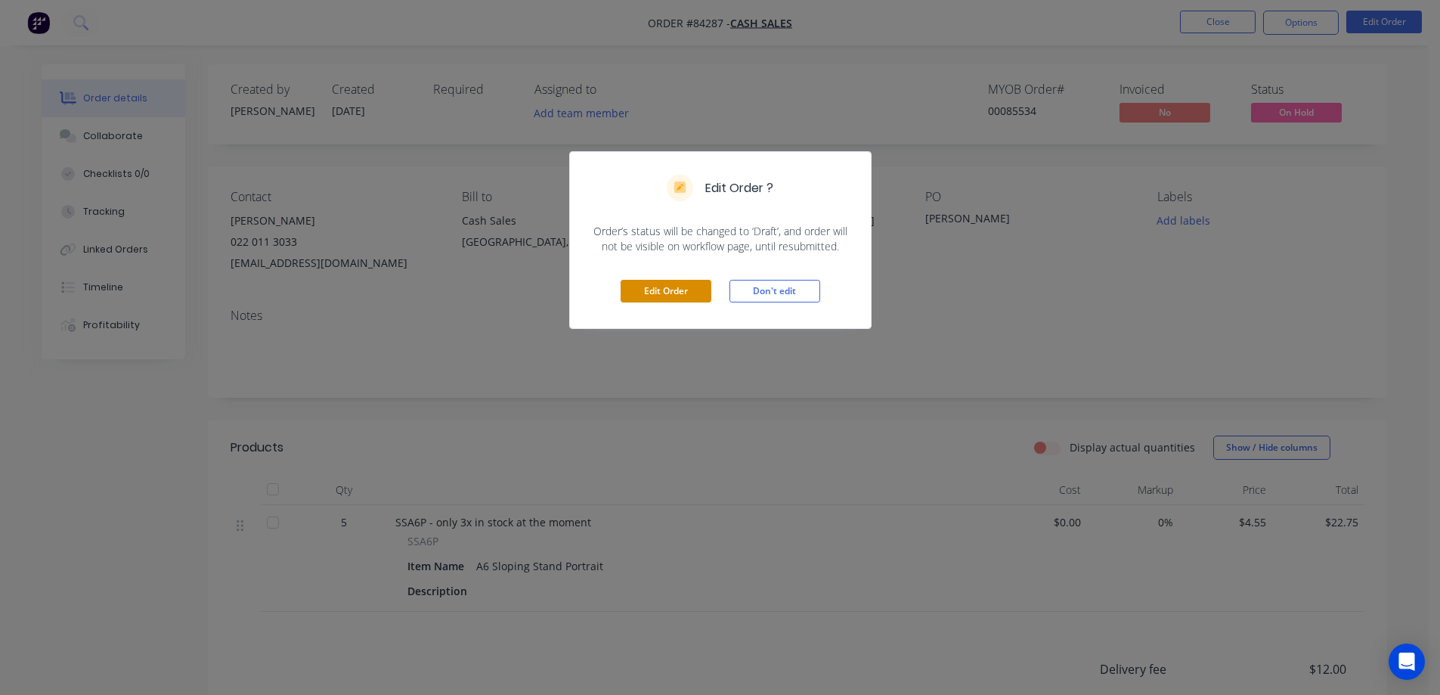
click at [675, 292] on button "Edit Order" at bounding box center [666, 291] width 91 height 23
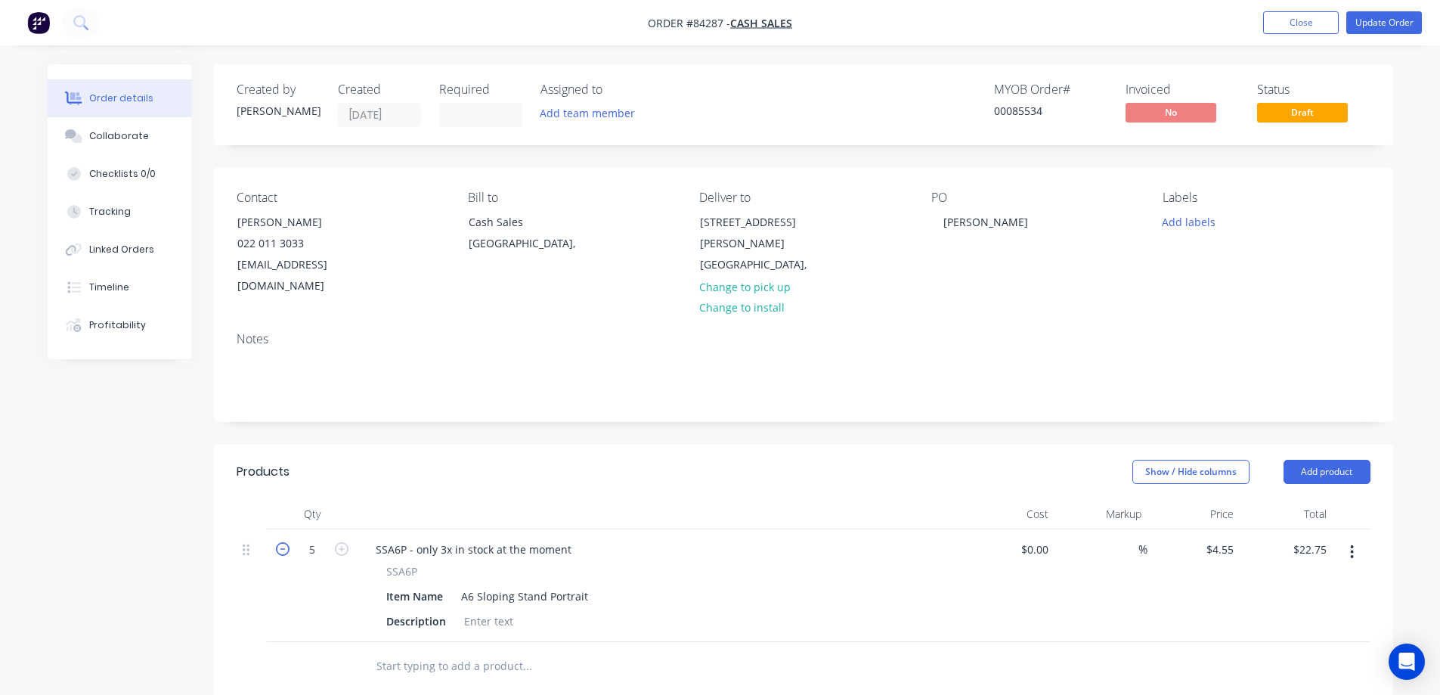
click at [289, 542] on icon "button" at bounding box center [283, 549] width 14 height 14
type input "4"
type input "$18.20"
click at [289, 542] on icon "button" at bounding box center [283, 549] width 14 height 14
type input "3"
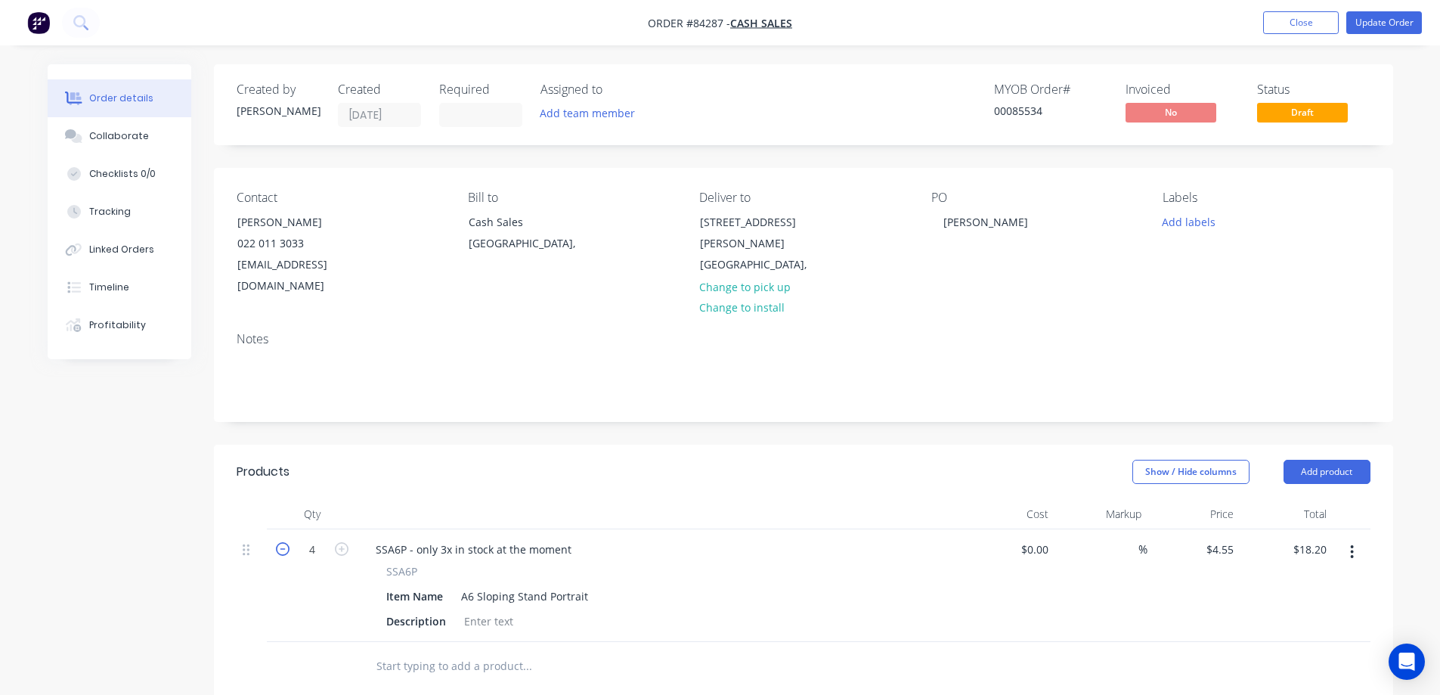
type input "$13.65"
drag, startPoint x: 508, startPoint y: 532, endPoint x: 922, endPoint y: 526, distance: 413.5
click at [922, 538] on div "SSA6P - only 3x in stock at the moment" at bounding box center [660, 549] width 593 height 22
click at [1393, 19] on button "Update Order" at bounding box center [1384, 22] width 76 height 23
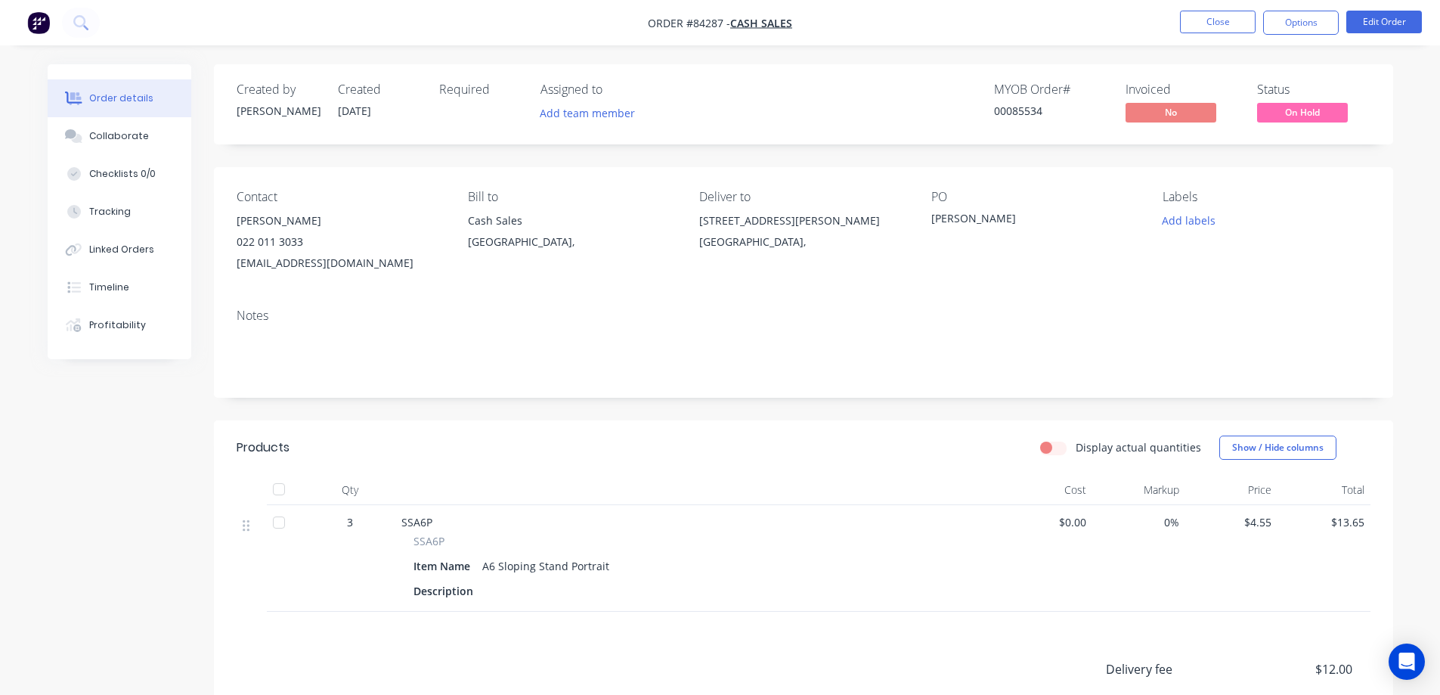
click at [1293, 119] on span "On Hold" at bounding box center [1302, 112] width 91 height 19
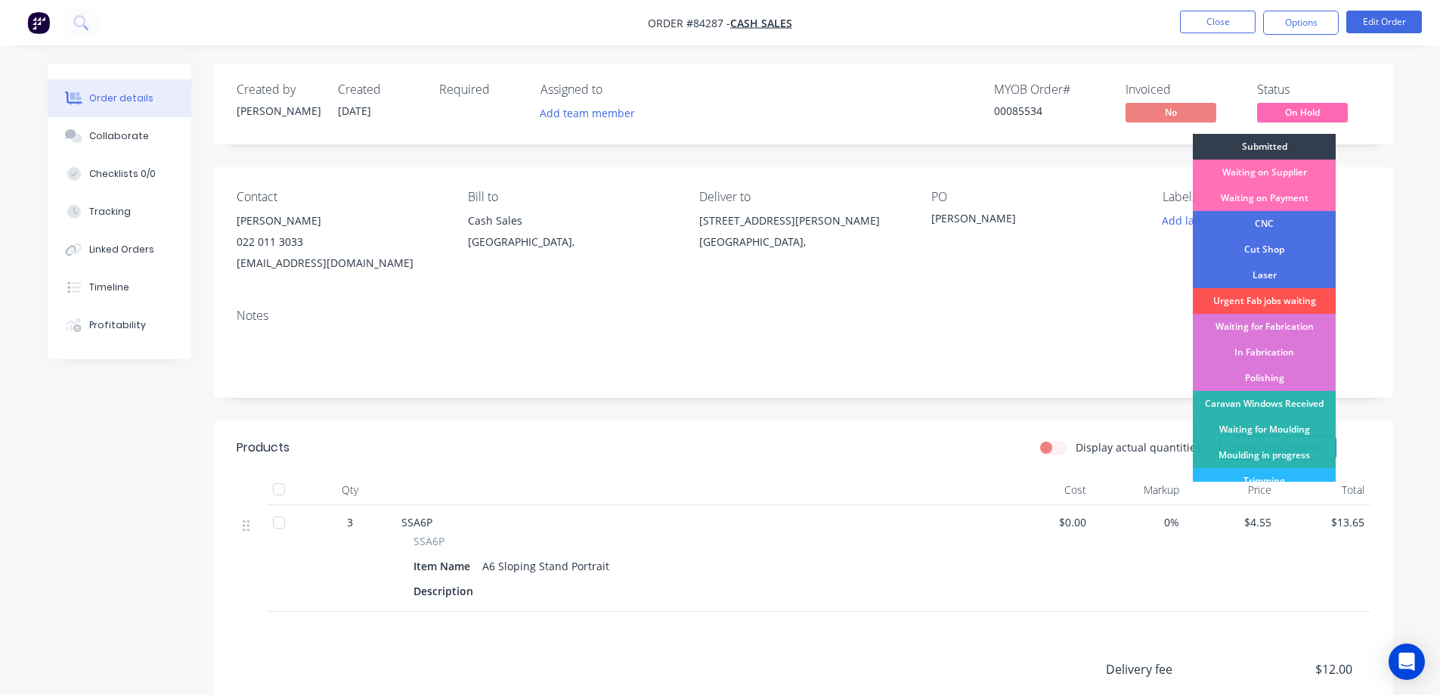
scroll to position [295, 0]
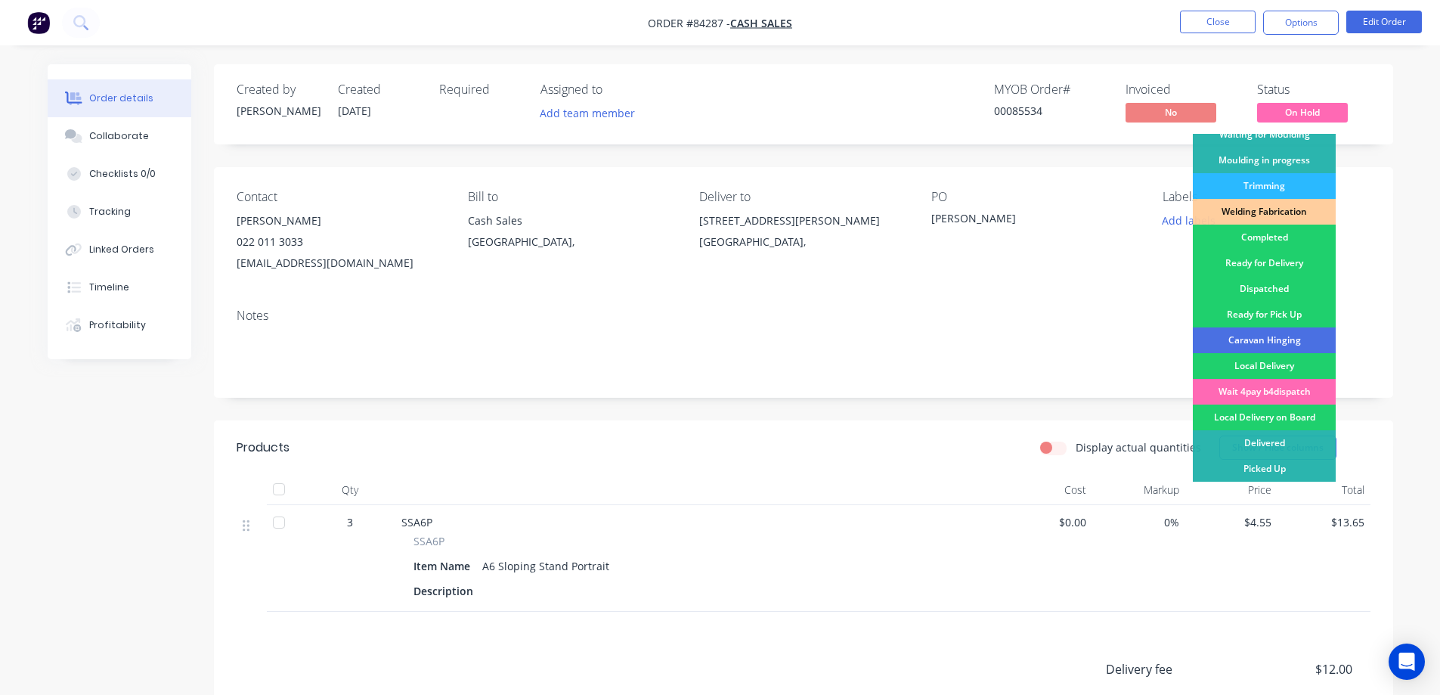
click at [1287, 387] on div "Wait 4pay b4dispatch" at bounding box center [1264, 392] width 143 height 26
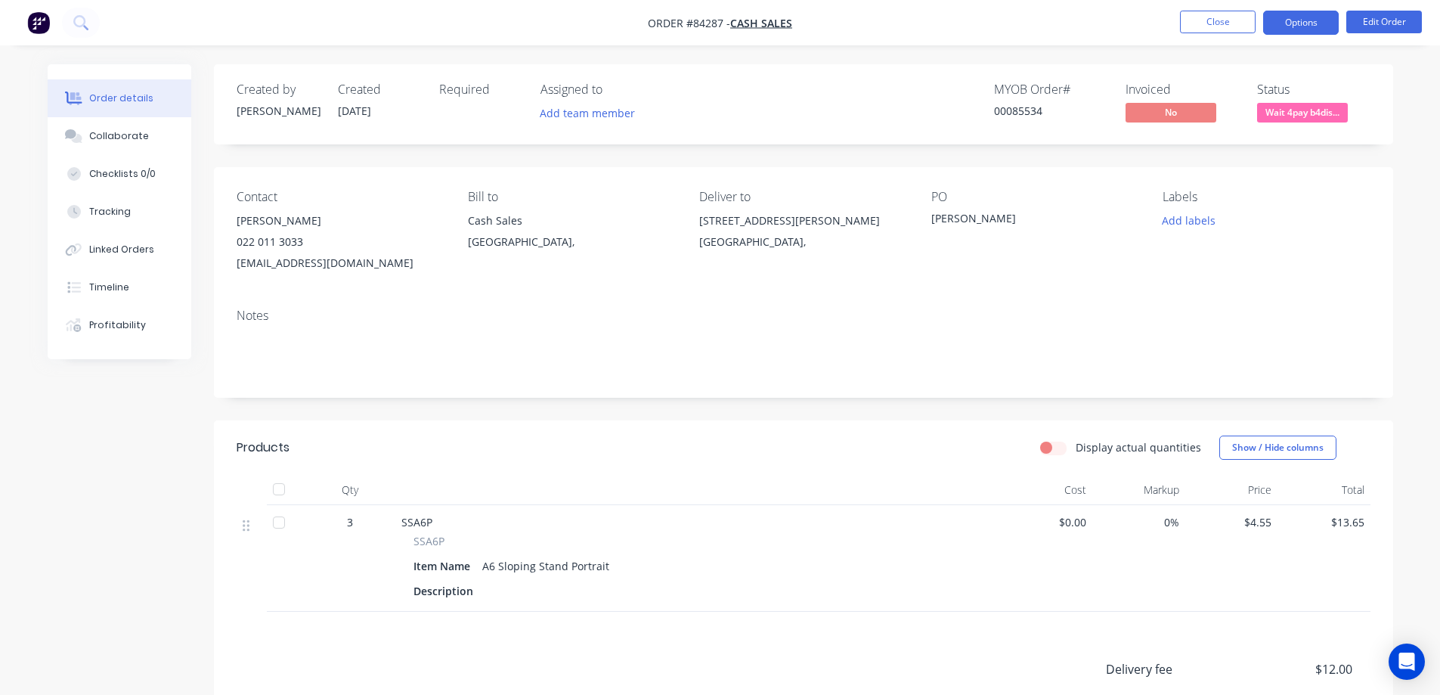
click at [1288, 29] on button "Options" at bounding box center [1301, 23] width 76 height 24
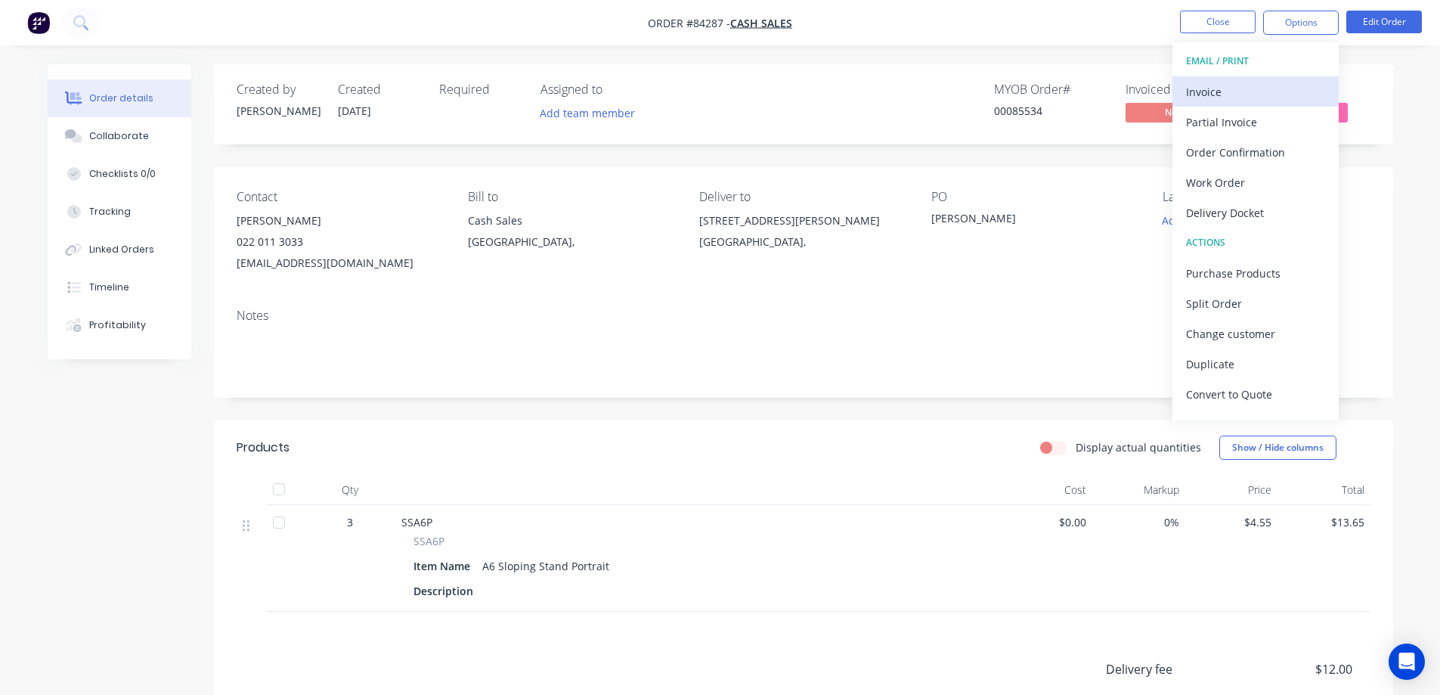
click at [1270, 83] on div "Invoice" at bounding box center [1255, 92] width 139 height 22
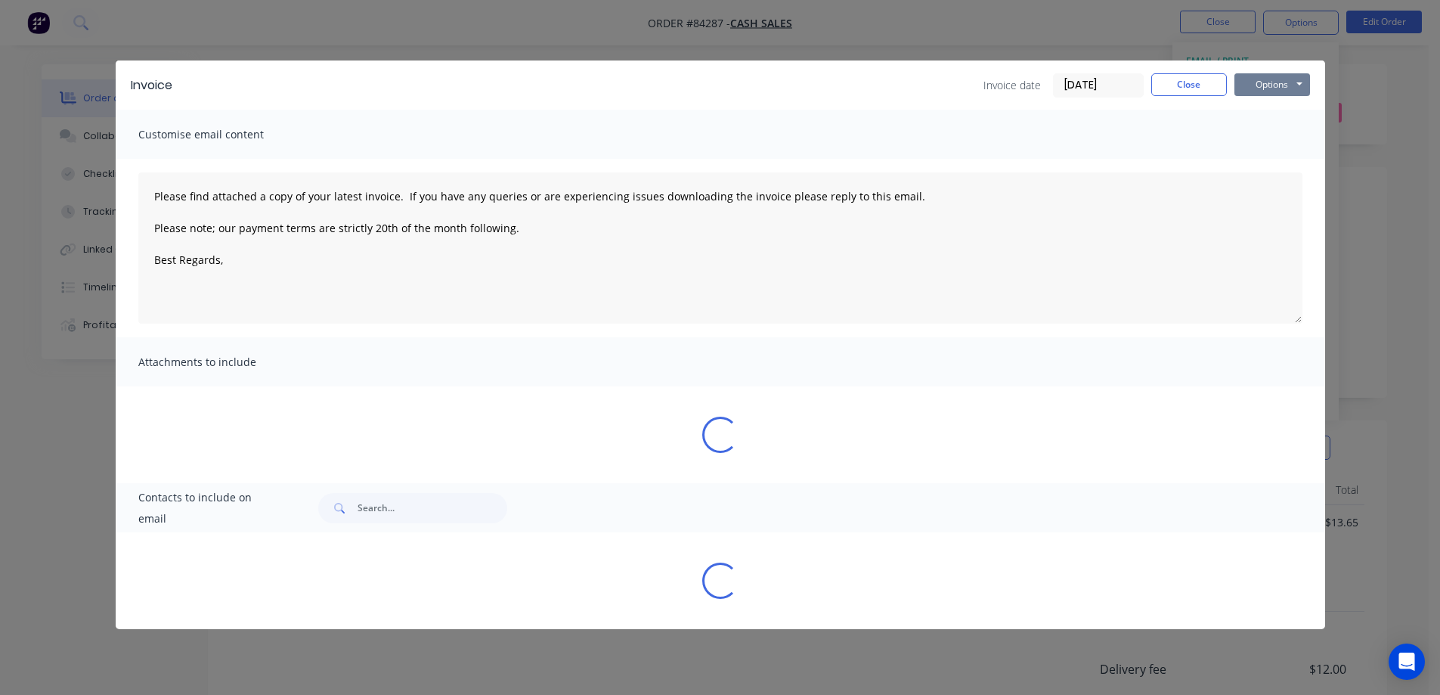
click at [1287, 78] on button "Options" at bounding box center [1272, 84] width 76 height 23
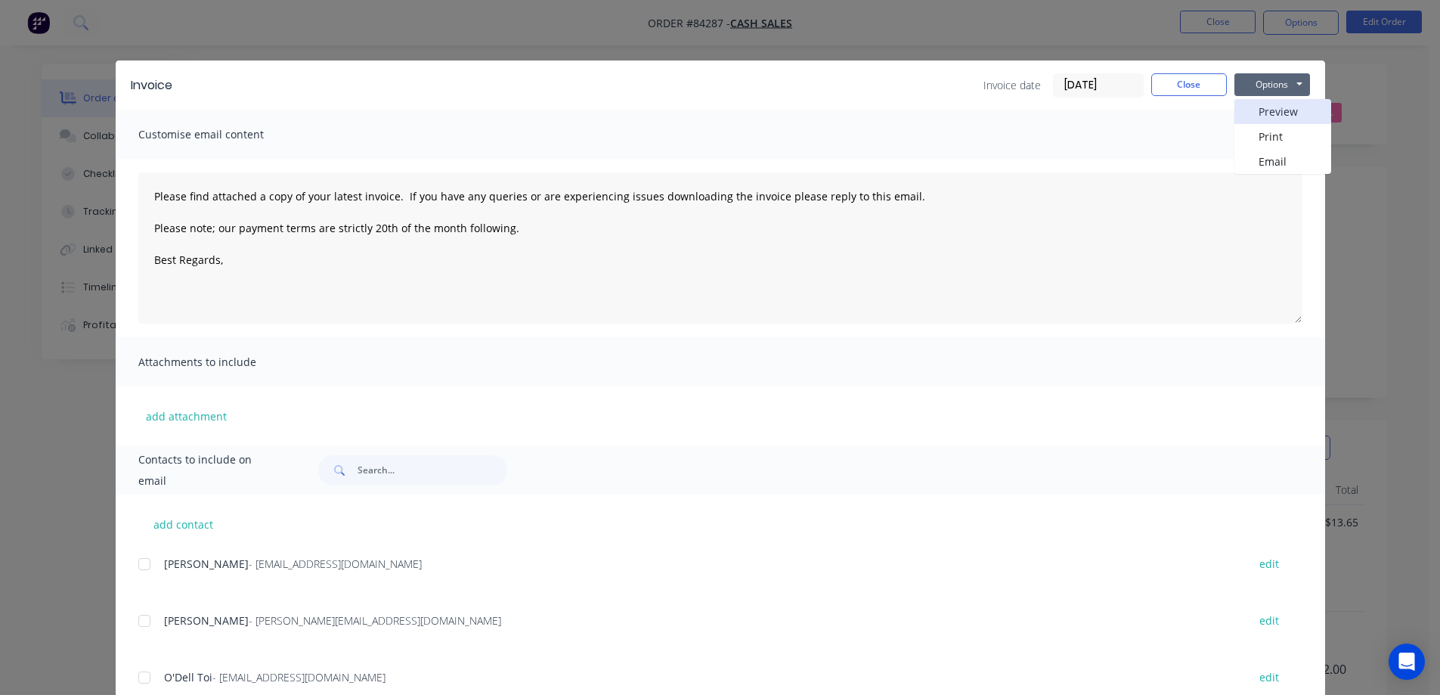
click at [1282, 105] on button "Preview" at bounding box center [1282, 111] width 97 height 25
click at [1188, 90] on button "Close" at bounding box center [1189, 84] width 76 height 23
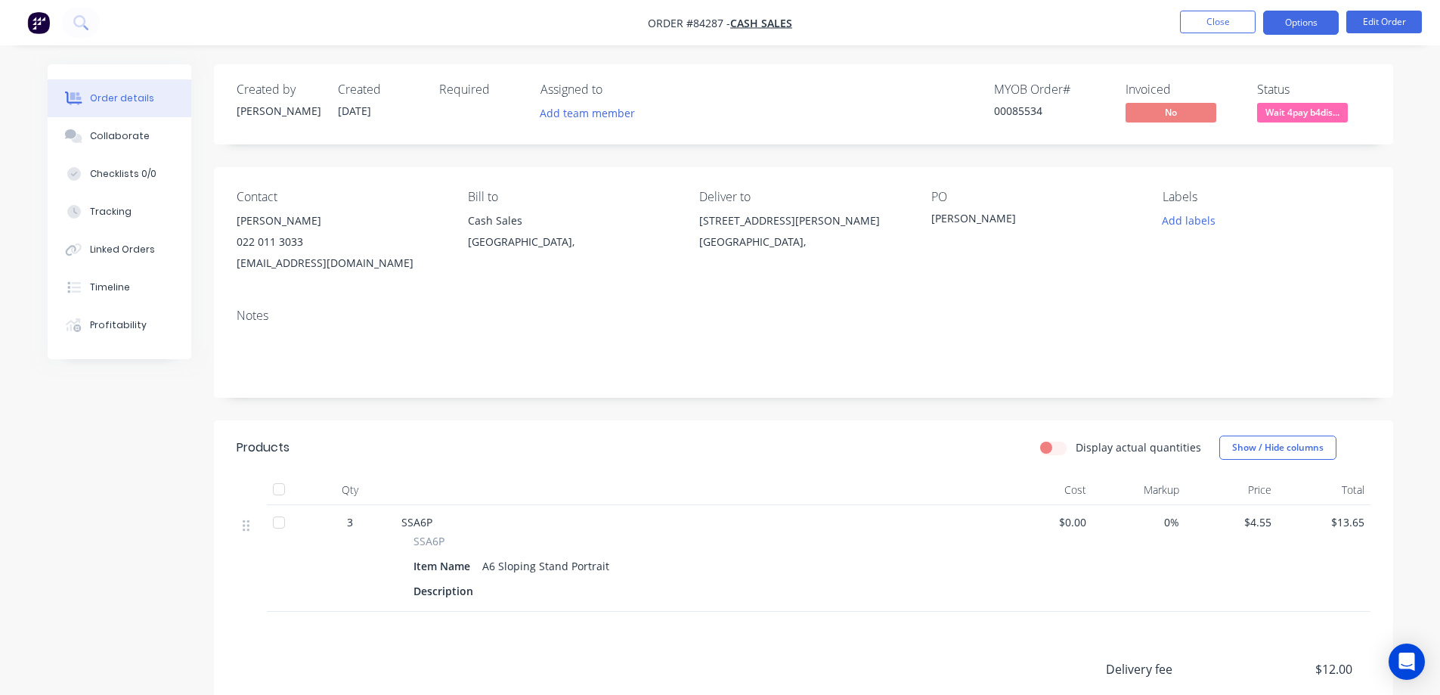
click at [1285, 31] on button "Options" at bounding box center [1301, 23] width 76 height 24
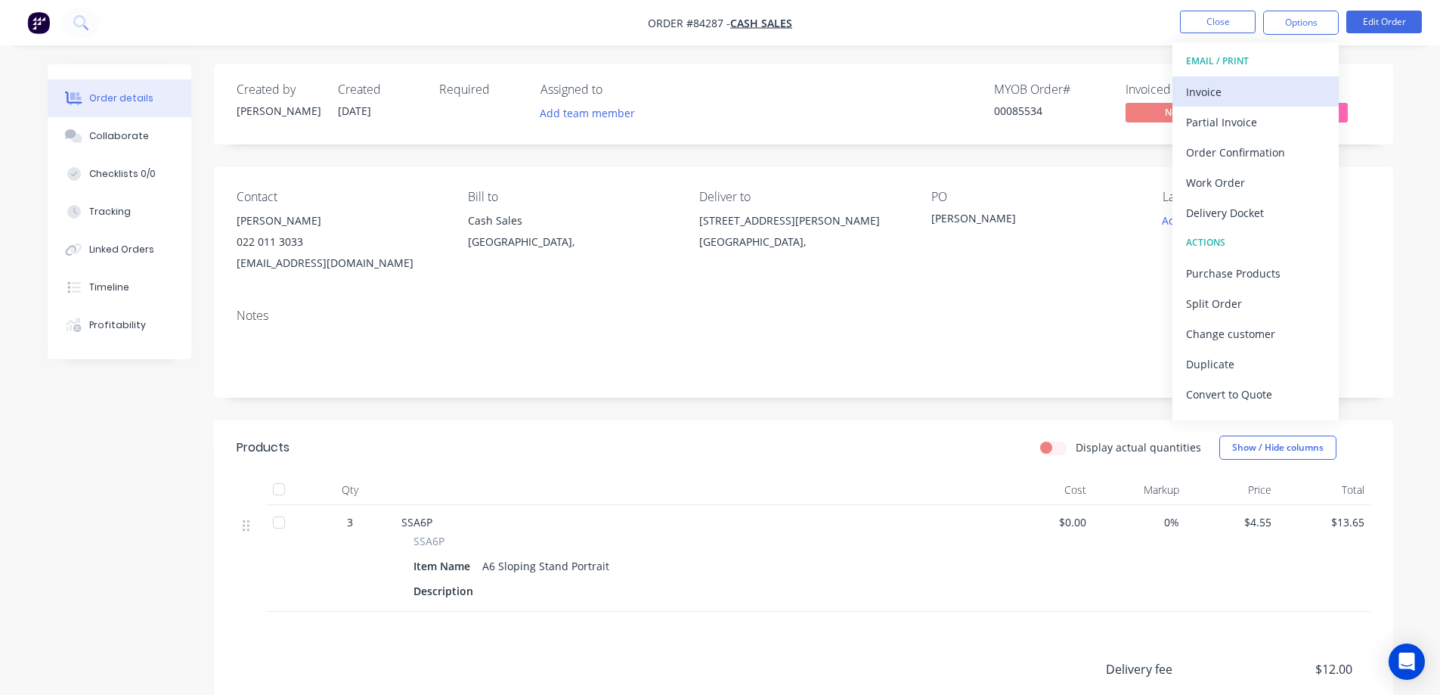
click at [1238, 101] on div "Invoice" at bounding box center [1255, 92] width 139 height 22
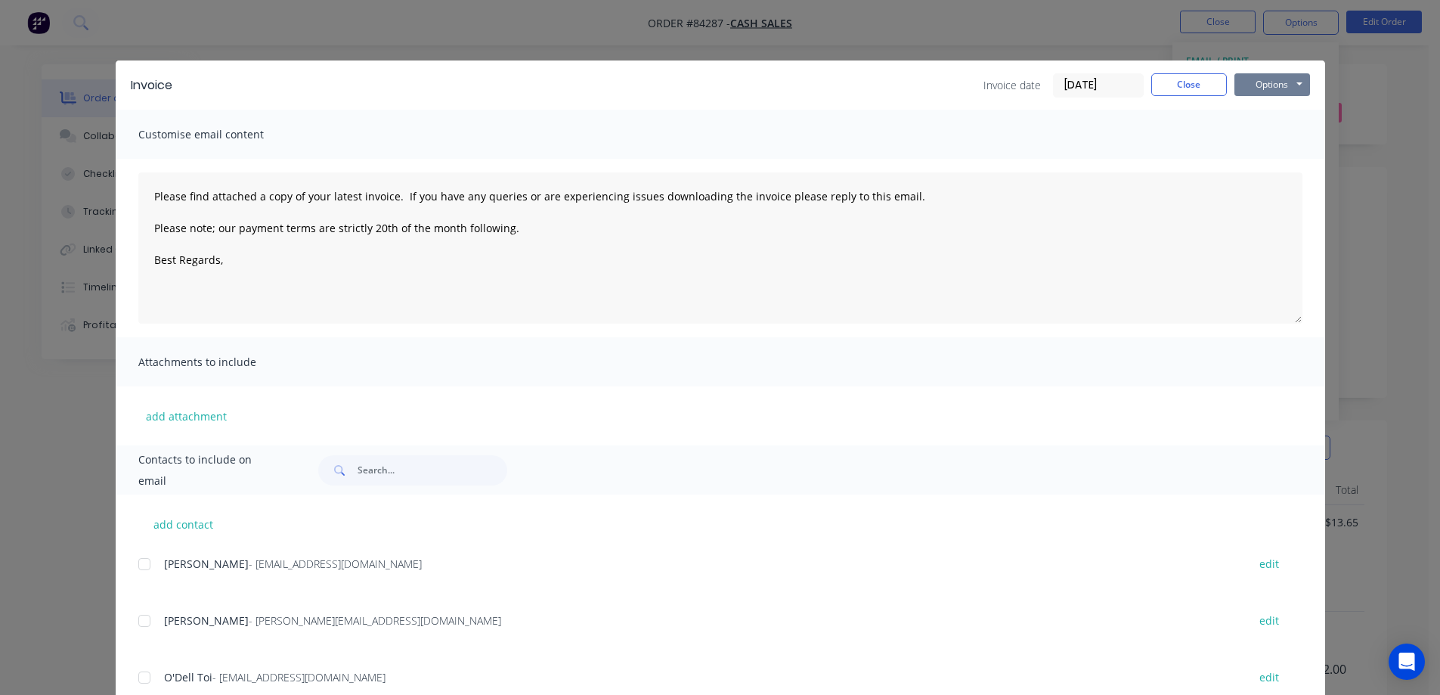
click at [1260, 90] on button "Options" at bounding box center [1272, 84] width 76 height 23
click at [1264, 132] on button "Print" at bounding box center [1282, 136] width 97 height 25
